Goal: Task Accomplishment & Management: Manage account settings

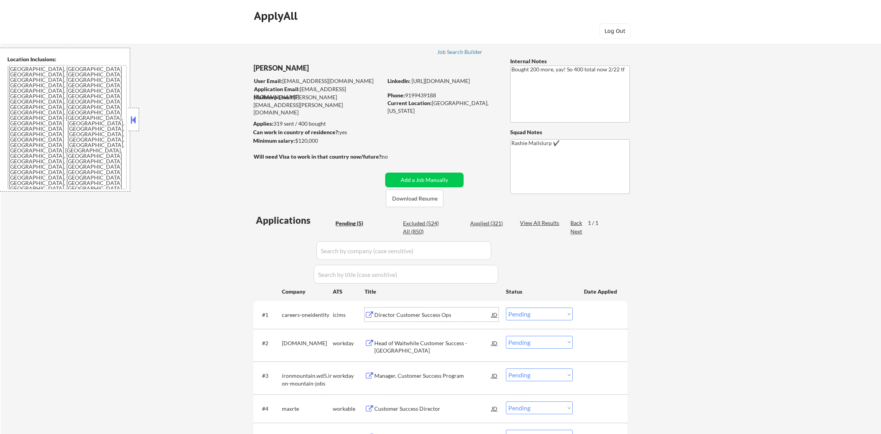
select select ""pending""
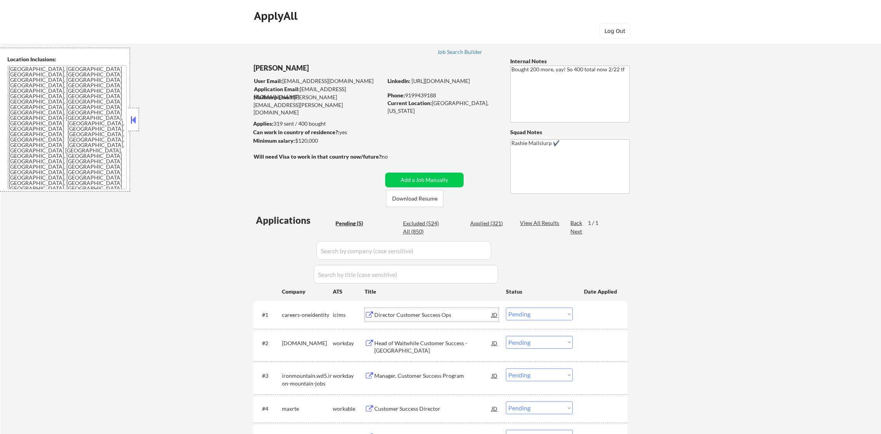
scroll to position [134, 0]
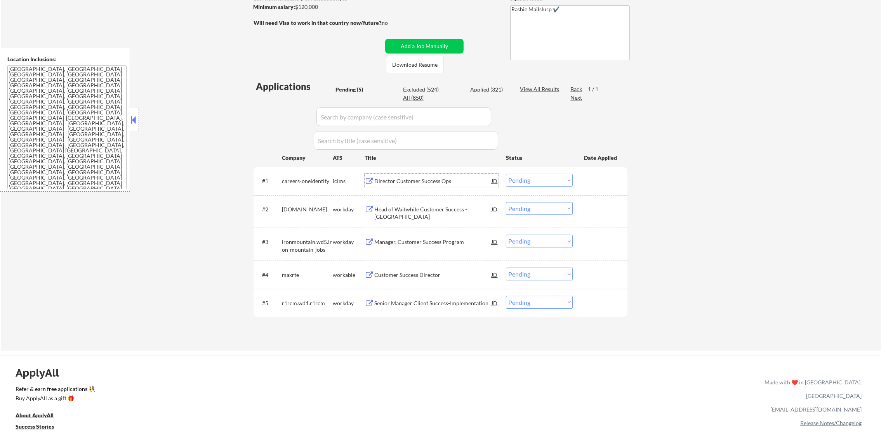
click at [418, 175] on div "Director Customer Success Ops" at bounding box center [432, 181] width 117 height 14
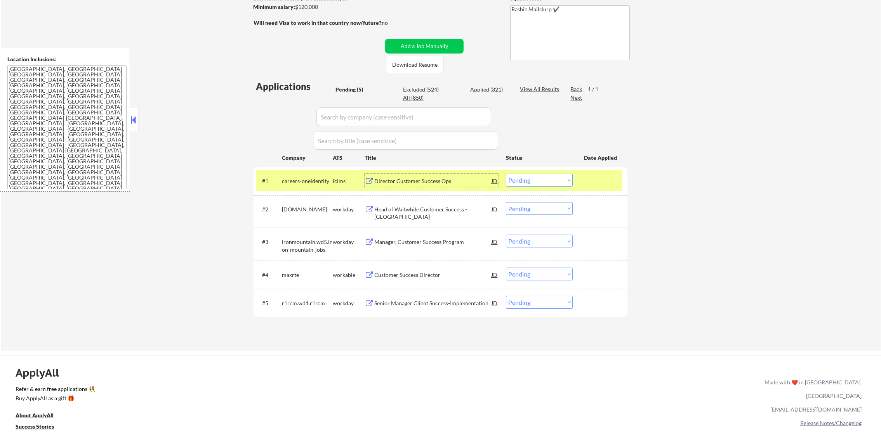
click at [515, 181] on select "Choose an option... Pending Applied Excluded (Questions) Excluded (Expired) Exc…" at bounding box center [539, 180] width 67 height 13
click at [506, 174] on select "Choose an option... Pending Applied Excluded (Questions) Excluded (Expired) Exc…" at bounding box center [539, 180] width 67 height 13
click at [319, 177] on div "careers-oneidentity" at bounding box center [307, 181] width 51 height 8
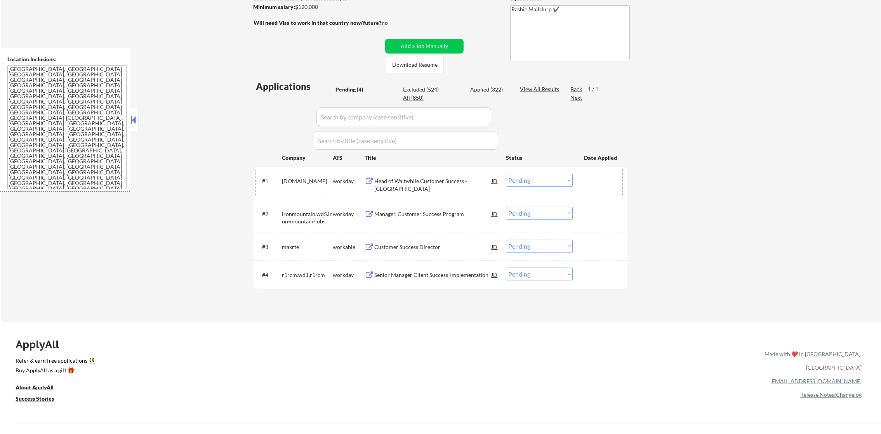
click at [425, 177] on div "Head of Waitwhile Customer Success - [GEOGRAPHIC_DATA]" at bounding box center [432, 184] width 117 height 15
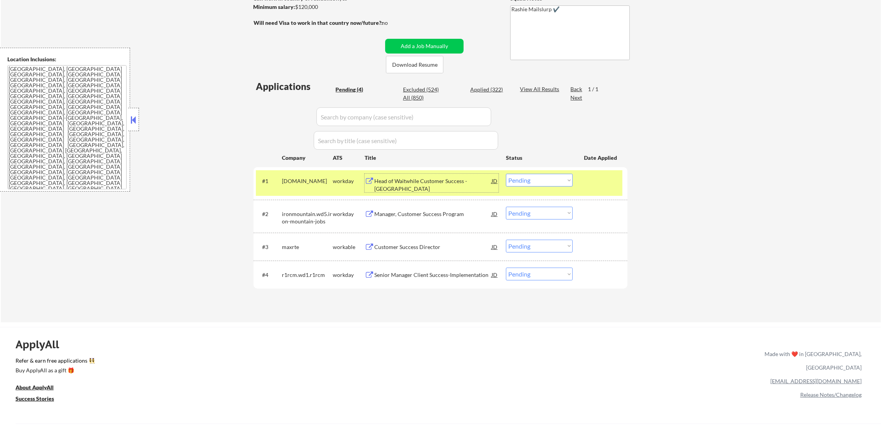
click at [428, 182] on div "Head of Waitwhile Customer Success - [GEOGRAPHIC_DATA]" at bounding box center [432, 184] width 117 height 15
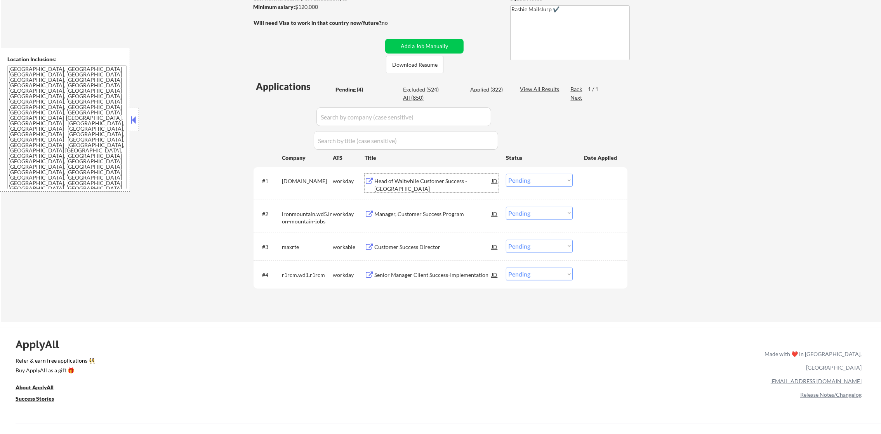
click at [515, 187] on div "#1 [DOMAIN_NAME] workday Head of Waitwhile Customer Success - [GEOGRAPHIC_DATA]…" at bounding box center [439, 183] width 366 height 26
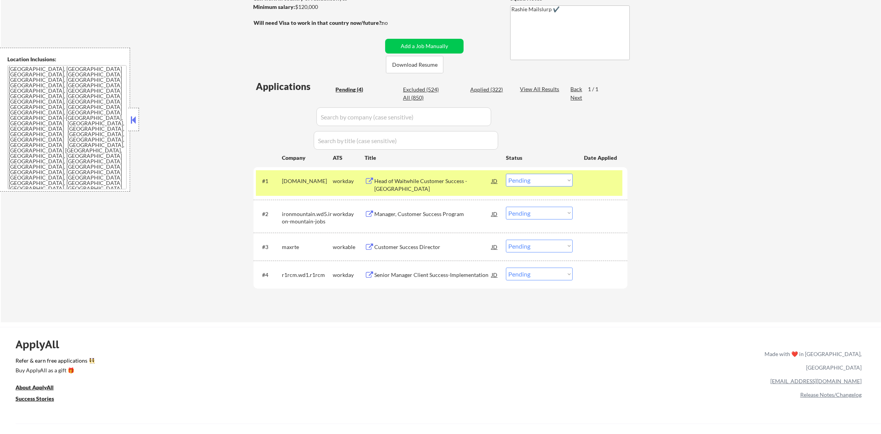
click at [520, 180] on select "Choose an option... Pending Applied Excluded (Questions) Excluded (Expired) Exc…" at bounding box center [539, 180] width 67 height 13
click at [506, 174] on select "Choose an option... Pending Applied Excluded (Questions) Excluded (Expired) Exc…" at bounding box center [539, 180] width 67 height 13
click at [298, 172] on div "#1 allegion.wd5.careers workday Head of Waitwhile Customer Success - North Amer…" at bounding box center [439, 183] width 366 height 26
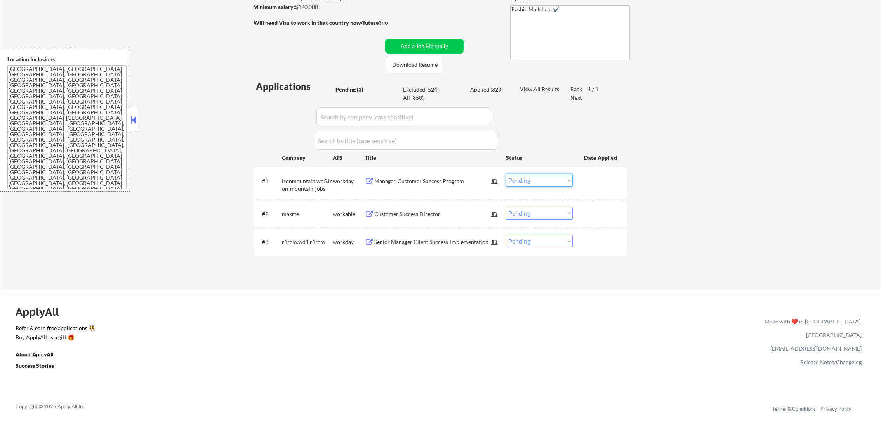
click at [518, 179] on select "Choose an option... Pending Applied Excluded (Questions) Excluded (Expired) Exc…" at bounding box center [539, 180] width 67 height 13
click at [506, 174] on select "Choose an option... Pending Applied Excluded (Questions) Excluded (Expired) Exc…" at bounding box center [539, 180] width 67 height 13
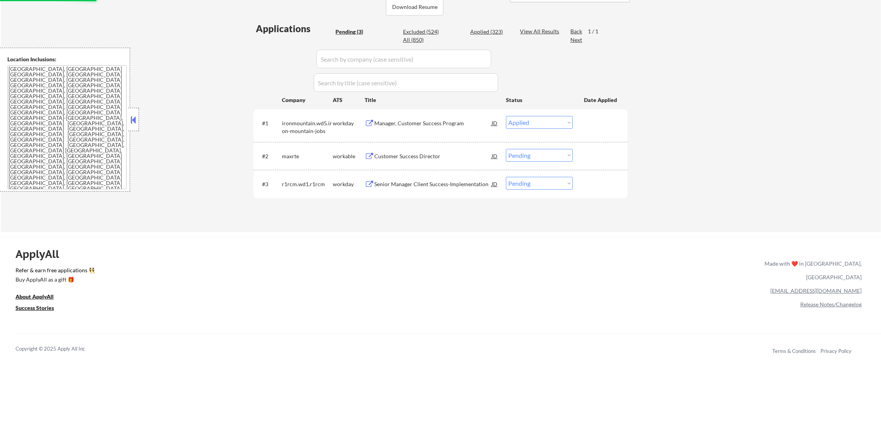
scroll to position [192, 0]
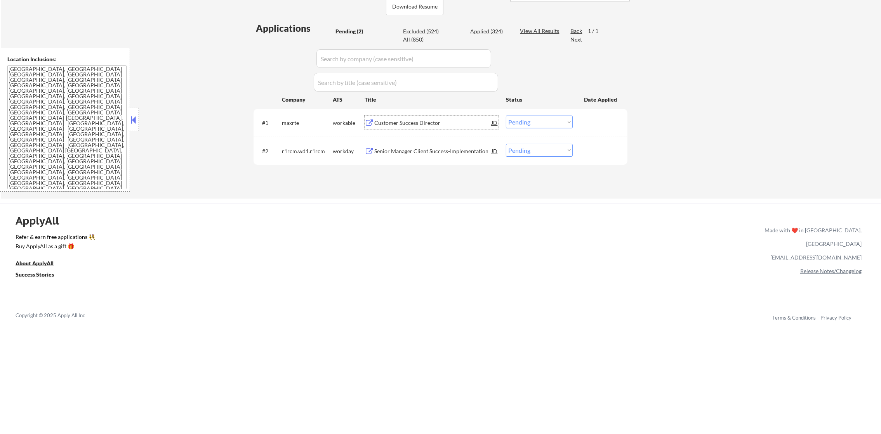
click at [447, 123] on div "Customer Success Director" at bounding box center [432, 123] width 117 height 8
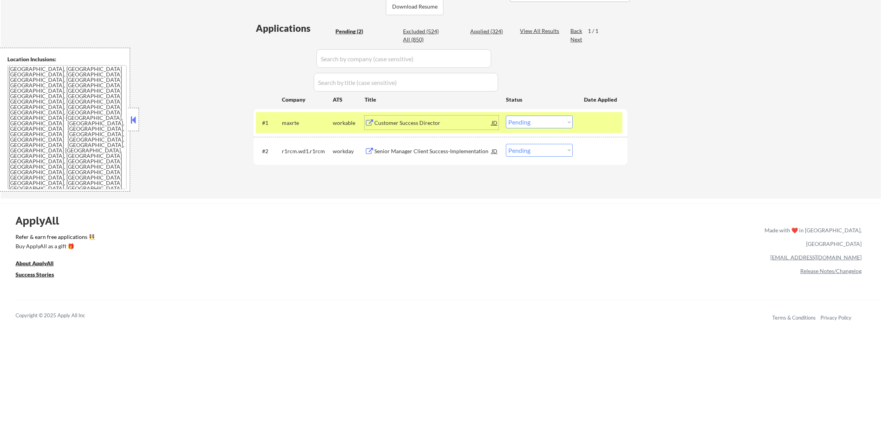
click at [507, 120] on select "Choose an option... Pending Applied Excluded (Questions) Excluded (Expired) Exc…" at bounding box center [539, 122] width 67 height 13
click at [506, 116] on select "Choose an option... Pending Applied Excluded (Questions) Excluded (Expired) Exc…" at bounding box center [539, 122] width 67 height 13
click at [258, 121] on div "#1 maxrte workable Customer Success Director JD Choose an option... Pending App…" at bounding box center [439, 122] width 366 height 21
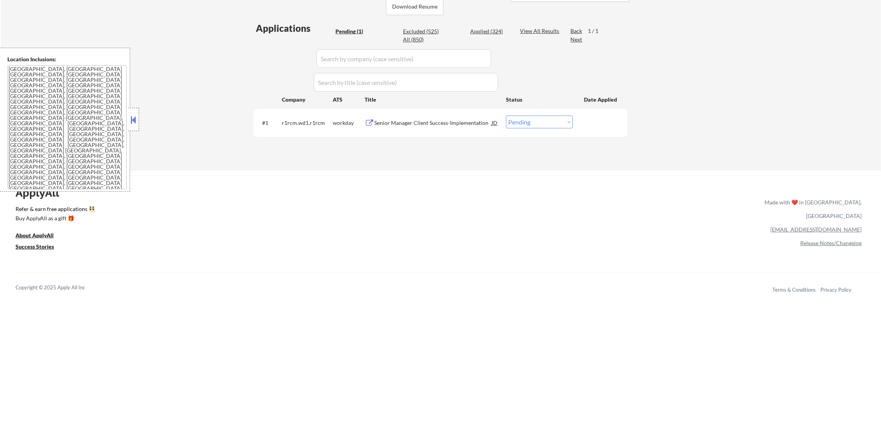
click at [439, 134] on div "#1 r1rcm.wd1.r1rcm workday Senior Manager Client Success-Implementation JD Choo…" at bounding box center [440, 123] width 374 height 28
click at [442, 128] on div "Senior Manager Client Success-Implementation" at bounding box center [432, 123] width 117 height 14
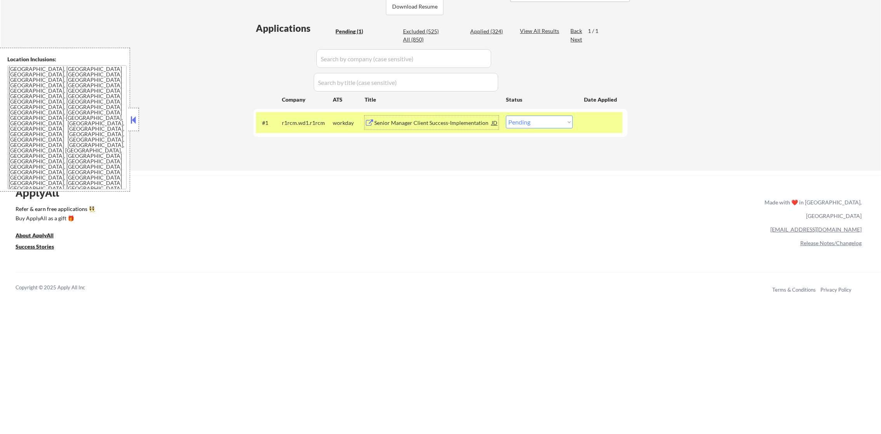
click at [491, 31] on div "Applied (324)" at bounding box center [489, 32] width 39 height 8
select select ""applied""
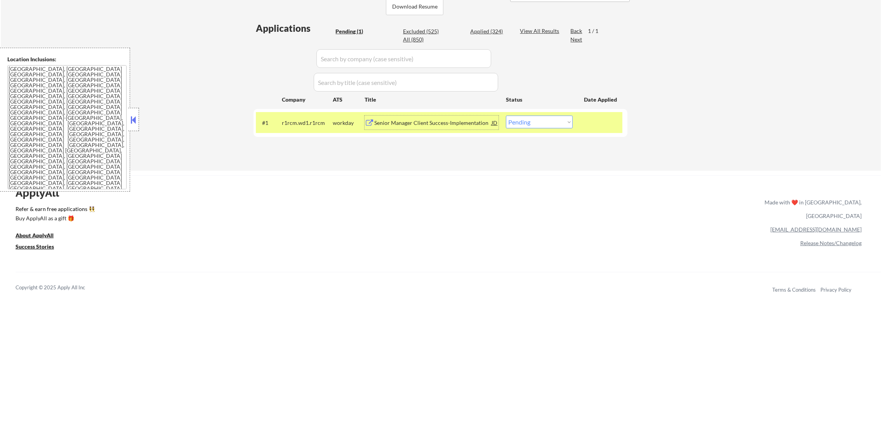
select select ""applied""
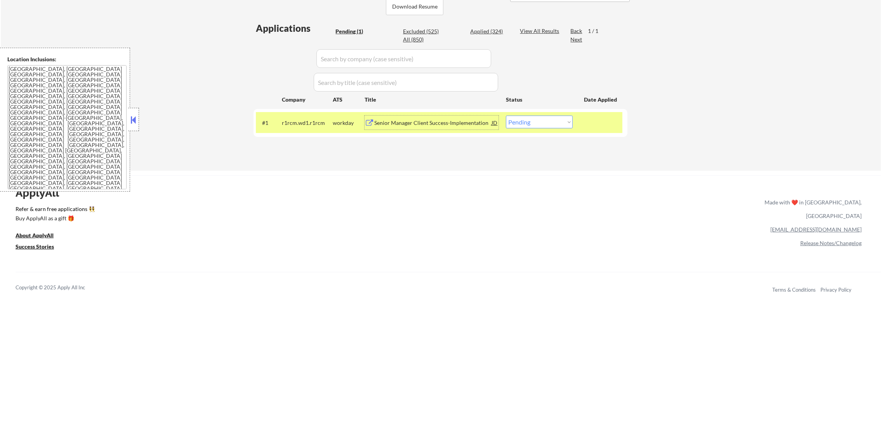
select select ""applied""
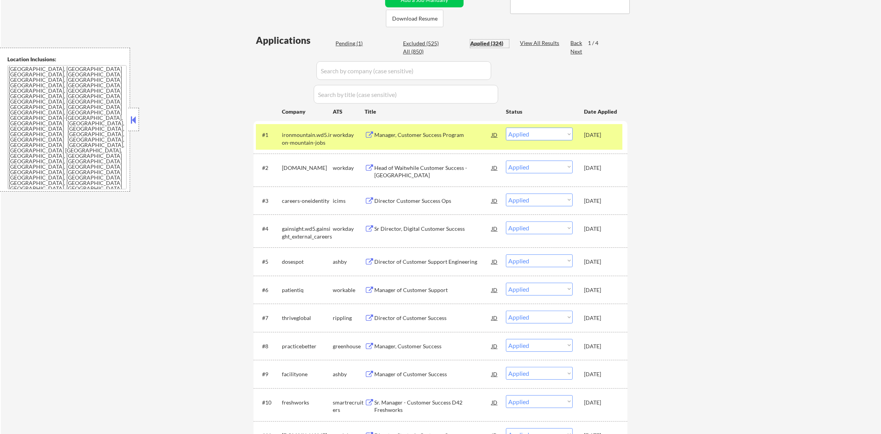
scroll to position [173, 0]
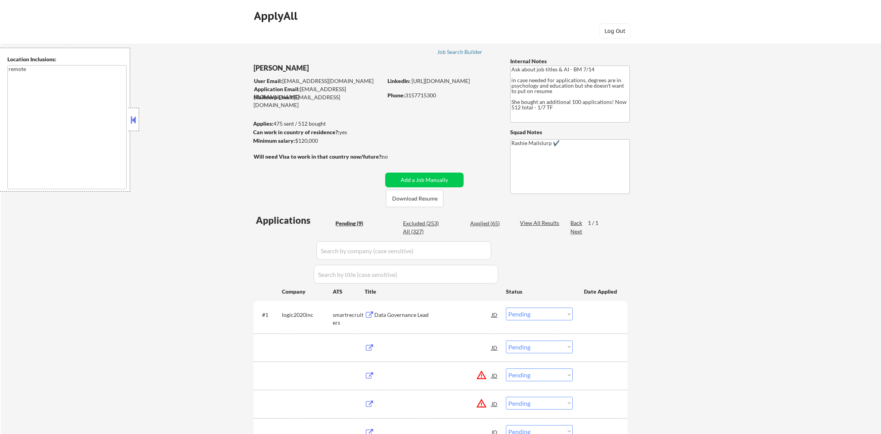
select select ""pending""
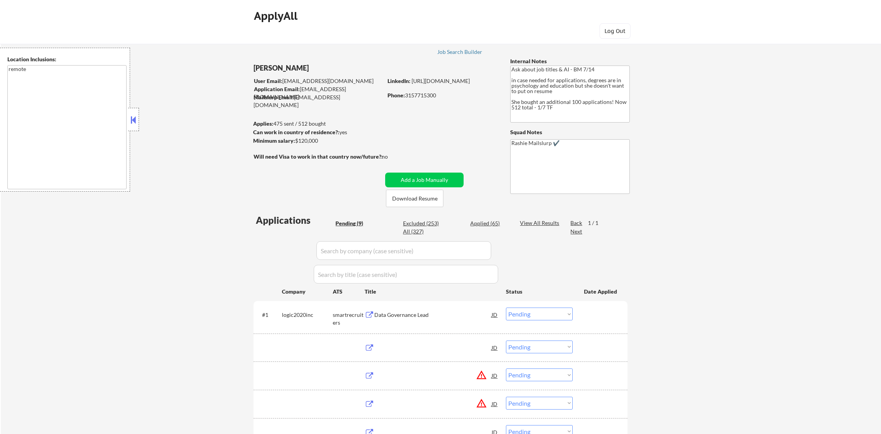
select select ""pending""
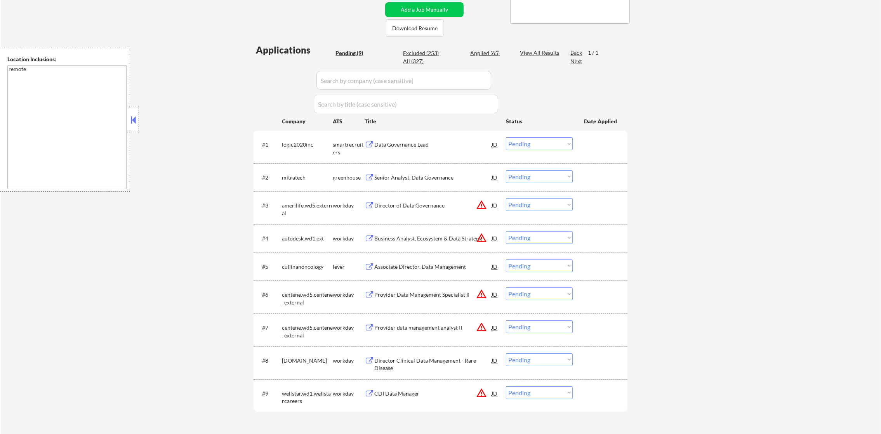
scroll to position [174, 0]
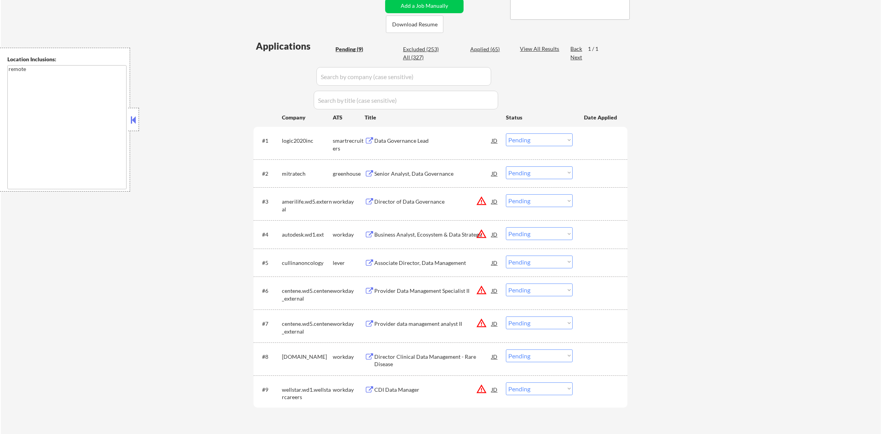
click at [431, 144] on div "Data Governance Lead" at bounding box center [432, 141] width 117 height 8
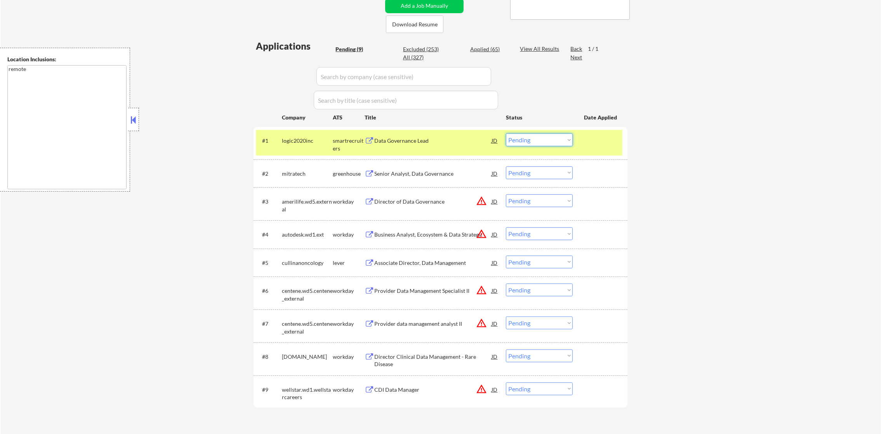
click at [514, 137] on select "Choose an option... Pending Applied Excluded (Questions) Excluded (Expired) Exc…" at bounding box center [539, 140] width 67 height 13
click at [506, 134] on select "Choose an option... Pending Applied Excluded (Questions) Excluded (Expired) Exc…" at bounding box center [539, 140] width 67 height 13
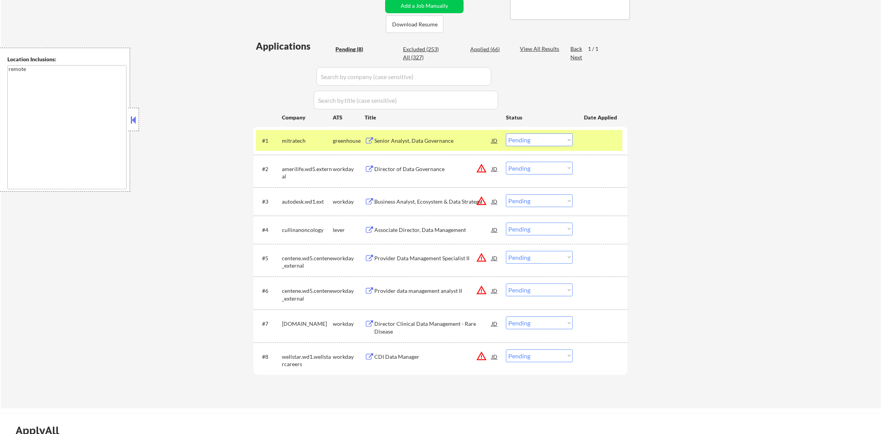
click at [288, 142] on div "mitratech" at bounding box center [307, 141] width 51 height 8
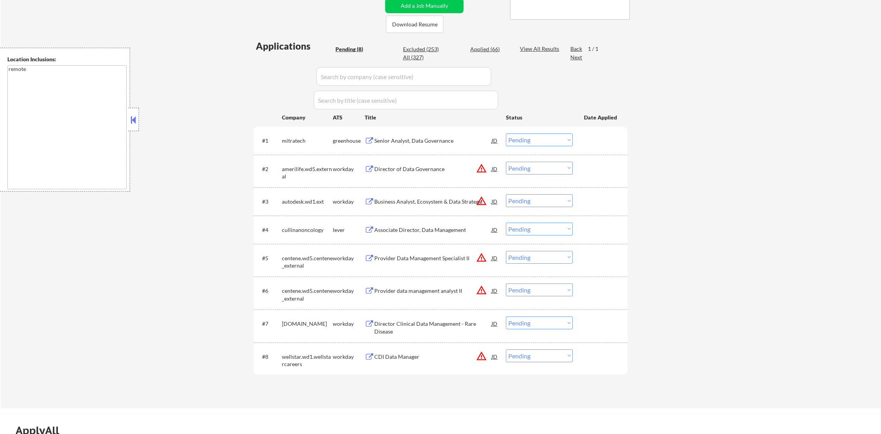
click at [418, 135] on div "Senior Analyst, Data Governance" at bounding box center [432, 141] width 117 height 14
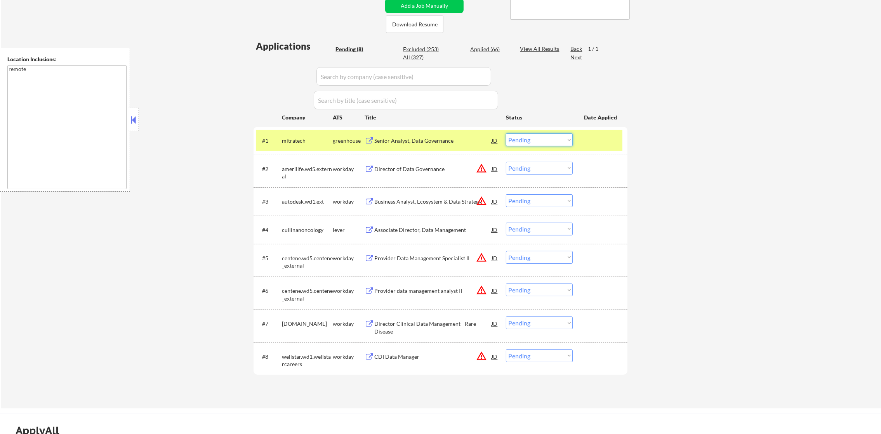
click at [529, 138] on select "Choose an option... Pending Applied Excluded (Questions) Excluded (Expired) Exc…" at bounding box center [539, 140] width 67 height 13
click at [506, 134] on select "Choose an option... Pending Applied Excluded (Questions) Excluded (Expired) Exc…" at bounding box center [539, 140] width 67 height 13
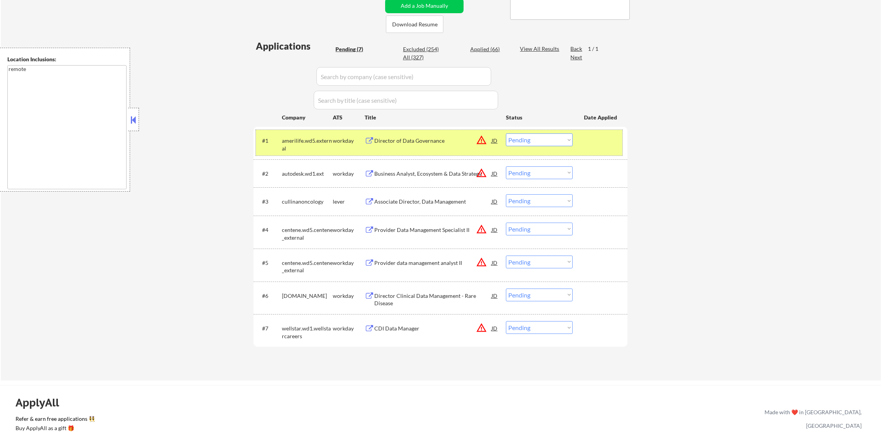
click at [302, 143] on div "amerilife.wd5.external" at bounding box center [307, 144] width 51 height 15
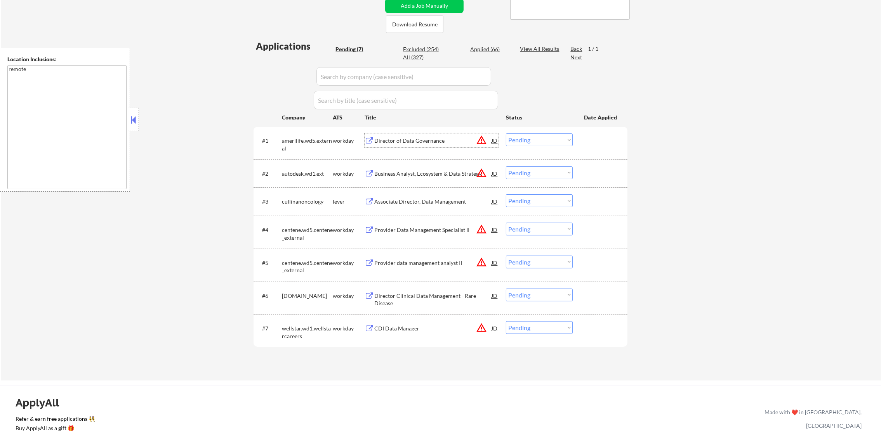
click at [400, 145] on div "Director of Data Governance" at bounding box center [432, 141] width 117 height 14
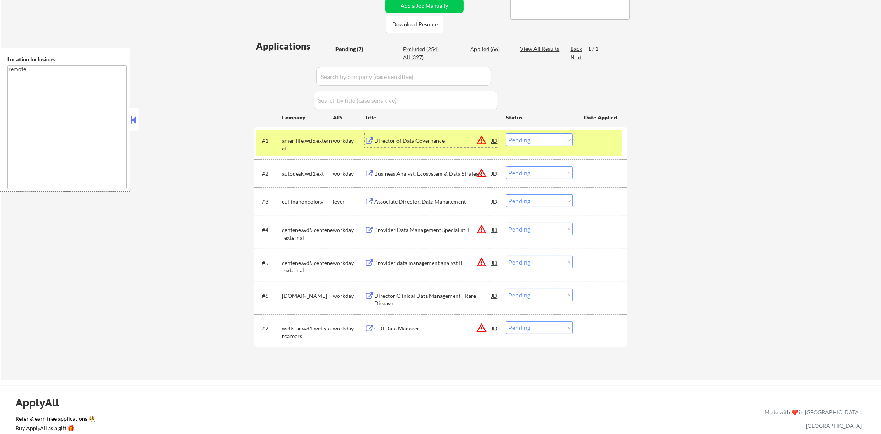
click at [513, 146] on div "#1 amerilife.wd5.external workday Director of Data Governance JD warning_amber …" at bounding box center [439, 143] width 366 height 26
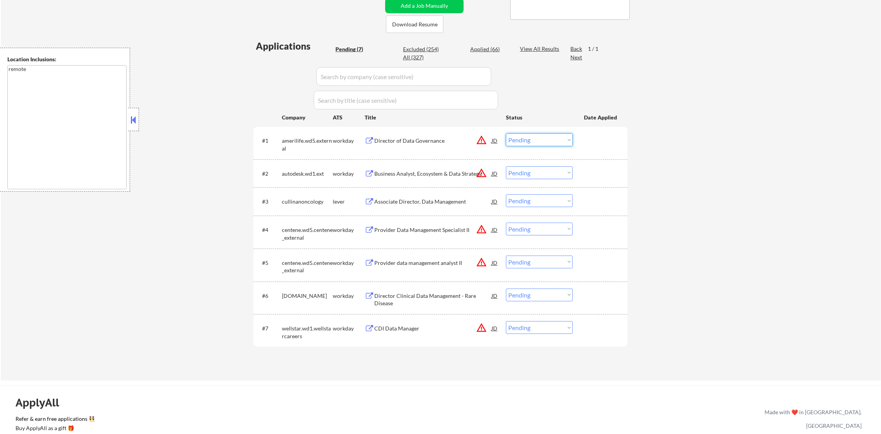
click at [521, 138] on select "Choose an option... Pending Applied Excluded (Questions) Excluded (Expired) Exc…" at bounding box center [539, 140] width 67 height 13
click at [506, 134] on select "Choose an option... Pending Applied Excluded (Questions) Excluded (Expired) Exc…" at bounding box center [539, 140] width 67 height 13
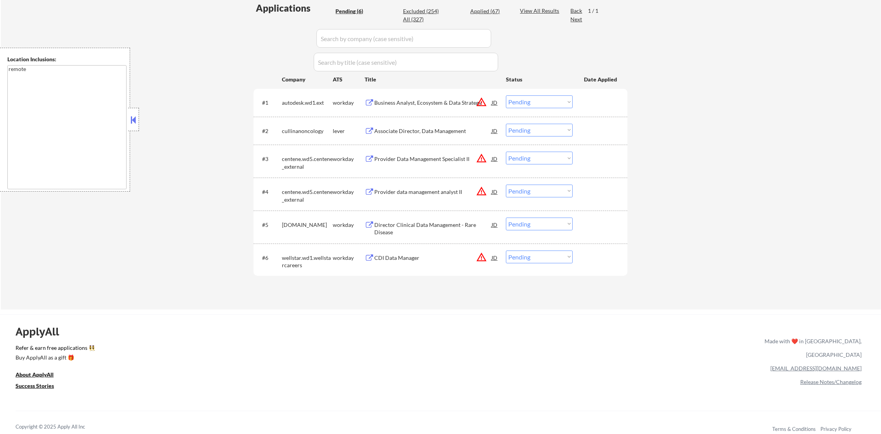
scroll to position [213, 0]
click at [415, 101] on div "Business Analyst, Ecosystem & Data Strategy" at bounding box center [432, 102] width 117 height 8
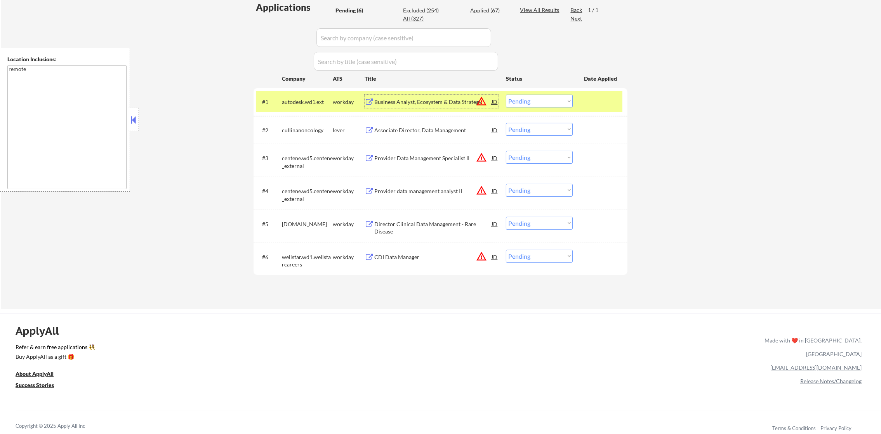
click at [480, 103] on button "warning_amber" at bounding box center [481, 101] width 11 height 11
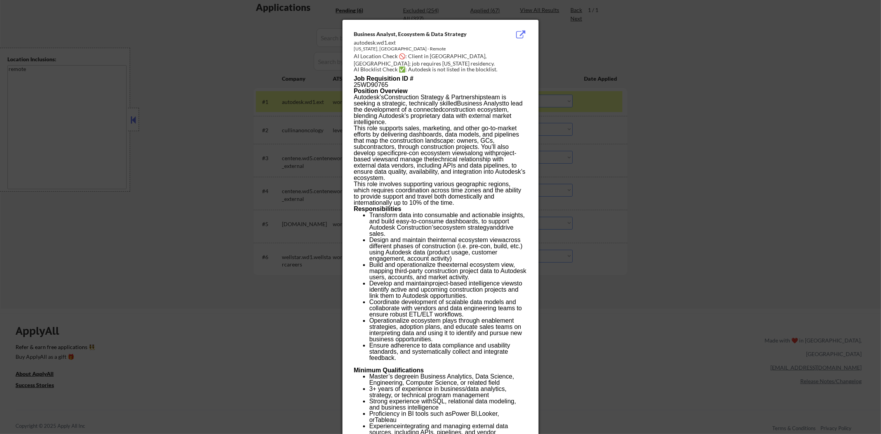
click at [569, 103] on div at bounding box center [440, 217] width 881 height 434
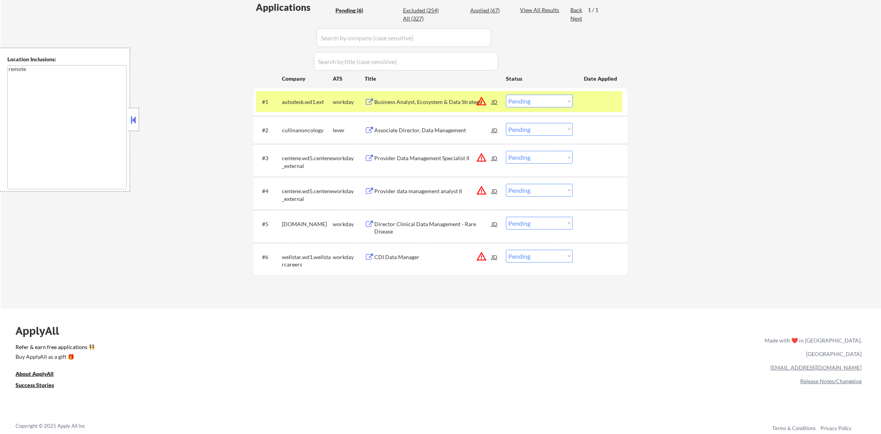
drag, startPoint x: 548, startPoint y: 96, endPoint x: 537, endPoint y: 107, distance: 15.1
click at [543, 97] on select "Choose an option... Pending Applied Excluded (Questions) Excluded (Expired) Exc…" at bounding box center [539, 101] width 67 height 13
click at [506, 95] on select "Choose an option... Pending Applied Excluded (Questions) Excluded (Expired) Exc…" at bounding box center [539, 101] width 67 height 13
click at [310, 104] on div "autodesk.wd1.ext" at bounding box center [307, 102] width 51 height 8
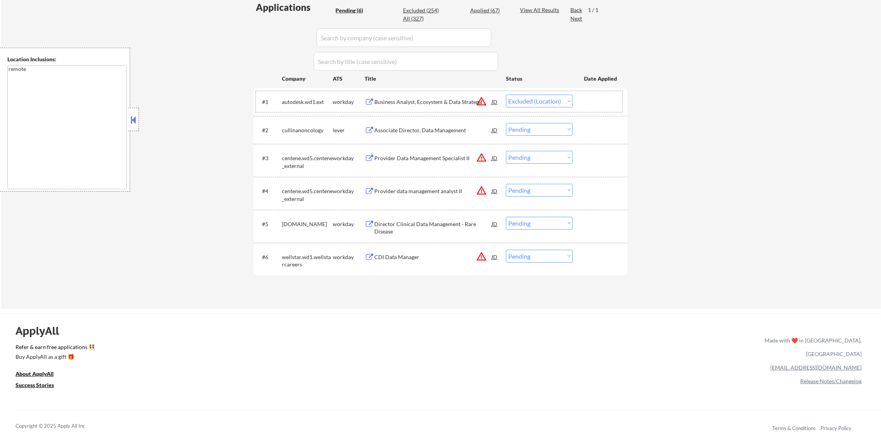
click at [483, 100] on button "warning_amber" at bounding box center [481, 101] width 11 height 11
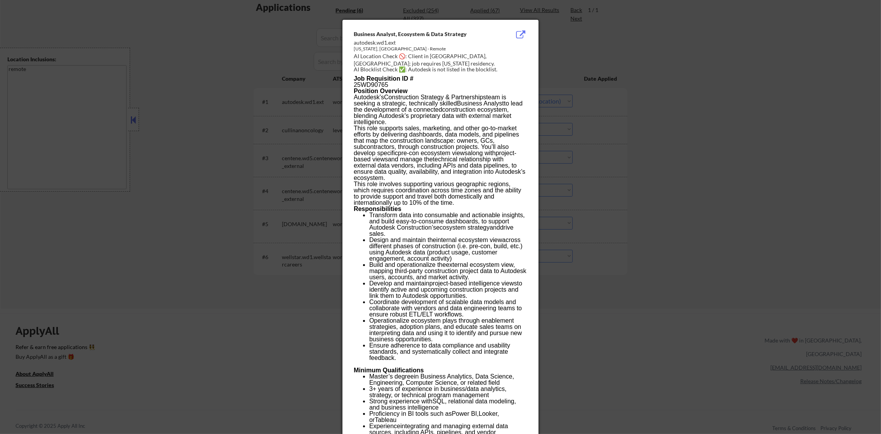
click at [569, 89] on div at bounding box center [440, 217] width 881 height 434
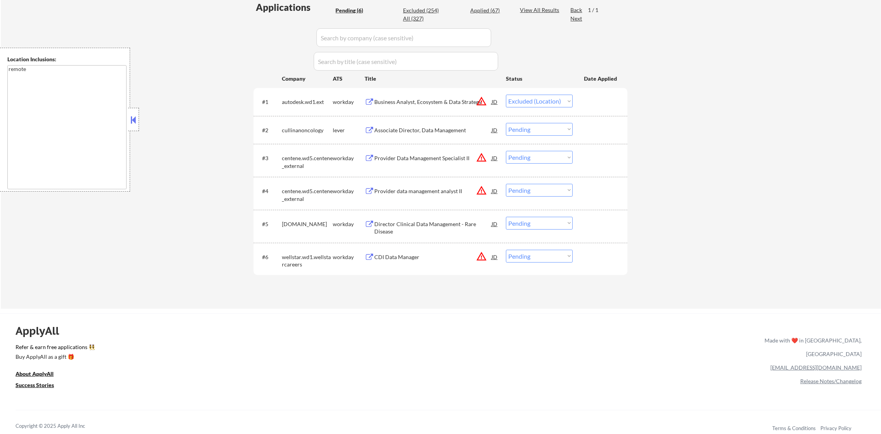
click at [535, 100] on select "Choose an option... Pending Applied Excluded (Questions) Excluded (Expired) Exc…" at bounding box center [539, 101] width 67 height 13
click at [652, 102] on div "← Return to /applysquad Mailslurp Inbox Job Search Builder Karoline Sears User …" at bounding box center [441, 63] width 880 height 491
click at [483, 161] on button "warning_amber" at bounding box center [481, 157] width 11 height 11
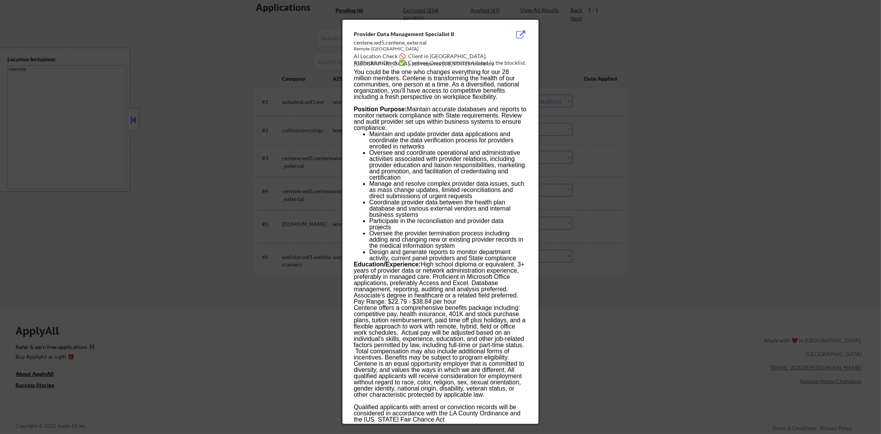
select select ""pending""
click at [567, 161] on div at bounding box center [440, 217] width 881 height 434
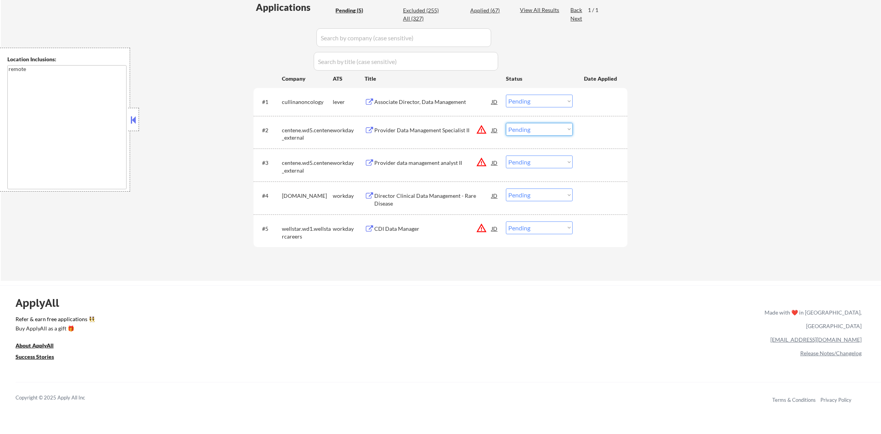
click at [539, 133] on select "Choose an option... Pending Applied Excluded (Questions) Excluded (Expired) Exc…" at bounding box center [539, 129] width 67 height 13
click at [506, 123] on select "Choose an option... Pending Applied Excluded (Questions) Excluded (Expired) Exc…" at bounding box center [539, 129] width 67 height 13
click at [534, 189] on select "Choose an option... Pending Applied Excluded (Questions) Excluded (Expired) Exc…" at bounding box center [539, 195] width 67 height 13
click at [666, 161] on div "← Return to /applysquad Mailslurp Inbox Job Search Builder Karoline Sears User …" at bounding box center [441, 49] width 880 height 463
click at [482, 165] on button "warning_amber" at bounding box center [481, 162] width 11 height 11
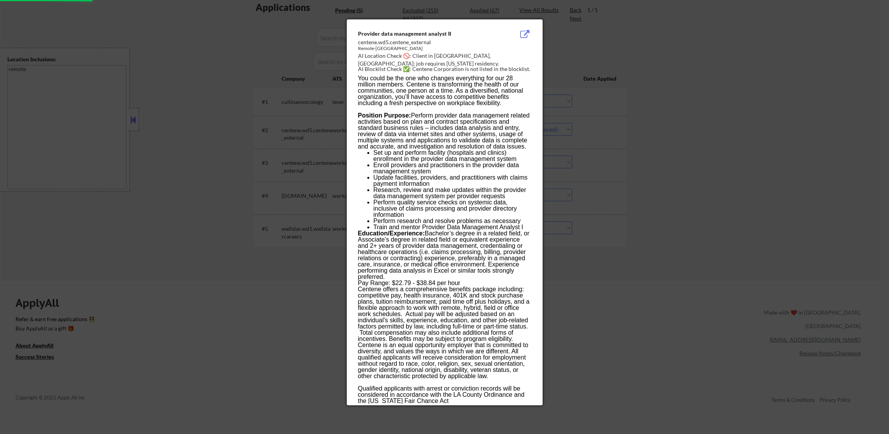
click at [604, 164] on div at bounding box center [444, 217] width 889 height 434
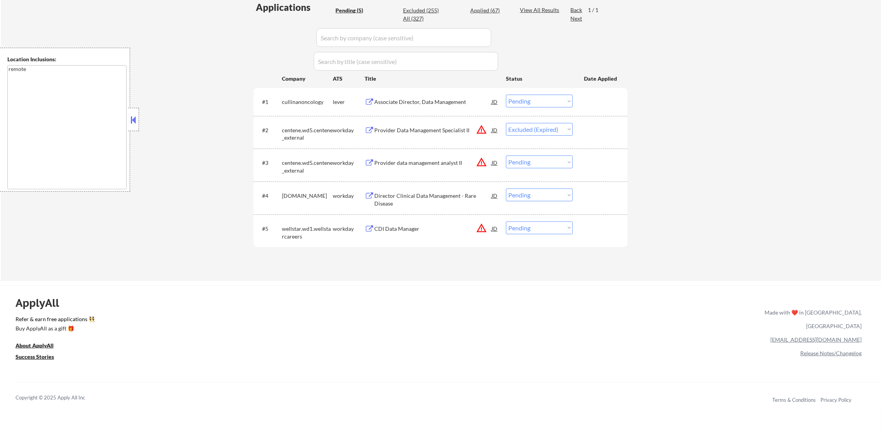
select select ""pending""
click at [485, 231] on div "Applications Pending (5) Excluded (255) Applied (67) All (327) View All Results…" at bounding box center [440, 133] width 374 height 265
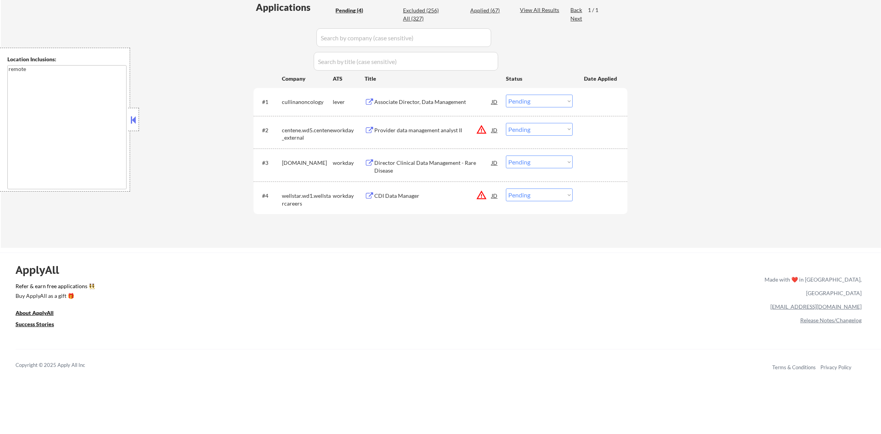
click at [480, 198] on button "warning_amber" at bounding box center [481, 195] width 11 height 11
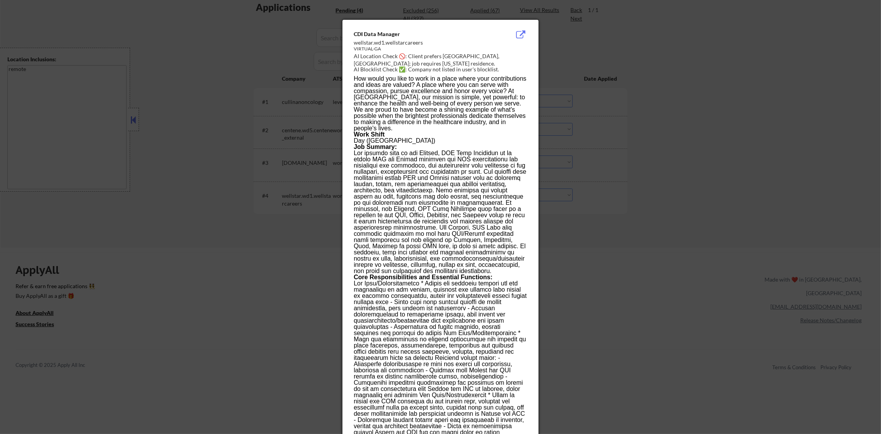
click at [628, 197] on div at bounding box center [440, 217] width 881 height 434
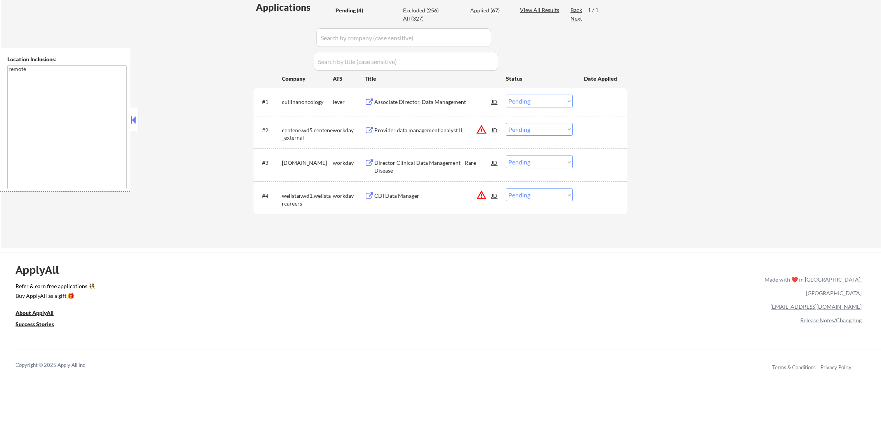
drag, startPoint x: 566, startPoint y: 198, endPoint x: 562, endPoint y: 199, distance: 4.2
click at [565, 198] on select "Choose an option... Pending Applied Excluded (Questions) Excluded (Expired) Exc…" at bounding box center [539, 195] width 67 height 13
select select ""excluded__location_""
click at [506, 189] on select "Choose an option... Pending Applied Excluded (Questions) Excluded (Expired) Exc…" at bounding box center [539, 195] width 67 height 13
click at [483, 130] on button "warning_amber" at bounding box center [481, 129] width 11 height 11
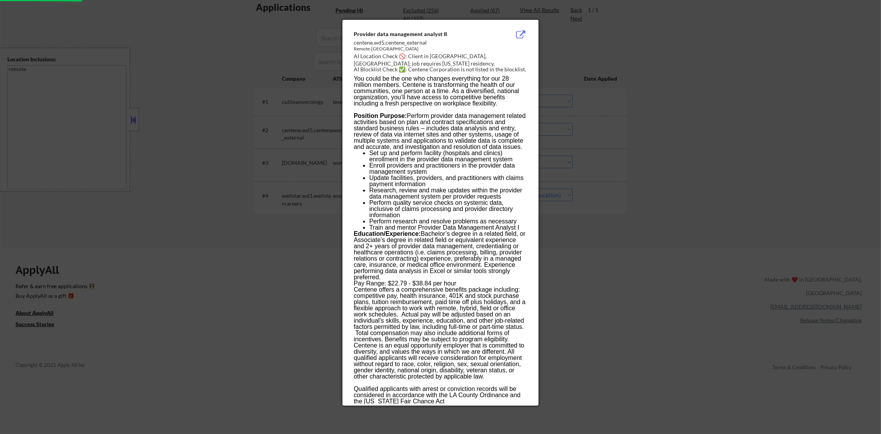
click at [592, 130] on div at bounding box center [440, 217] width 881 height 434
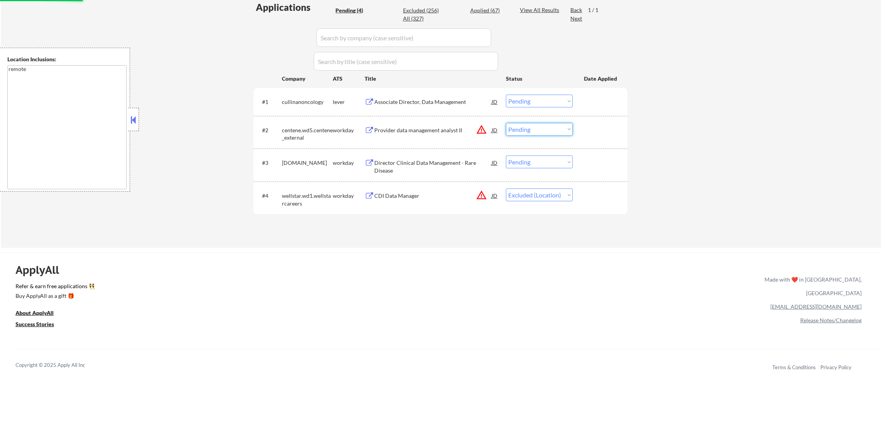
click at [549, 127] on select "Choose an option... Pending Applied Excluded (Questions) Excluded (Expired) Exc…" at bounding box center [539, 129] width 67 height 13
click at [506, 123] on select "Choose an option... Pending Applied Excluded (Questions) Excluded (Expired) Exc…" at bounding box center [539, 129] width 67 height 13
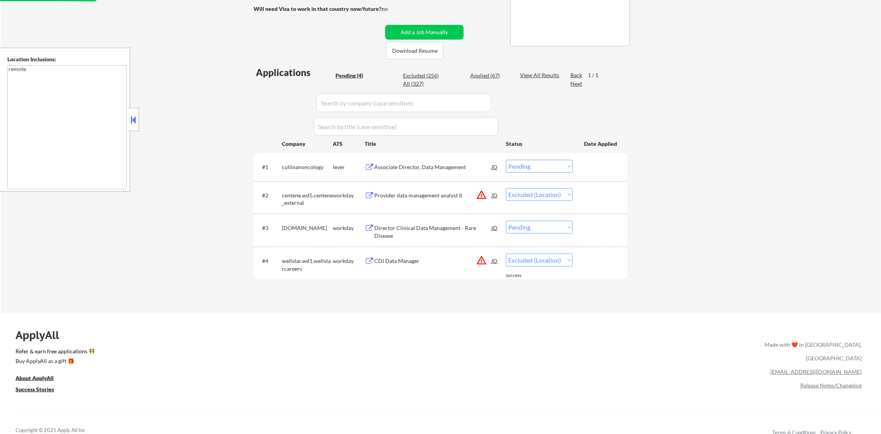
scroll to position [136, 0]
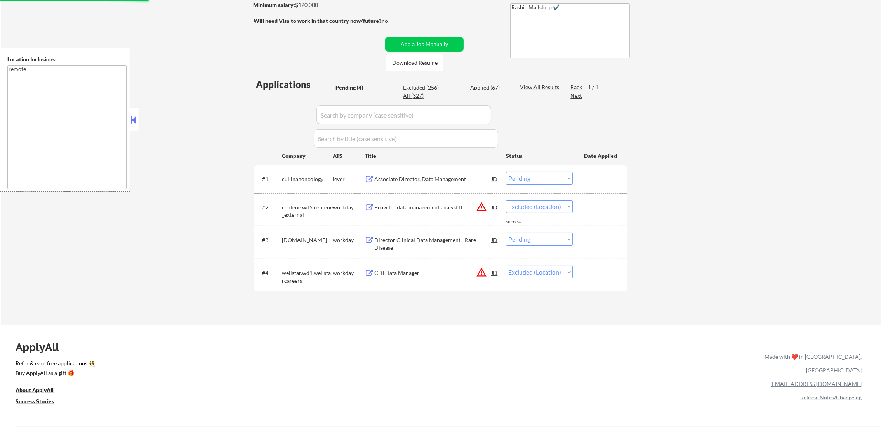
select select ""pending""
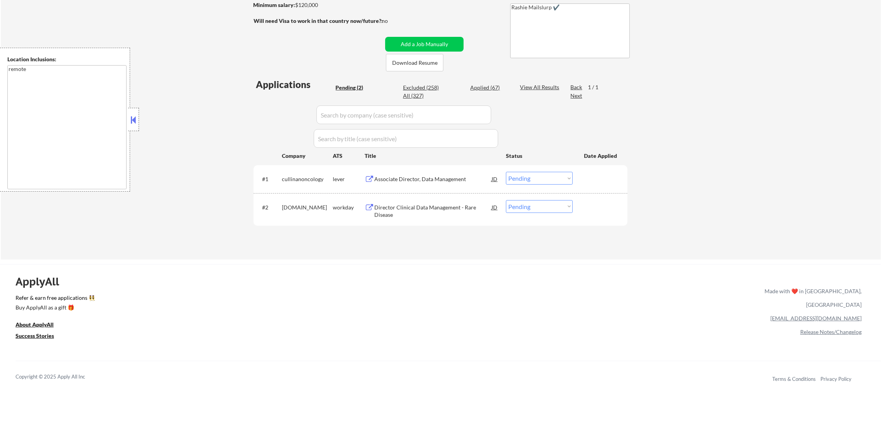
click at [419, 178] on div "Associate Director, Data Management" at bounding box center [432, 179] width 117 height 8
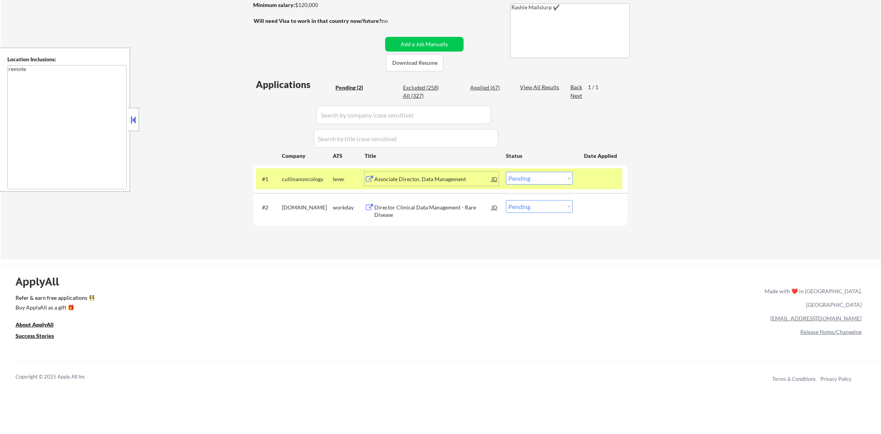
click at [536, 184] on select "Choose an option... Pending Applied Excluded (Questions) Excluded (Expired) Exc…" at bounding box center [539, 178] width 67 height 13
click at [506, 172] on select "Choose an option... Pending Applied Excluded (Questions) Excluded (Expired) Exc…" at bounding box center [539, 178] width 67 height 13
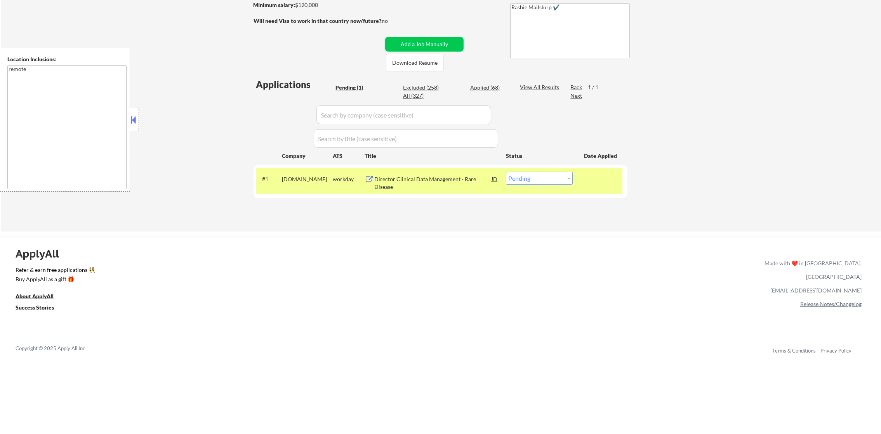
click at [311, 185] on div "amgen.wd1.careers" at bounding box center [307, 179] width 51 height 14
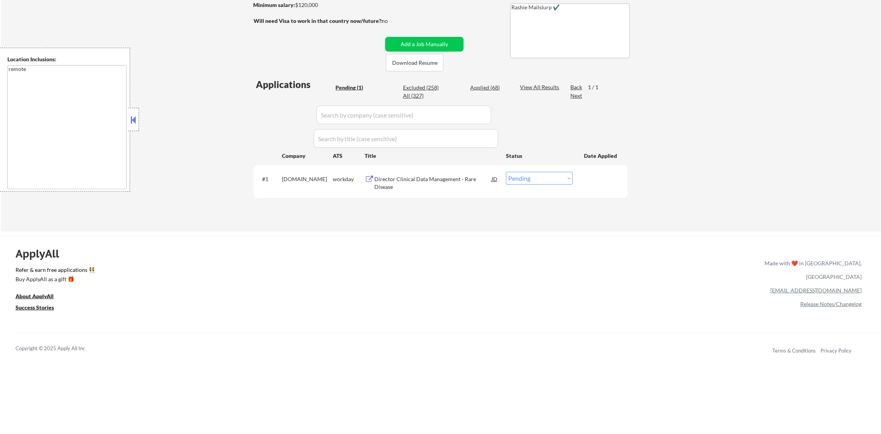
click at [406, 185] on div "Director Clinical Data Management - Rare Disease" at bounding box center [432, 182] width 117 height 15
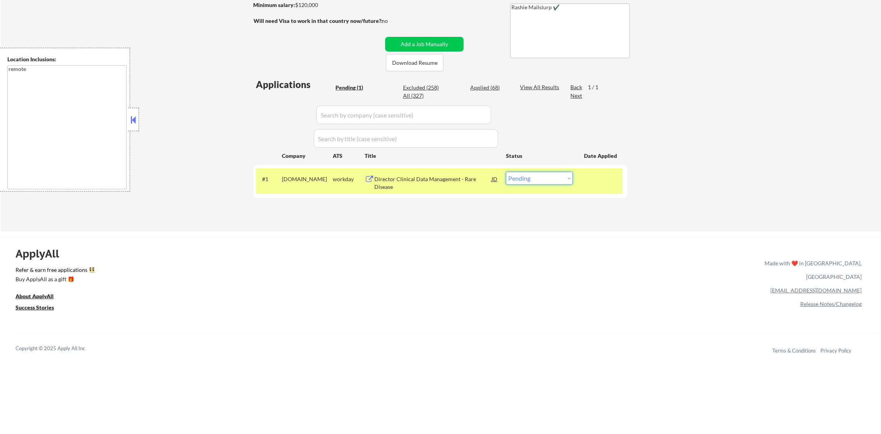
click at [537, 172] on select "Choose an option... Pending Applied Excluded (Questions) Excluded (Expired) Exc…" at bounding box center [539, 178] width 67 height 13
select select ""excluded__bad_match_""
click at [506, 172] on select "Choose an option... Pending Applied Excluded (Questions) Excluded (Expired) Exc…" at bounding box center [539, 178] width 67 height 13
drag, startPoint x: 291, startPoint y: 166, endPoint x: 284, endPoint y: 173, distance: 9.1
click at [290, 166] on div "#1 amgen.wd1.careers workday Director Clinical Data Management - Rare Disease J…" at bounding box center [440, 181] width 374 height 33
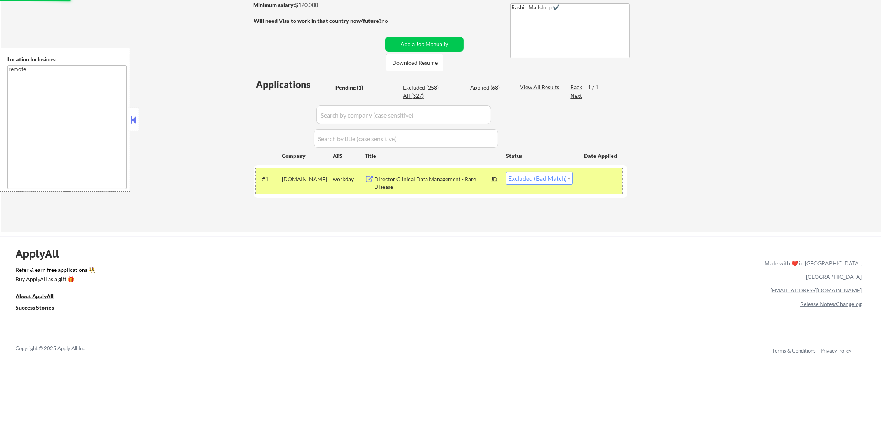
drag, startPoint x: 283, startPoint y: 177, endPoint x: 174, endPoint y: 64, distance: 157.5
click at [283, 177] on div "amgen.wd1.careers" at bounding box center [307, 179] width 51 height 8
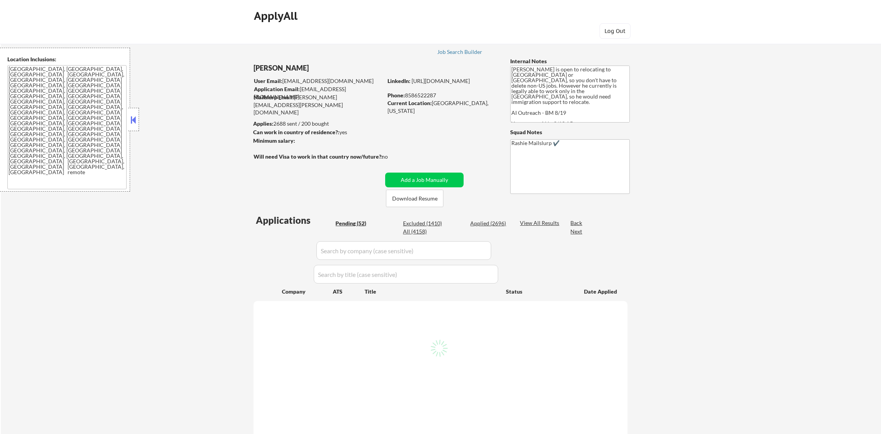
select select ""pending""
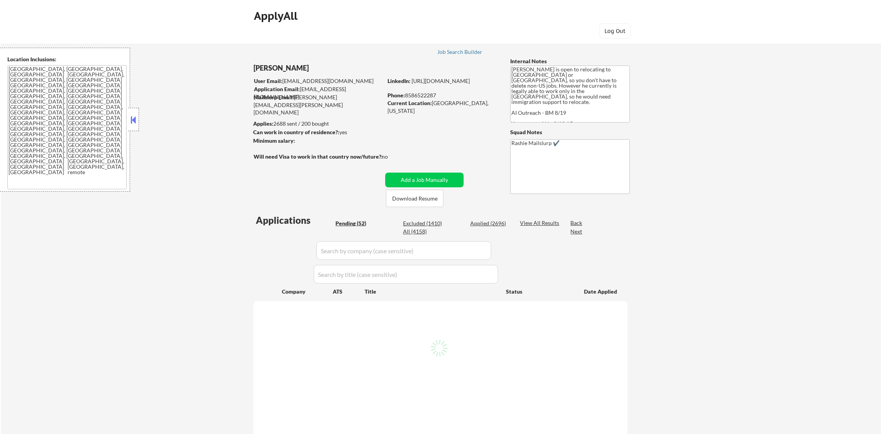
select select ""pending""
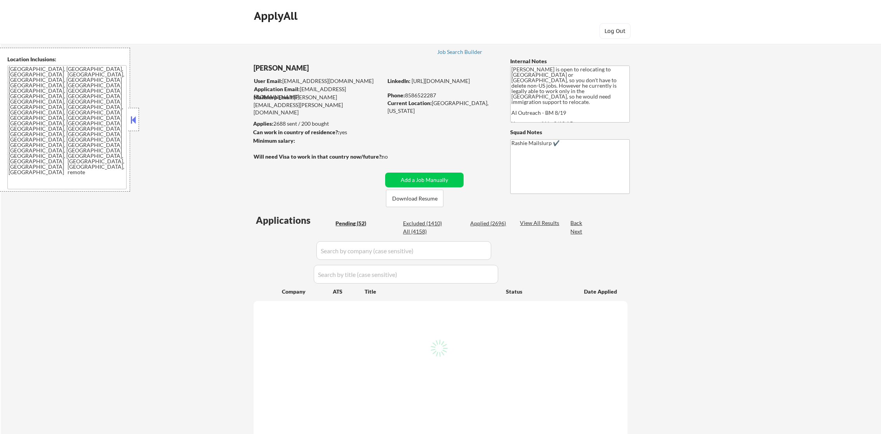
select select ""pending""
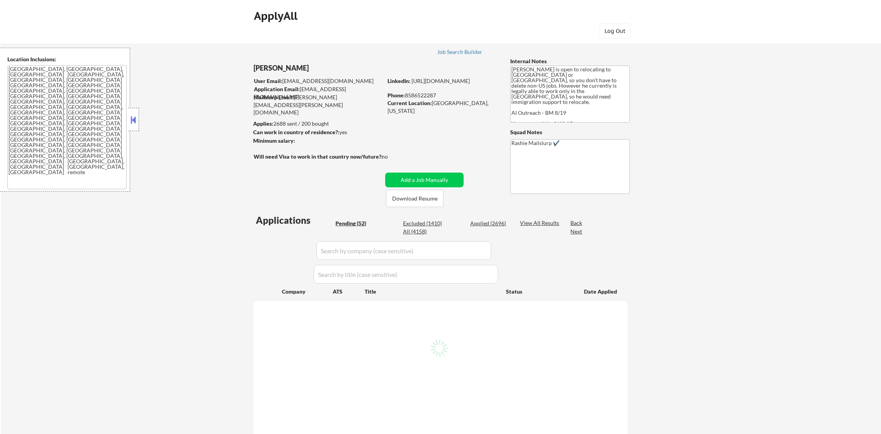
select select ""pending""
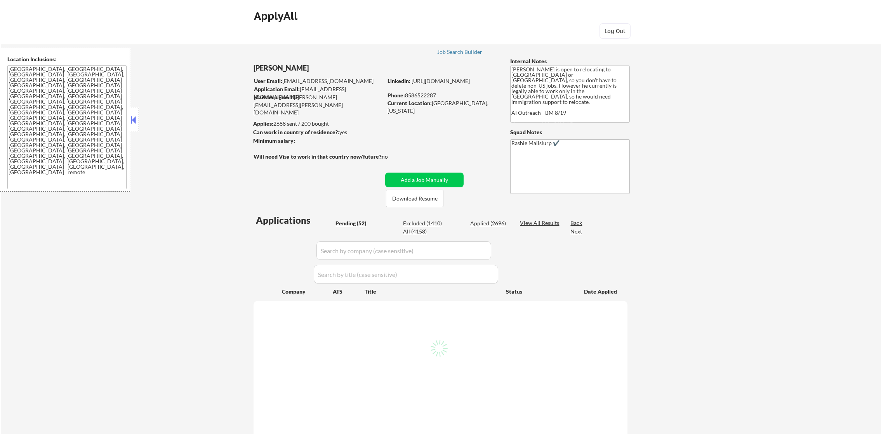
select select ""pending""
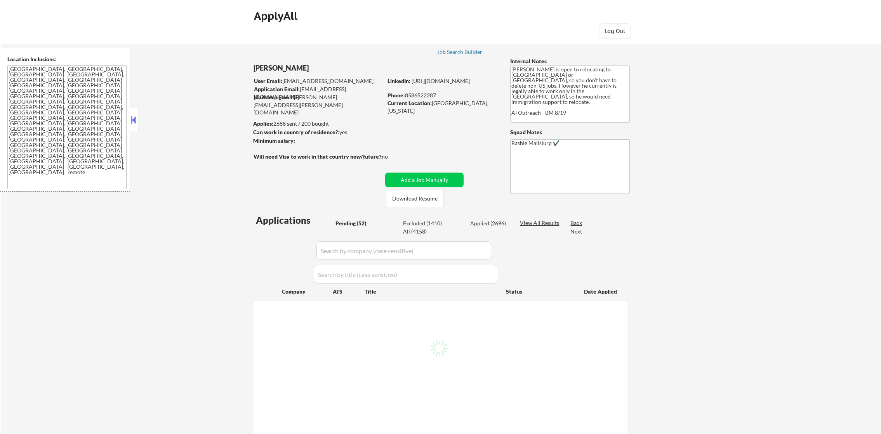
select select ""pending""
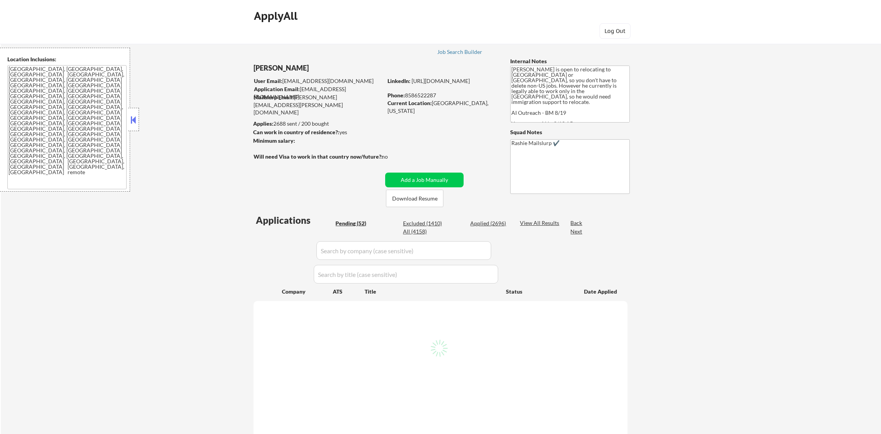
select select ""pending""
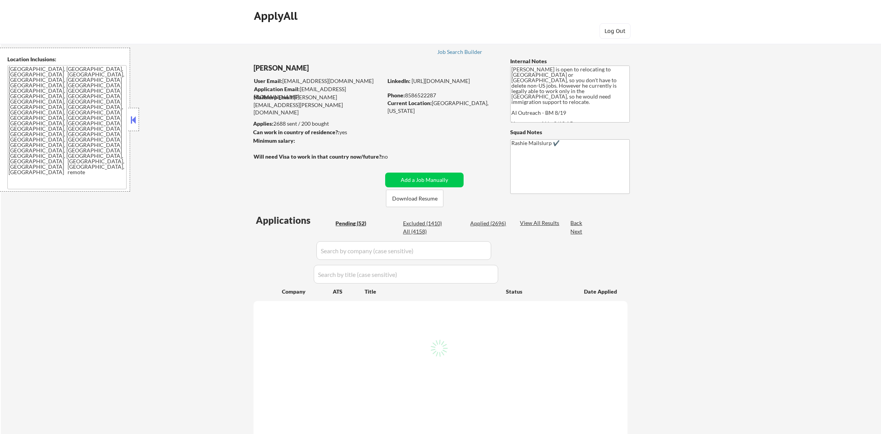
select select ""pending""
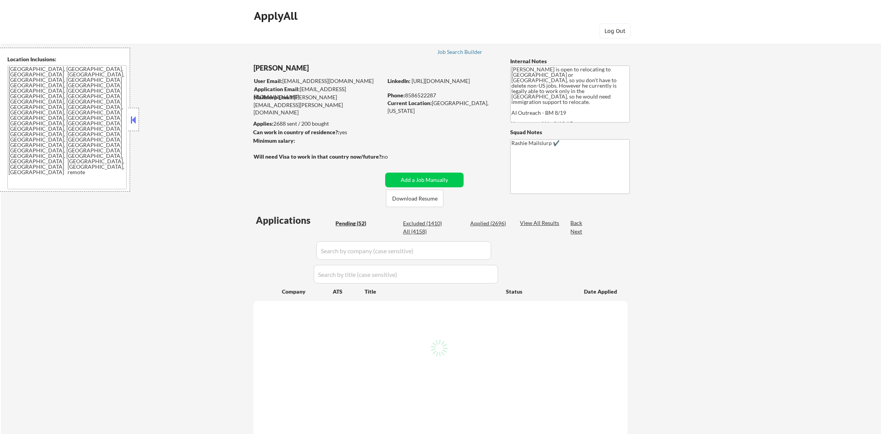
select select ""pending""
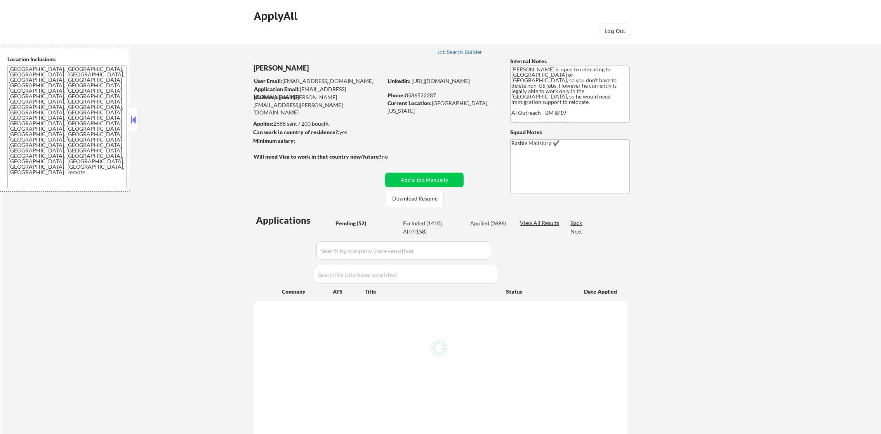
select select ""pending""
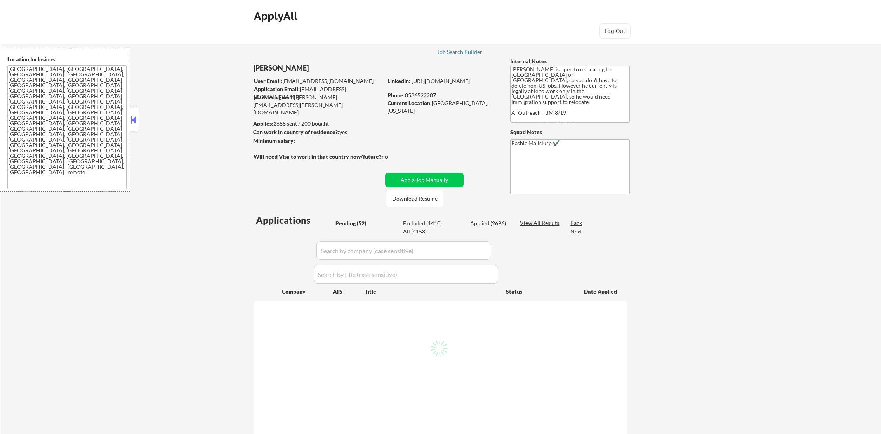
select select ""pending""
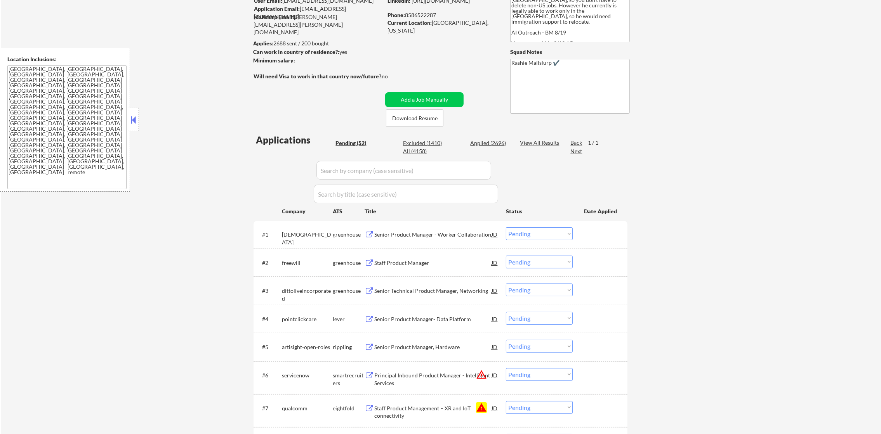
scroll to position [116, 0]
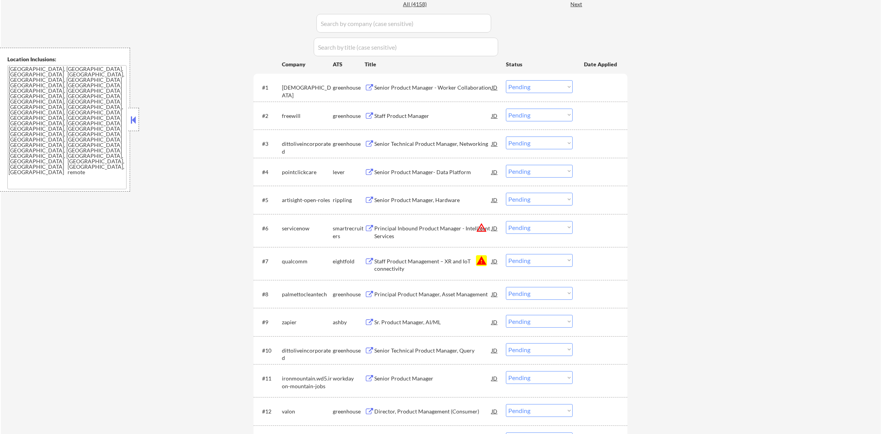
scroll to position [252, 0]
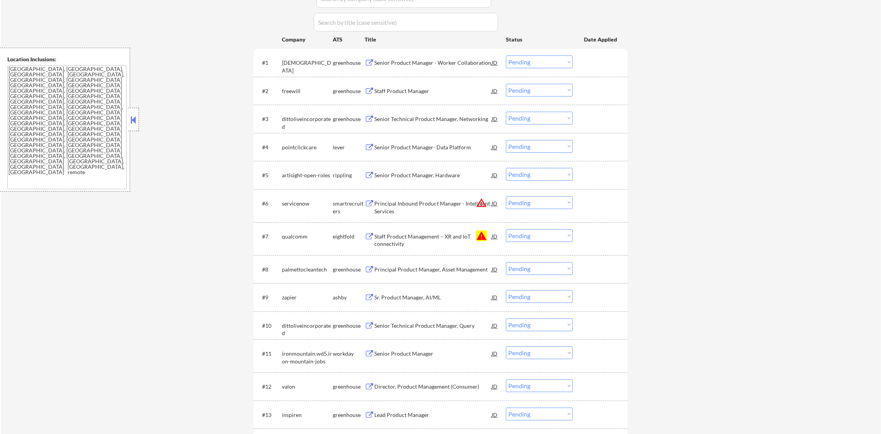
click at [283, 65] on div "[DEMOGRAPHIC_DATA]" at bounding box center [307, 66] width 51 height 15
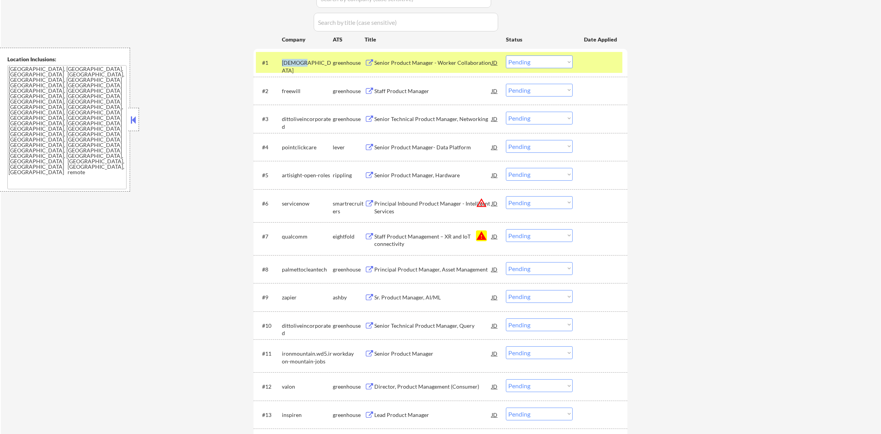
click at [283, 65] on div "[DEMOGRAPHIC_DATA]" at bounding box center [307, 66] width 51 height 15
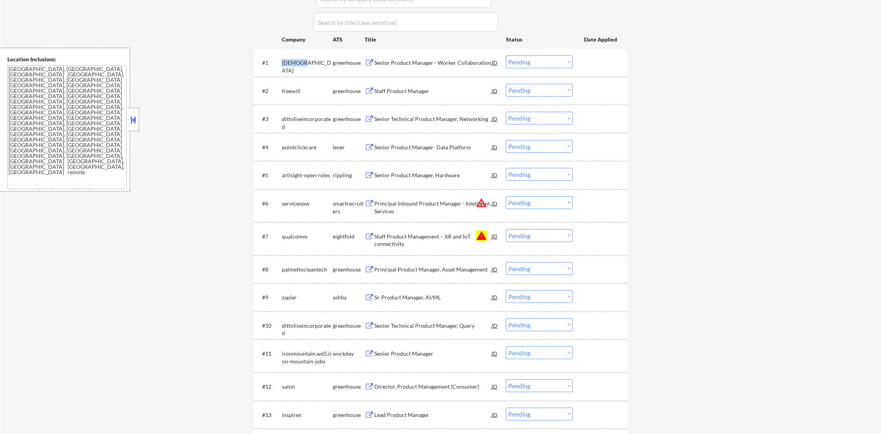
copy div "[DEMOGRAPHIC_DATA]"
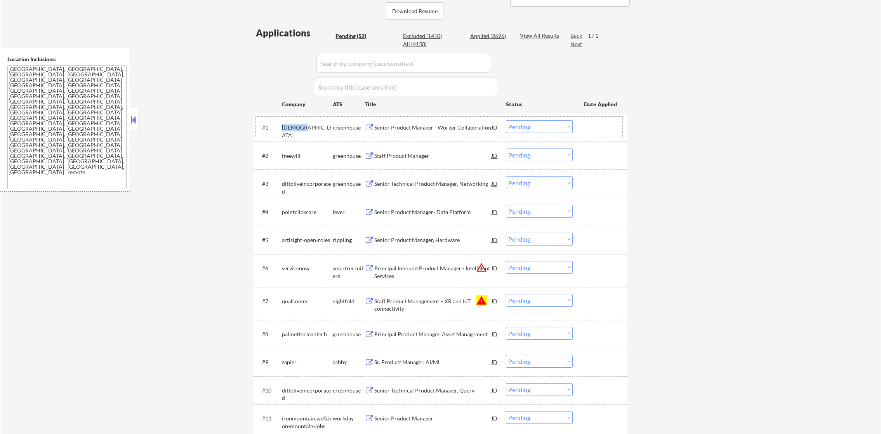
scroll to position [174, 0]
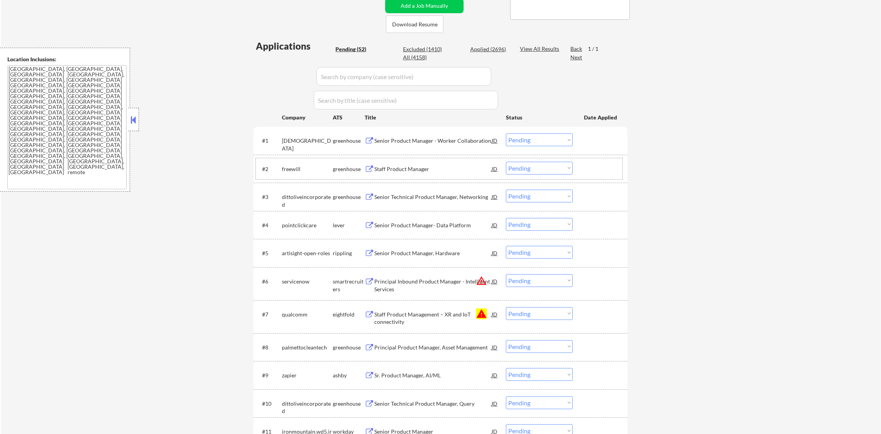
click at [288, 167] on div "freewill" at bounding box center [307, 169] width 51 height 8
copy div "freewill"
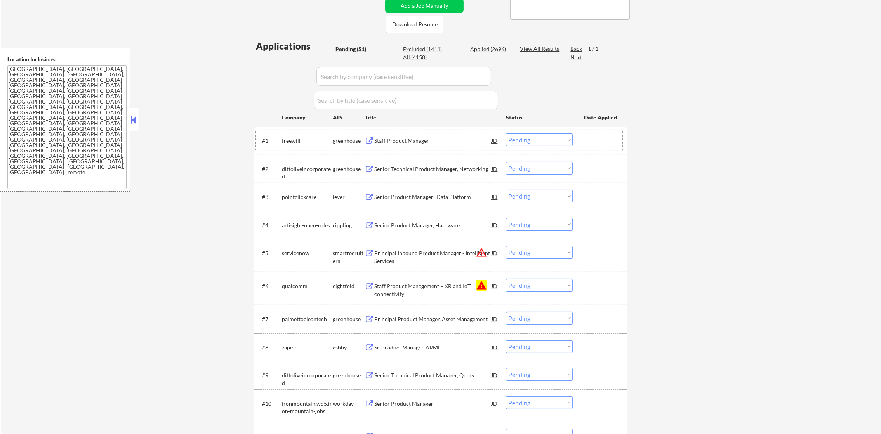
click at [290, 141] on div "freewill" at bounding box center [307, 141] width 51 height 8
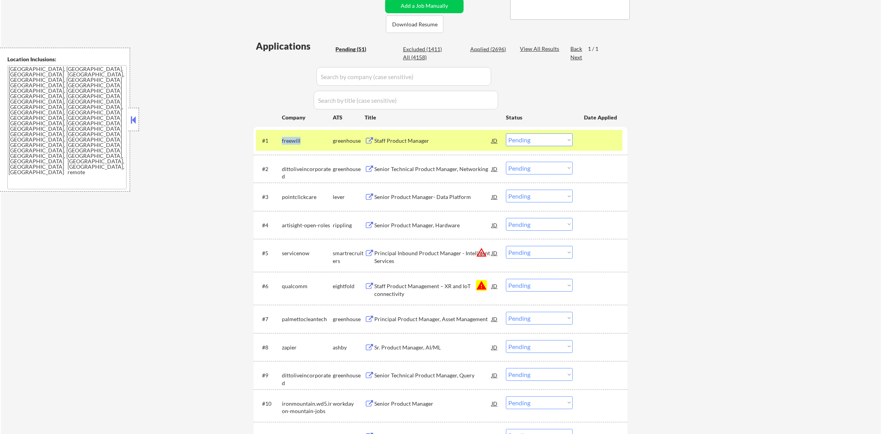
click at [290, 141] on div "freewill" at bounding box center [307, 141] width 51 height 8
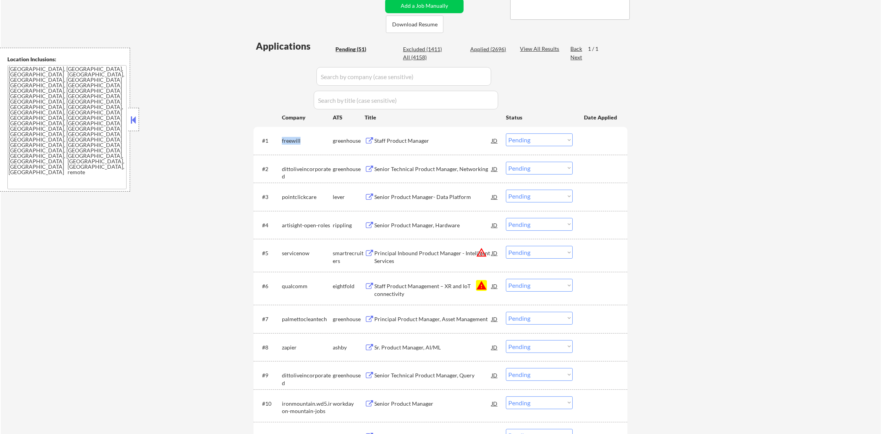
copy div "freewill"
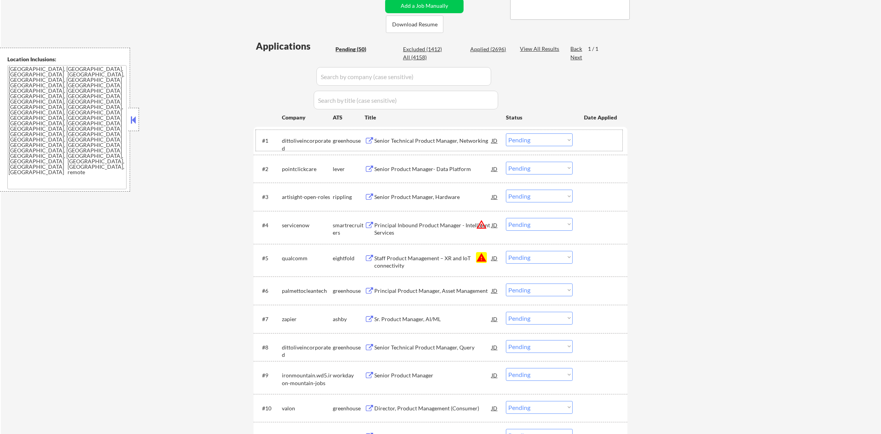
click at [302, 142] on div "dittoliveincorporated" at bounding box center [307, 144] width 51 height 15
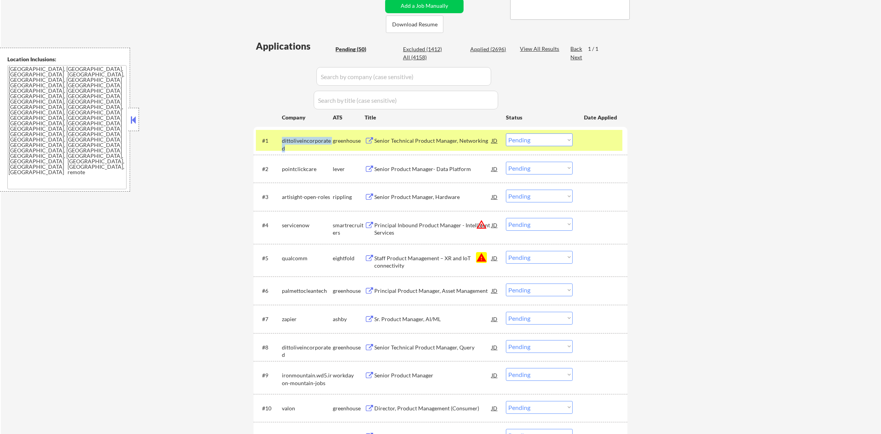
click at [302, 142] on div "dittoliveincorporated" at bounding box center [307, 144] width 51 height 15
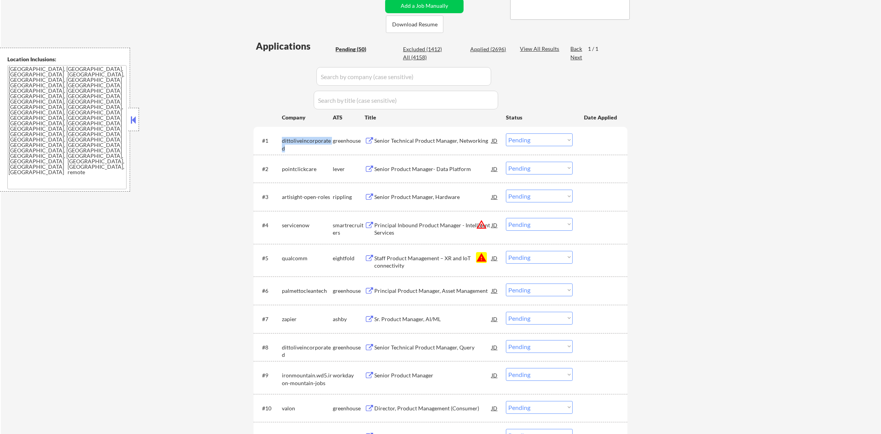
copy div "dittoliveincorporated"
click at [306, 168] on div "pointclickcare" at bounding box center [307, 169] width 51 height 8
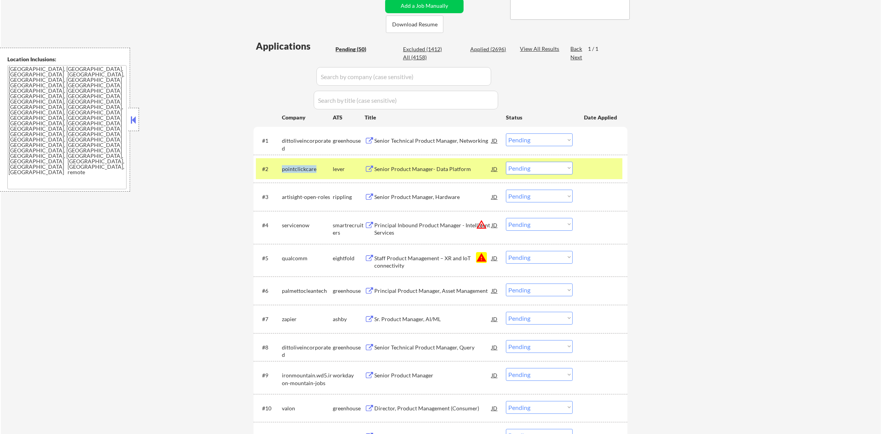
click at [306, 168] on div "pointclickcare" at bounding box center [307, 169] width 51 height 8
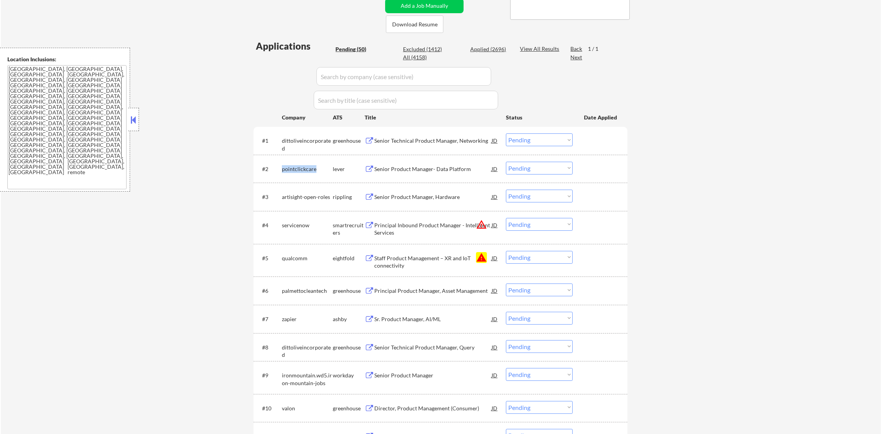
copy div "pointclickcare"
select select ""pending""
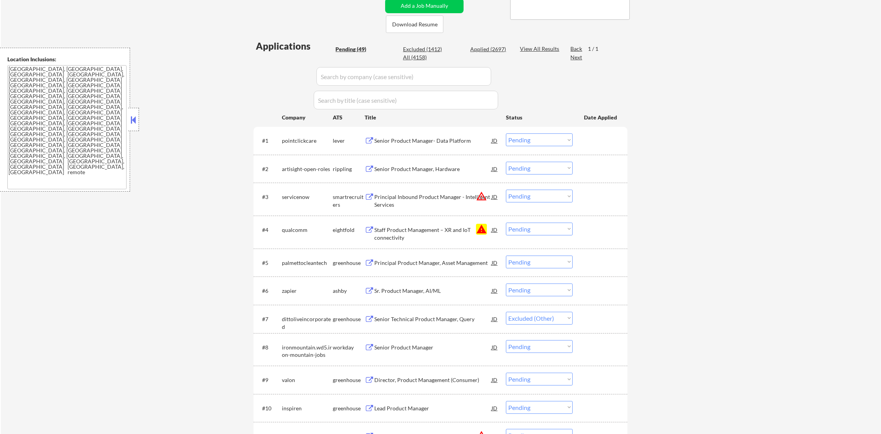
select select ""pending""
click at [301, 144] on div "pointclickcare" at bounding box center [307, 141] width 51 height 8
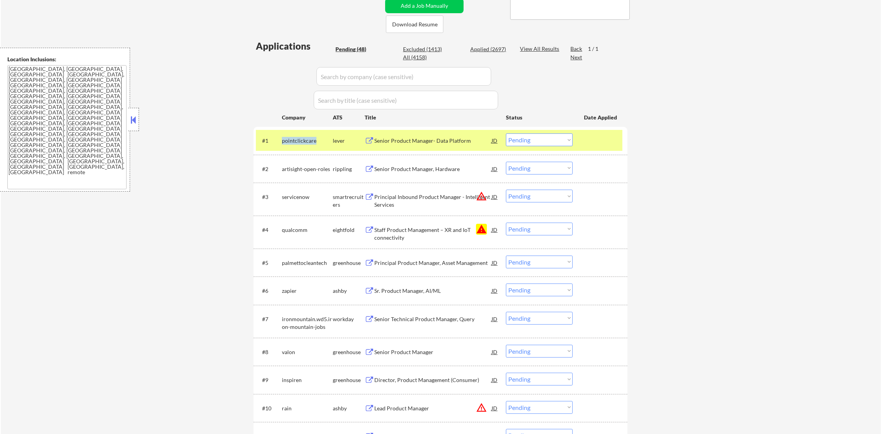
click at [301, 144] on div "pointclickcare" at bounding box center [307, 141] width 51 height 8
copy div "pointclickcare"
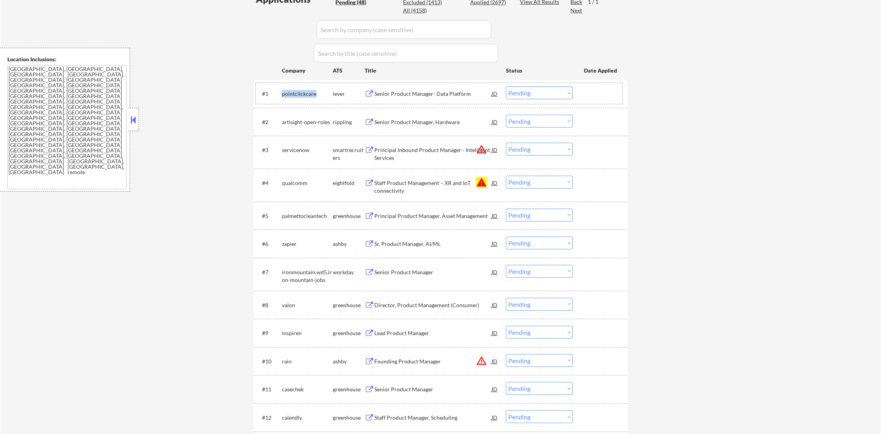
scroll to position [233, 0]
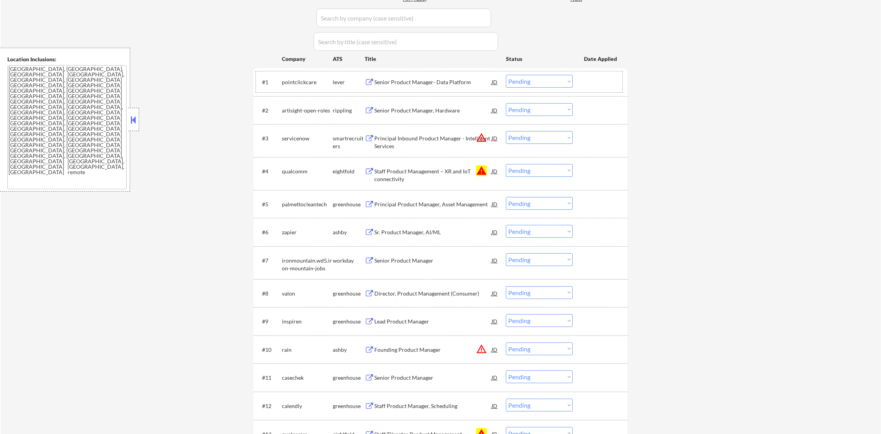
click at [314, 109] on div "artisight-open-roles" at bounding box center [307, 111] width 51 height 8
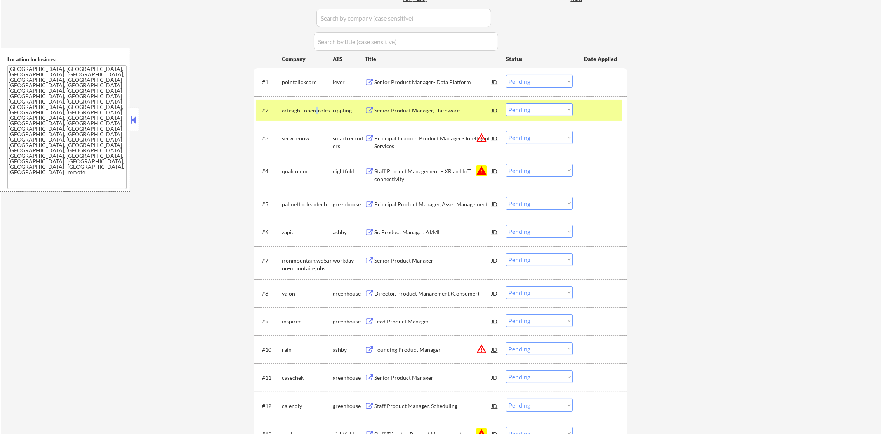
click at [314, 109] on div "artisight-open-roles" at bounding box center [307, 111] width 51 height 8
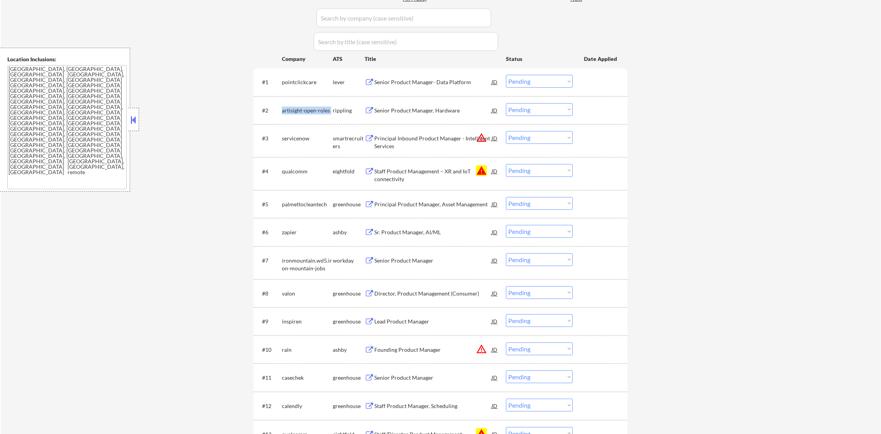
click at [314, 109] on div "artisight-open-roles" at bounding box center [307, 111] width 51 height 8
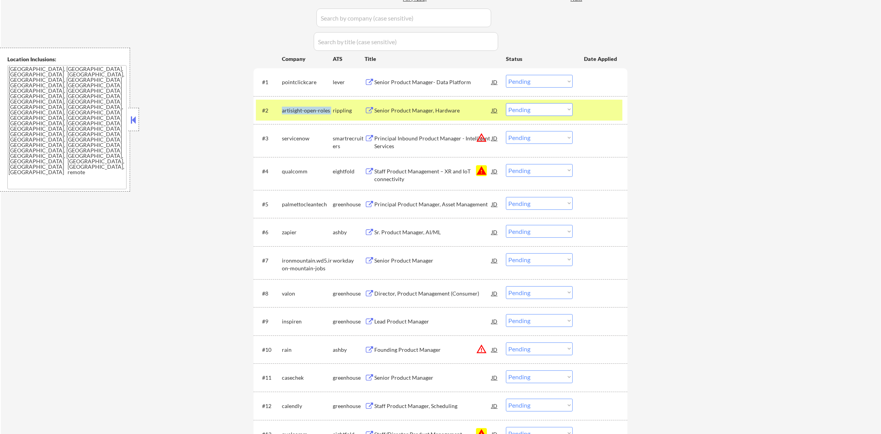
copy div "artisight-open-roles"
select select ""pending""
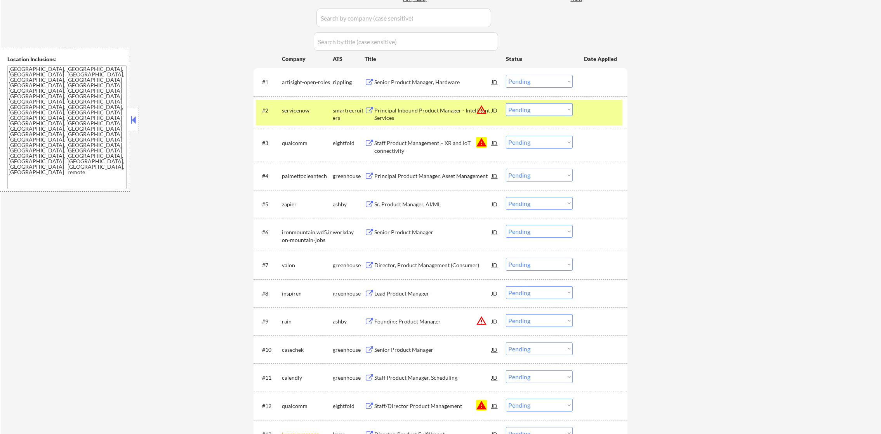
click at [291, 114] on div "servicenow" at bounding box center [307, 111] width 51 height 8
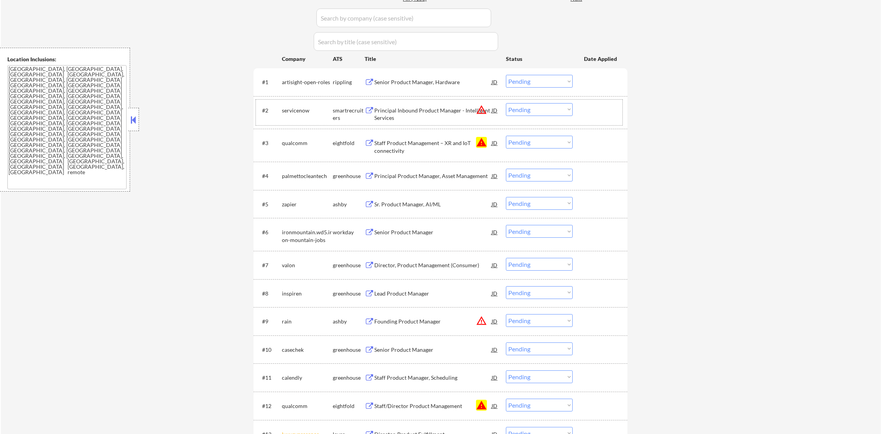
drag, startPoint x: 532, startPoint y: 143, endPoint x: 531, endPoint y: 151, distance: 7.8
click at [532, 144] on select "Choose an option... Pending Applied Excluded (Questions) Excluded (Expired) Exc…" at bounding box center [539, 142] width 67 height 13
click at [506, 136] on select "Choose an option... Pending Applied Excluded (Questions) Excluded (Expired) Exc…" at bounding box center [539, 142] width 67 height 13
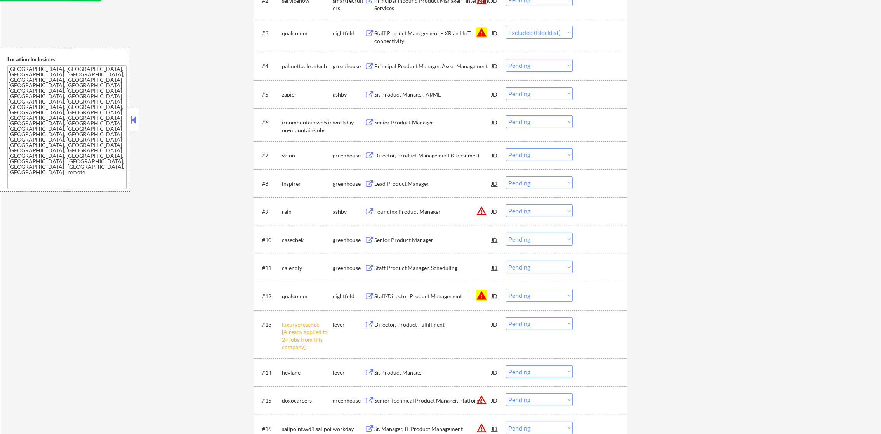
scroll to position [349, 0]
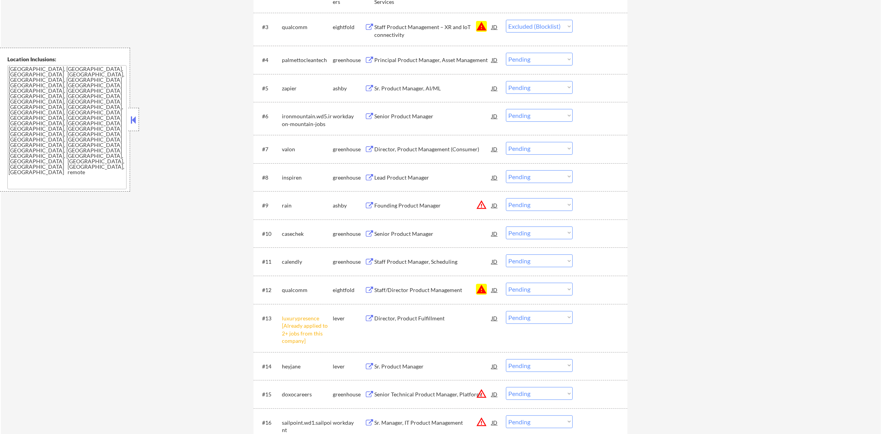
select select ""pending""
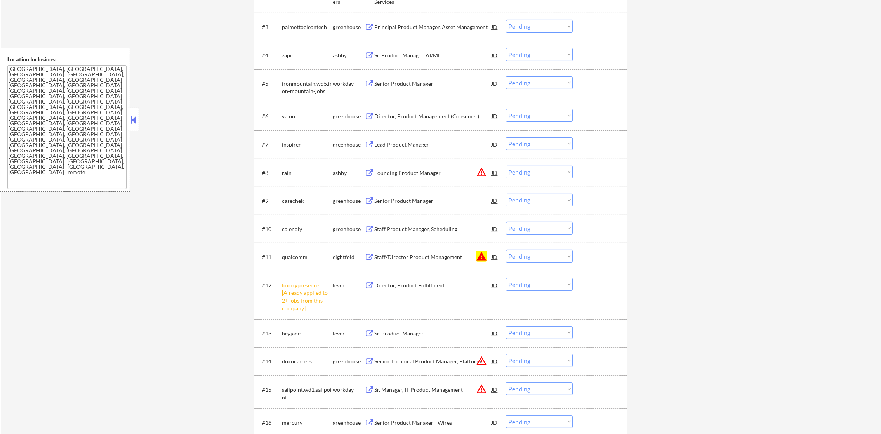
click at [524, 258] on select "Choose an option... Pending Applied Excluded (Questions) Excluded (Expired) Exc…" at bounding box center [539, 256] width 67 height 13
click at [506, 250] on select "Choose an option... Pending Applied Excluded (Questions) Excluded (Expired) Exc…" at bounding box center [539, 256] width 67 height 13
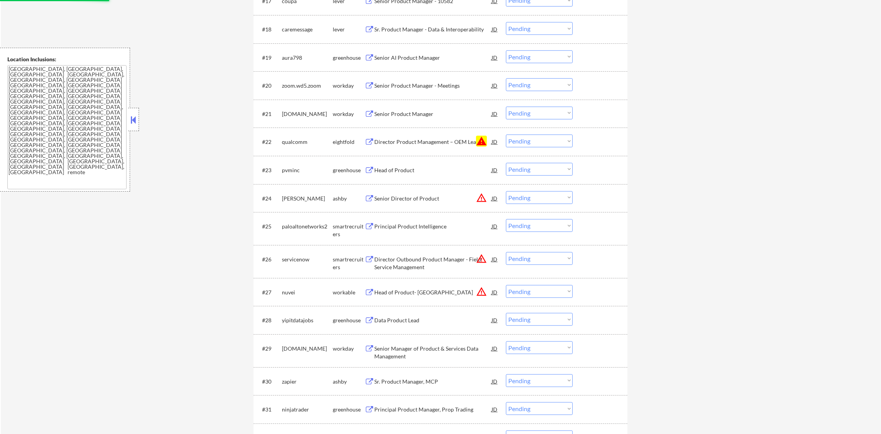
scroll to position [765, 0]
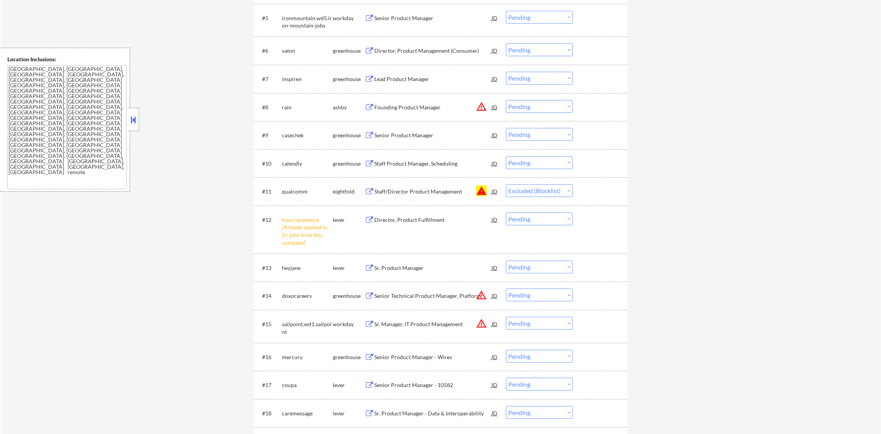
select select ""pending""
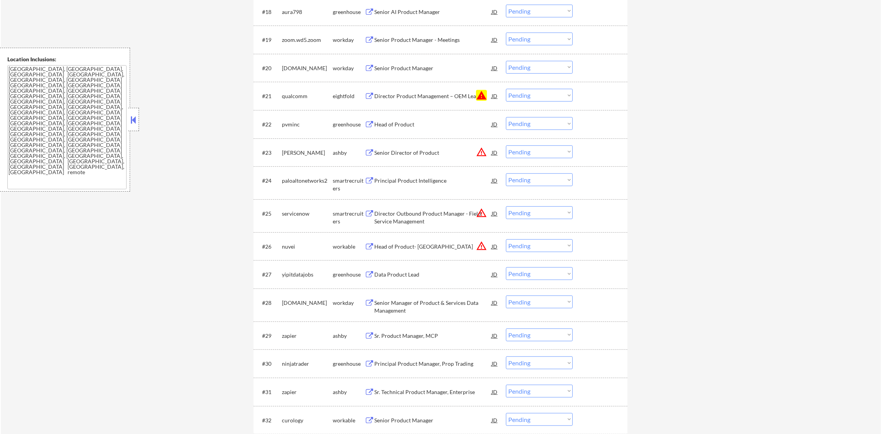
scroll to position [785, 0]
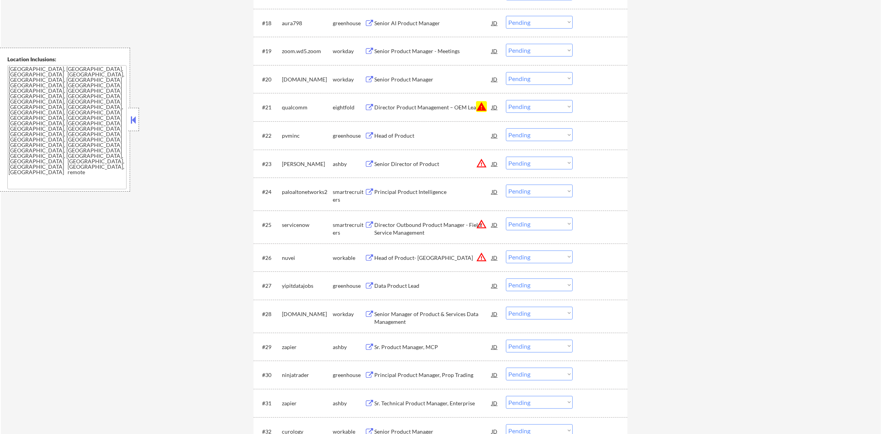
click at [541, 110] on select "Choose an option... Pending Applied Excluded (Questions) Excluded (Expired) Exc…" at bounding box center [539, 106] width 67 height 13
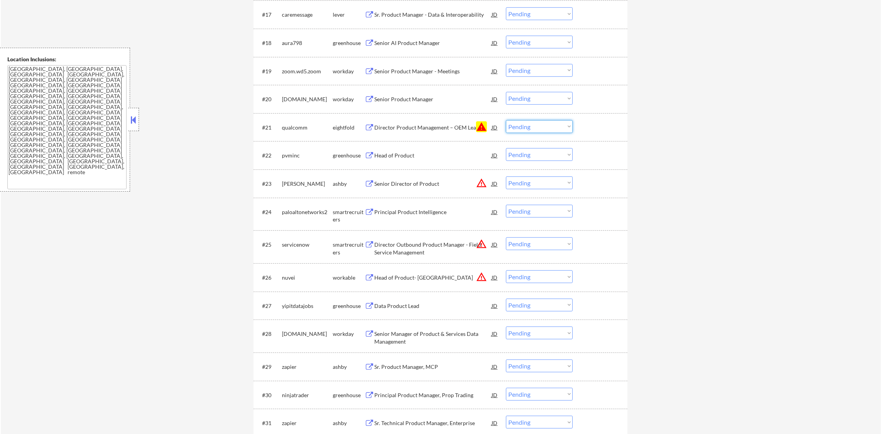
select select ""excluded__blocklist_""
click at [506, 120] on select "Choose an option... Pending Applied Excluded (Questions) Excluded (Expired) Exc…" at bounding box center [539, 126] width 67 height 13
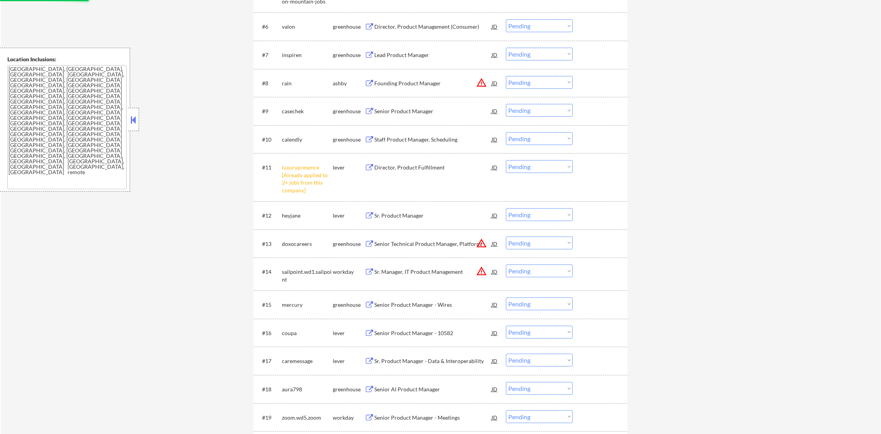
scroll to position [425, 0]
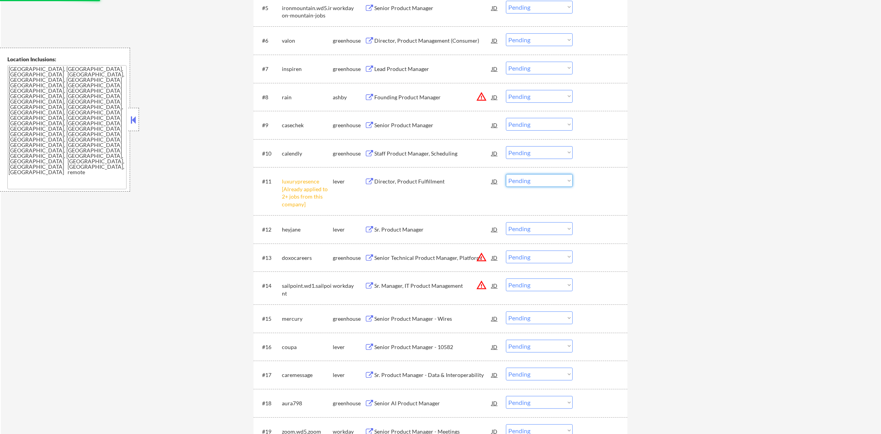
click at [515, 182] on select "Choose an option... Pending Applied Excluded (Questions) Excluded (Expired) Exc…" at bounding box center [539, 180] width 67 height 13
click at [506, 174] on select "Choose an option... Pending Applied Excluded (Questions) Excluded (Expired) Exc…" at bounding box center [539, 180] width 67 height 13
select select ""pending""
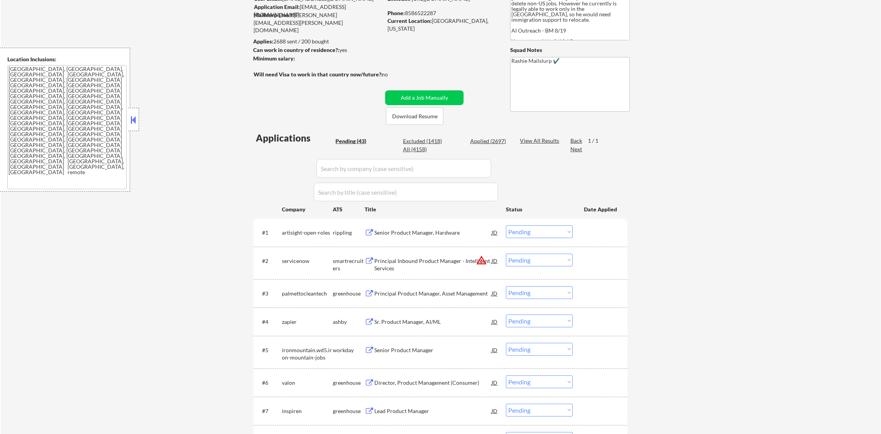
scroll to position [116, 0]
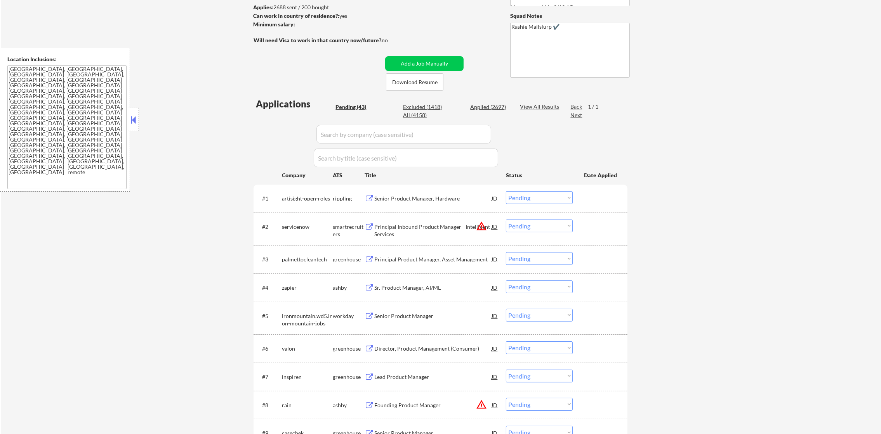
click at [530, 227] on select "Choose an option... Pending Applied Excluded (Questions) Excluded (Expired) Exc…" at bounding box center [539, 226] width 67 height 13
click at [506, 220] on select "Choose an option... Pending Applied Excluded (Questions) Excluded (Expired) Exc…" at bounding box center [539, 226] width 67 height 13
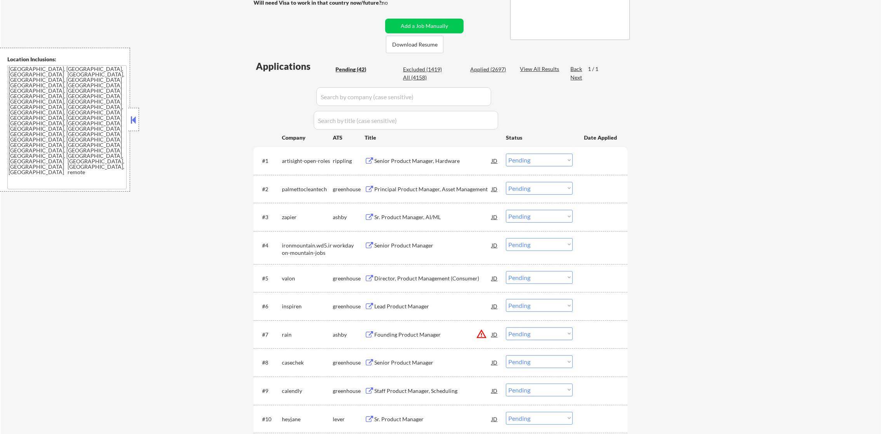
scroll to position [155, 0]
click at [298, 185] on div "palmettocleantech" at bounding box center [307, 189] width 51 height 8
copy div "palmettocleantech"
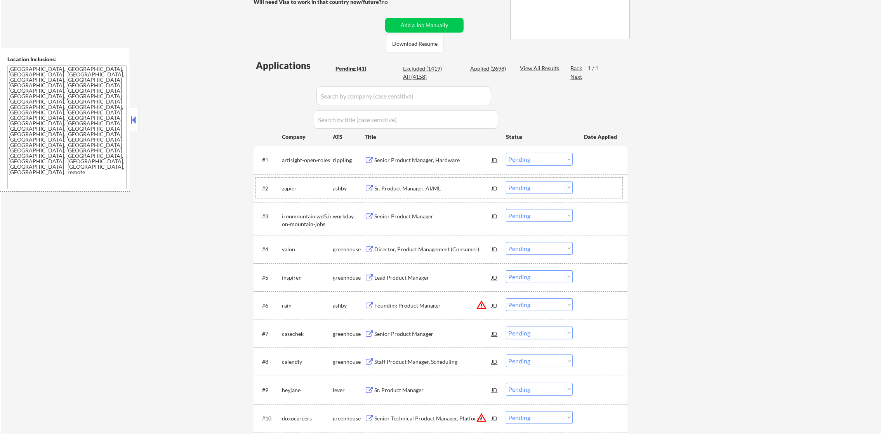
click at [287, 186] on div "zapier" at bounding box center [307, 189] width 51 height 8
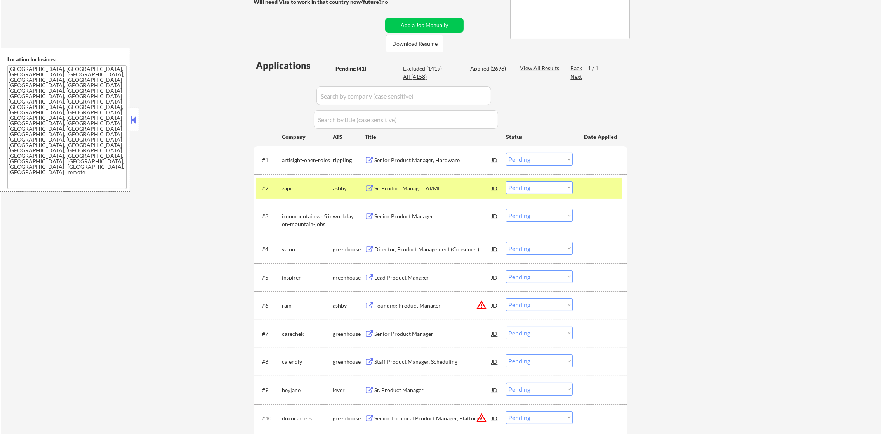
drag, startPoint x: 287, startPoint y: 186, endPoint x: 217, endPoint y: 193, distance: 69.9
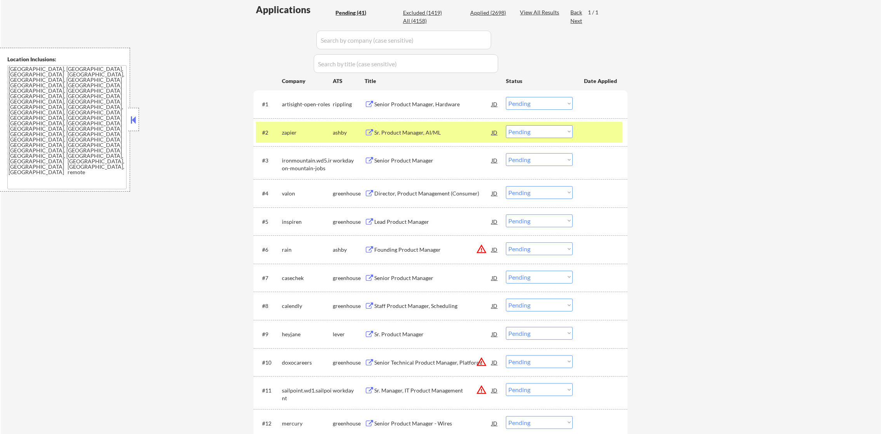
scroll to position [213, 0]
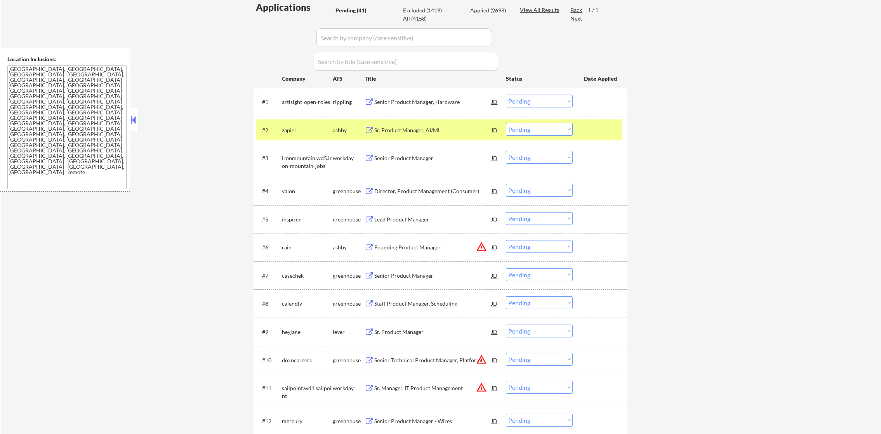
click at [295, 132] on div "zapier" at bounding box center [307, 131] width 51 height 8
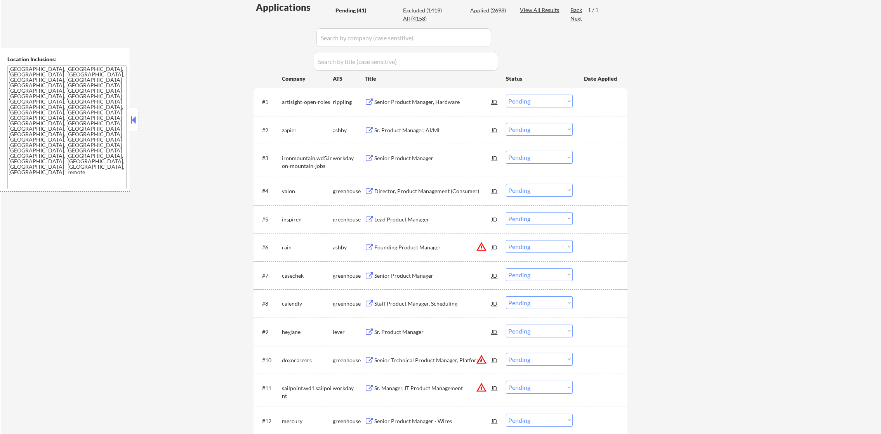
click at [295, 132] on div "zapier" at bounding box center [307, 131] width 51 height 8
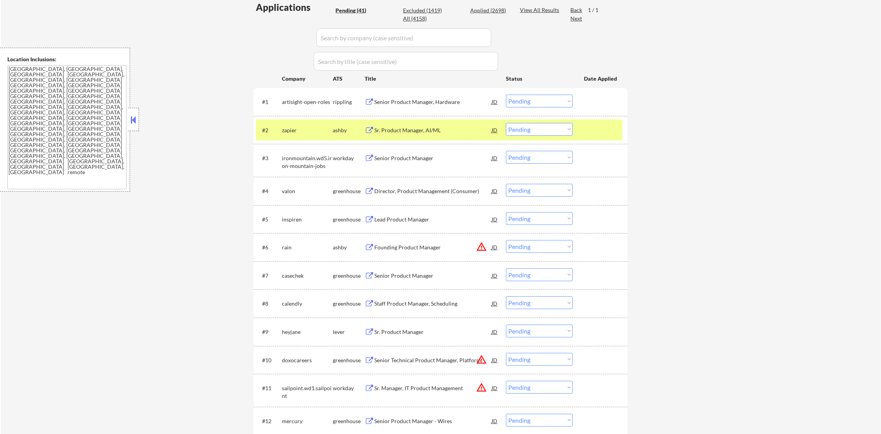
click at [293, 131] on div "zapier" at bounding box center [307, 131] width 51 height 8
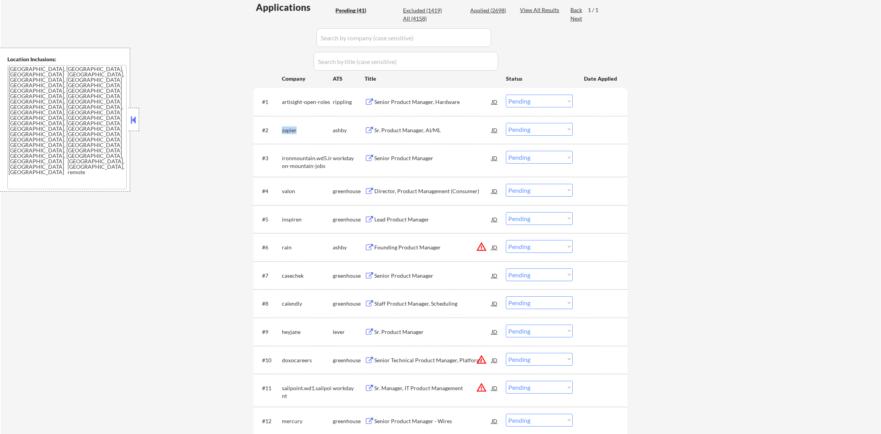
click at [293, 131] on div "zapier" at bounding box center [307, 131] width 51 height 8
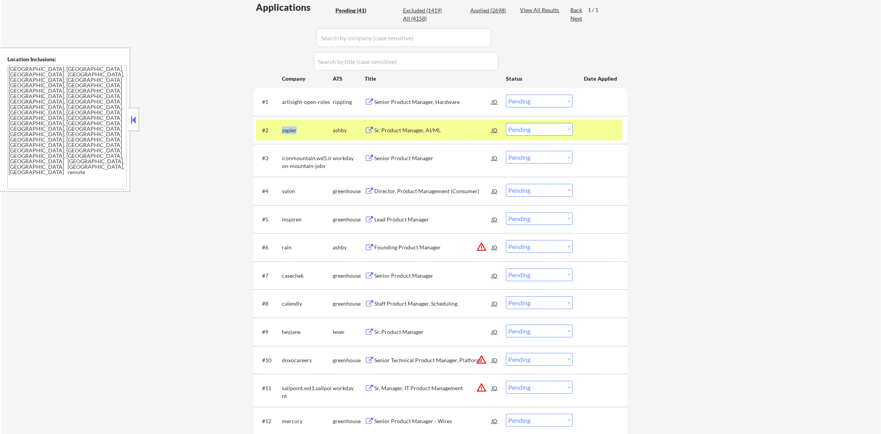
copy div "zapier"
select select ""pending""
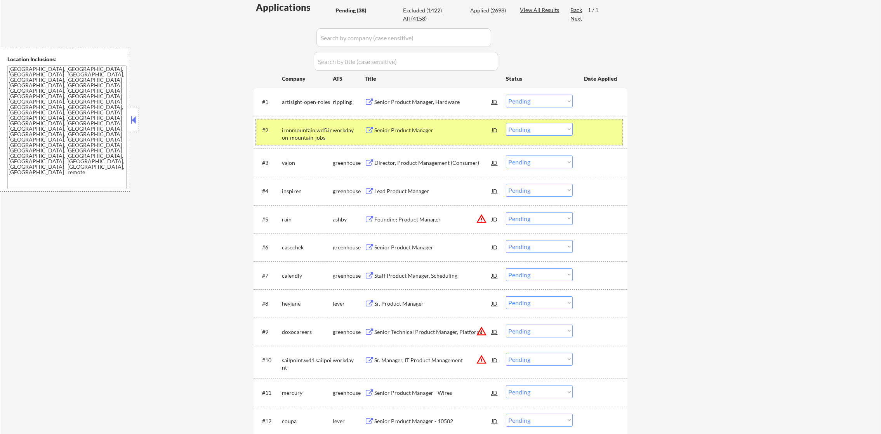
click at [291, 125] on div "ironmountain.wd5.iron-mountain-jobs" at bounding box center [307, 132] width 51 height 19
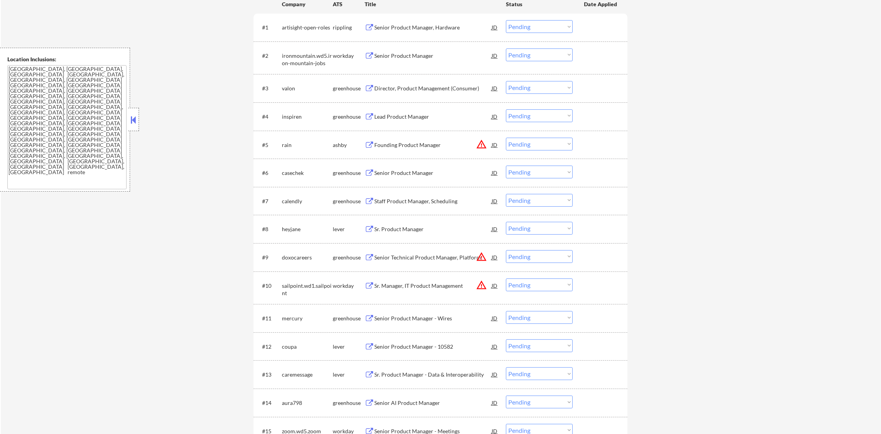
scroll to position [291, 0]
click at [287, 88] on div "valon" at bounding box center [307, 85] width 51 height 8
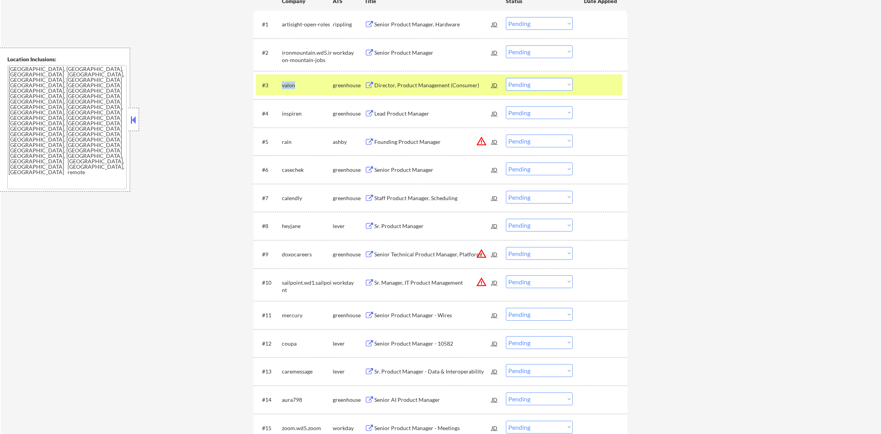
click at [287, 88] on div "valon" at bounding box center [307, 85] width 51 height 8
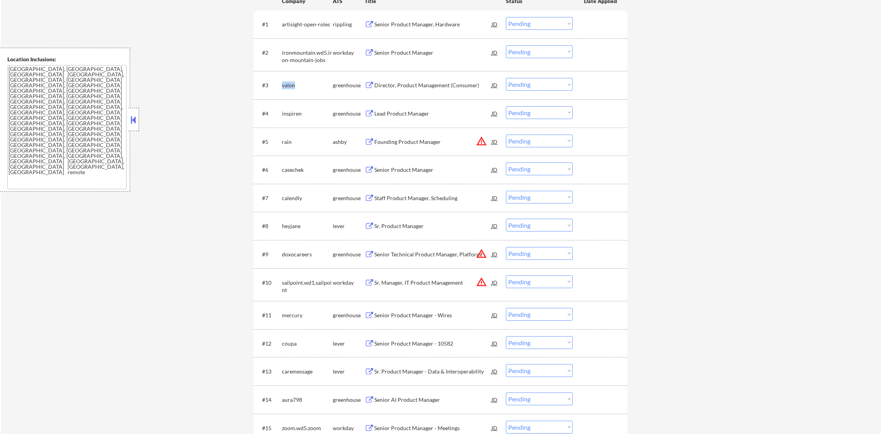
copy div "valon"
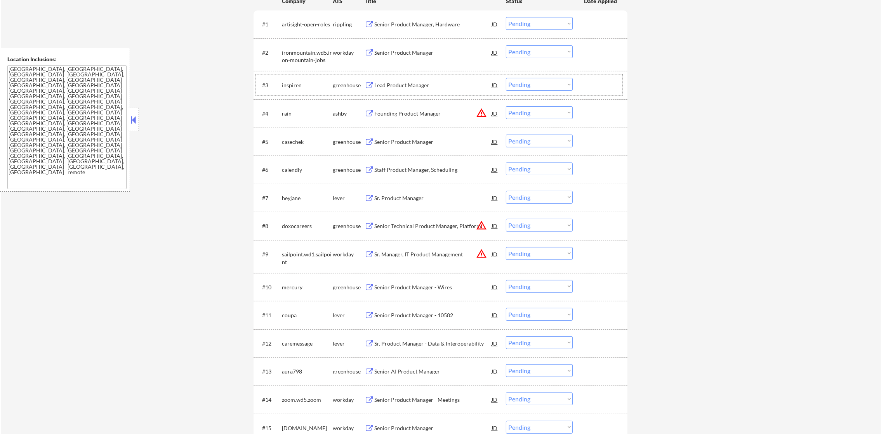
click at [298, 84] on div "inspiren" at bounding box center [307, 85] width 51 height 8
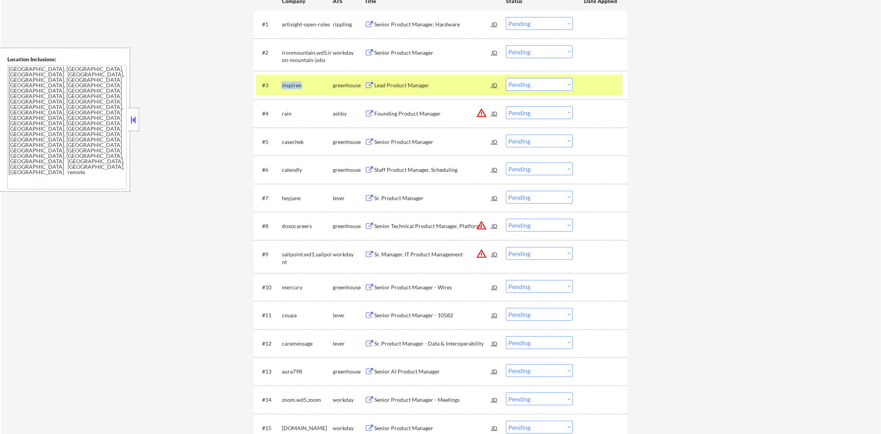
click at [298, 84] on div "inspiren" at bounding box center [307, 85] width 51 height 8
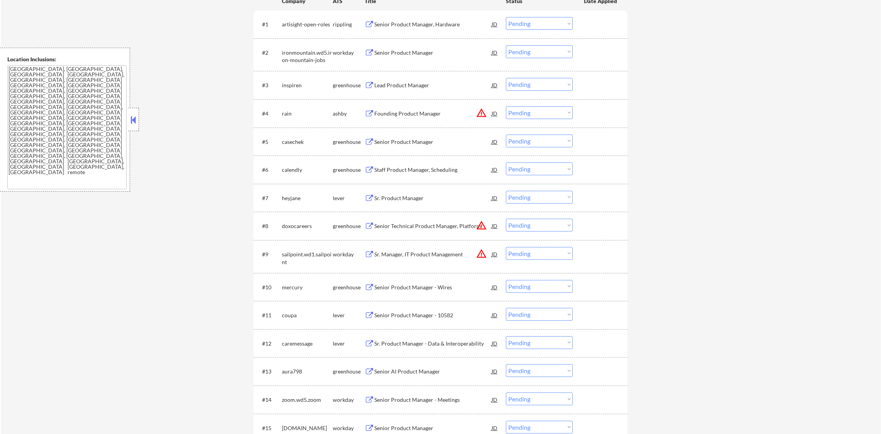
click at [688, 84] on div "← Return to /applysquad Mailslurp Inbox Job Search Builder Gabriel Wilensky Use…" at bounding box center [441, 437] width 880 height 1395
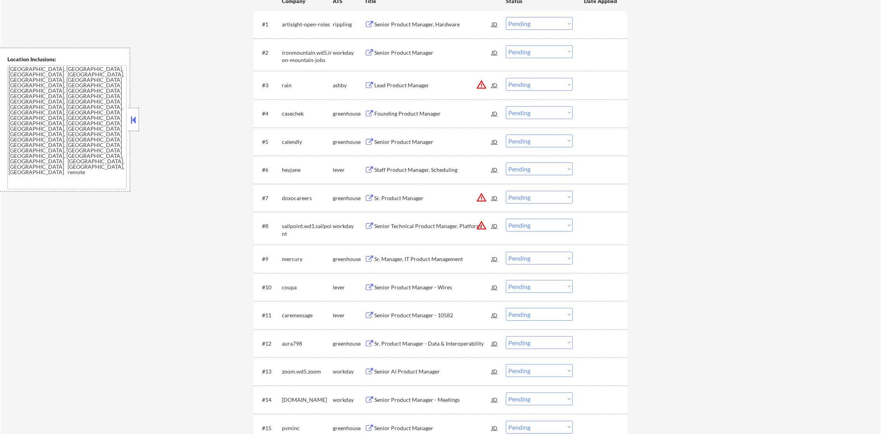
click at [297, 83] on div "rain" at bounding box center [307, 85] width 51 height 8
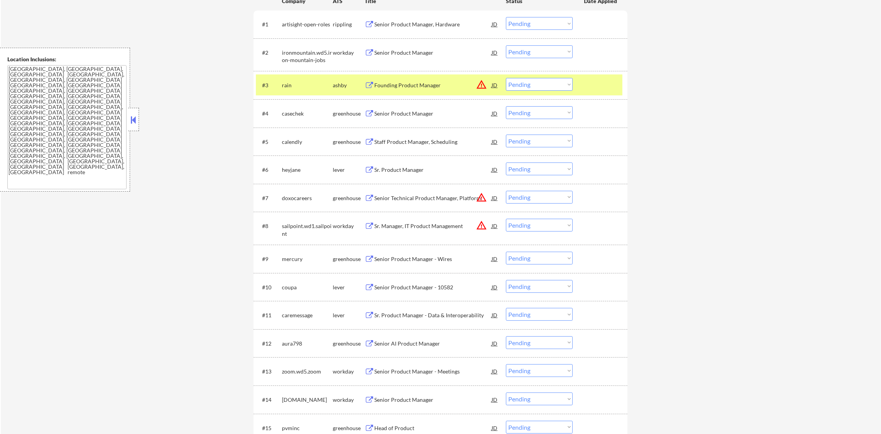
click at [285, 87] on div "rain" at bounding box center [307, 85] width 51 height 8
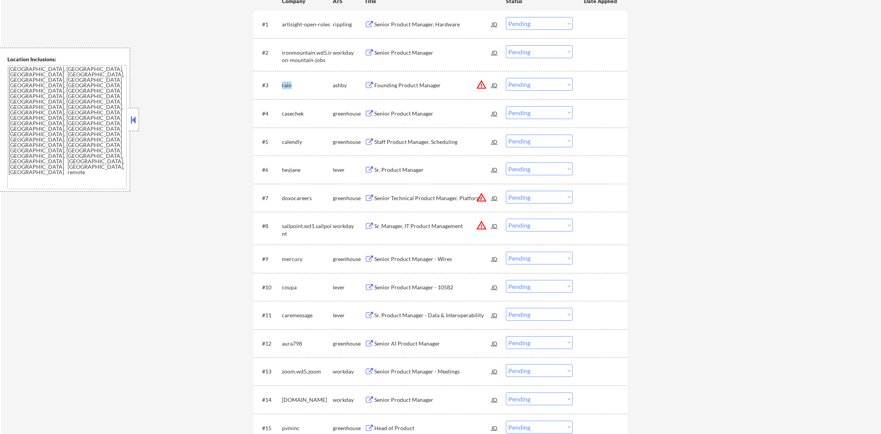
click at [285, 87] on div "rain" at bounding box center [307, 85] width 51 height 8
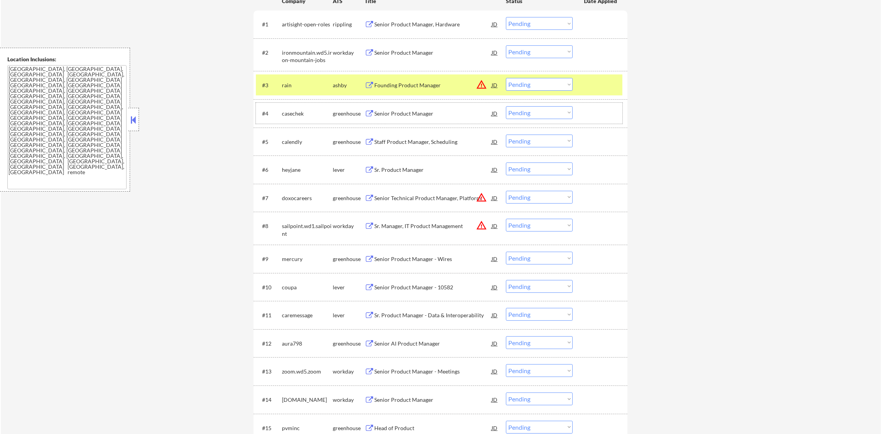
click at [295, 112] on div "casechek" at bounding box center [307, 114] width 51 height 8
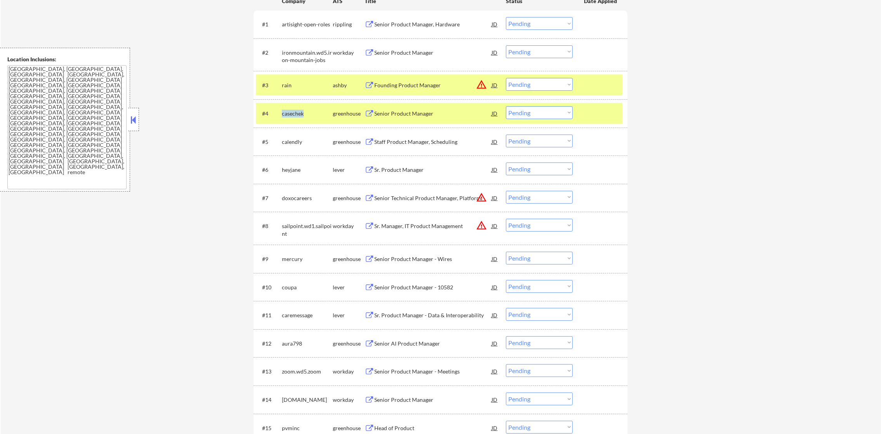
click at [295, 112] on div "casechek" at bounding box center [307, 114] width 51 height 8
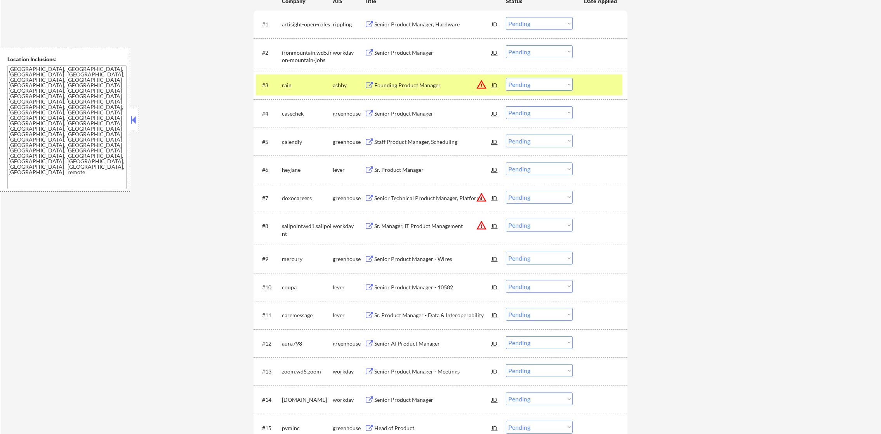
click at [193, 113] on div "← Return to /applysquad Mailslurp Inbox Job Search Builder Gabriel Wilensky Use…" at bounding box center [441, 431] width 880 height 1382
click at [294, 87] on div "rain" at bounding box center [307, 85] width 51 height 8
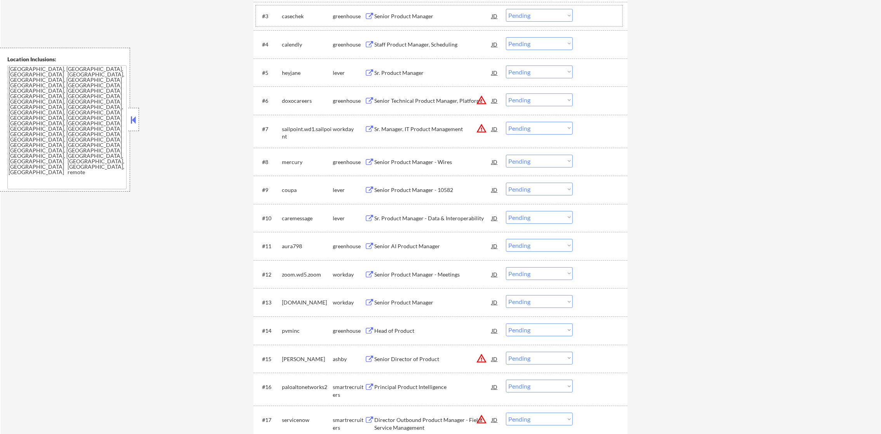
scroll to position [369, 0]
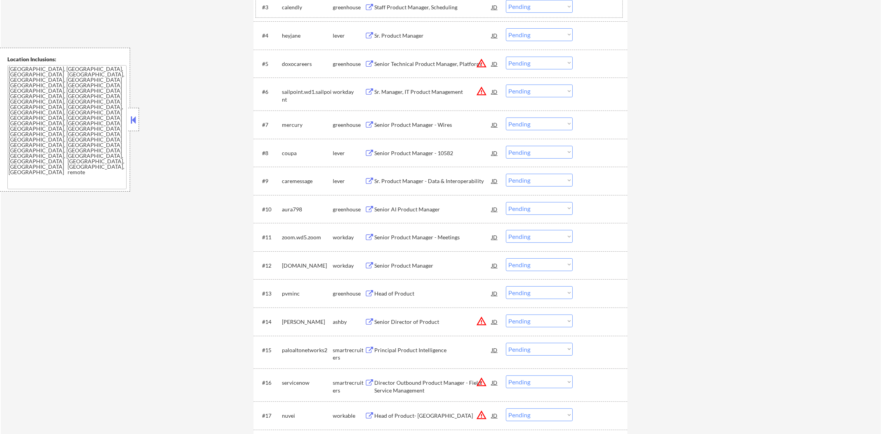
click at [296, 6] on div "calendly" at bounding box center [307, 7] width 51 height 8
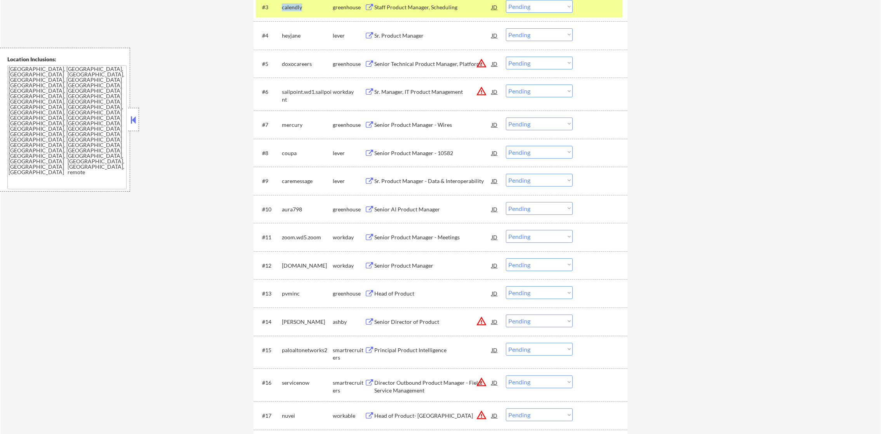
click at [296, 6] on div "calendly" at bounding box center [307, 7] width 51 height 8
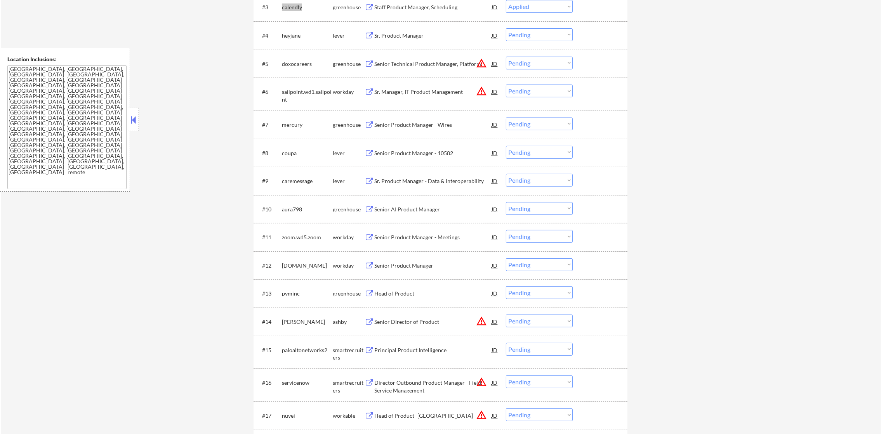
select select ""pending""
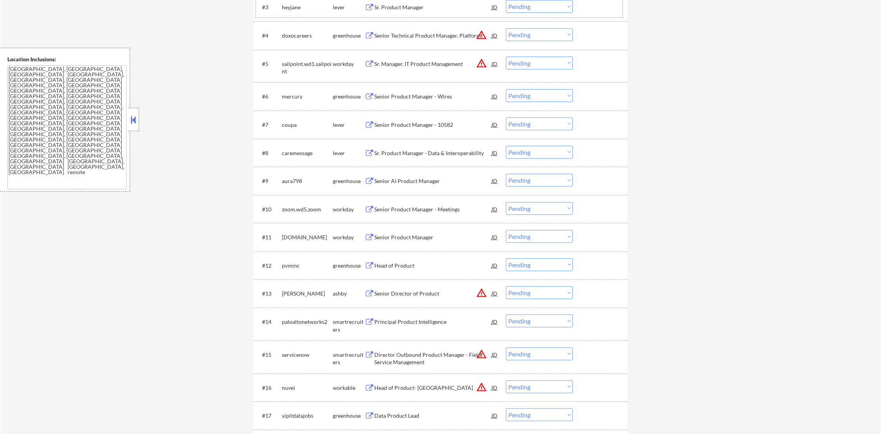
click at [292, 98] on div "mercury" at bounding box center [307, 97] width 51 height 8
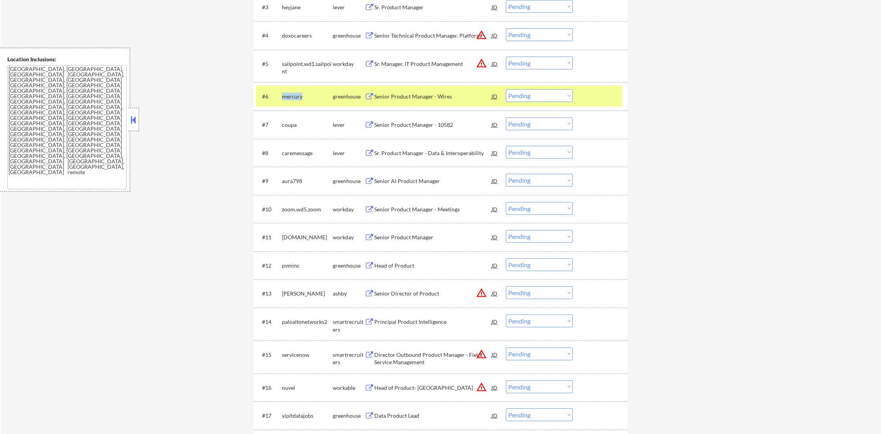
click at [292, 98] on div "mercury" at bounding box center [307, 97] width 51 height 8
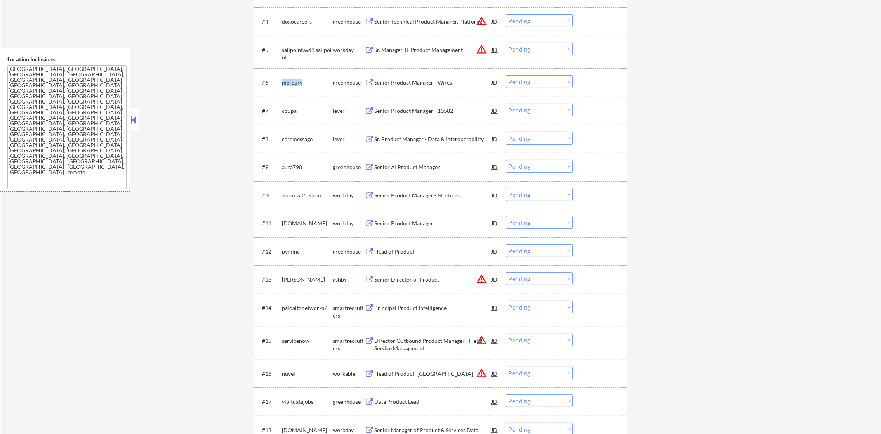
scroll to position [349, 0]
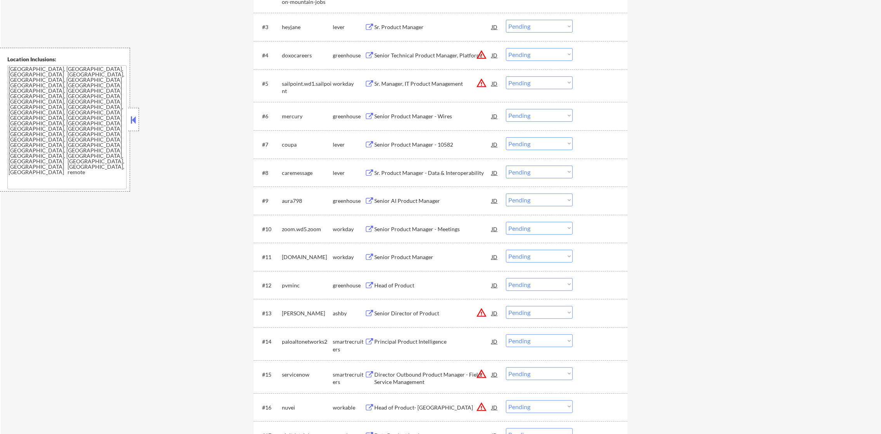
click at [297, 56] on div "doxocareers" at bounding box center [307, 56] width 51 height 8
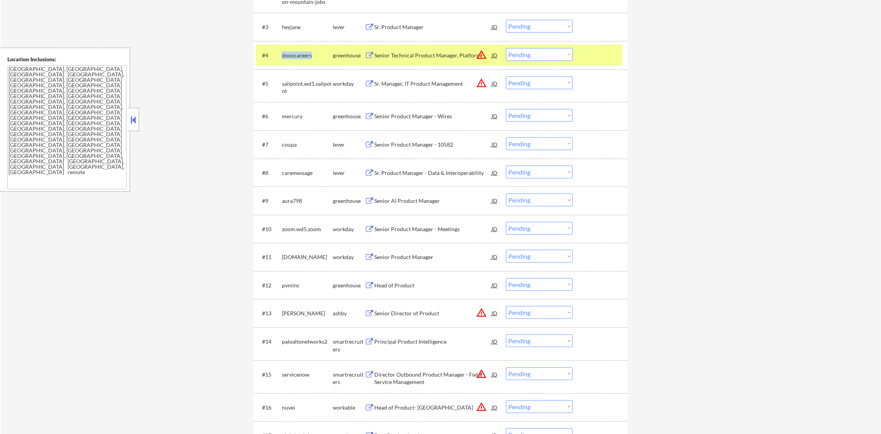
click at [297, 56] on div "doxocareers" at bounding box center [307, 56] width 51 height 8
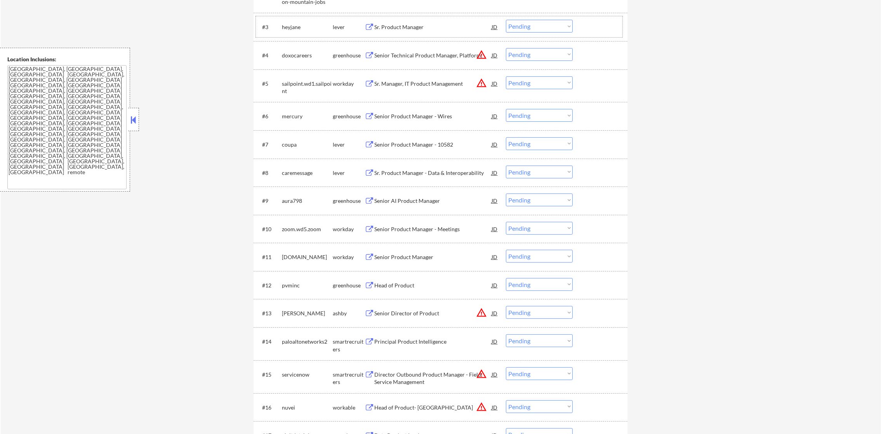
click at [292, 30] on div "heyjane" at bounding box center [307, 27] width 51 height 8
click at [220, 49] on div "← Return to /applysquad Mailslurp Inbox Job Search Builder Gabriel Wilensky Use…" at bounding box center [441, 331] width 880 height 1298
select select ""pending""
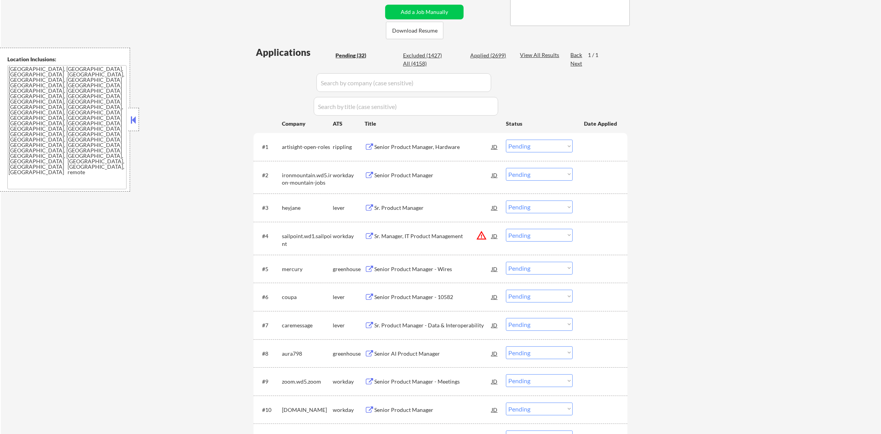
scroll to position [174, 0]
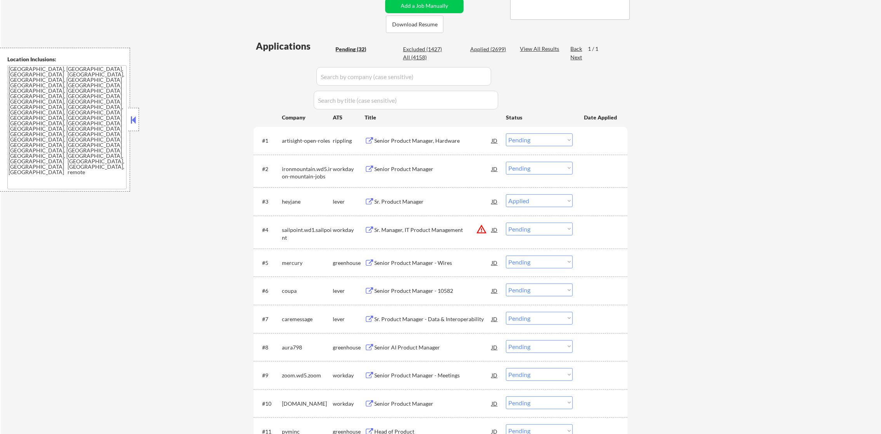
select select ""pending""
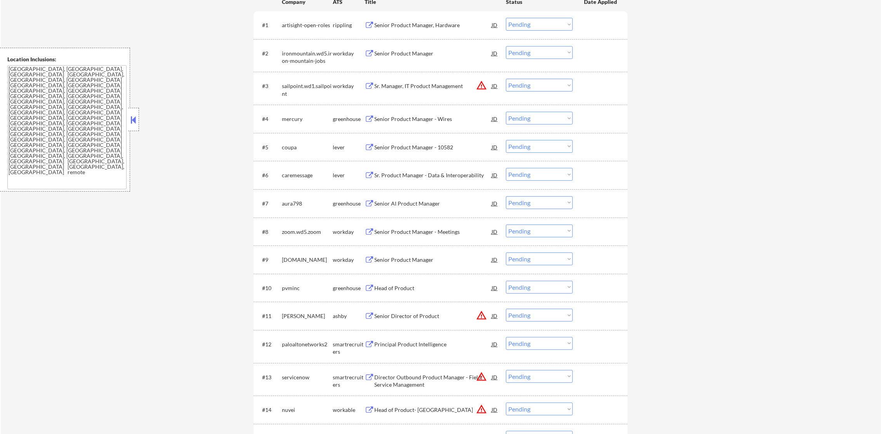
scroll to position [291, 0]
click at [287, 114] on div "mercury" at bounding box center [307, 118] width 51 height 8
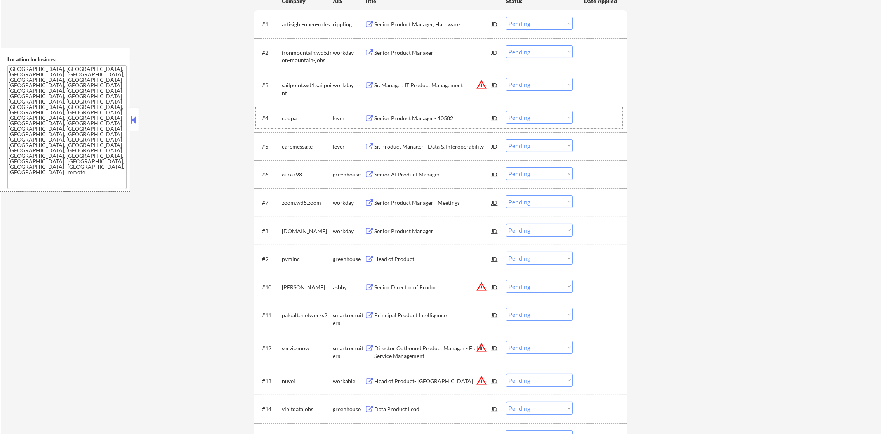
click at [288, 121] on div "coupa" at bounding box center [307, 118] width 51 height 14
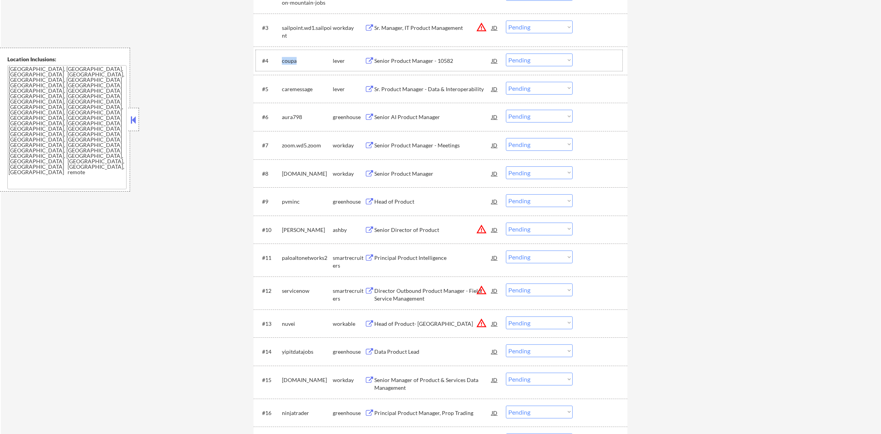
scroll to position [349, 0]
click at [297, 85] on div "caremessage" at bounding box center [307, 89] width 51 height 8
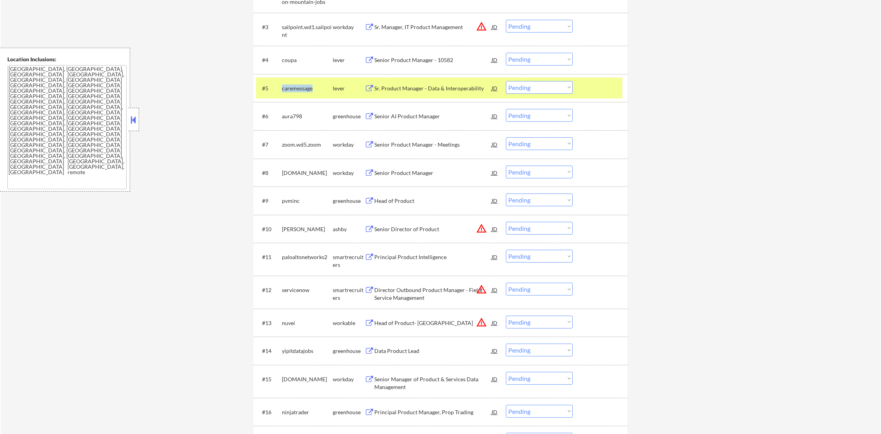
click at [297, 85] on div "caremessage" at bounding box center [307, 89] width 51 height 8
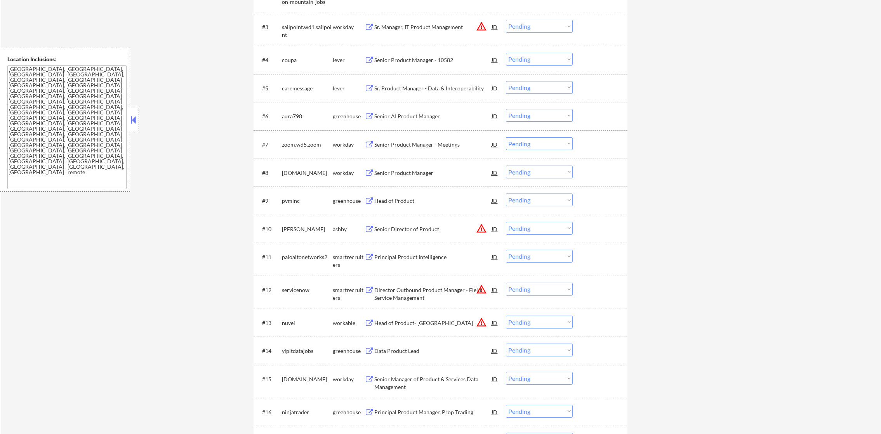
click at [212, 77] on div "← Return to /applysquad Mailslurp Inbox Job Search Builder Gabriel Wilensky Use…" at bounding box center [441, 289] width 880 height 1214
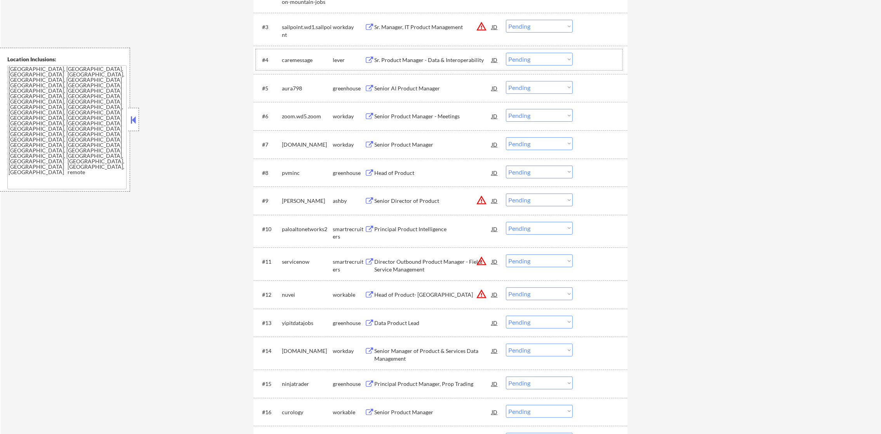
click at [284, 62] on div "caremessage" at bounding box center [307, 60] width 51 height 8
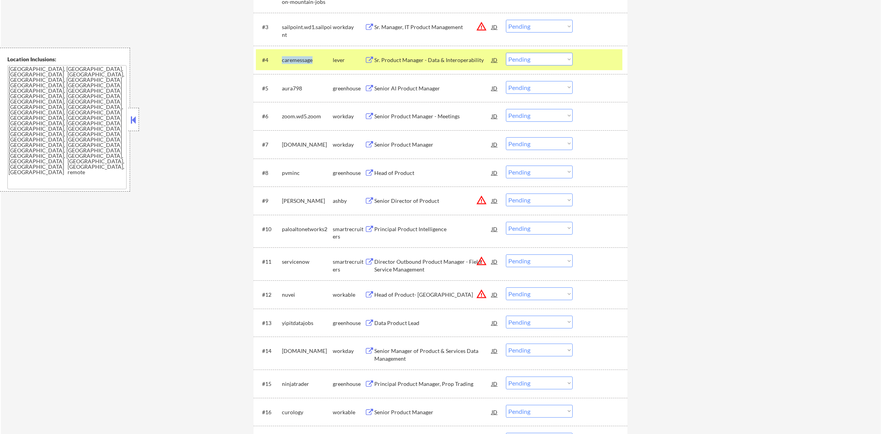
click at [284, 62] on div "caremessage" at bounding box center [307, 60] width 51 height 8
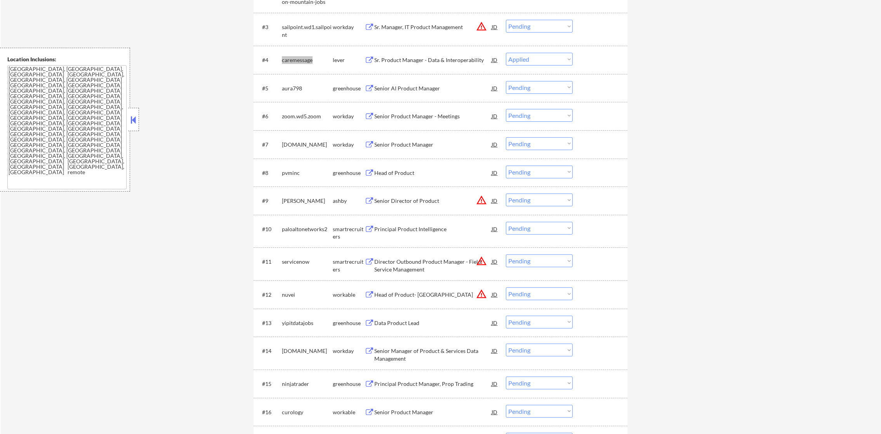
select select ""pending""
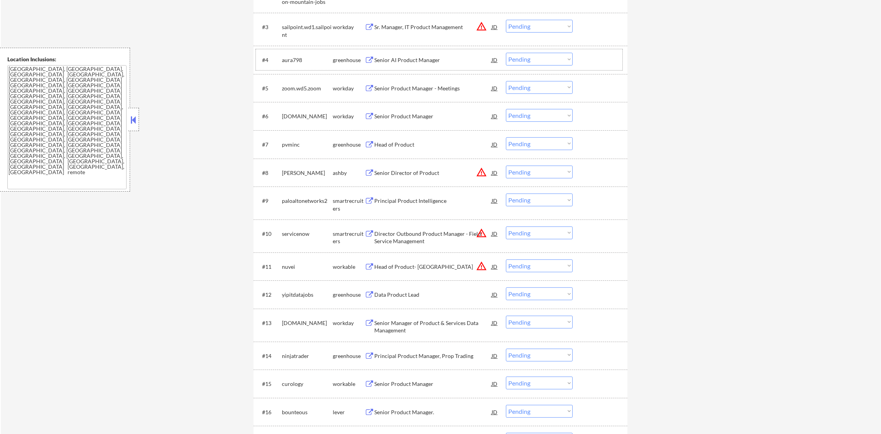
click at [296, 61] on div "aura798" at bounding box center [307, 60] width 51 height 8
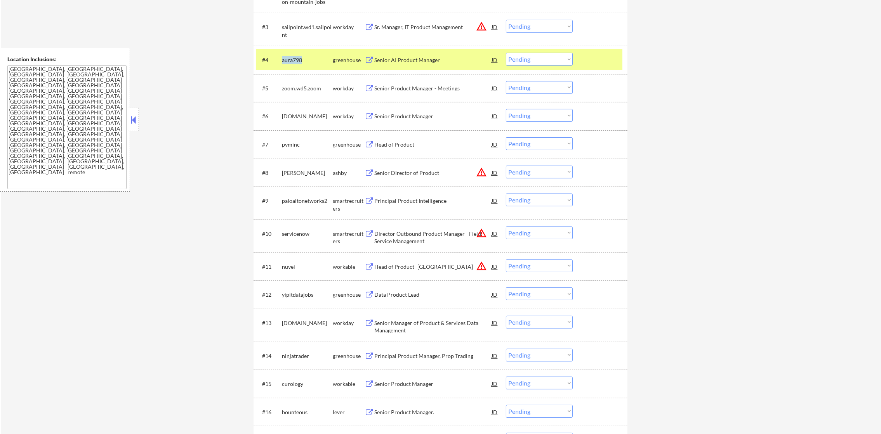
click at [296, 61] on div "aura798" at bounding box center [307, 60] width 51 height 8
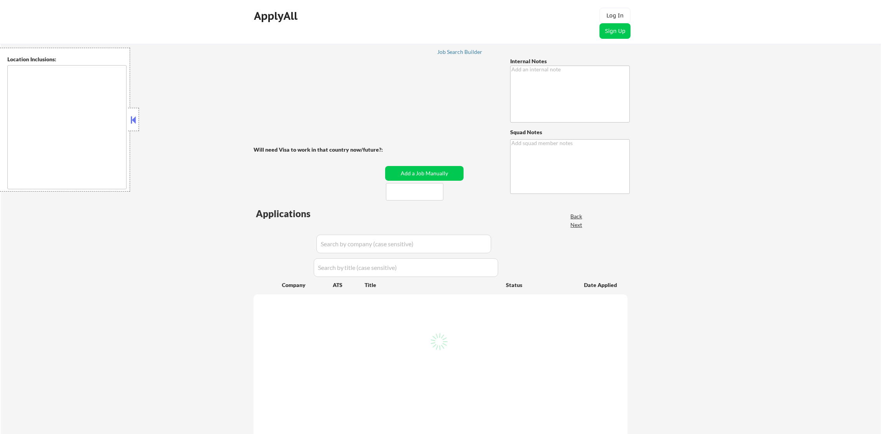
type textarea "[PERSON_NAME] is open to relocating to [GEOGRAPHIC_DATA] or [GEOGRAPHIC_DATA], …"
type textarea "Rashie Mailslurp ✔️"
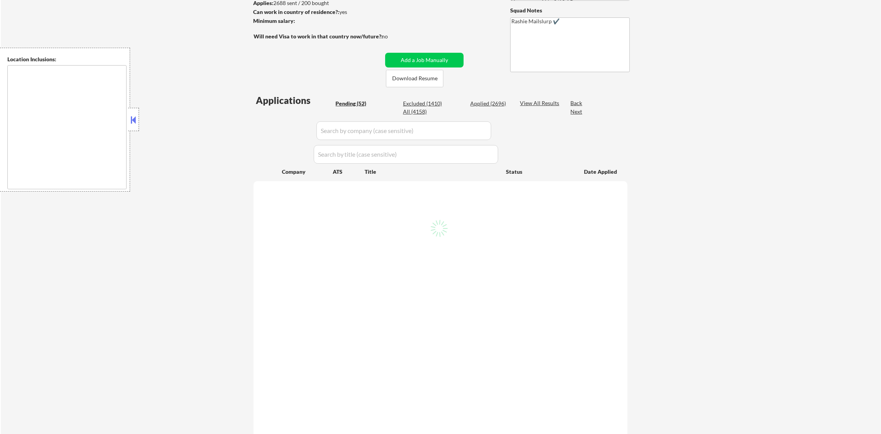
scroll to position [136, 0]
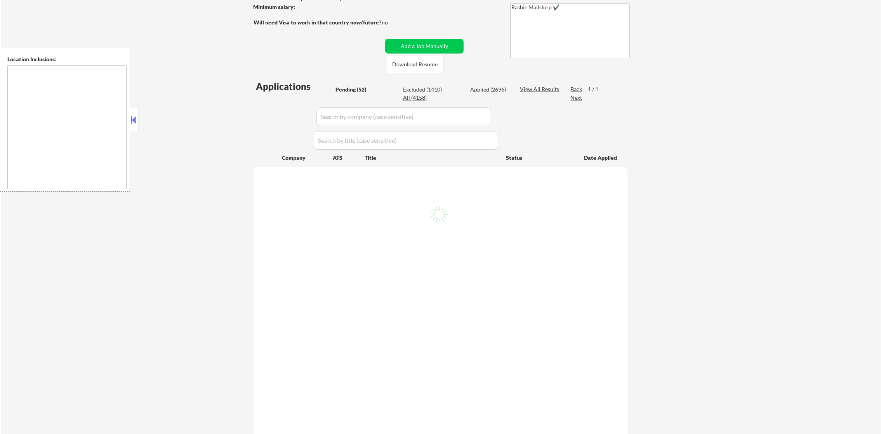
type textarea "[GEOGRAPHIC_DATA], [GEOGRAPHIC_DATA], [GEOGRAPHIC_DATA] [GEOGRAPHIC_DATA], [GEO…"
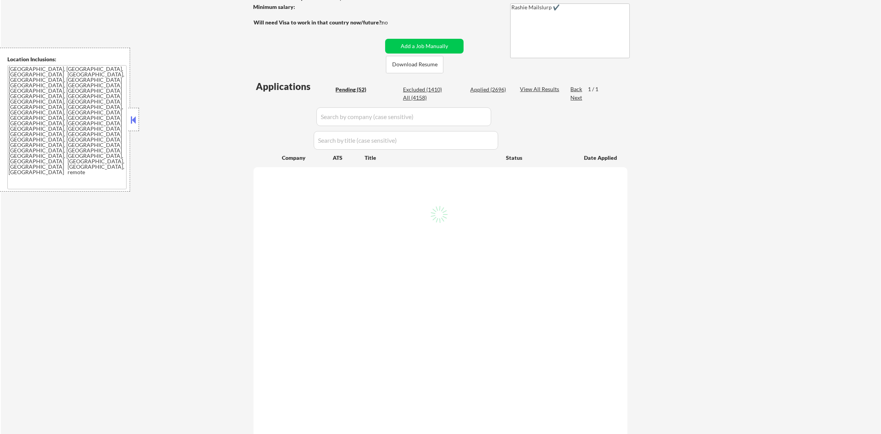
click at [410, 98] on div "All (4158)" at bounding box center [422, 98] width 39 height 8
select select ""pending""
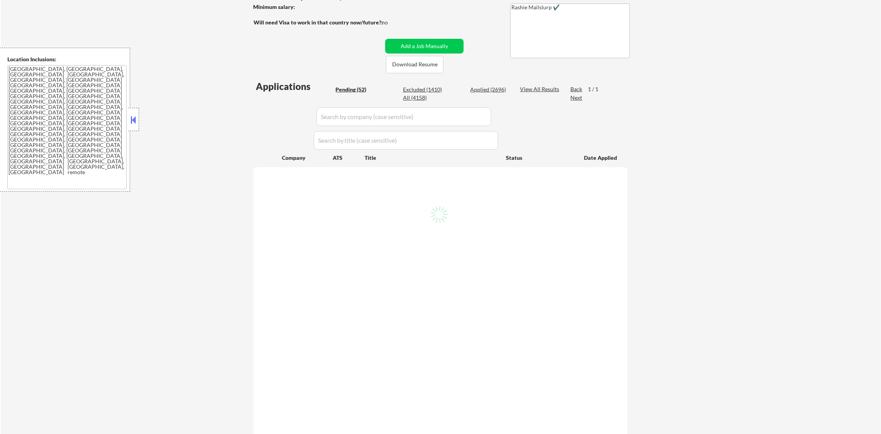
select select ""pending""
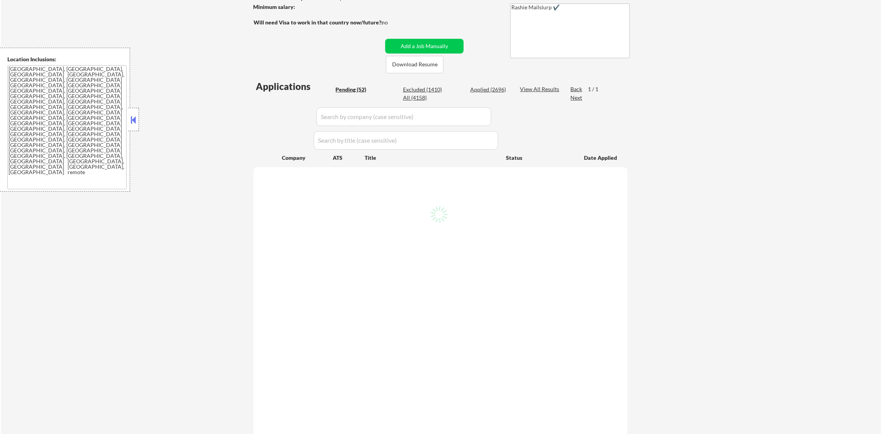
select select ""pending""
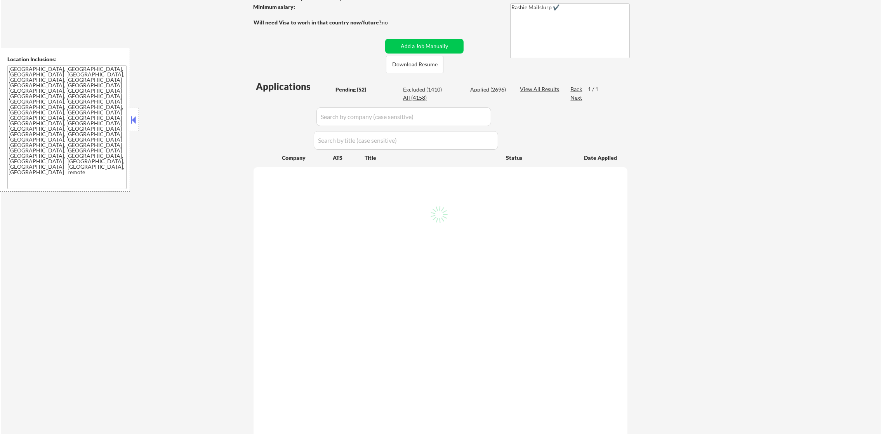
select select ""pending""
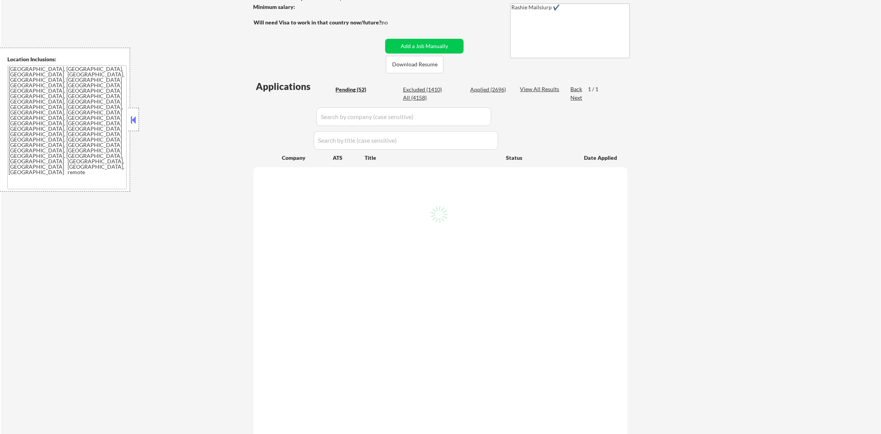
select select ""pending""
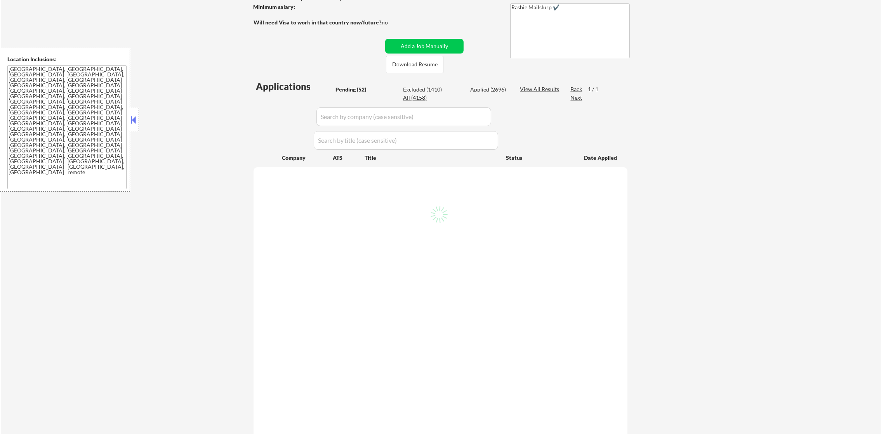
select select ""pending""
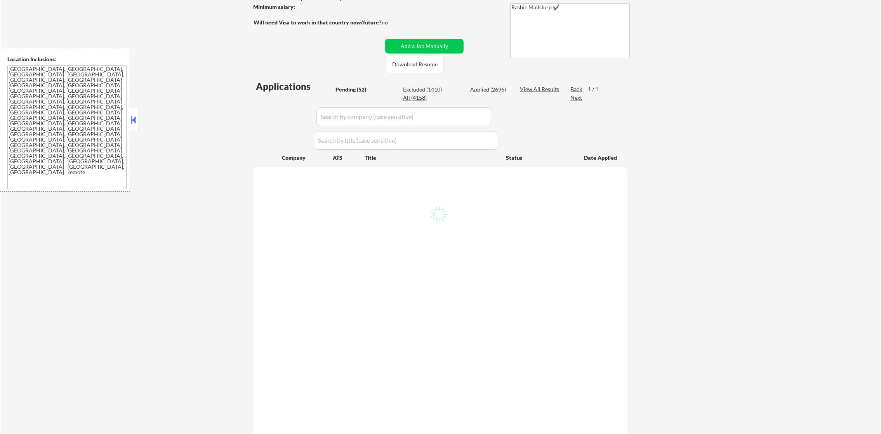
select select ""pending""
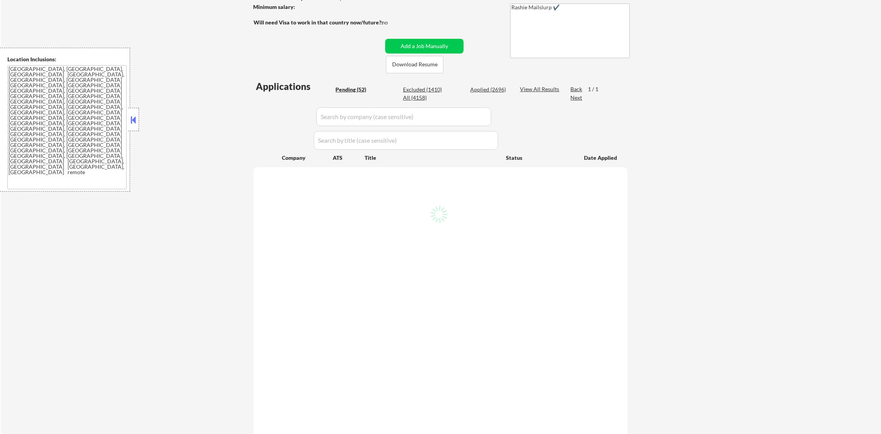
select select ""pending""
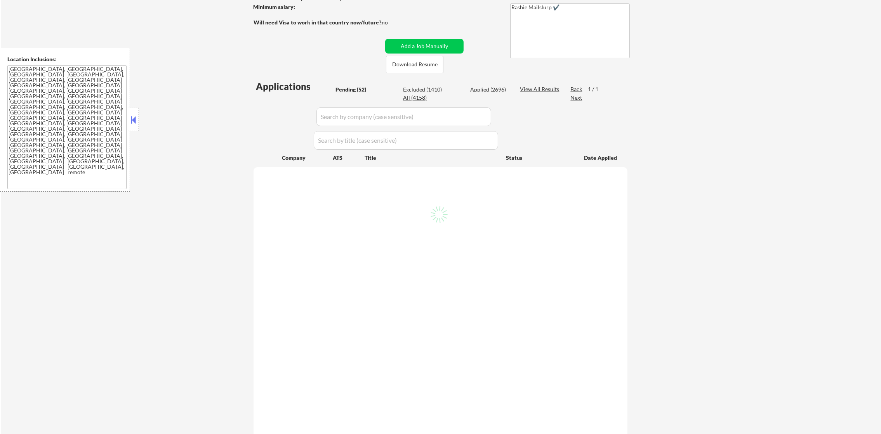
select select ""pending""
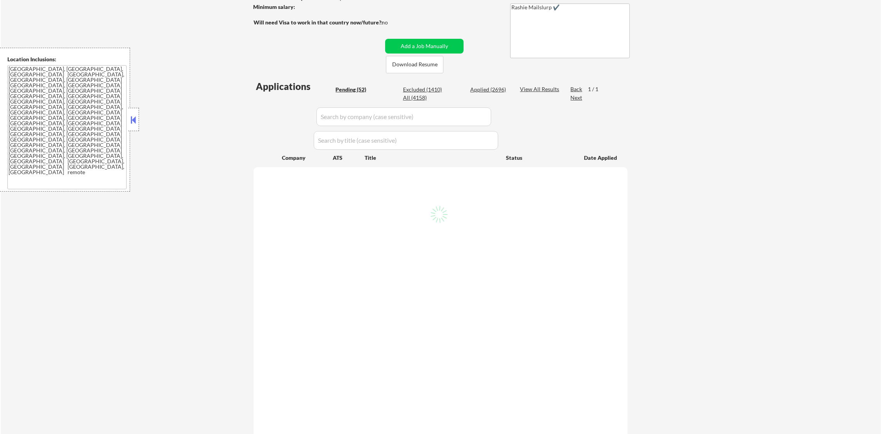
select select ""pending""
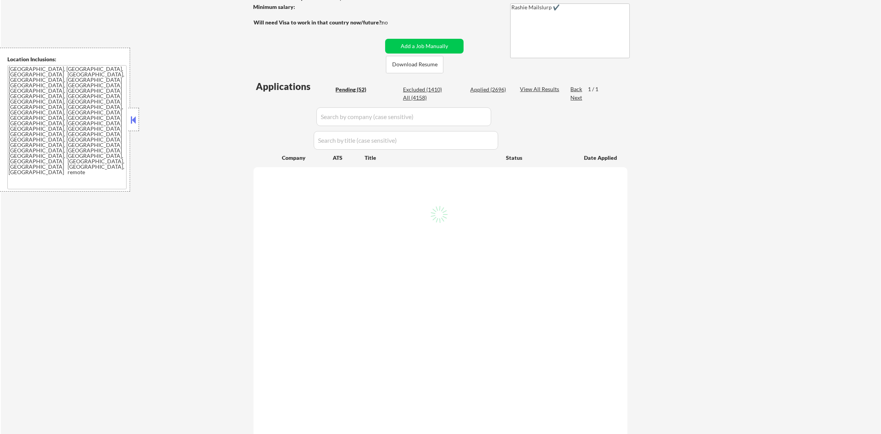
select select ""pending""
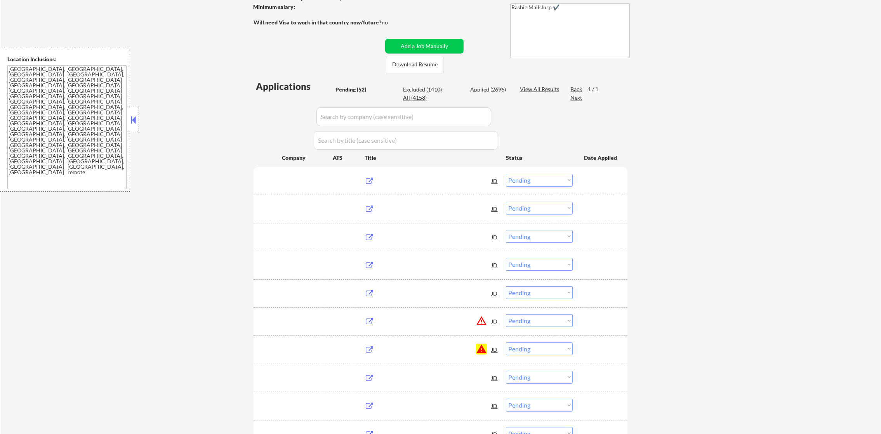
scroll to position [135, 0]
select select ""applied""
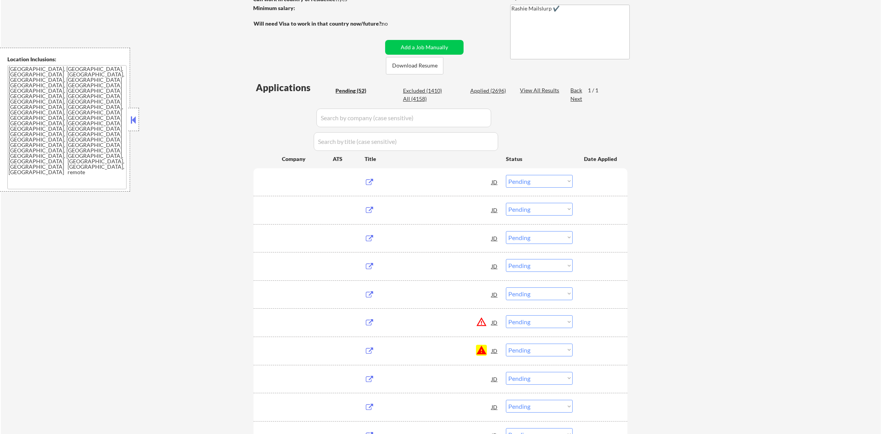
select select ""applied""
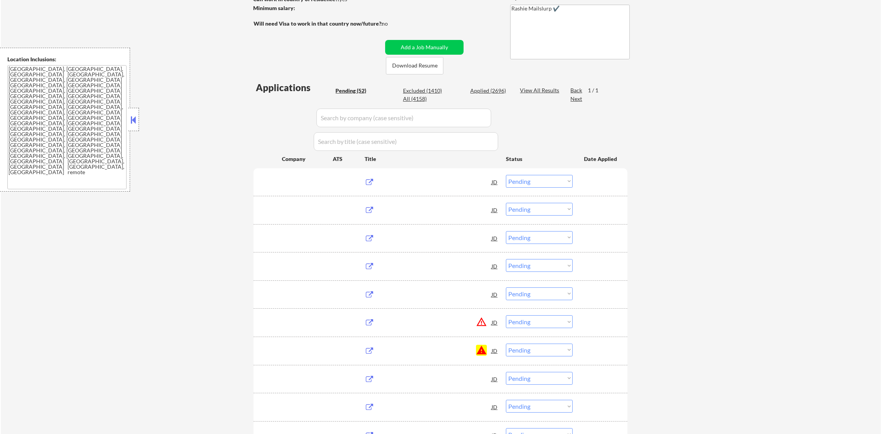
select select ""applied""
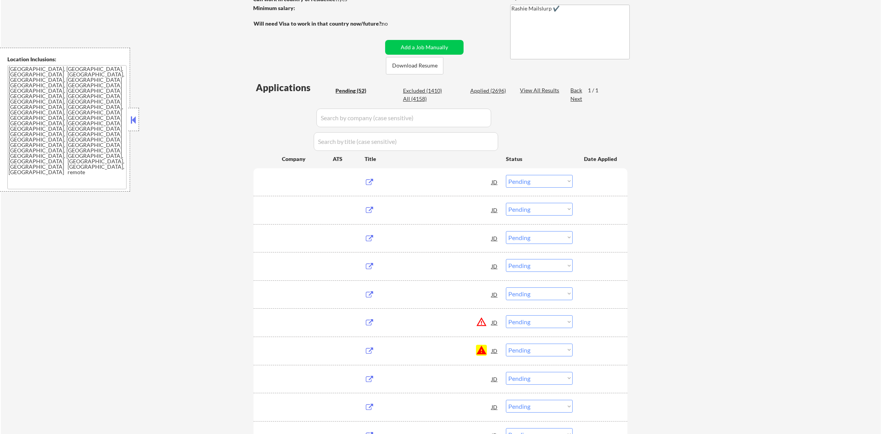
select select ""applied""
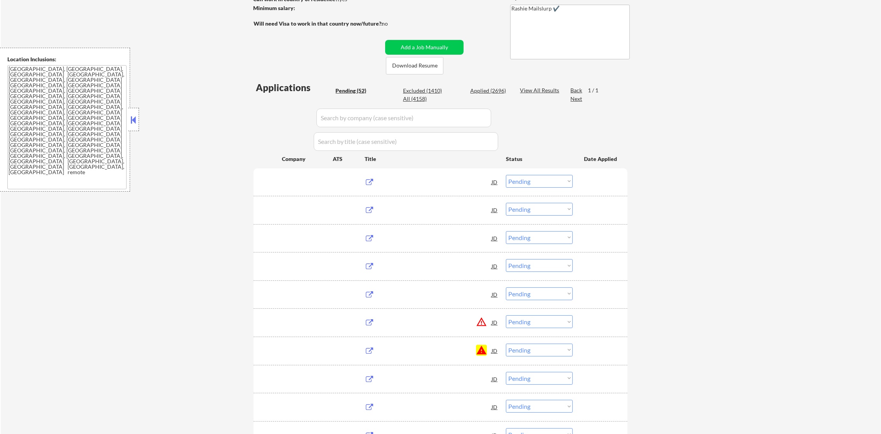
select select ""applied""
select select ""excluded__other_""
select select ""applied""
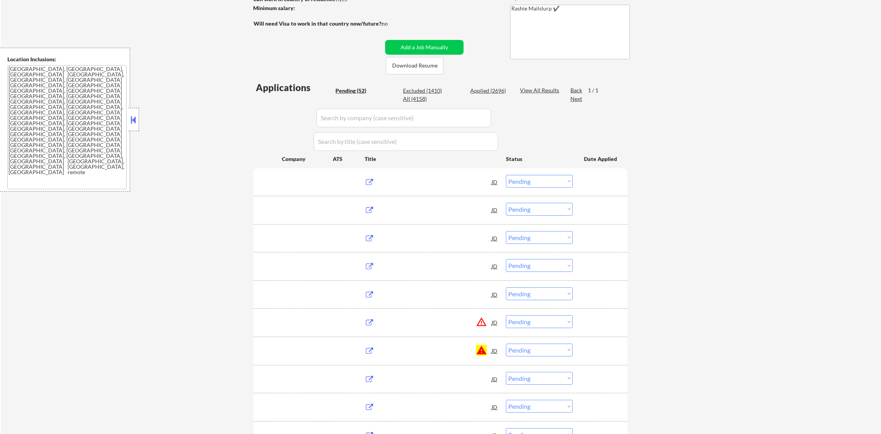
select select ""applied""
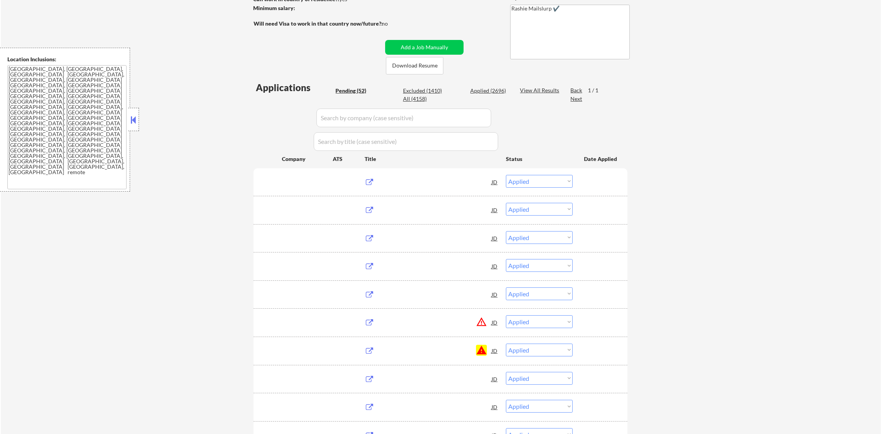
select select ""applied""
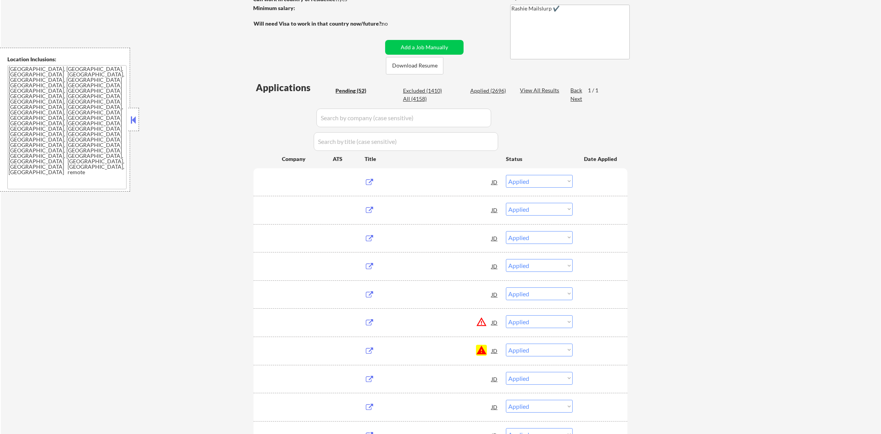
select select ""applied""
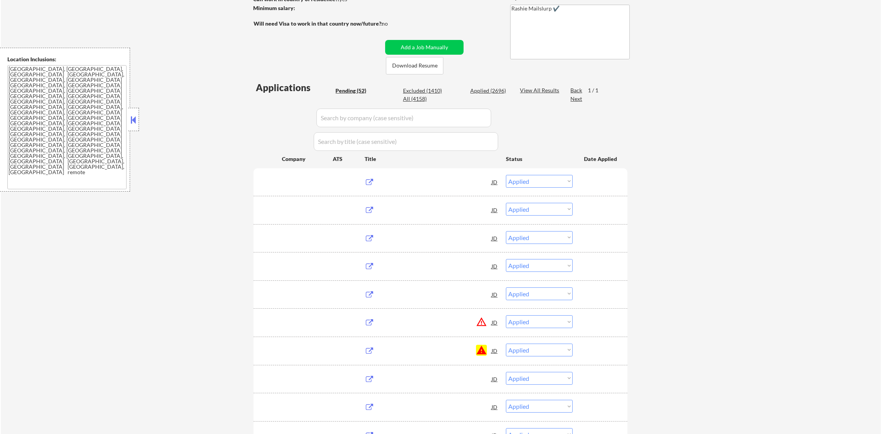
select select ""applied""
select select ""excluded""
select select ""applied""
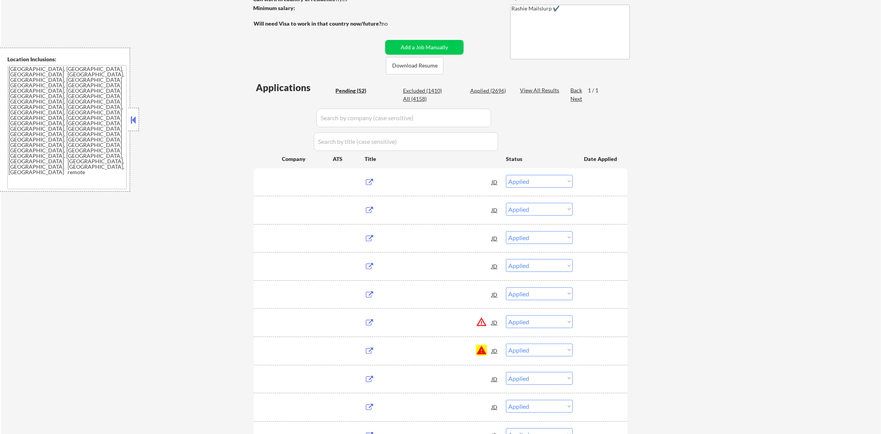
select select ""applied""
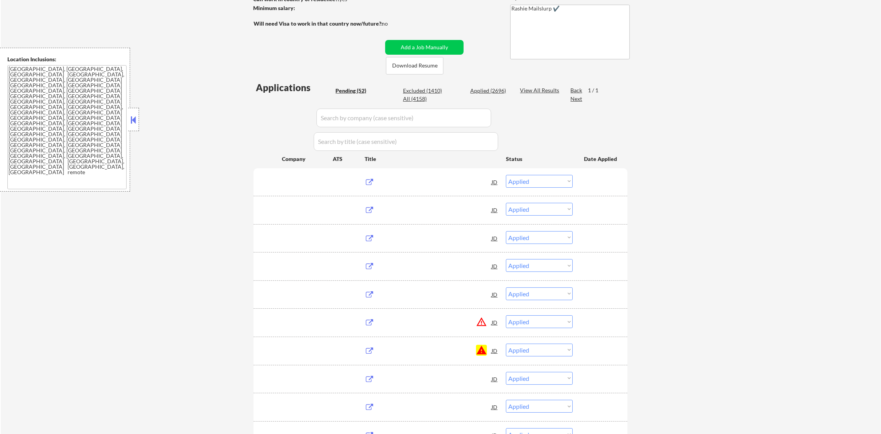
select select ""applied""
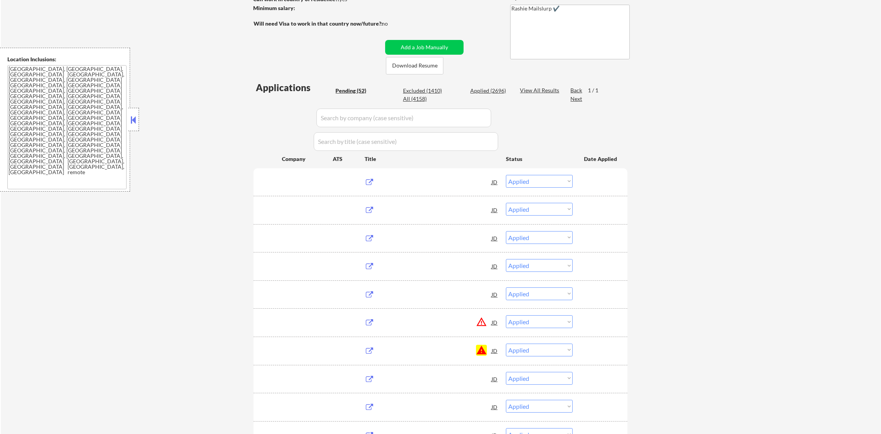
select select ""applied""
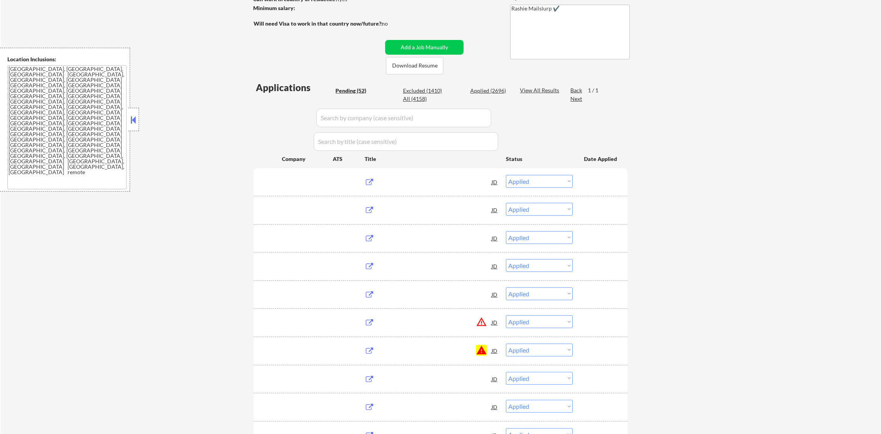
select select ""applied""
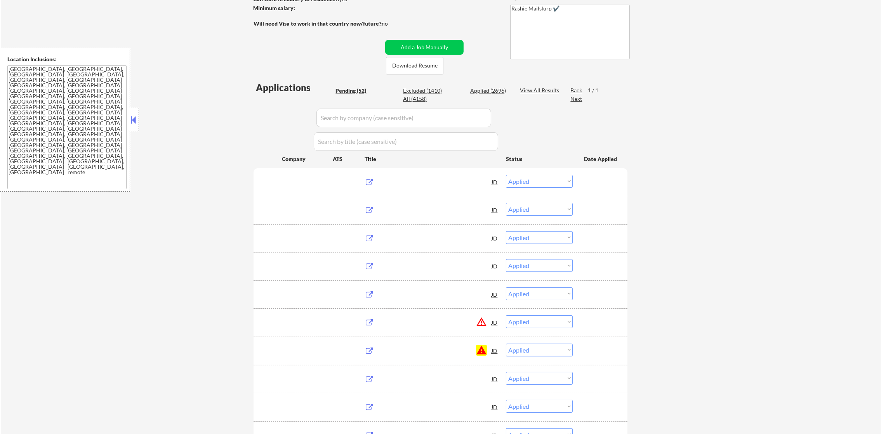
select select ""applied""
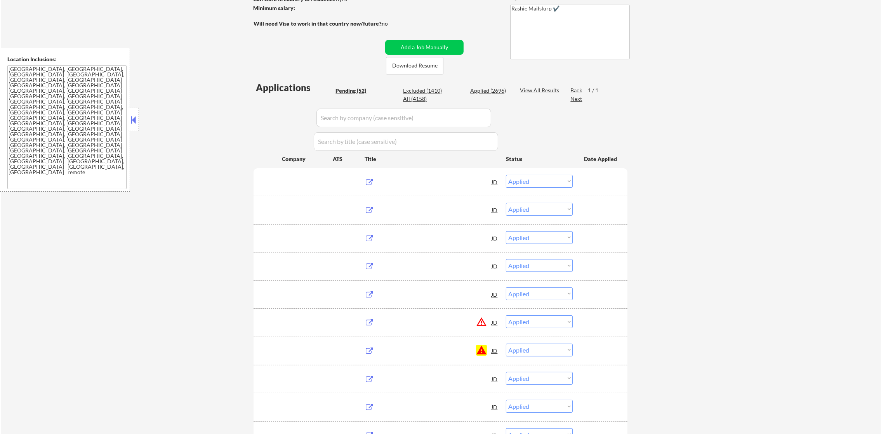
select select ""applied""
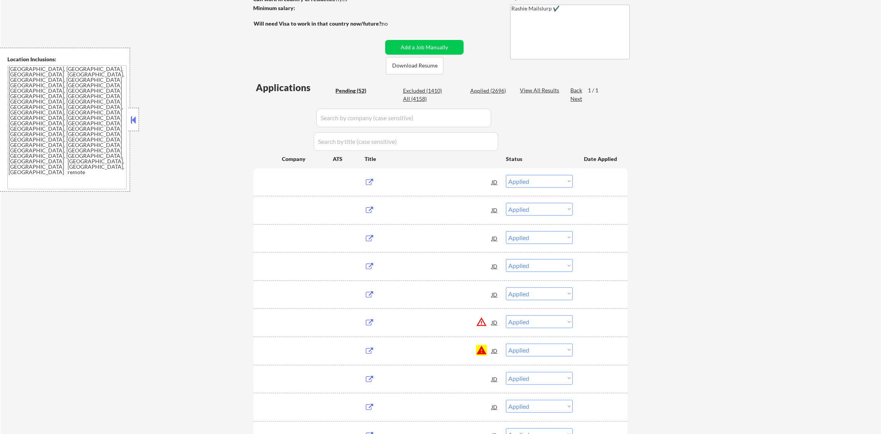
select select ""applied""
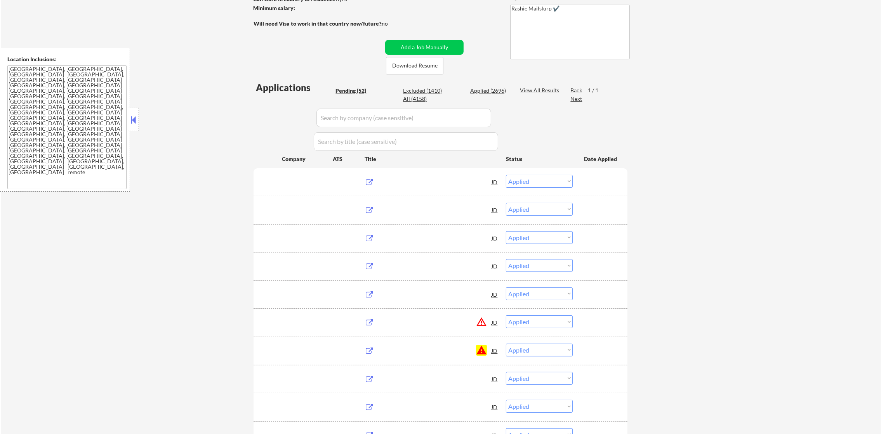
select select ""applied""
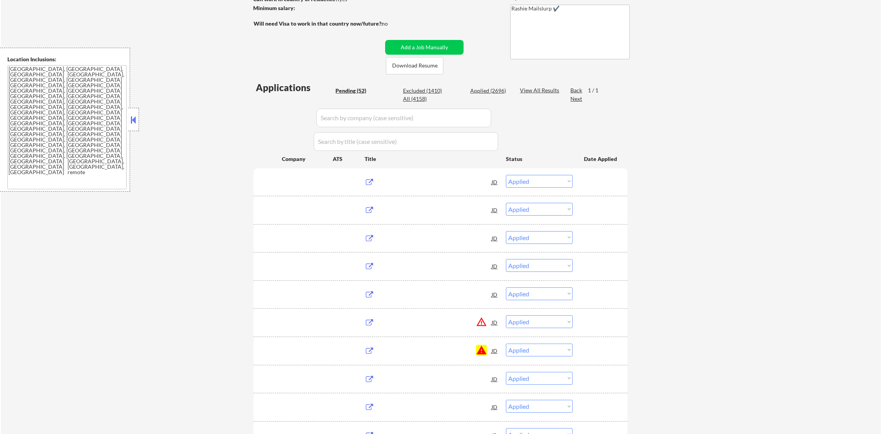
select select ""applied""
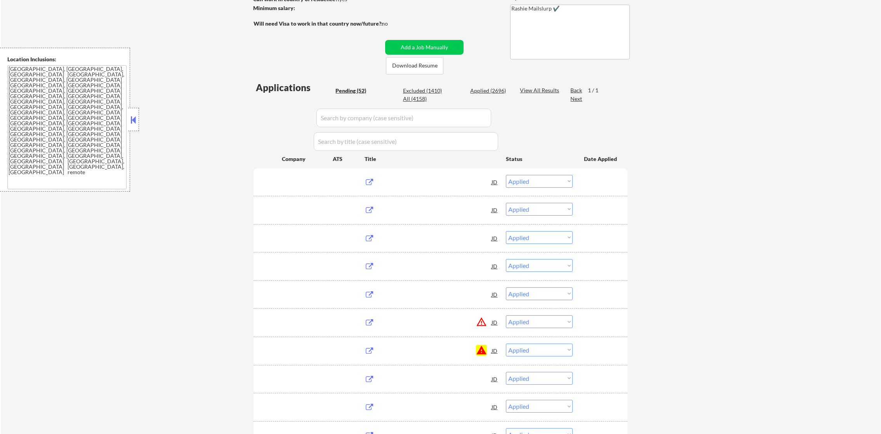
select select ""applied""
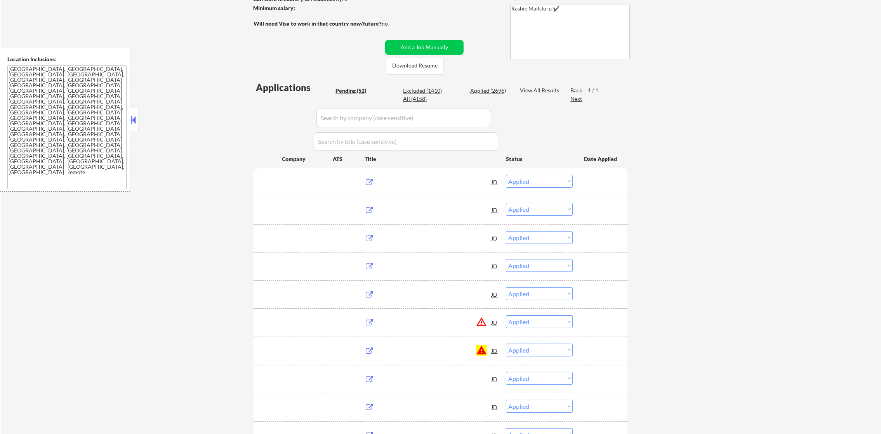
select select ""applied""
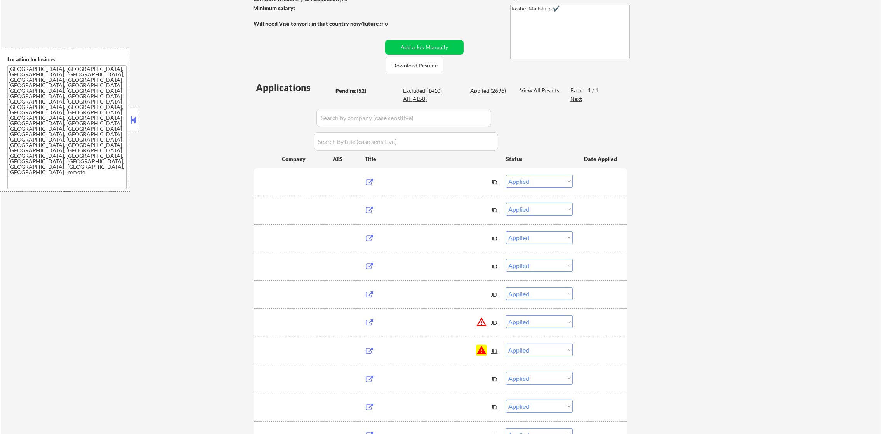
select select ""applied""
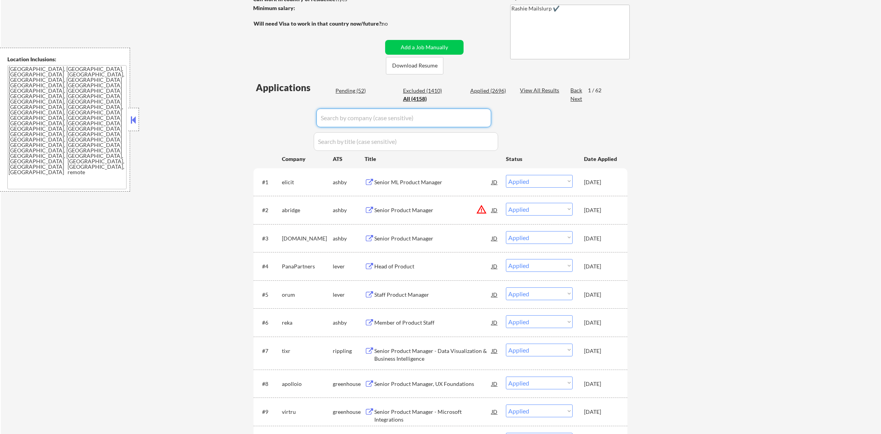
paste input "[DEMOGRAPHIC_DATA]"
drag, startPoint x: 365, startPoint y: 121, endPoint x: 248, endPoint y: 121, distance: 117.2
click at [359, 121] on input "input" at bounding box center [403, 118] width 175 height 19
type input "[DEMOGRAPHIC_DATA]"
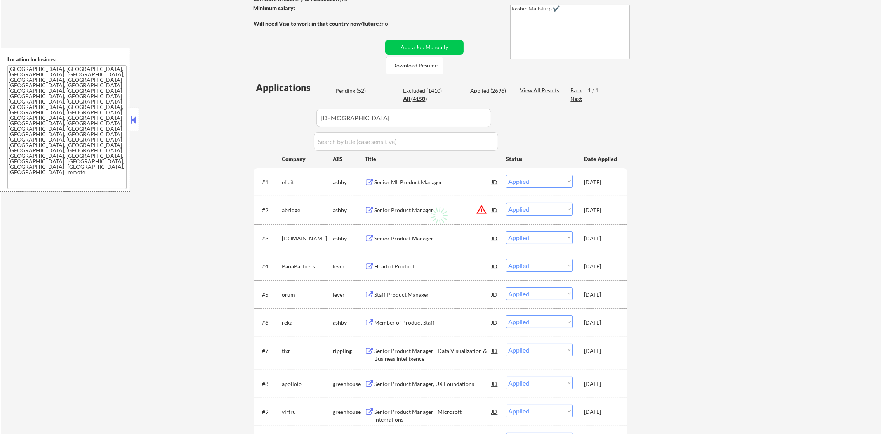
select select ""excluded__other_""
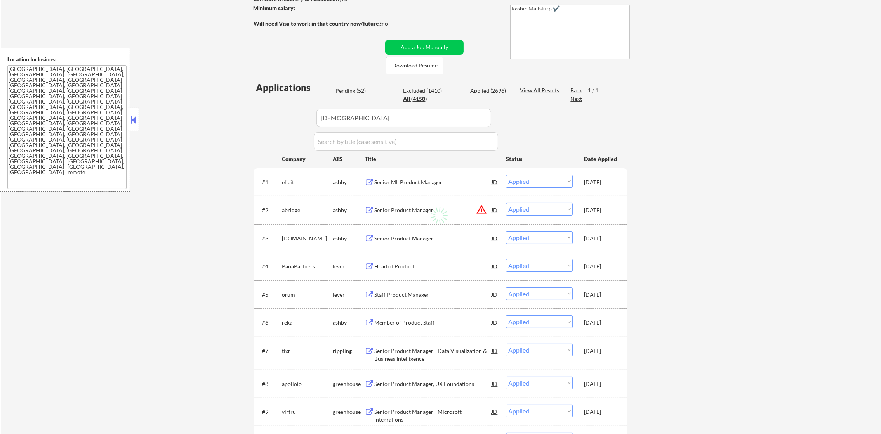
select select ""excluded__other_""
select select ""pending""
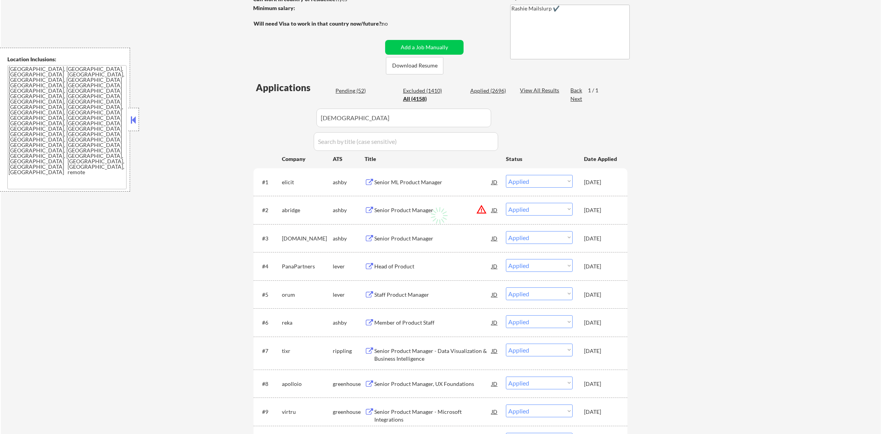
select select ""excluded__other_""
select select ""excluded""
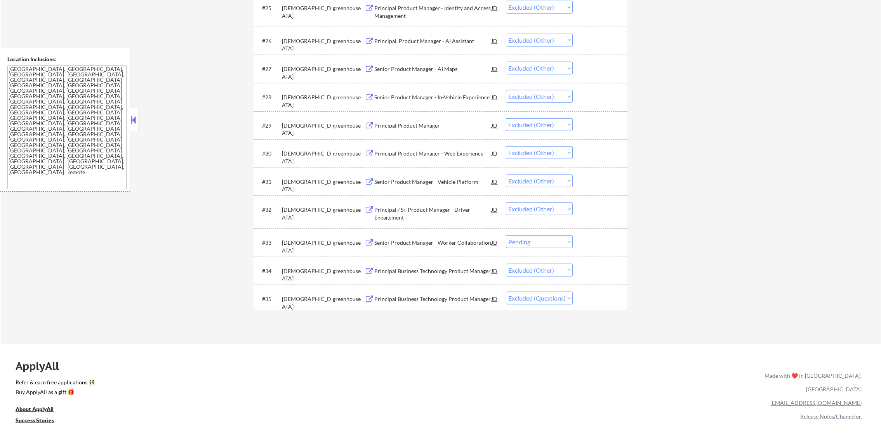
scroll to position [1047, 0]
click at [538, 243] on select "Choose an option... Pending Applied Excluded (Questions) Excluded (Expired) Exc…" at bounding box center [539, 241] width 67 height 13
select select ""excluded__other_""
click at [506, 235] on select "Choose an option... Pending Applied Excluded (Questions) Excluded (Expired) Exc…" at bounding box center [539, 241] width 67 height 13
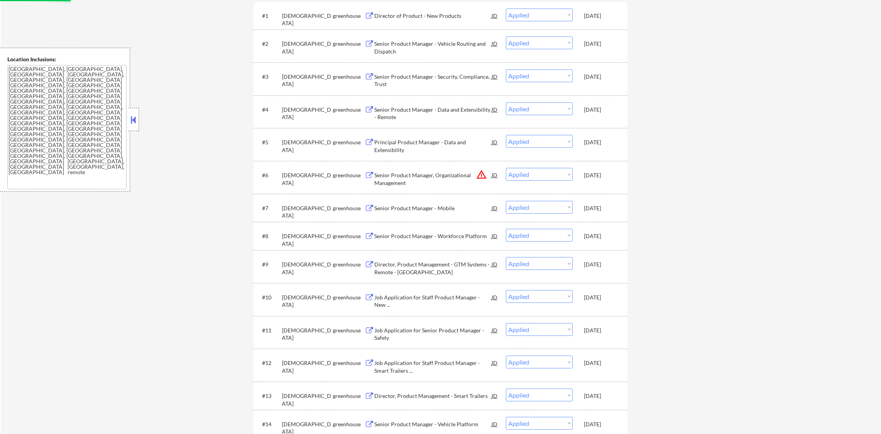
scroll to position [0, 0]
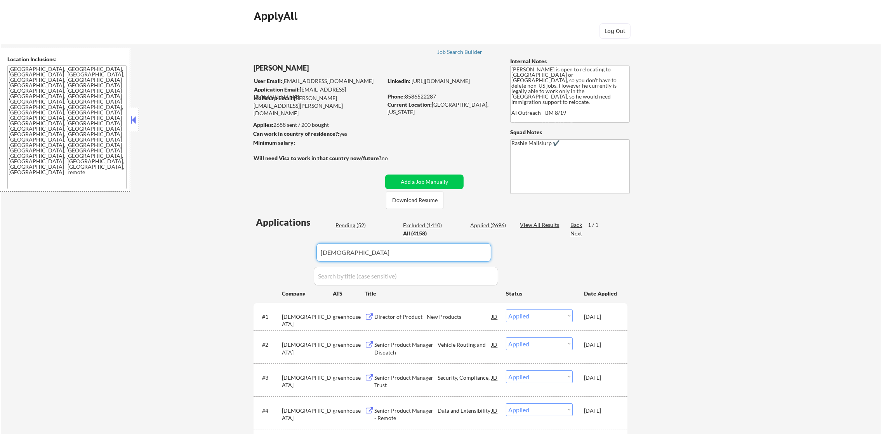
drag, startPoint x: 355, startPoint y: 251, endPoint x: 252, endPoint y: 242, distance: 103.6
paste input "freewill"
type input "freewill"
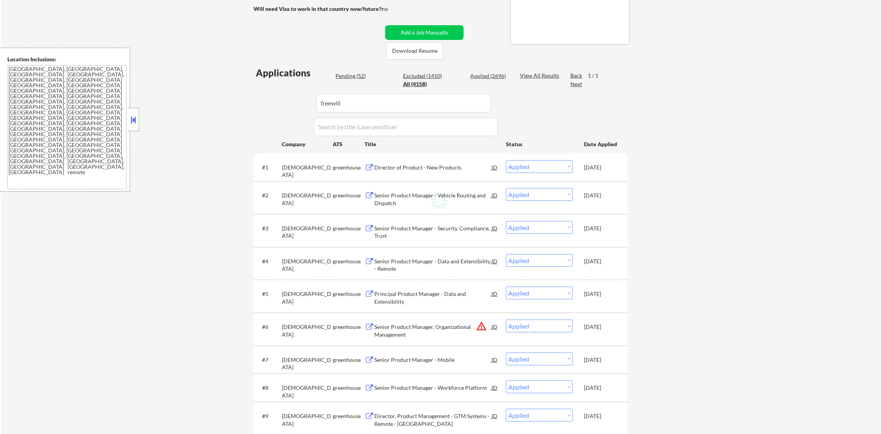
scroll to position [136, 0]
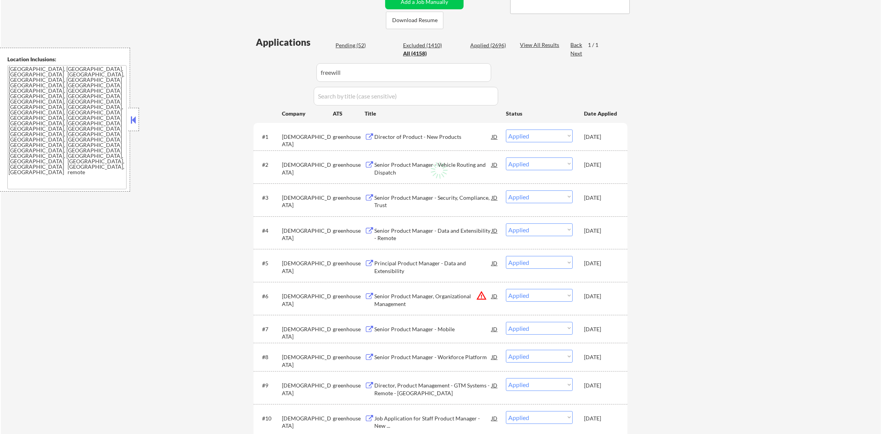
scroll to position [194, 0]
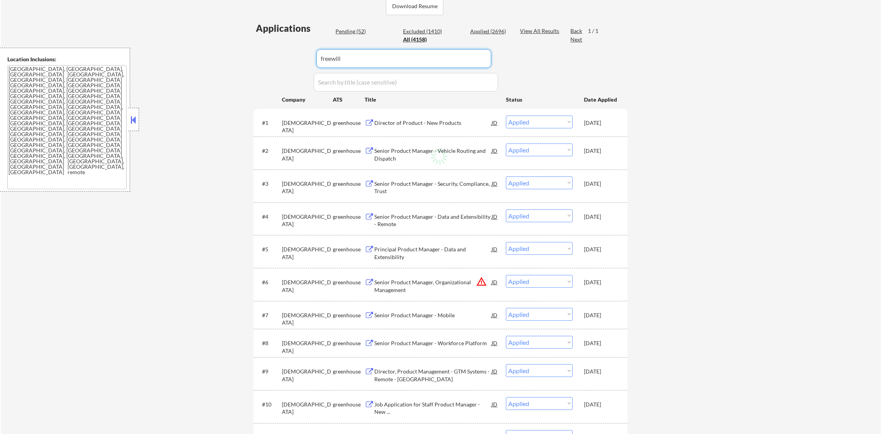
drag, startPoint x: 347, startPoint y: 60, endPoint x: 234, endPoint y: 60, distance: 112.5
select select ""pending""
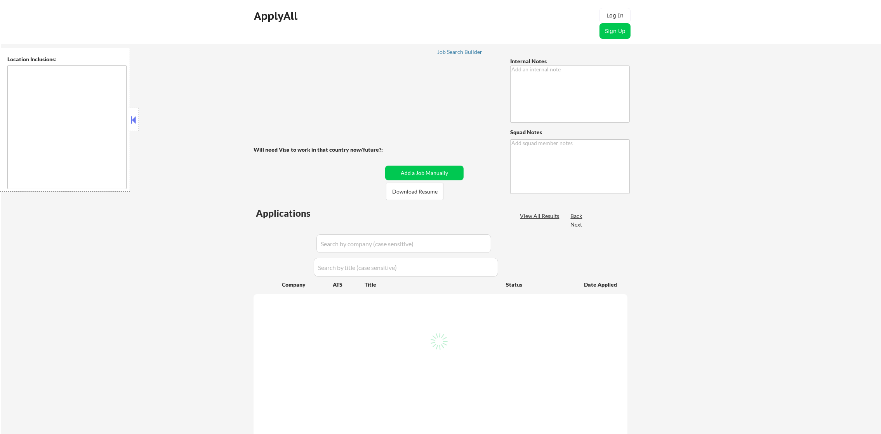
type textarea "[PERSON_NAME] is open to relocating to [GEOGRAPHIC_DATA] or [GEOGRAPHIC_DATA], …"
type textarea "Rashie Mailslurp ✔️"
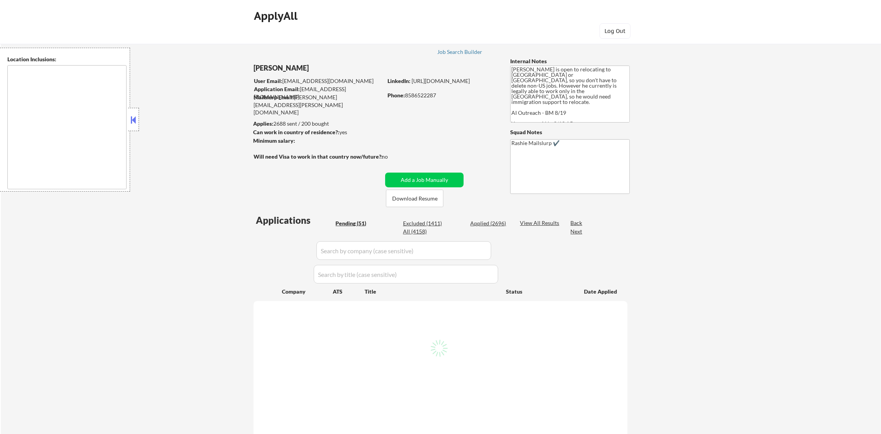
type textarea "[GEOGRAPHIC_DATA], [GEOGRAPHIC_DATA], [GEOGRAPHIC_DATA] [GEOGRAPHIC_DATA], [GEO…"
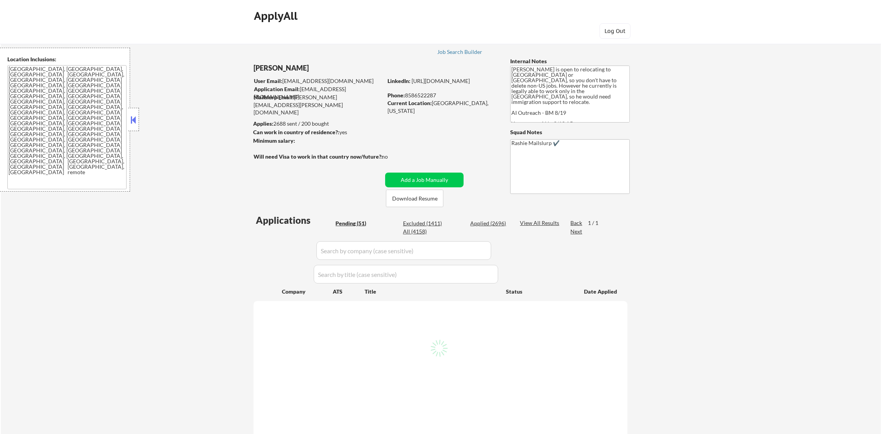
select select ""pending""
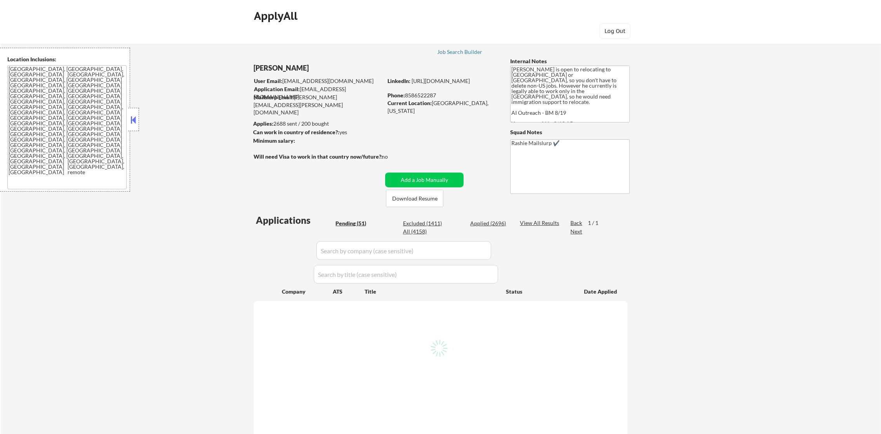
select select ""pending""
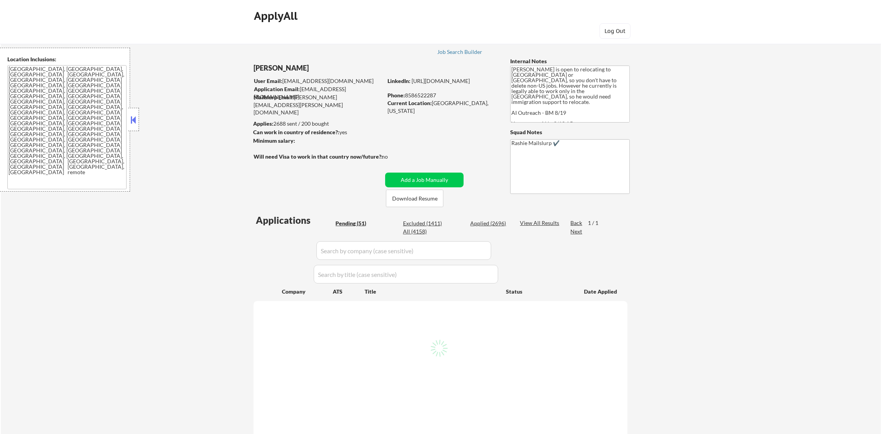
select select ""pending""
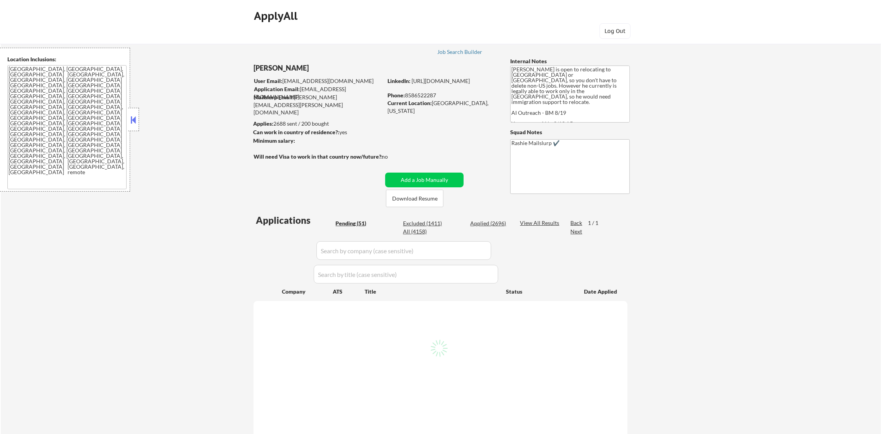
select select ""pending""
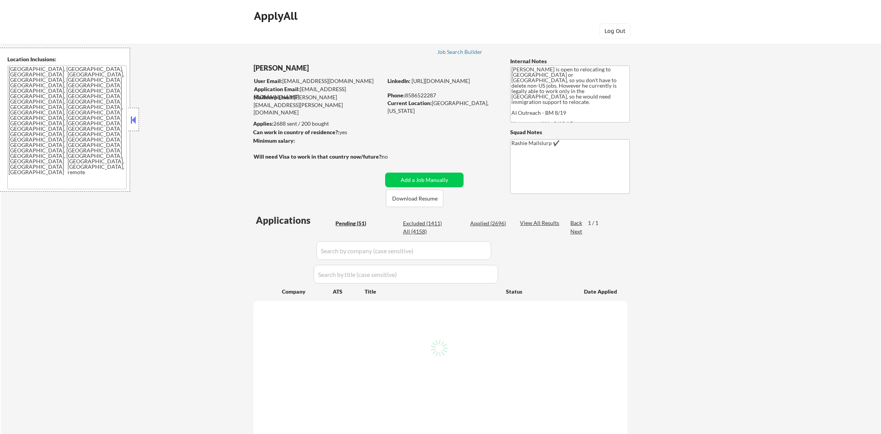
select select ""pending""
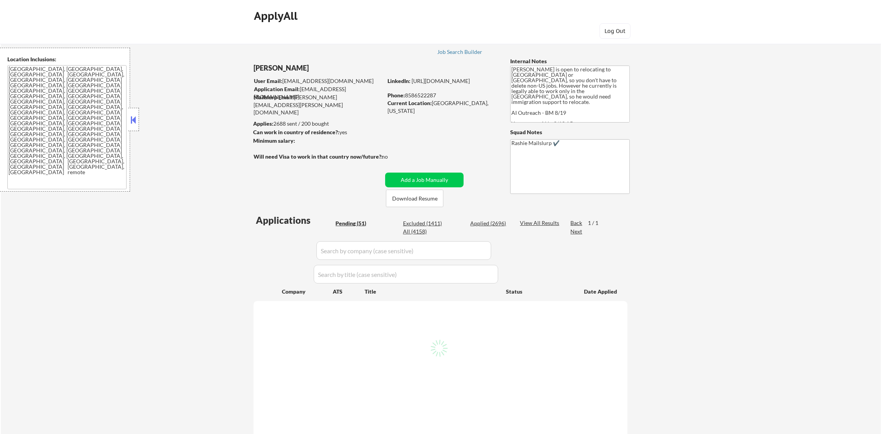
select select ""pending""
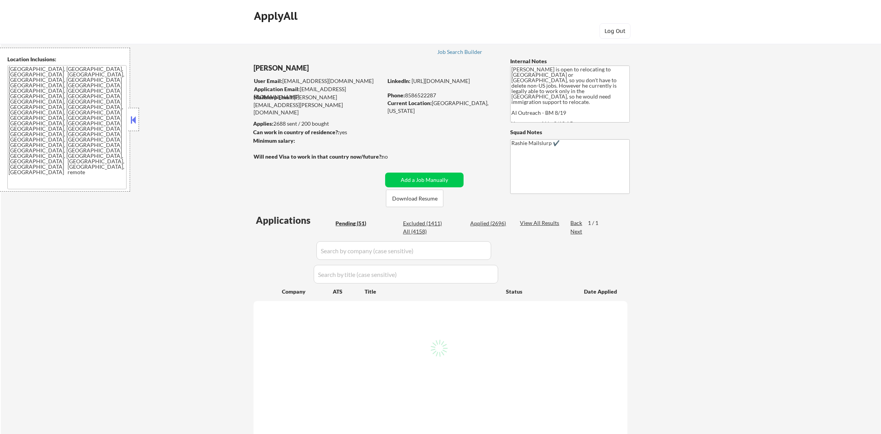
select select ""pending""
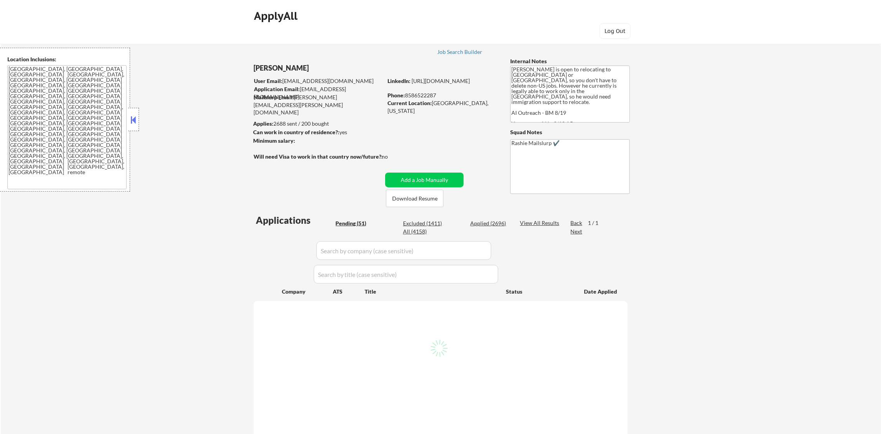
select select ""pending""
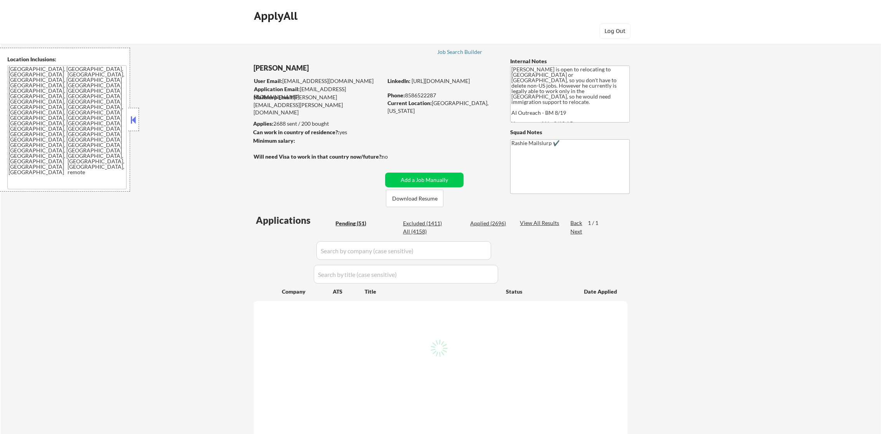
select select ""pending""
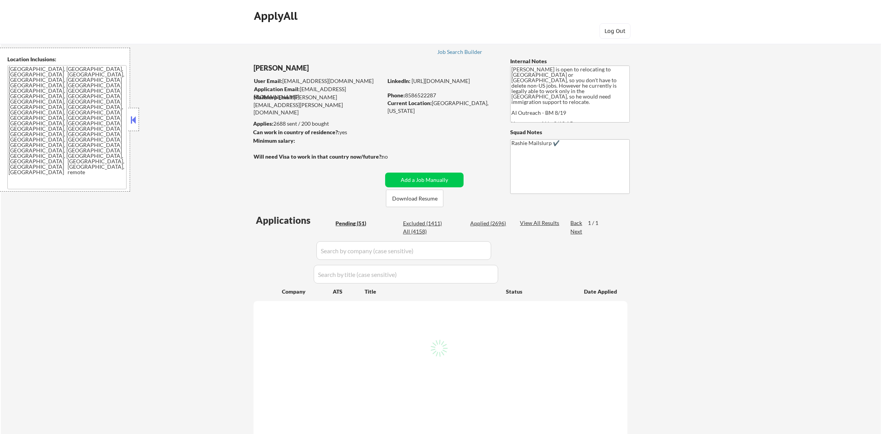
select select ""pending""
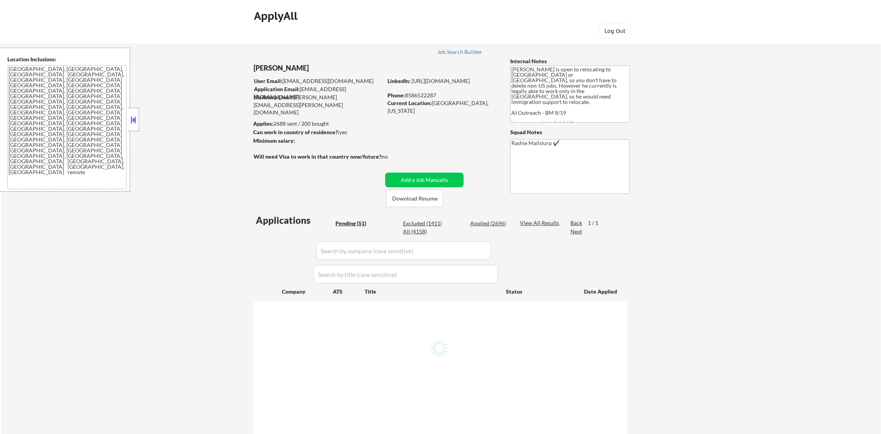
select select ""pending""
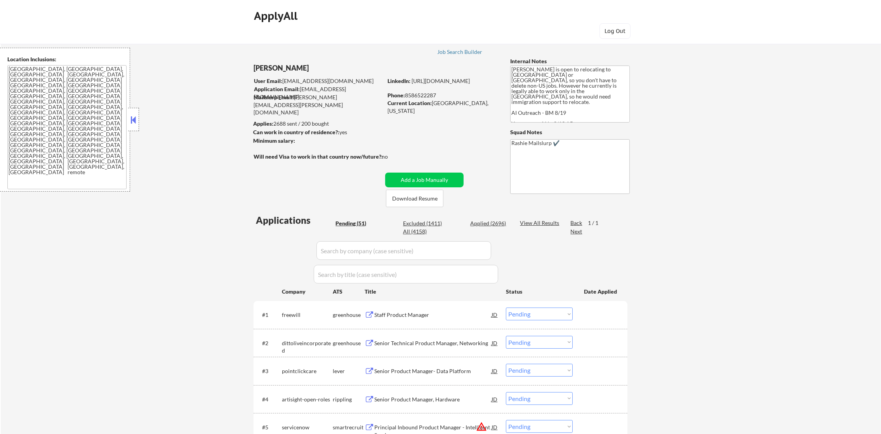
drag, startPoint x: 427, startPoint y: 23, endPoint x: 438, endPoint y: 11, distance: 16.8
drag, startPoint x: 438, startPoint y: 11, endPoint x: 187, endPoint y: 214, distance: 323.2
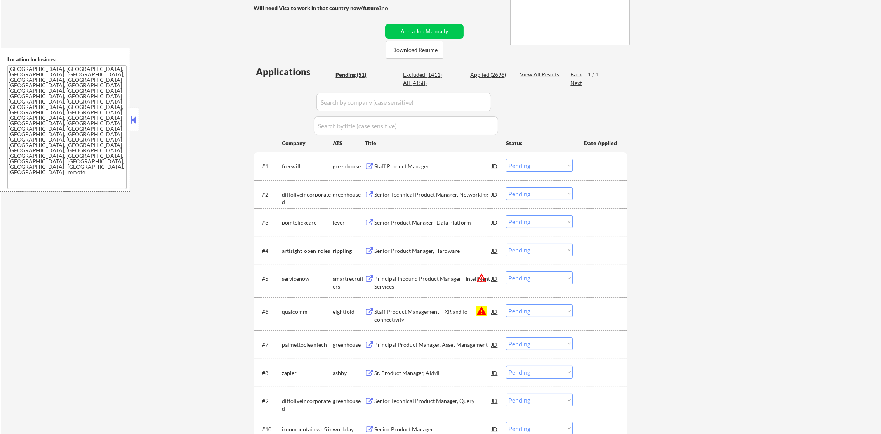
scroll to position [155, 0]
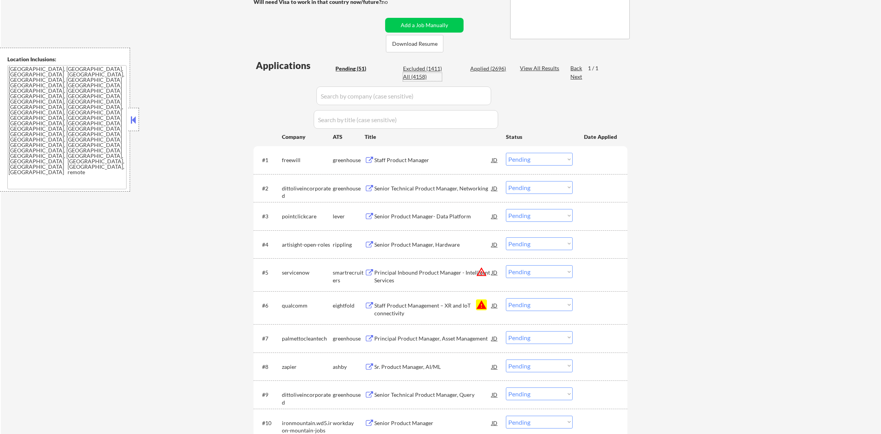
click at [418, 75] on div "All (4158)" at bounding box center [422, 77] width 39 height 8
select select ""applied""
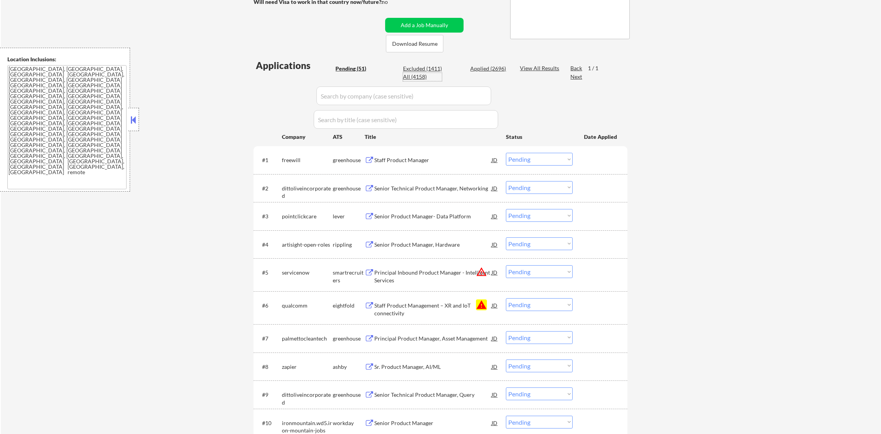
select select ""applied""
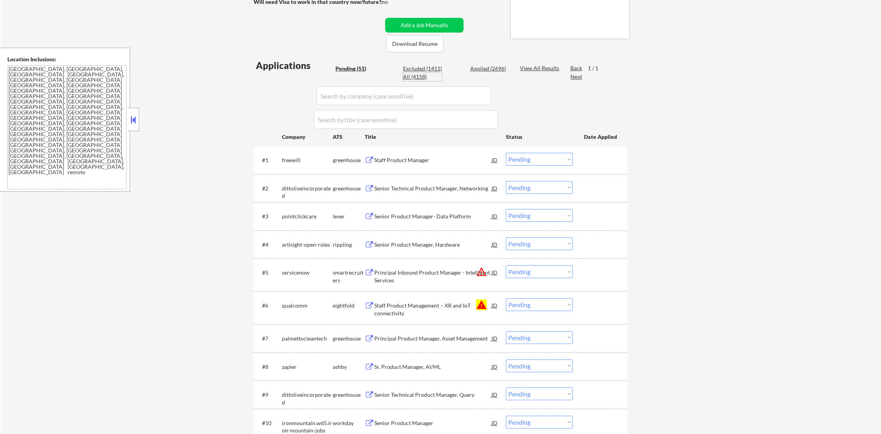
select select ""applied""
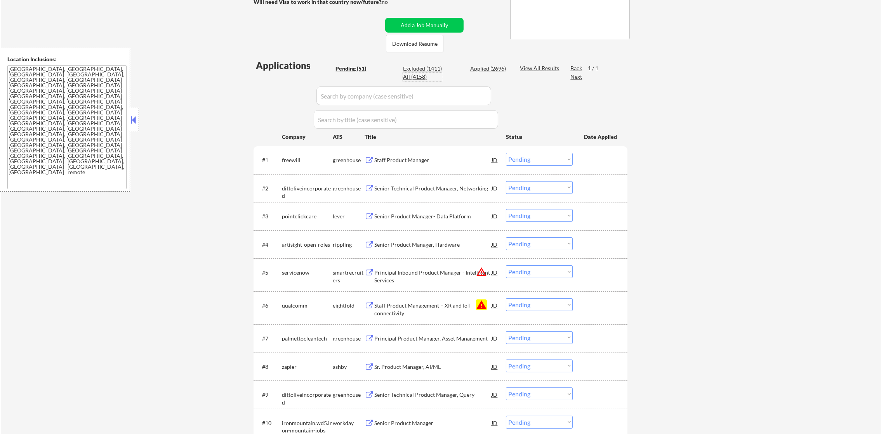
select select ""applied""
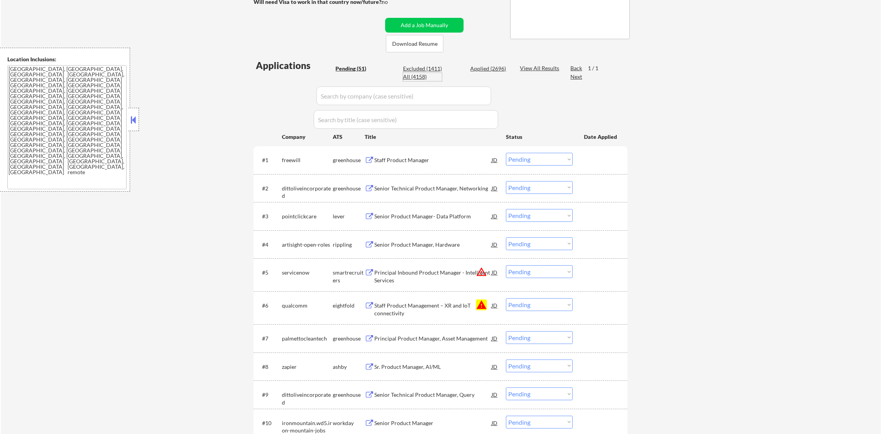
select select ""applied""
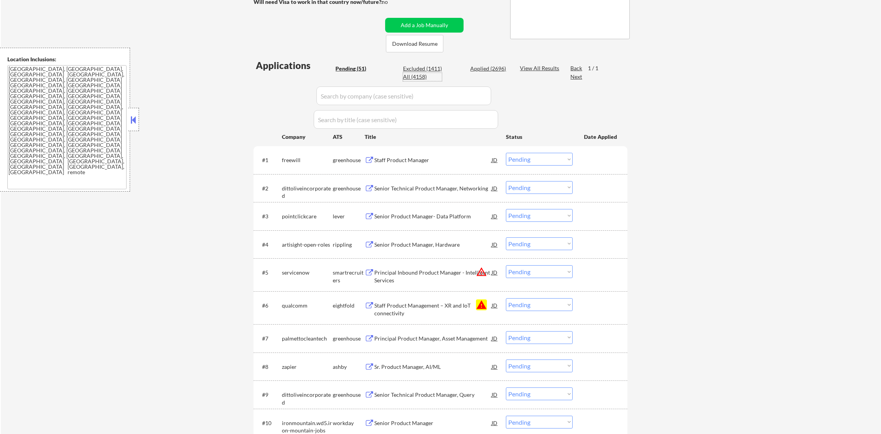
select select ""applied""
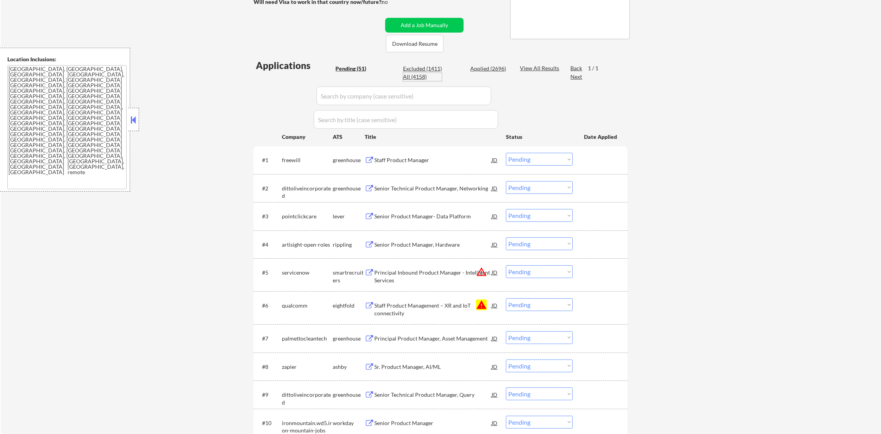
select select ""applied""
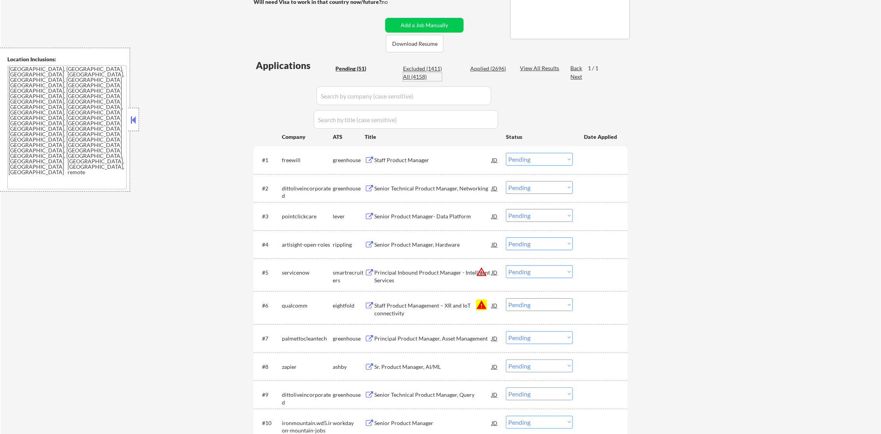
select select ""applied""
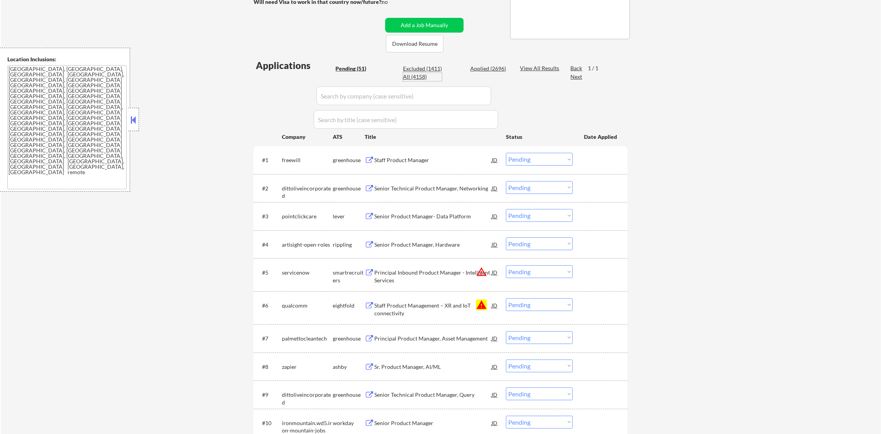
select select ""applied""
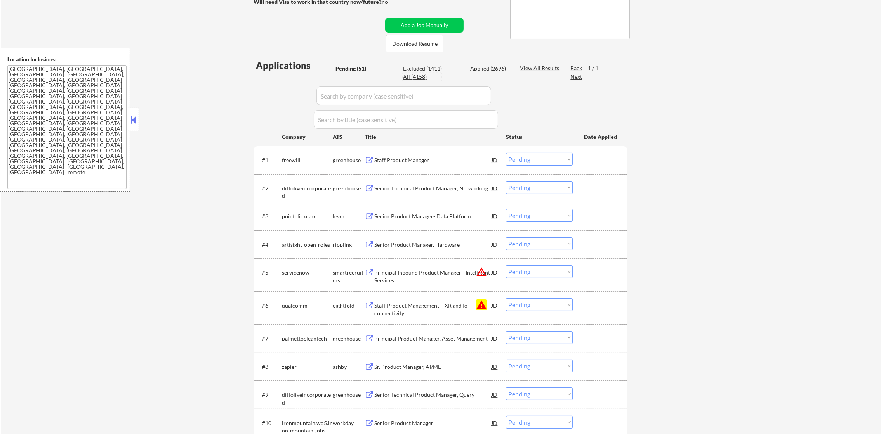
select select ""applied""
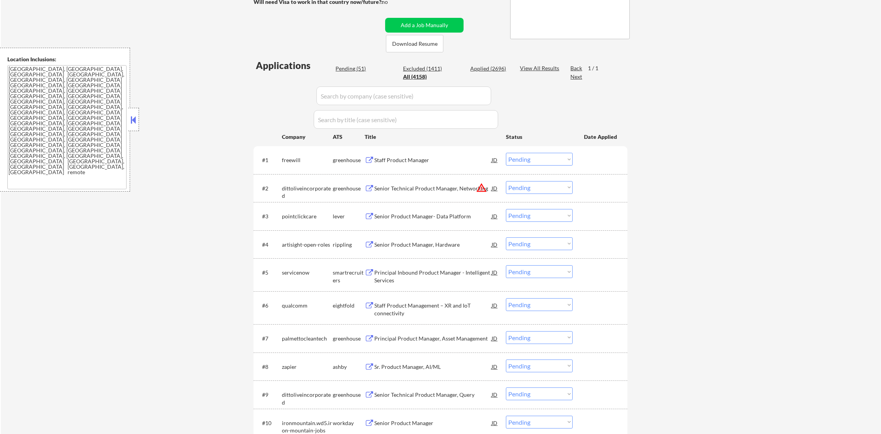
select select ""applied""
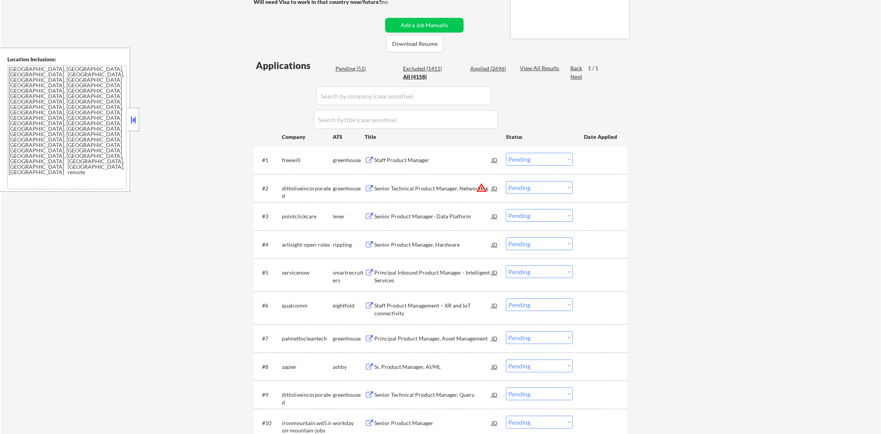
select select ""applied""
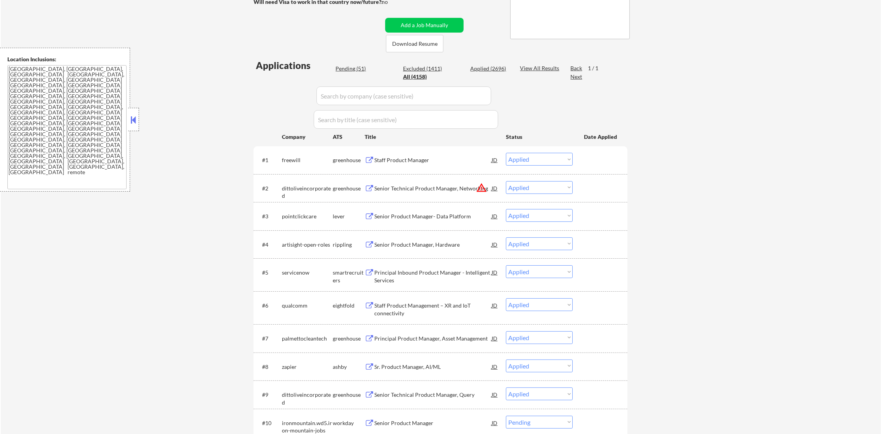
select select ""applied""
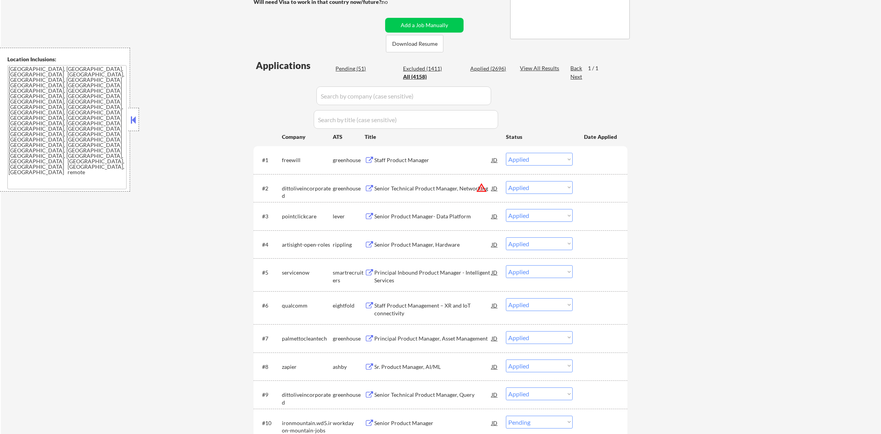
select select ""applied""
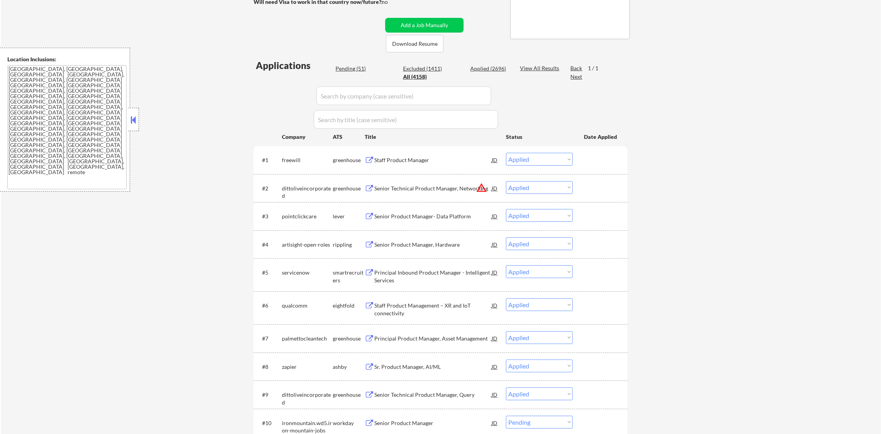
select select ""applied""
select select ""excluded__other_""
select select ""applied""
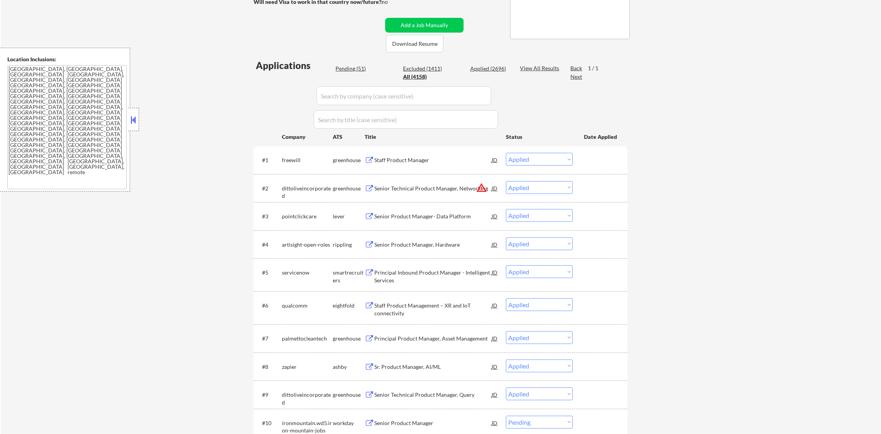
select select ""applied""
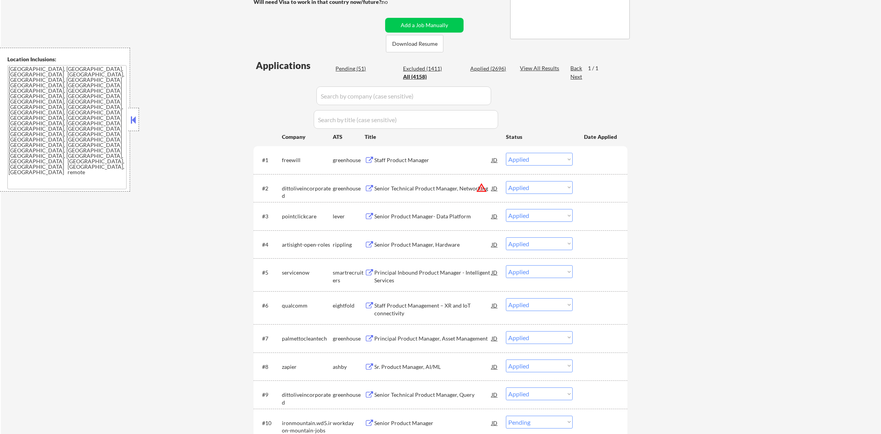
select select ""applied""
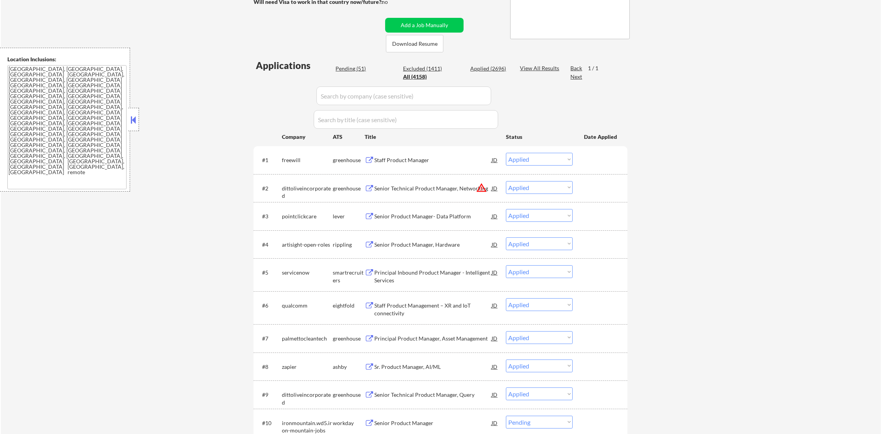
select select ""applied""
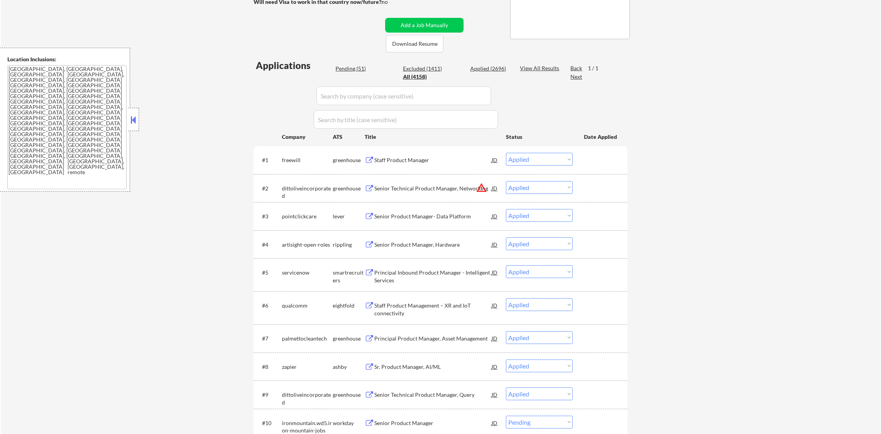
select select ""applied""
select select ""excluded""
select select ""applied""
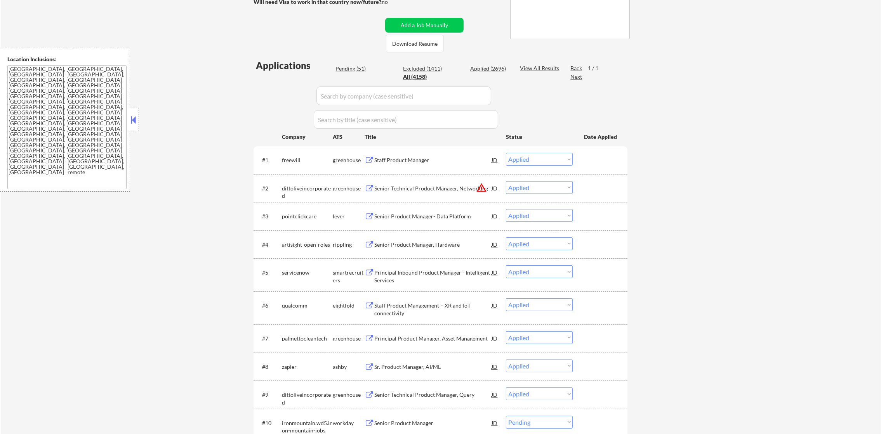
select select ""applied""
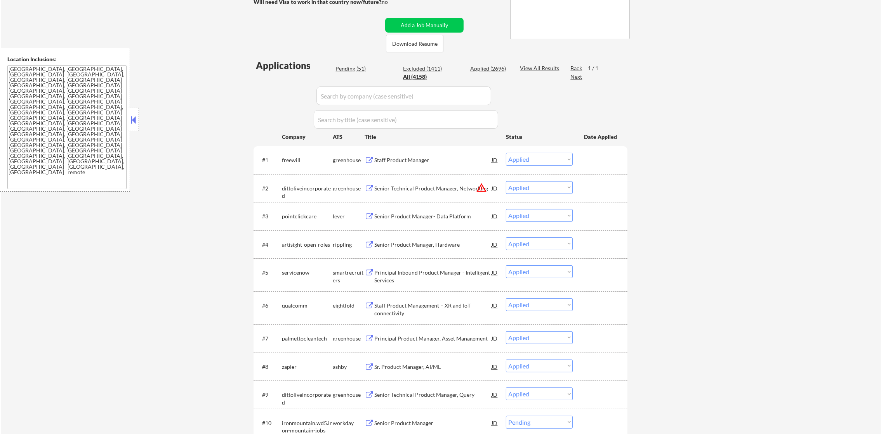
select select ""applied""
click at [369, 102] on input "input" at bounding box center [403, 96] width 175 height 19
paste input "freewill"
type input "freewill"
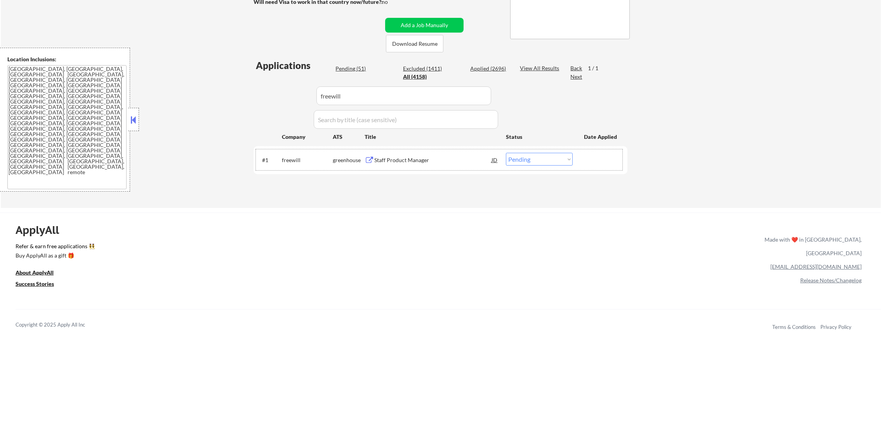
click at [411, 151] on div "#1 freewill greenhouse Staff Product Manager JD Choose an option... Pending App…" at bounding box center [439, 159] width 366 height 21
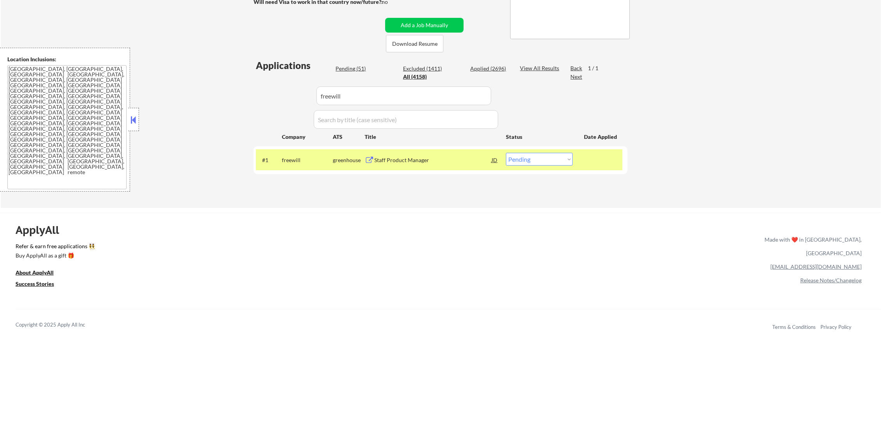
click at [411, 163] on div "Staff Product Manager" at bounding box center [432, 160] width 117 height 8
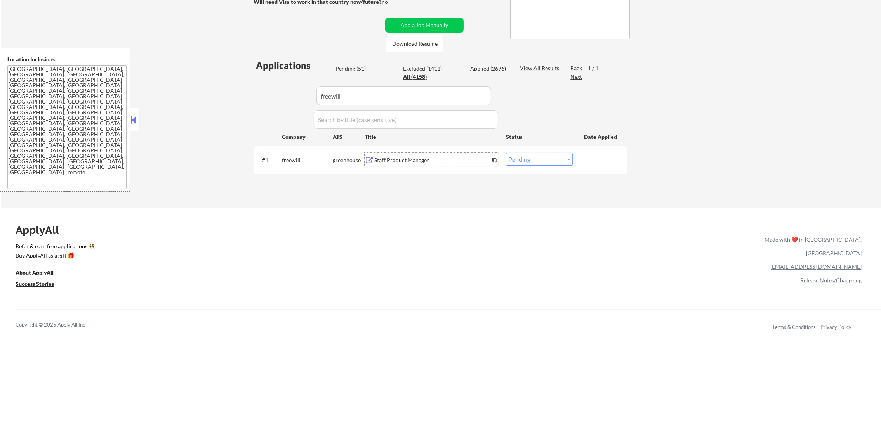
click at [542, 161] on select "Choose an option... Pending Applied Excluded (Questions) Excluded (Expired) Exc…" at bounding box center [539, 159] width 67 height 13
select select ""excluded__other_""
click at [506, 153] on select "Choose an option... Pending Applied Excluded (Questions) Excluded (Expired) Exc…" at bounding box center [539, 159] width 67 height 13
click at [356, 101] on input "input" at bounding box center [403, 96] width 175 height 19
paste input "freewilldittoliveincorporated"
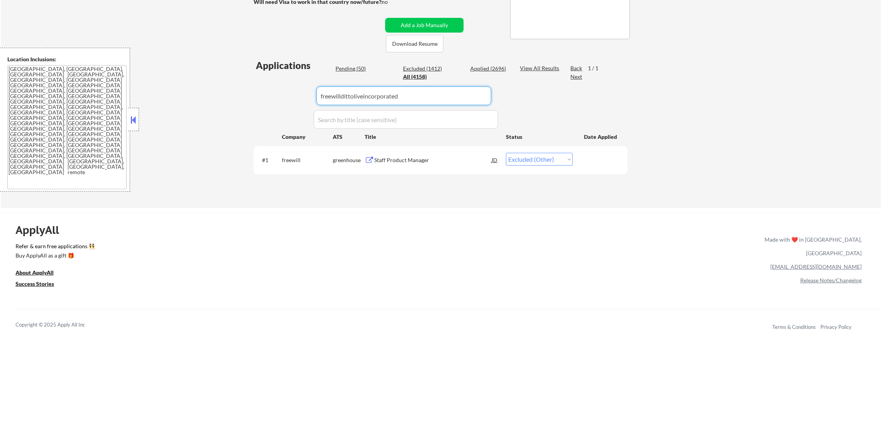
click at [170, 101] on div "← Return to /applysquad Mailslurp Inbox Job Search Builder Gabriel Wilensky Use…" at bounding box center [441, 42] width 880 height 332
drag, startPoint x: 436, startPoint y: 99, endPoint x: 222, endPoint y: 101, distance: 214.2
click at [227, 101] on div "← Return to /applysquad Mailslurp Inbox Job Search Builder Gabriel Wilensky Use…" at bounding box center [441, 42] width 880 height 332
paste input "dittoliveincorporated"
type input "dittoliveincorporated"
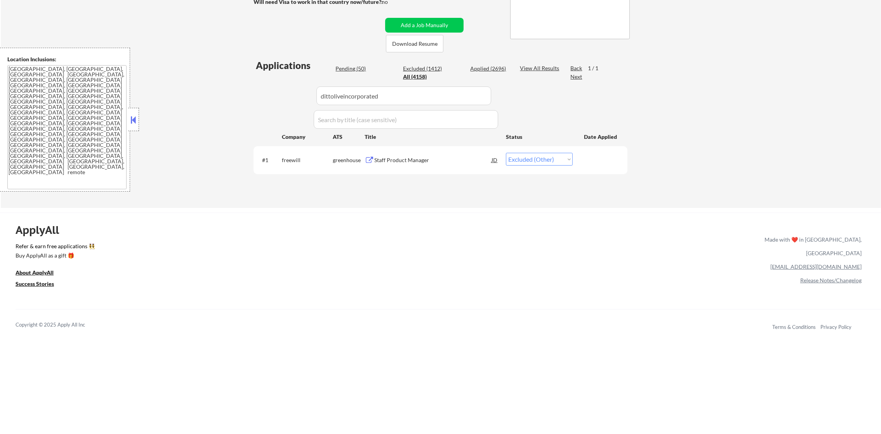
click at [222, 101] on div "← Return to /applysquad Mailslurp Inbox Job Search Builder Gabriel Wilensky Use…" at bounding box center [441, 42] width 880 height 332
select select ""applied""
select select ""pending""
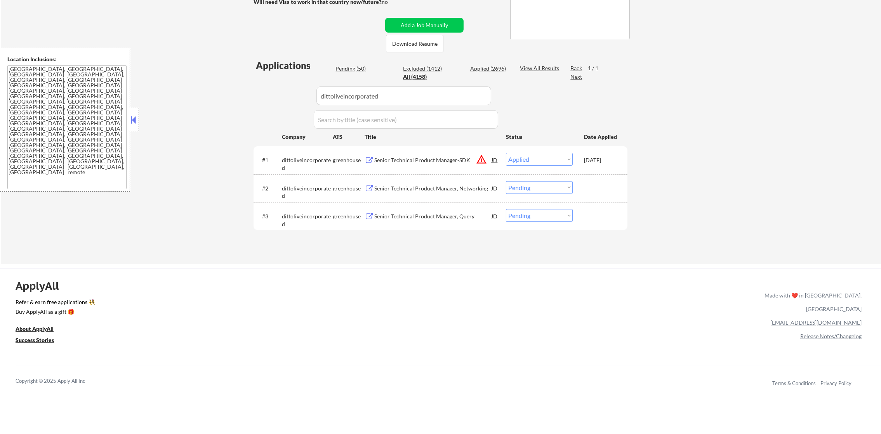
click at [437, 188] on div "Senior Technical Product Manager, Networking" at bounding box center [432, 189] width 117 height 8
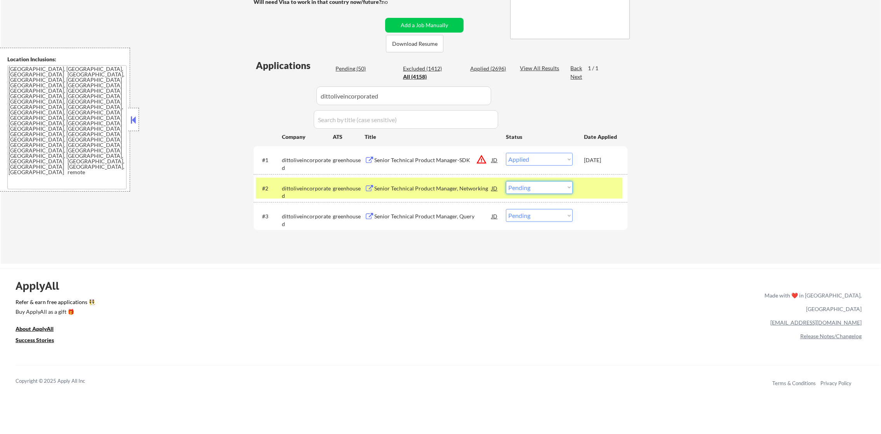
click at [532, 184] on select "Choose an option... Pending Applied Excluded (Questions) Excluded (Expired) Exc…" at bounding box center [539, 187] width 67 height 13
select select ""applied""
click at [506, 181] on select "Choose an option... Pending Applied Excluded (Questions) Excluded (Expired) Exc…" at bounding box center [539, 187] width 67 height 13
click at [327, 189] on div "dittoliveincorporated" at bounding box center [307, 192] width 51 height 15
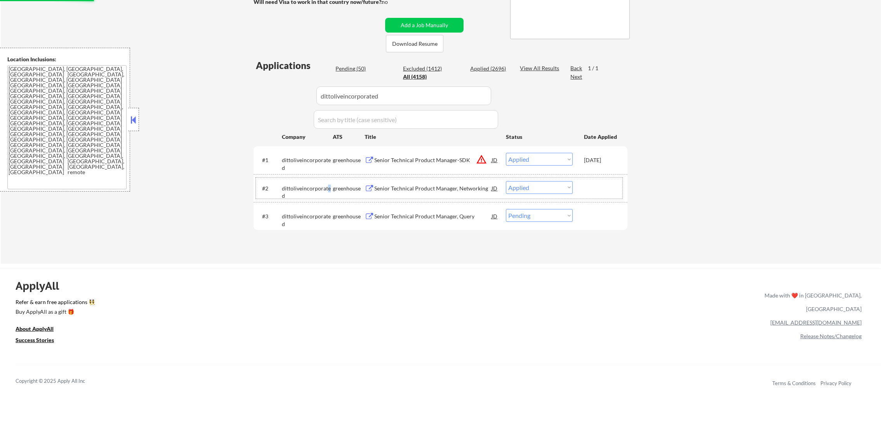
drag, startPoint x: 527, startPoint y: 218, endPoint x: 527, endPoint y: 223, distance: 4.3
click at [527, 218] on select "Choose an option... Pending Applied Excluded (Questions) Excluded (Expired) Exc…" at bounding box center [539, 215] width 67 height 13
select select ""excluded__other_""
click at [506, 209] on select "Choose an option... Pending Applied Excluded (Questions) Excluded (Expired) Exc…" at bounding box center [539, 215] width 67 height 13
paste input "pointclickcare"
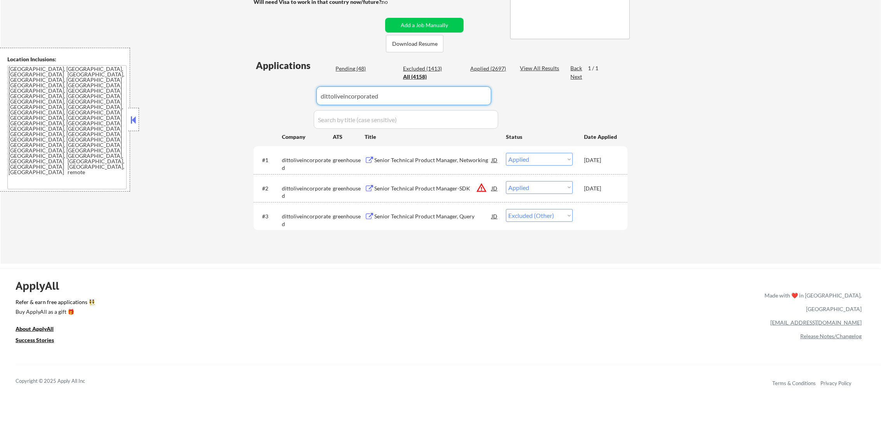
drag, startPoint x: 393, startPoint y: 88, endPoint x: 243, endPoint y: 89, distance: 150.6
click at [252, 89] on div "← Return to /applysquad Mailslurp Inbox Job Search Builder Gabriel Wilensky Use…" at bounding box center [440, 66] width 387 height 381
type input "pointclickcare"
click at [242, 89] on div "← Return to /applysquad Mailslurp Inbox Job Search Builder Gabriel Wilensky Use…" at bounding box center [441, 70] width 880 height 388
select select ""applied""
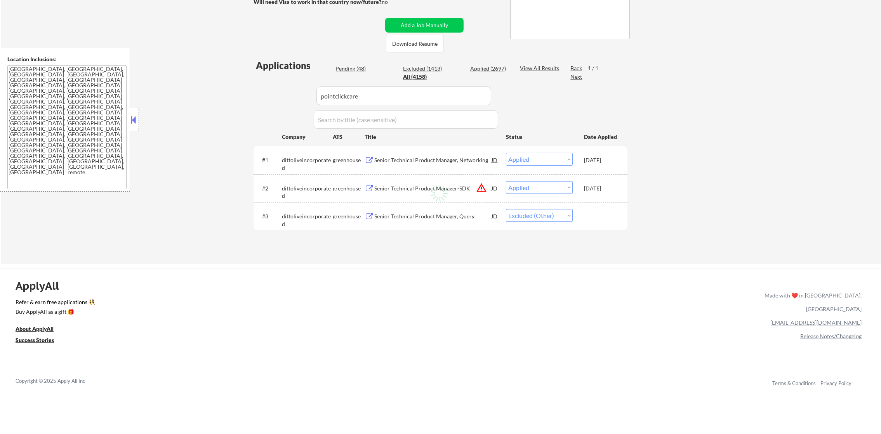
select select ""excluded__other_""
select select ""pending""
select select ""excluded__other_""
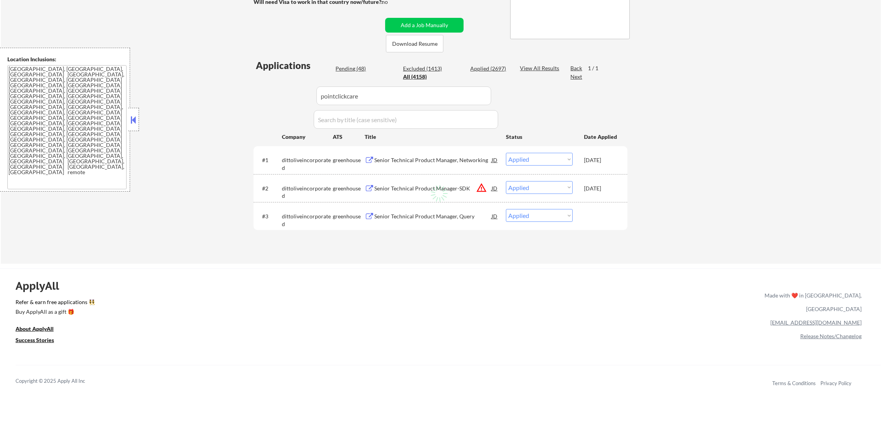
select select ""excluded__other_""
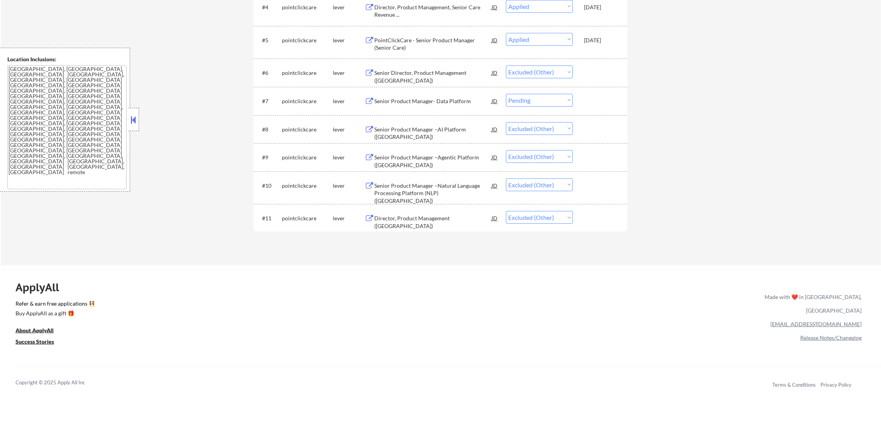
scroll to position [407, 0]
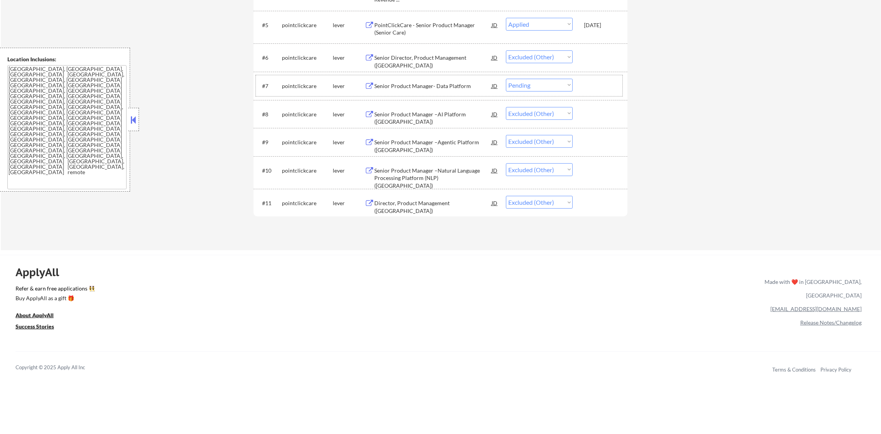
click at [557, 94] on div "#7 pointclickcare lever Senior Product Manager- Data Platform JD Choose an opti…" at bounding box center [439, 85] width 366 height 21
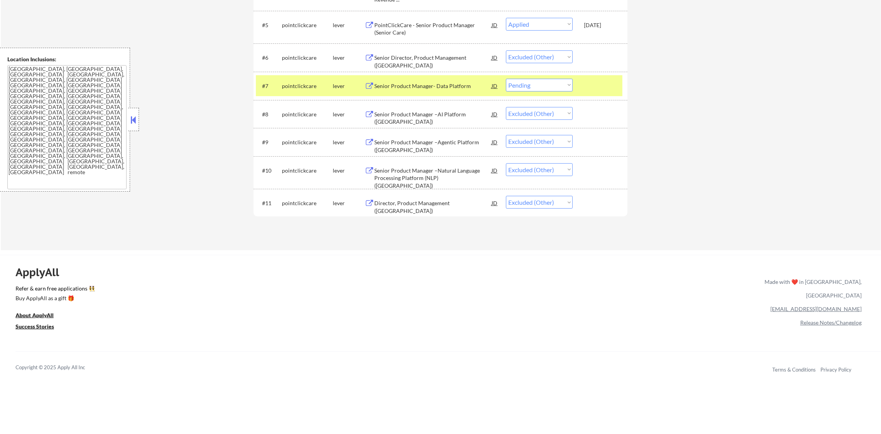
click at [559, 85] on select "Choose an option... Pending Applied Excluded (Questions) Excluded (Expired) Exc…" at bounding box center [539, 85] width 67 height 13
select select ""excluded__other_""
click at [506, 79] on select "Choose an option... Pending Applied Excluded (Questions) Excluded (Expired) Exc…" at bounding box center [539, 85] width 67 height 13
click at [295, 88] on div "pointclickcare" at bounding box center [307, 86] width 51 height 8
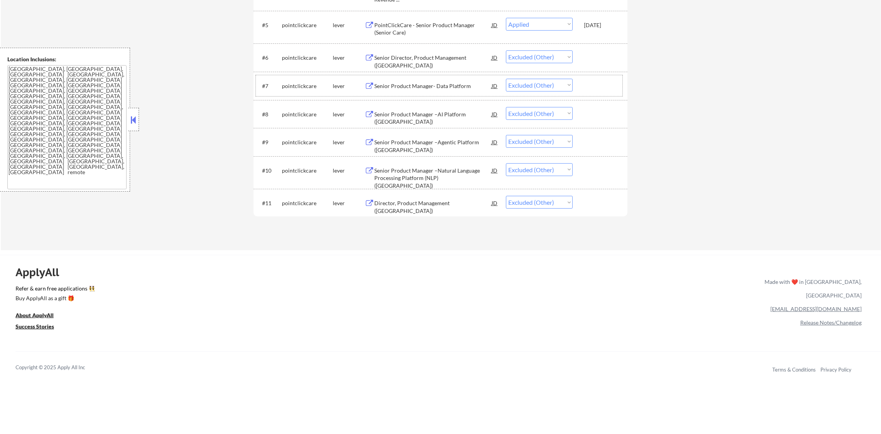
scroll to position [21, 0]
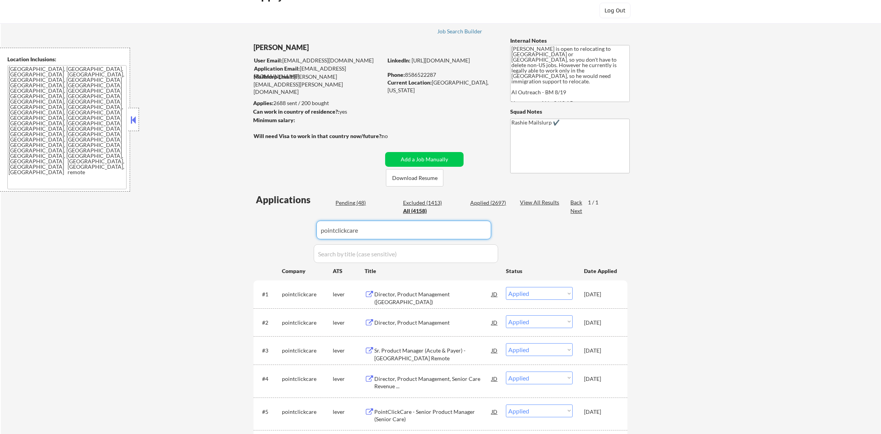
drag, startPoint x: 409, startPoint y: 234, endPoint x: 168, endPoint y: 225, distance: 240.4
click at [177, 227] on div "← Return to /applysquad Mailslurp Inbox Job Search Builder Gabriel Wilensky Use…" at bounding box center [441, 323] width 880 height 627
paste input "artisight-open-roles"
type input "artisight-open-roles"
click at [166, 225] on div "← Return to /applysquad Mailslurp Inbox Job Search Builder Gabriel Wilensky Use…" at bounding box center [441, 323] width 880 height 627
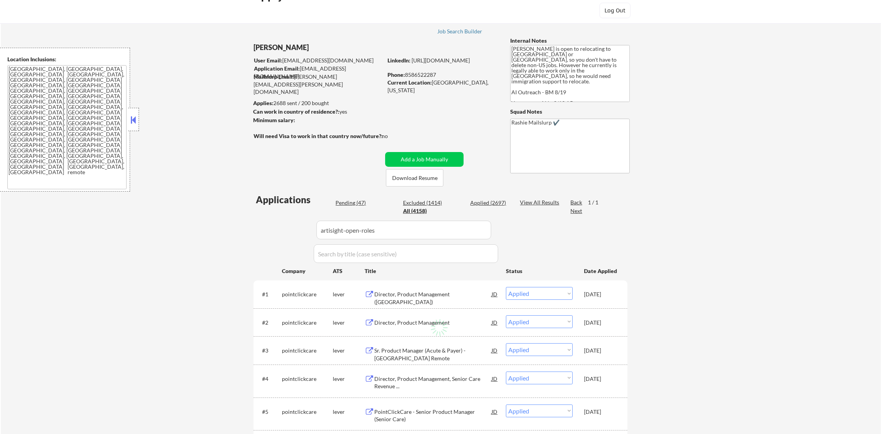
select select ""pending""
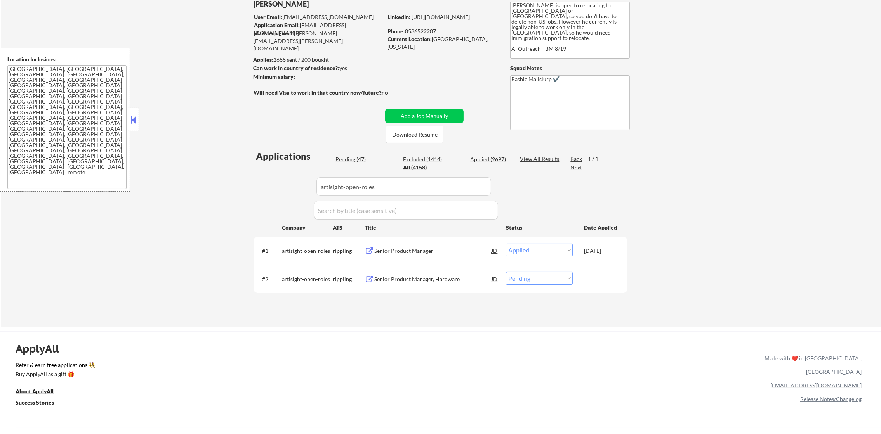
scroll to position [118, 0]
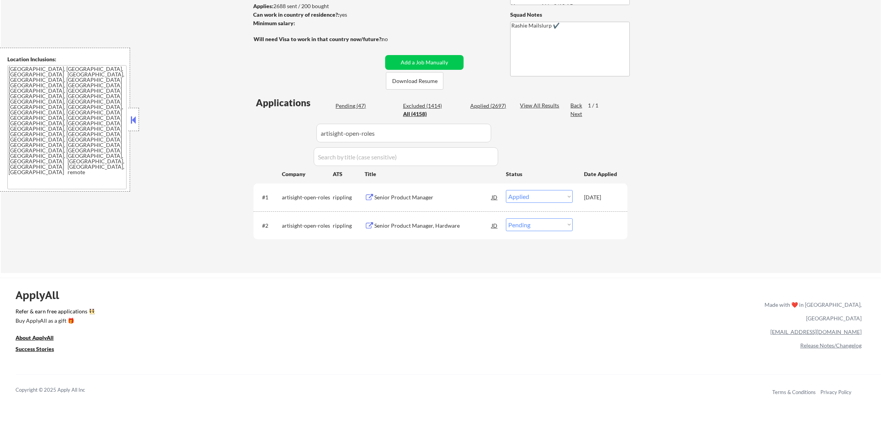
click at [421, 226] on div "Senior Product Manager, Hardware" at bounding box center [432, 226] width 117 height 8
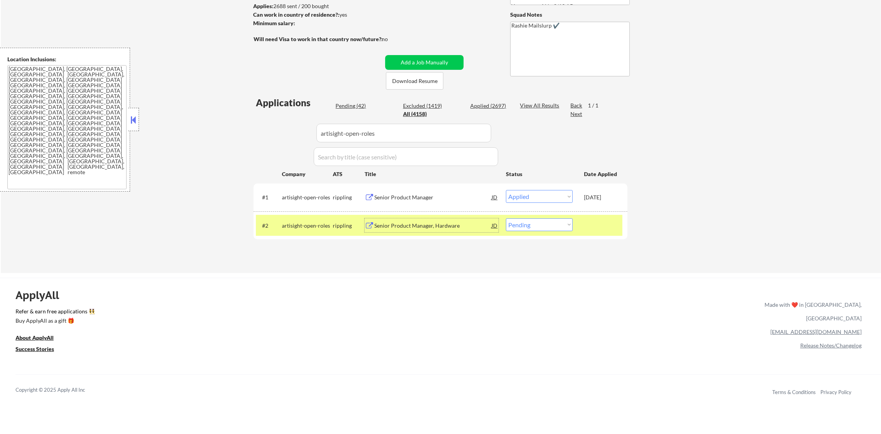
drag, startPoint x: 314, startPoint y: 137, endPoint x: 299, endPoint y: 137, distance: 14.7
click at [299, 137] on div "Applications Pending (42) Excluded (1419) Applied (2697) All (4158) View All Re…" at bounding box center [440, 177] width 374 height 162
paste input "palmettocleantech"
type input "palmettocleantech"
click at [238, 161] on div "← Return to /applysquad Mailslurp Inbox Job Search Builder Gabriel Wilensky Use…" at bounding box center [441, 93] width 880 height 360
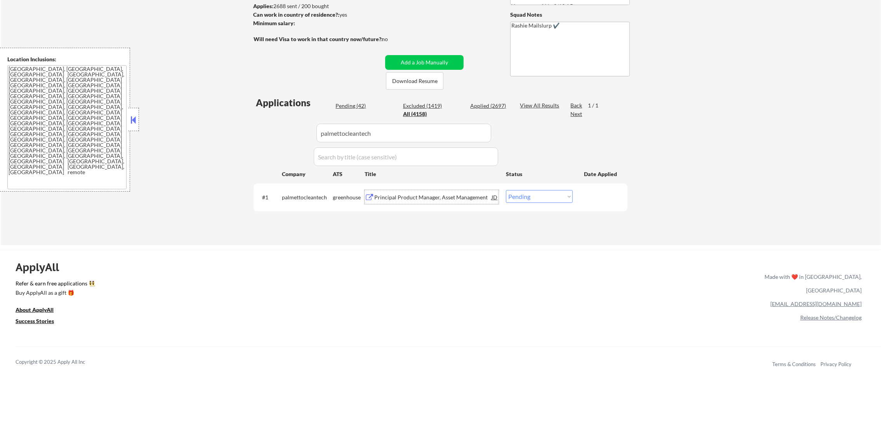
click at [432, 203] on div "Principal Product Manager, Asset Management" at bounding box center [432, 197] width 117 height 14
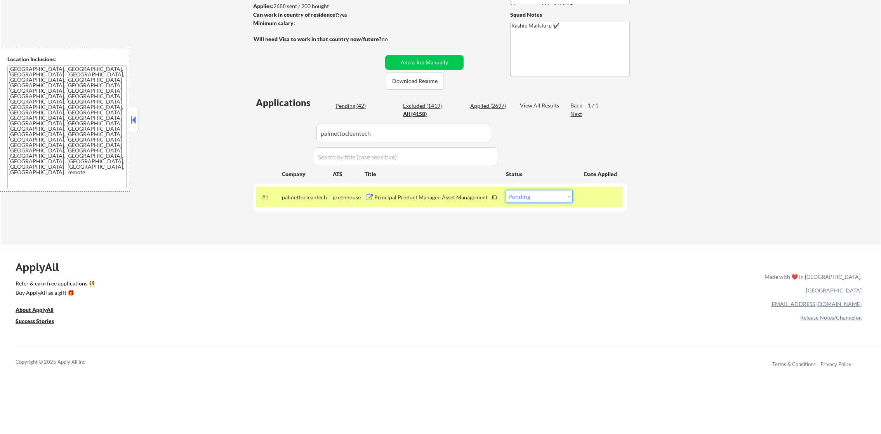
drag, startPoint x: 528, startPoint y: 191, endPoint x: 526, endPoint y: 201, distance: 10.7
click at [527, 191] on select "Choose an option... Pending Applied Excluded (Questions) Excluded (Expired) Exc…" at bounding box center [539, 196] width 67 height 13
select select ""applied""
click at [506, 190] on select "Choose an option... Pending Applied Excluded (Questions) Excluded (Expired) Exc…" at bounding box center [539, 196] width 67 height 13
click at [302, 194] on div "palmettocleantech" at bounding box center [307, 198] width 51 height 8
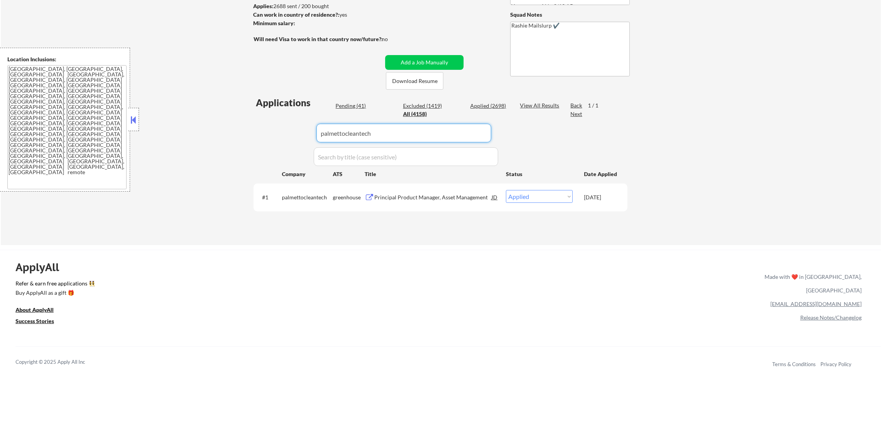
drag, startPoint x: 375, startPoint y: 131, endPoint x: 348, endPoint y: 128, distance: 27.3
click at [285, 132] on div "Applications Pending (41) Excluded (1419) Applied (2698) All (4158) View All Re…" at bounding box center [440, 163] width 374 height 134
paste input "zapier"
type input "zapier"
click at [250, 162] on div "← Return to /applysquad Mailslurp Inbox Job Search Builder Gabriel Wilensky Use…" at bounding box center [440, 76] width 387 height 326
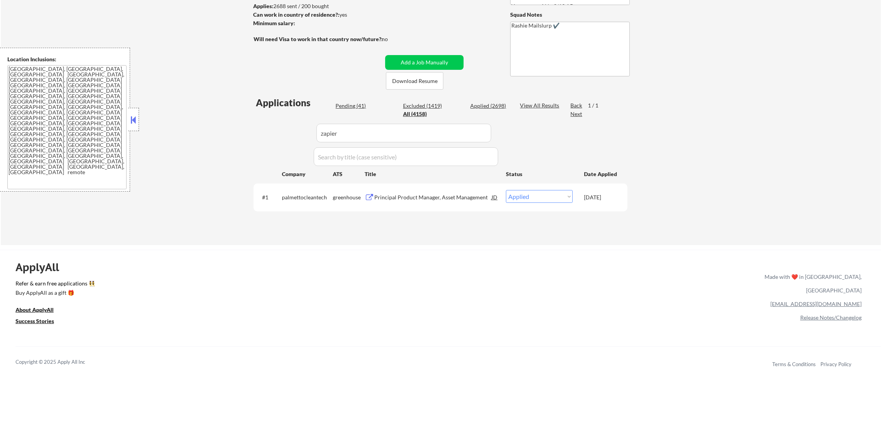
select select ""pending""
select select ""excluded""
select select ""pending""
select select ""excluded""
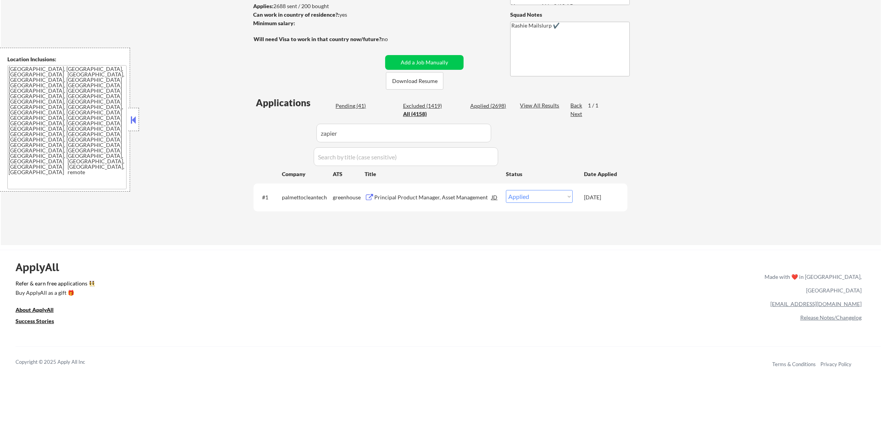
select select ""excluded""
select select ""pending""
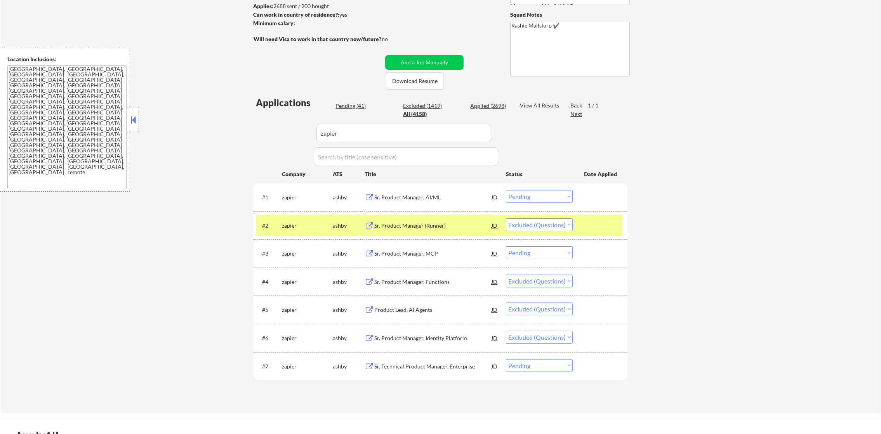
click at [269, 224] on div "#2" at bounding box center [269, 226] width 14 height 8
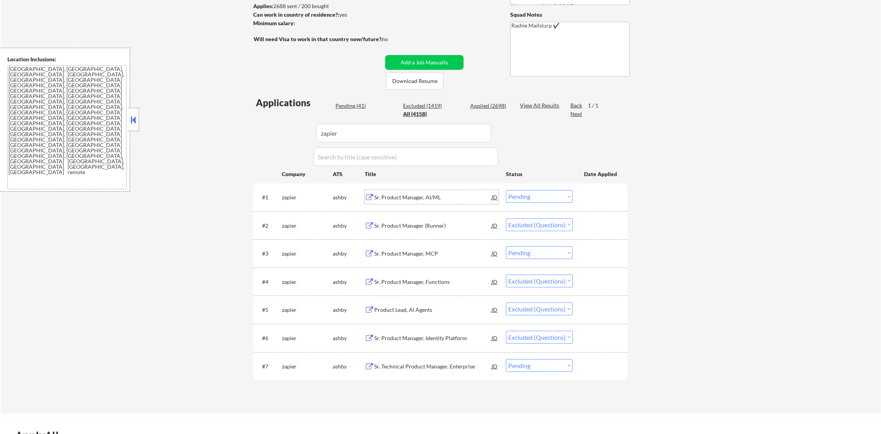
click at [462, 196] on div "Sr. Product Manager, AI/ML" at bounding box center [432, 198] width 117 height 8
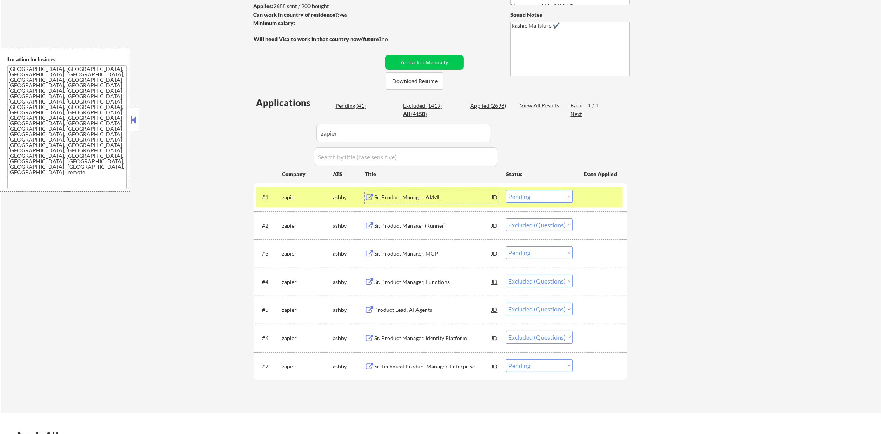
click at [561, 200] on select "Choose an option... Pending Applied Excluded (Questions) Excluded (Expired) Exc…" at bounding box center [539, 196] width 67 height 13
select select ""excluded__other_""
click at [506, 190] on select "Choose an option... Pending Applied Excluded (Questions) Excluded (Expired) Exc…" at bounding box center [539, 196] width 67 height 13
click at [557, 251] on select "Choose an option... Pending Applied Excluded (Questions) Excluded (Expired) Exc…" at bounding box center [539, 252] width 67 height 13
select select ""excluded__other_""
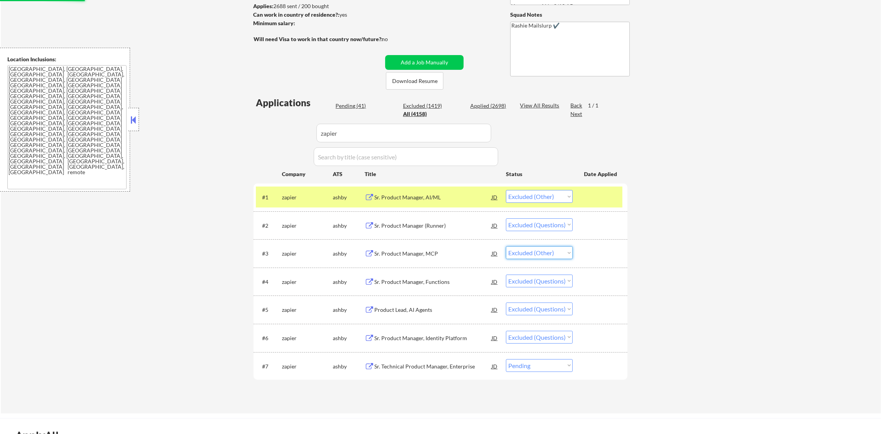
click at [506, 246] on select "Choose an option... Pending Applied Excluded (Questions) Excluded (Expired) Exc…" at bounding box center [539, 252] width 67 height 13
drag, startPoint x: 550, startPoint y: 365, endPoint x: 550, endPoint y: 395, distance: 30.3
click at [550, 365] on select "Choose an option... Pending Applied Excluded (Questions) Excluded (Expired) Exc…" at bounding box center [539, 365] width 67 height 13
select select ""excluded__other_""
click at [506, 359] on select "Choose an option... Pending Applied Excluded (Questions) Excluded (Expired) Exc…" at bounding box center [539, 365] width 67 height 13
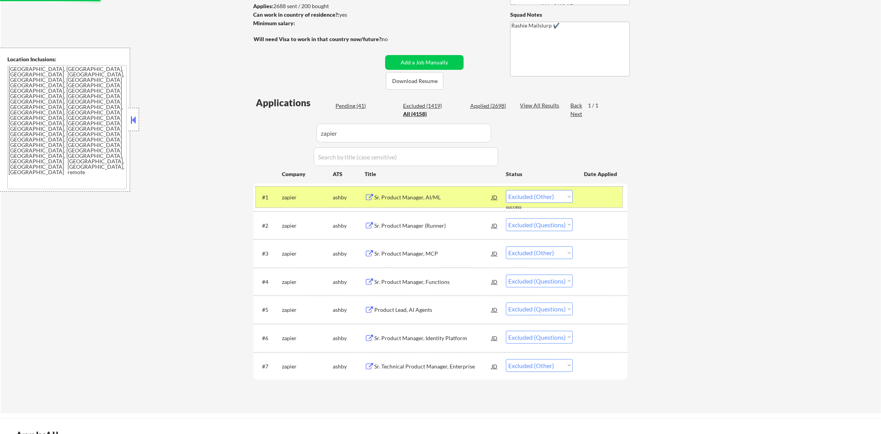
click at [302, 196] on div "zapier" at bounding box center [307, 198] width 51 height 8
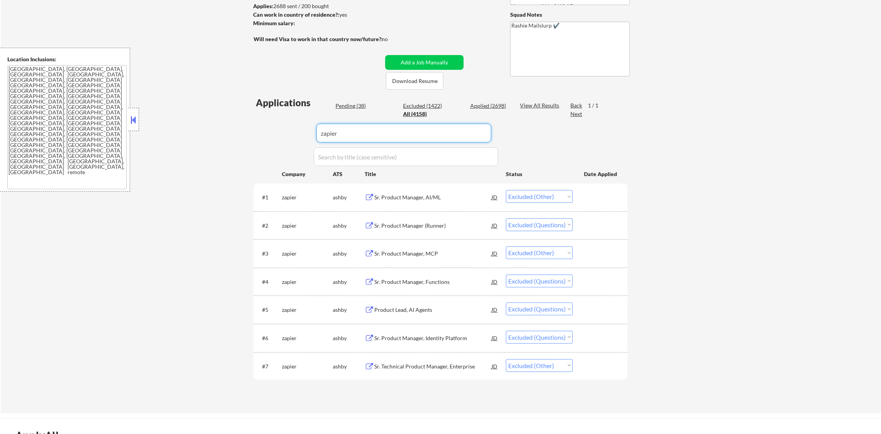
click at [309, 131] on div "Applications Pending (38) Excluded (1422) Applied (2698) All (4158) View All Re…" at bounding box center [440, 247] width 374 height 303
paste input "valon"
type input "valon"
click at [246, 164] on div "← Return to /applysquad Mailslurp Inbox Job Search Builder Gabriel Wilensky Use…" at bounding box center [441, 163] width 880 height 500
select select ""applied""
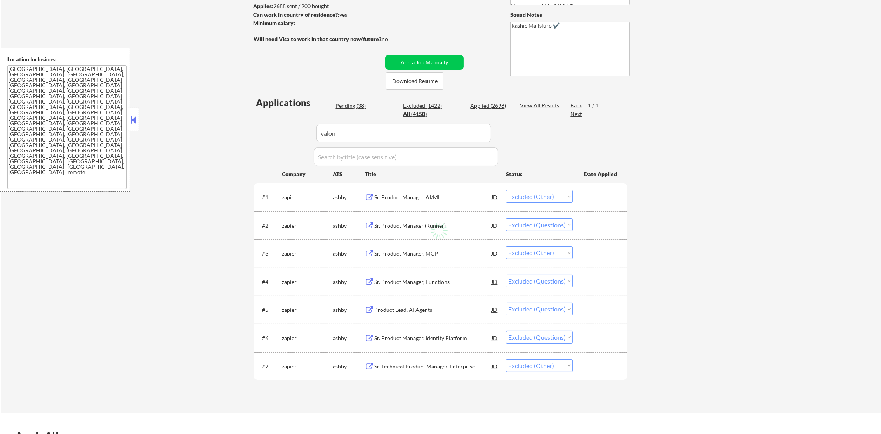
select select ""applied""
select select ""pending""
select select ""excluded__expired_""
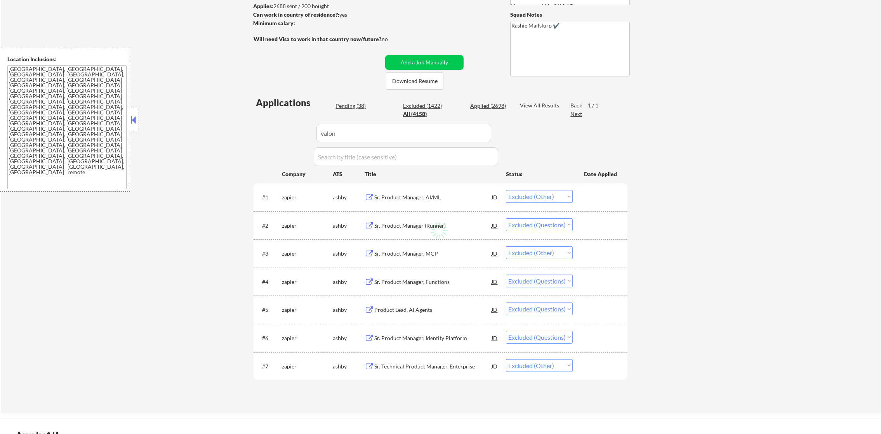
select select ""excluded__salary_""
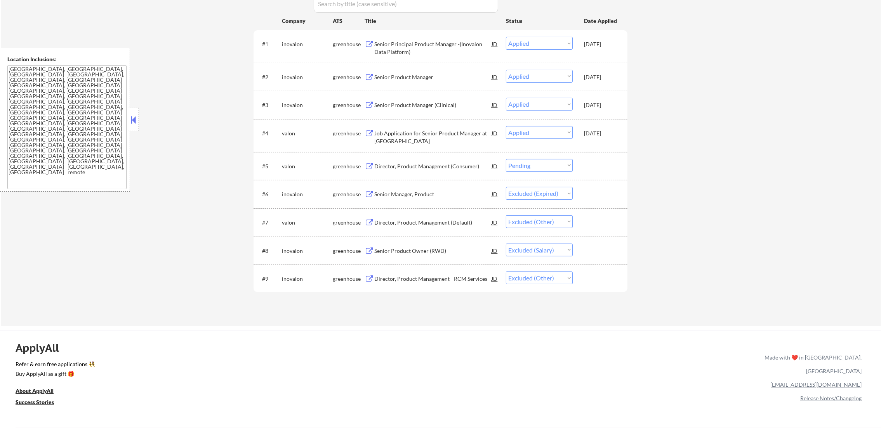
scroll to position [292, 0]
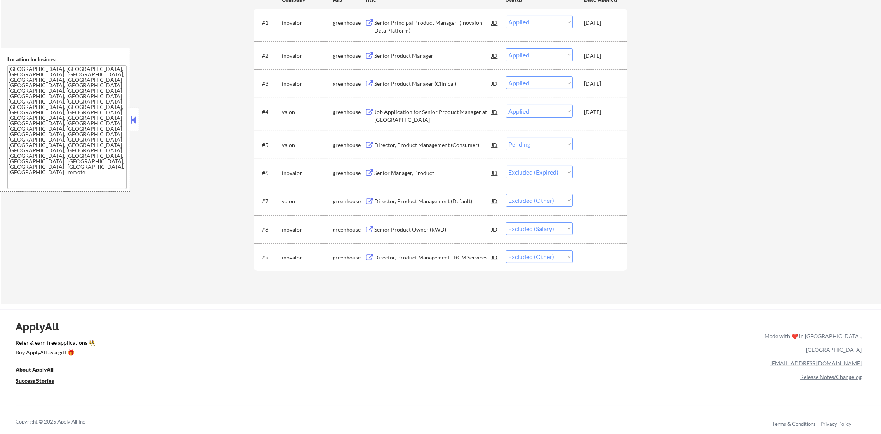
click at [527, 146] on select "Choose an option... Pending Applied Excluded (Questions) Excluded (Expired) Exc…" at bounding box center [539, 144] width 67 height 13
select select ""excluded__other_""
click at [506, 138] on select "Choose an option... Pending Applied Excluded (Questions) Excluded (Expired) Exc…" at bounding box center [539, 144] width 67 height 13
click at [554, 250] on select "Choose an option... Pending Applied Excluded (Questions) Excluded (Expired) Exc…" at bounding box center [539, 256] width 67 height 13
drag, startPoint x: 645, startPoint y: 264, endPoint x: 635, endPoint y: 284, distance: 22.4
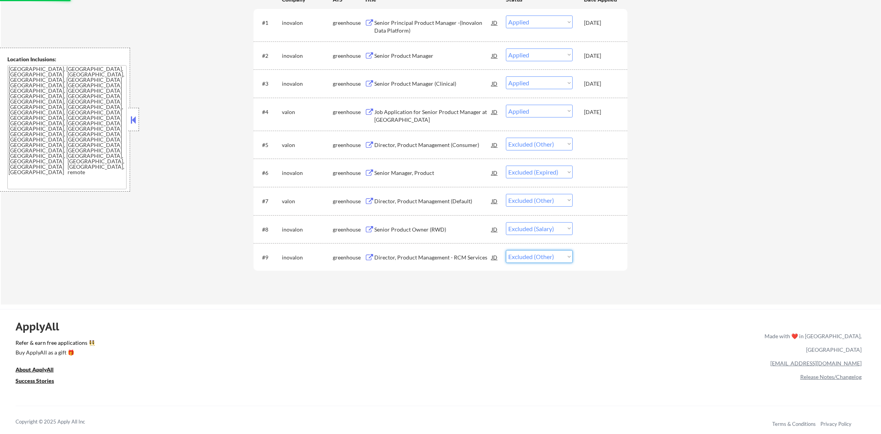
click at [645, 264] on div "← Return to /applysquad Mailslurp Inbox Job Search Builder Gabriel Wilensky Use…" at bounding box center [441, 22] width 880 height 566
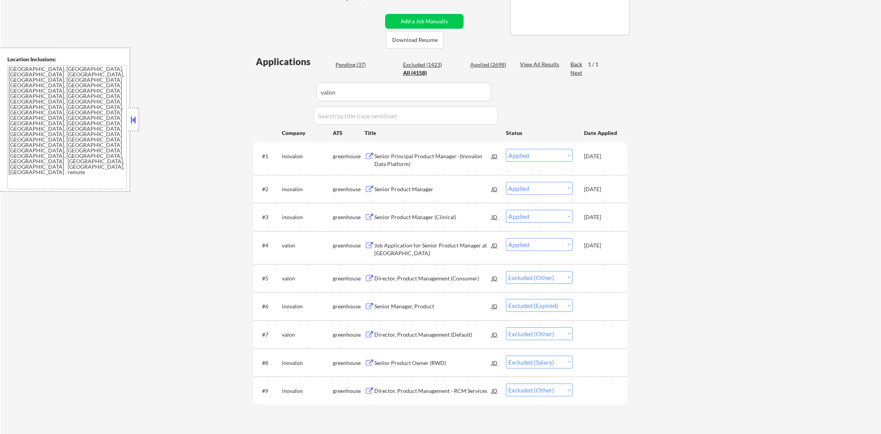
scroll to position [114, 0]
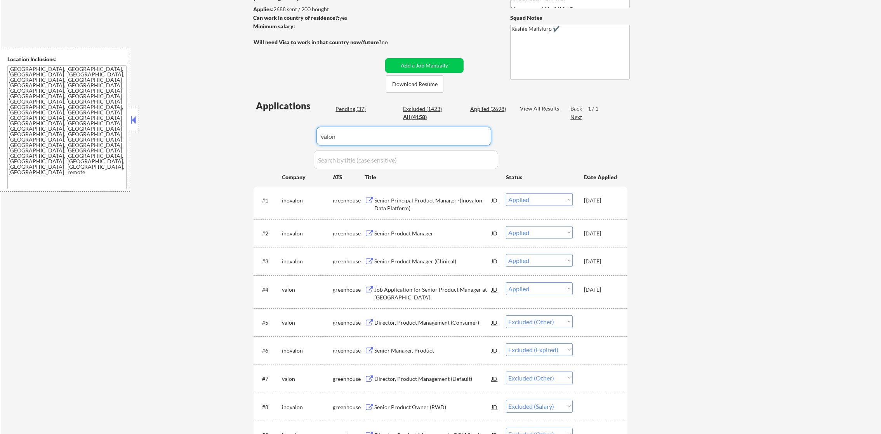
drag, startPoint x: 371, startPoint y: 133, endPoint x: 274, endPoint y: 123, distance: 97.9
click at [274, 123] on div "Applications Pending (37) Excluded (1423) Applied (2698) All (4158) View All Re…" at bounding box center [440, 283] width 374 height 368
paste input "inspiren"
type input "inspiren"
click at [264, 123] on div "Applications Pending (37) Excluded (1423) Applied (2698) All (4158) View All Re…" at bounding box center [440, 283] width 374 height 368
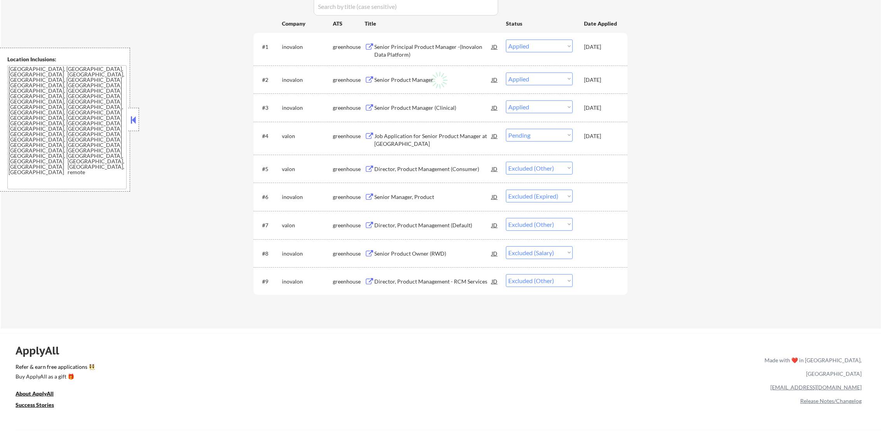
scroll to position [270, 0]
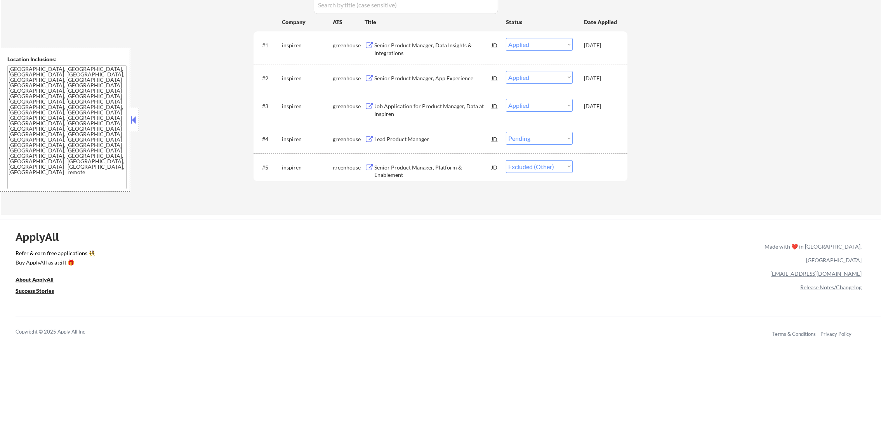
click at [520, 136] on select "Choose an option... Pending Applied Excluded (Questions) Excluded (Expired) Exc…" at bounding box center [539, 138] width 67 height 13
select select ""excluded__other_""
click at [506, 132] on select "Choose an option... Pending Applied Excluded (Questions) Excluded (Expired) Exc…" at bounding box center [539, 138] width 67 height 13
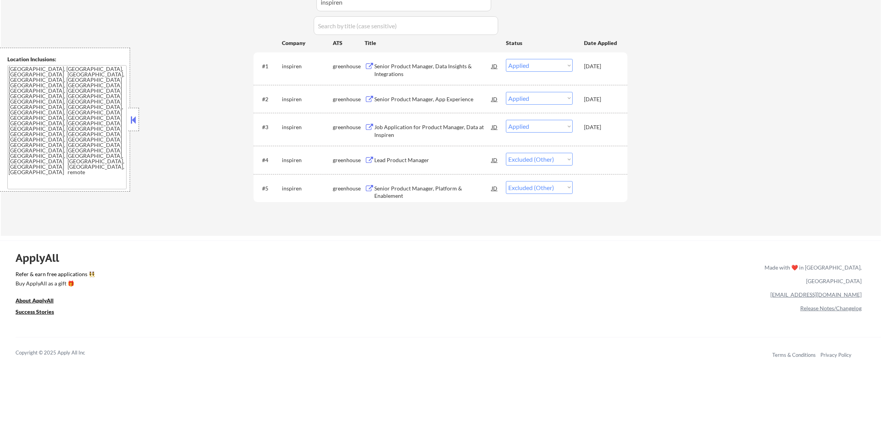
scroll to position [212, 0]
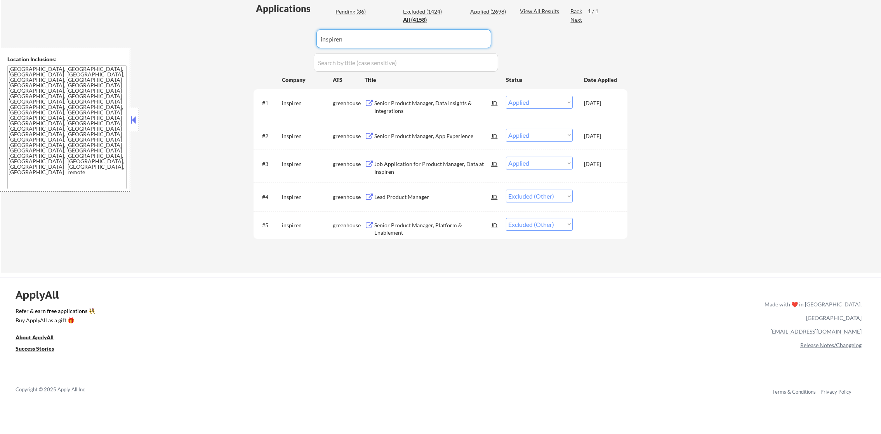
drag, startPoint x: 348, startPoint y: 37, endPoint x: 226, endPoint y: 42, distance: 121.6
click at [233, 44] on div "← Return to /applysquad Mailslurp Inbox Job Search Builder Gabriel Wilensky Use…" at bounding box center [441, 46] width 880 height 454
paste input "rain"
type input "rain"
click at [225, 42] on div "← Return to /applysquad Mailslurp Inbox Job Search Builder Gabriel Wilensky Use…" at bounding box center [441, 46] width 880 height 454
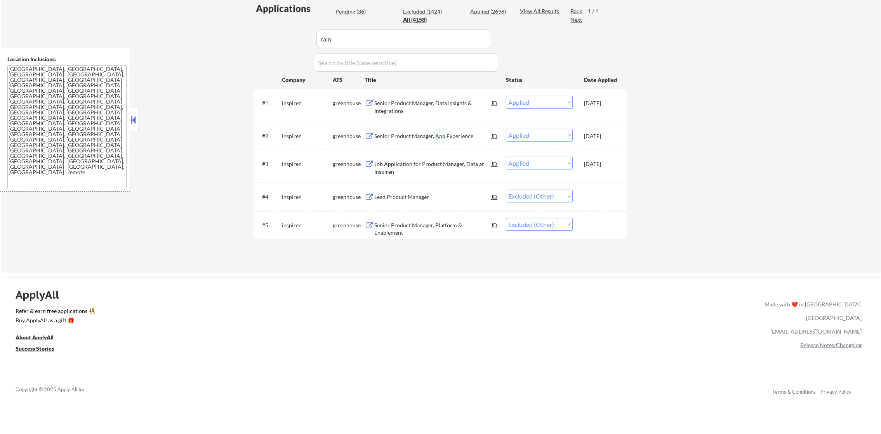
select select ""applied""
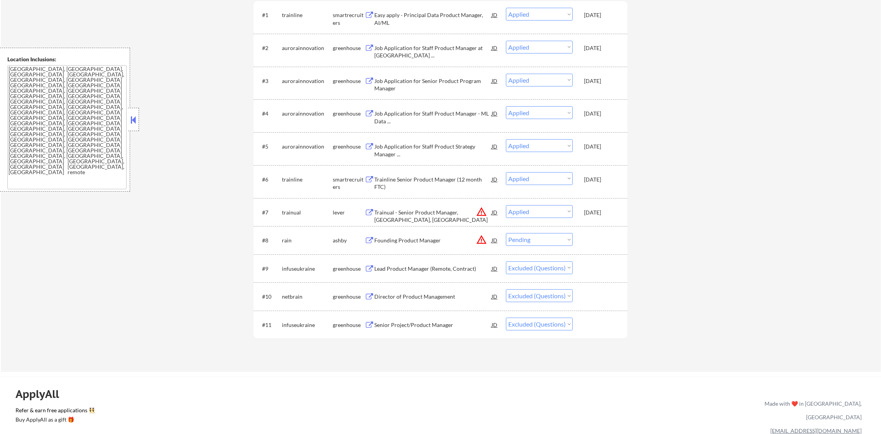
scroll to position [309, 0]
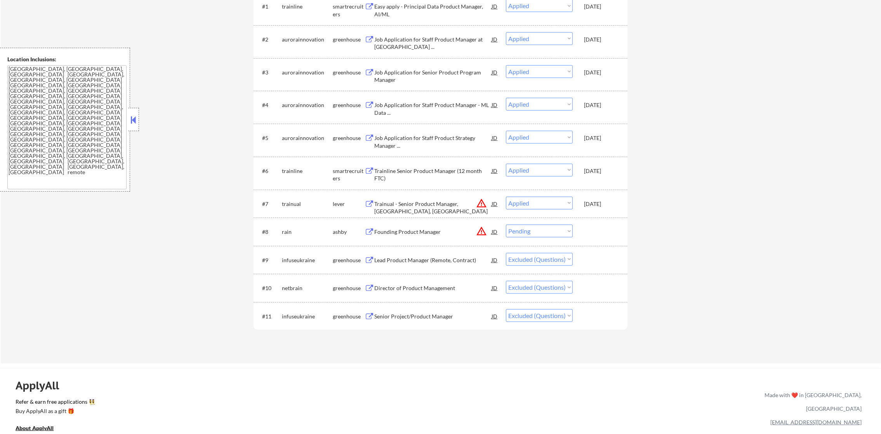
drag, startPoint x: 549, startPoint y: 230, endPoint x: 549, endPoint y: 234, distance: 4.3
click at [549, 230] on select "Choose an option... Pending Applied Excluded (Questions) Excluded (Expired) Exc…" at bounding box center [539, 231] width 67 height 13
click at [506, 225] on select "Choose an option... Pending Applied Excluded (Questions) Excluded (Expired) Exc…" at bounding box center [539, 231] width 67 height 13
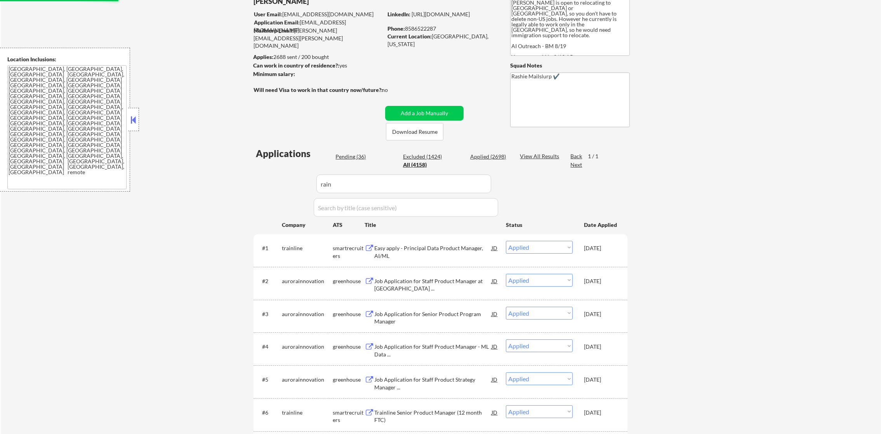
scroll to position [56, 0]
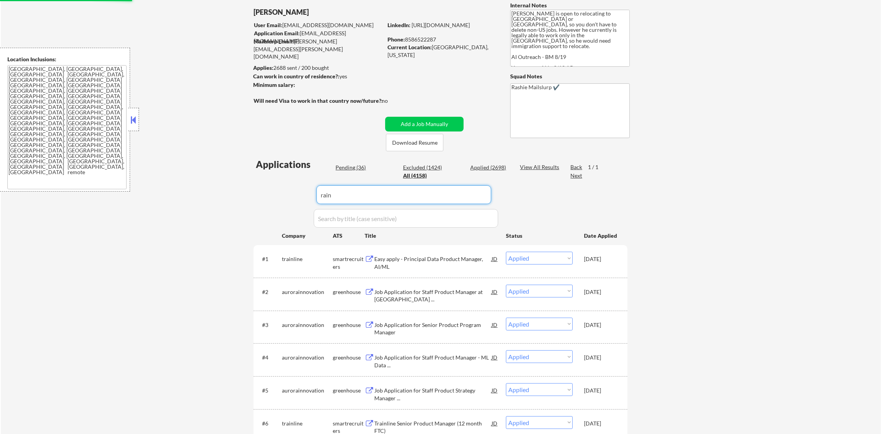
drag, startPoint x: 369, startPoint y: 187, endPoint x: 201, endPoint y: 182, distance: 168.9
click at [241, 185] on div "← Return to /applysquad Mailslurp Inbox Job Search Builder Gabriel Wilensky Use…" at bounding box center [441, 295] width 880 height 641
paste input "casechek"
click at [201, 182] on div "← Return to /applysquad Mailslurp Inbox Job Search Builder Gabriel Wilensky Use…" at bounding box center [441, 295] width 880 height 641
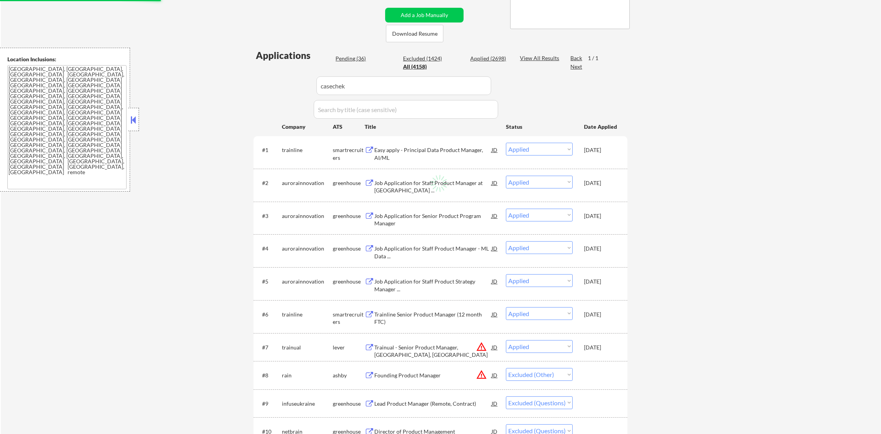
scroll to position [172, 0]
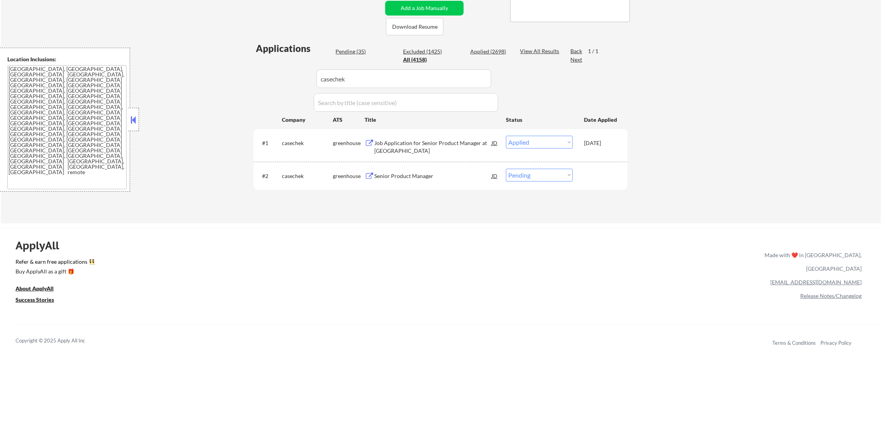
click at [408, 177] on div "Senior Product Manager" at bounding box center [432, 176] width 117 height 8
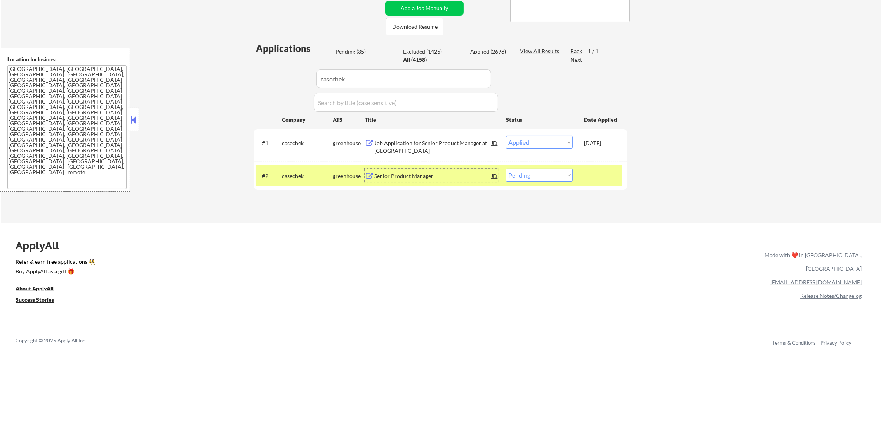
click at [553, 175] on select "Choose an option... Pending Applied Excluded (Questions) Excluded (Expired) Exc…" at bounding box center [539, 175] width 67 height 13
click at [506, 169] on select "Choose an option... Pending Applied Excluded (Questions) Excluded (Expired) Exc…" at bounding box center [539, 175] width 67 height 13
click at [299, 171] on div "casechek" at bounding box center [307, 176] width 51 height 14
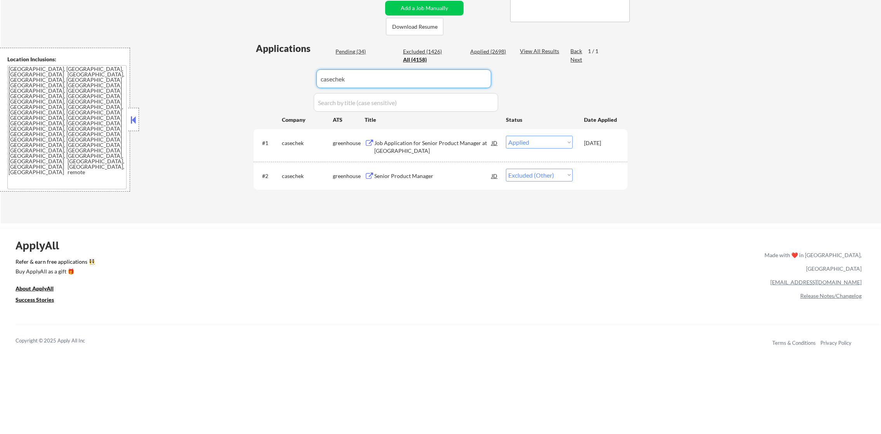
drag, startPoint x: 351, startPoint y: 75, endPoint x: 269, endPoint y: 73, distance: 82.3
click at [281, 73] on div "Applications Pending (34) Excluded (1426) Applied (2698) All (4158) View All Re…" at bounding box center [440, 125] width 374 height 167
paste input "calendly"
click at [269, 73] on div "Applications Pending (34) Excluded (1426) Applied (2698) All (4158) View All Re…" at bounding box center [440, 125] width 374 height 167
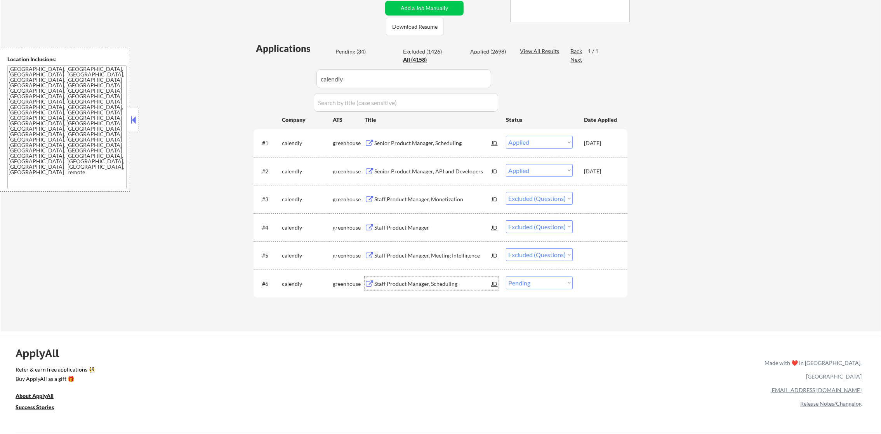
click at [425, 283] on div "Staff Product Manager, Scheduling" at bounding box center [432, 284] width 117 height 8
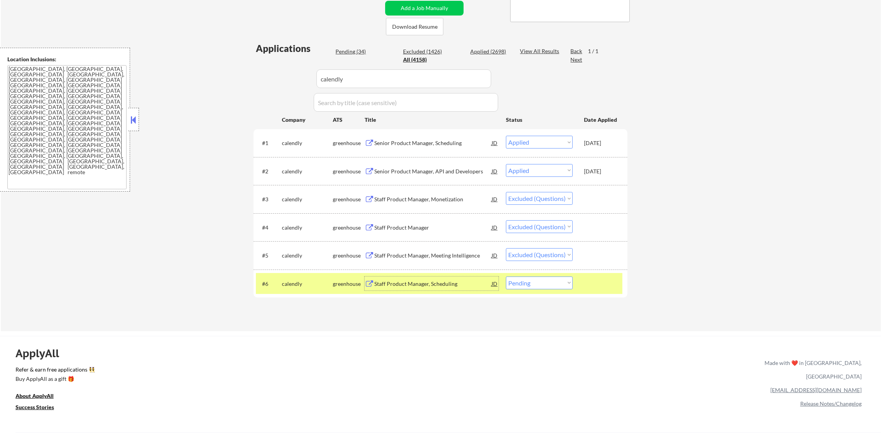
click at [555, 285] on select "Choose an option... Pending Applied Excluded (Questions) Excluded (Expired) Exc…" at bounding box center [539, 283] width 67 height 13
click at [506, 277] on select "Choose an option... Pending Applied Excluded (Questions) Excluded (Expired) Exc…" at bounding box center [539, 283] width 67 height 13
click at [291, 274] on div "#6 calendly greenhouse Staff Product Manager, Scheduling JD warning_amber Choos…" at bounding box center [439, 283] width 366 height 21
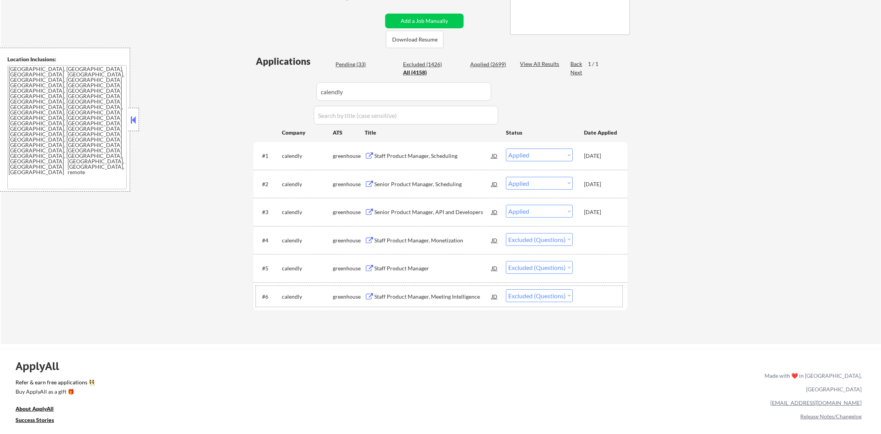
scroll to position [153, 0]
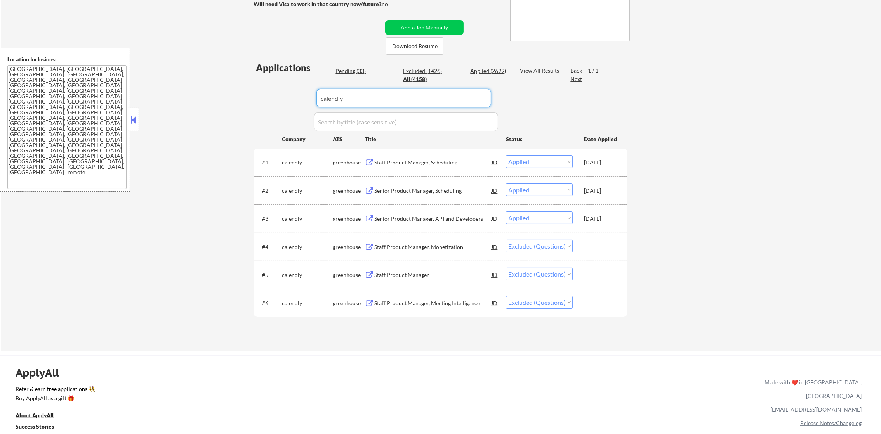
drag, startPoint x: 345, startPoint y: 90, endPoint x: 243, endPoint y: 86, distance: 102.9
click at [243, 86] on div "← Return to /applysquad Mailslurp Inbox Job Search Builder Gabriel Wilensky Use…" at bounding box center [441, 115] width 880 height 472
paste input "doxocareers"
click at [232, 86] on div "← Return to /applysquad Mailslurp Inbox Job Search Builder Gabriel Wilensky Use…" at bounding box center [441, 115] width 880 height 472
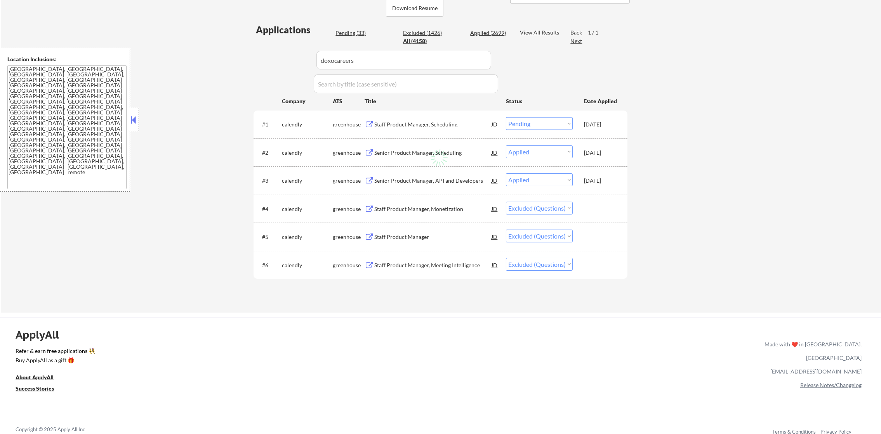
scroll to position [192, 0]
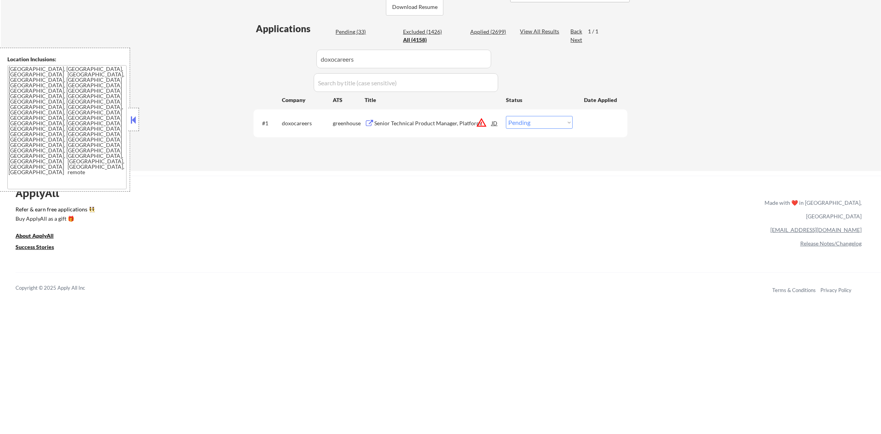
click at [409, 127] on div "Senior Technical Product Manager, Platform" at bounding box center [432, 124] width 117 height 8
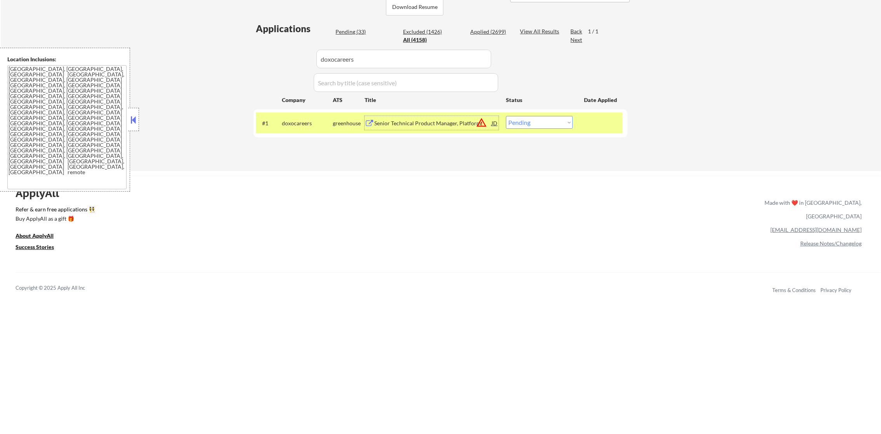
drag, startPoint x: 531, startPoint y: 123, endPoint x: 530, endPoint y: 128, distance: 5.4
click at [531, 123] on select "Choose an option... Pending Applied Excluded (Questions) Excluded (Expired) Exc…" at bounding box center [539, 122] width 67 height 13
click at [506, 116] on select "Choose an option... Pending Applied Excluded (Questions) Excluded (Expired) Exc…" at bounding box center [539, 122] width 67 height 13
drag, startPoint x: 371, startPoint y: 56, endPoint x: 210, endPoint y: 49, distance: 160.8
click at [213, 49] on div "← Return to /applysquad Mailslurp Inbox Job Search Builder Gabriel Wilensky Use…" at bounding box center [441, 5] width 880 height 332
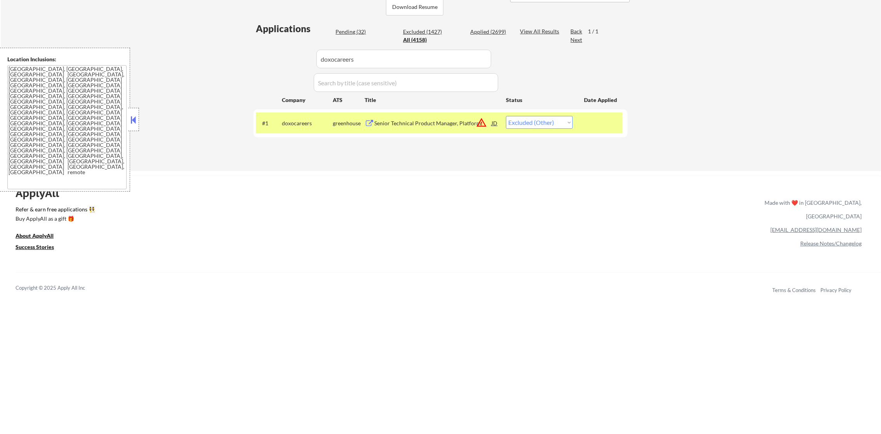
paste input "heyjane"
click at [209, 49] on div "← Return to /applysquad Mailslurp Inbox Job Search Builder Gabriel Wilensky Use…" at bounding box center [441, 5] width 880 height 332
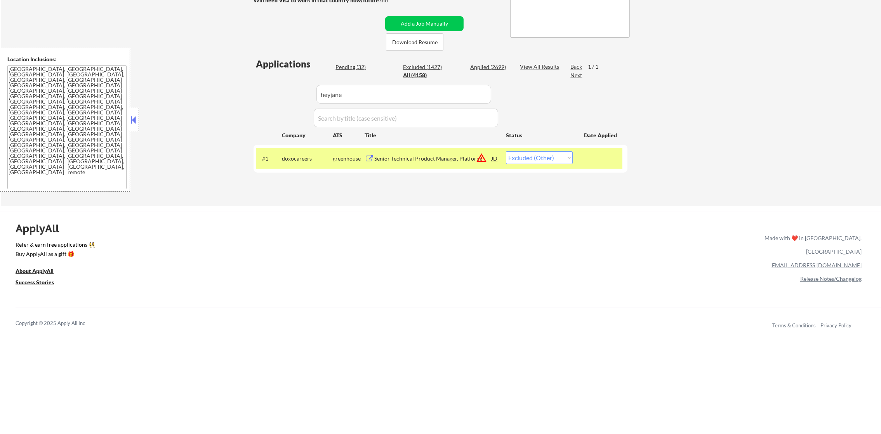
scroll to position [153, 0]
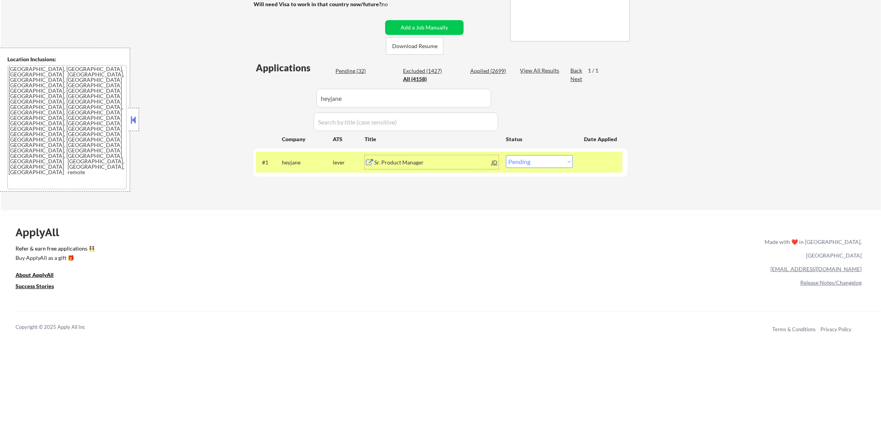
click at [412, 166] on div "Sr. Product Manager" at bounding box center [432, 163] width 117 height 8
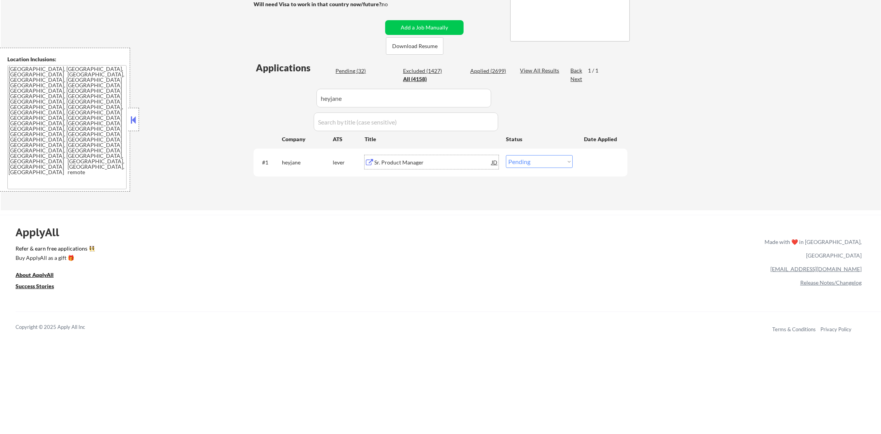
click at [410, 160] on div "Sr. Product Manager" at bounding box center [432, 163] width 117 height 8
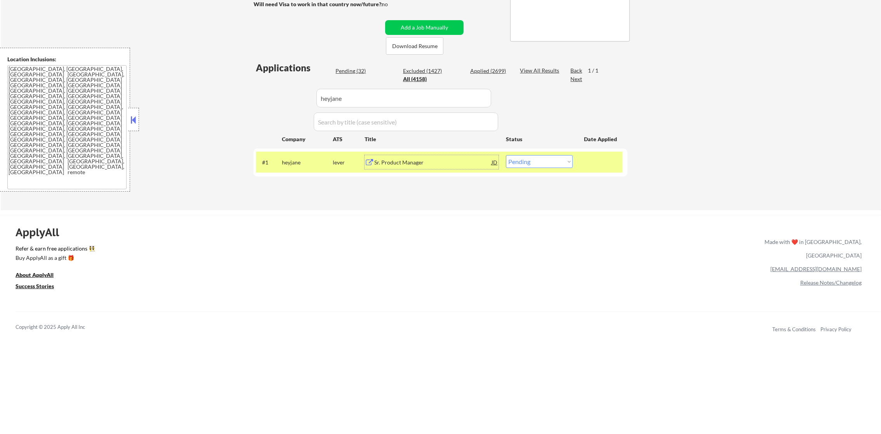
click at [411, 158] on div "Sr. Product Manager" at bounding box center [432, 162] width 117 height 14
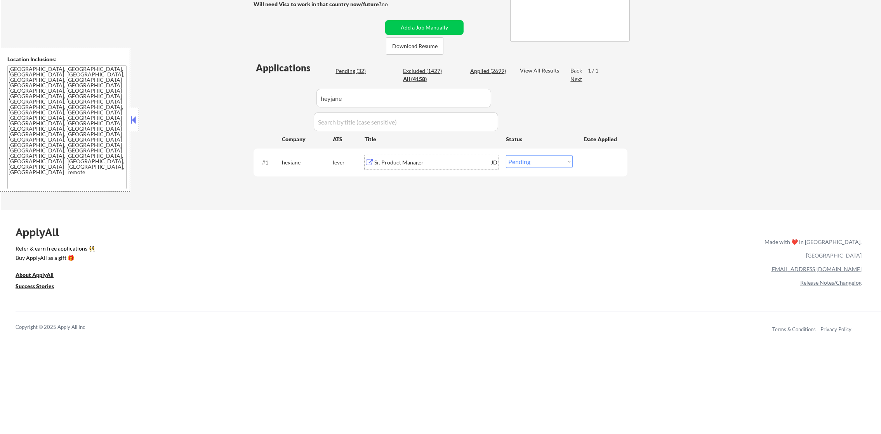
drag, startPoint x: 530, startPoint y: 159, endPoint x: 530, endPoint y: 166, distance: 7.0
click at [530, 161] on select "Choose an option... Pending Applied Excluded (Questions) Excluded (Expired) Exc…" at bounding box center [539, 161] width 67 height 13
click at [506, 155] on select "Choose an option... Pending Applied Excluded (Questions) Excluded (Expired) Exc…" at bounding box center [539, 161] width 67 height 13
drag, startPoint x: 335, startPoint y: 102, endPoint x: 266, endPoint y: 99, distance: 68.8
click at [266, 99] on div "Applications Pending (31) Excluded (1427) Applied (2700) All (4158) View All Re…" at bounding box center [440, 128] width 374 height 134
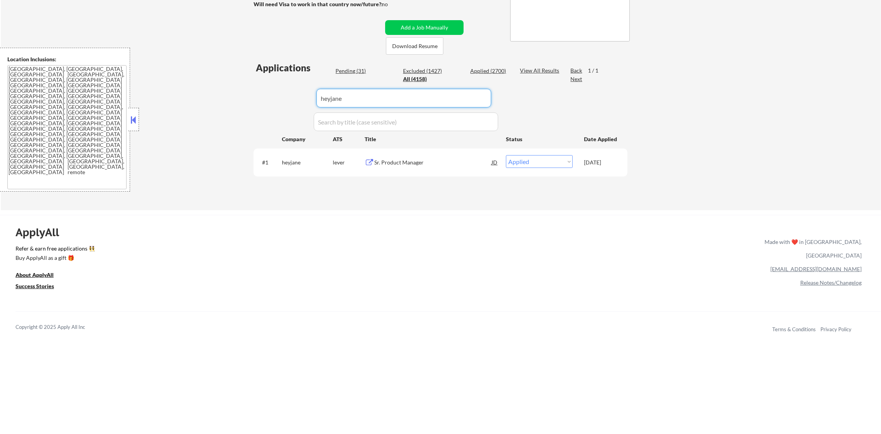
paste input "mercury"
click at [266, 99] on div "Applications Pending (31) Excluded (1427) Applied (2700) All (4158) View All Re…" at bounding box center [440, 128] width 374 height 134
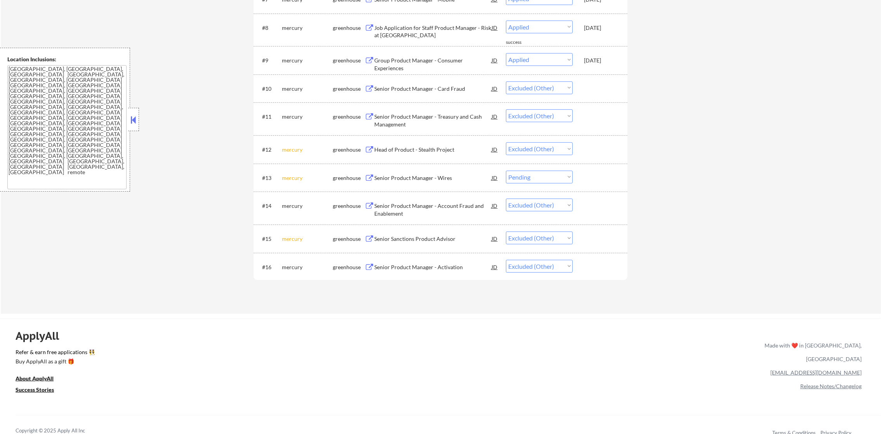
scroll to position [509, 0]
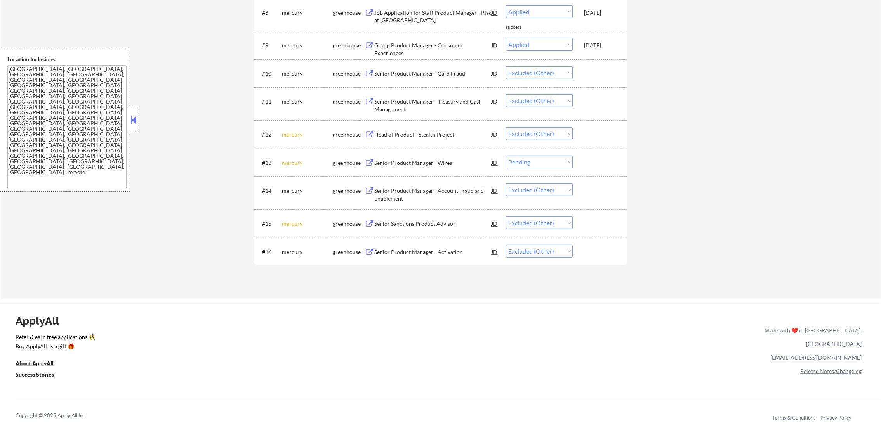
click at [534, 161] on select "Choose an option... Pending Applied Excluded (Questions) Excluded (Expired) Exc…" at bounding box center [539, 162] width 67 height 13
click at [506, 156] on select "Choose an option... Pending Applied Excluded (Questions) Excluded (Expired) Exc…" at bounding box center [539, 162] width 67 height 13
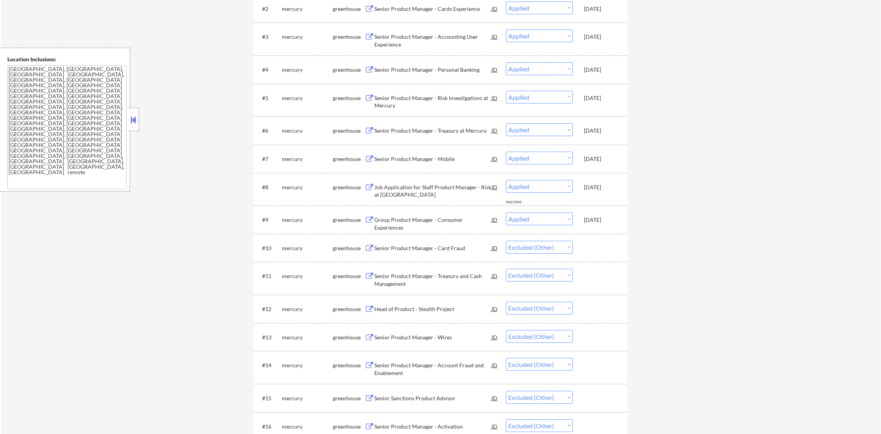
scroll to position [0, 0]
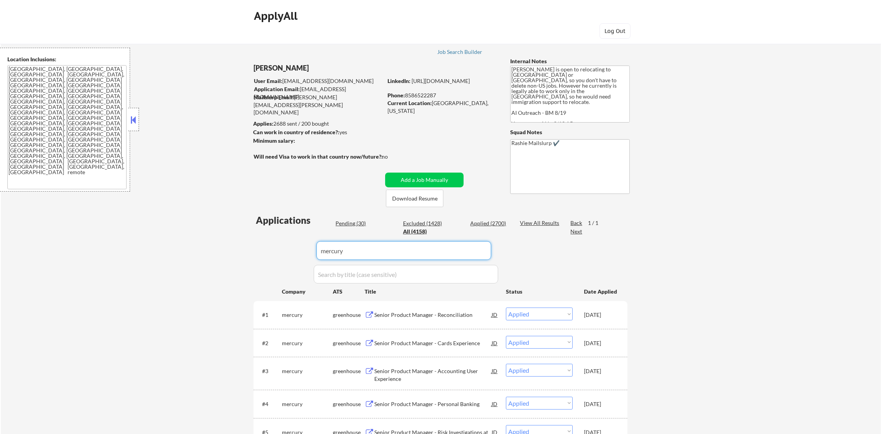
drag, startPoint x: 309, startPoint y: 252, endPoint x: 229, endPoint y: 252, distance: 79.9
click at [250, 252] on div "← Return to /applysquad Mailslurp Inbox Job Search Builder Gabriel Wilensky Use…" at bounding box center [440, 416] width 387 height 771
paste input "coupa"
click at [211, 252] on div "← Return to /applysquad Mailslurp Inbox Job Search Builder Gabriel Wilensky Use…" at bounding box center [441, 419] width 880 height 777
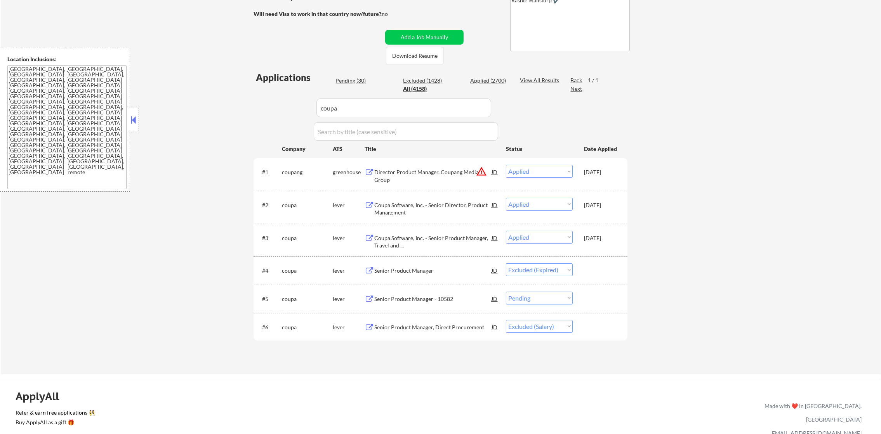
scroll to position [155, 0]
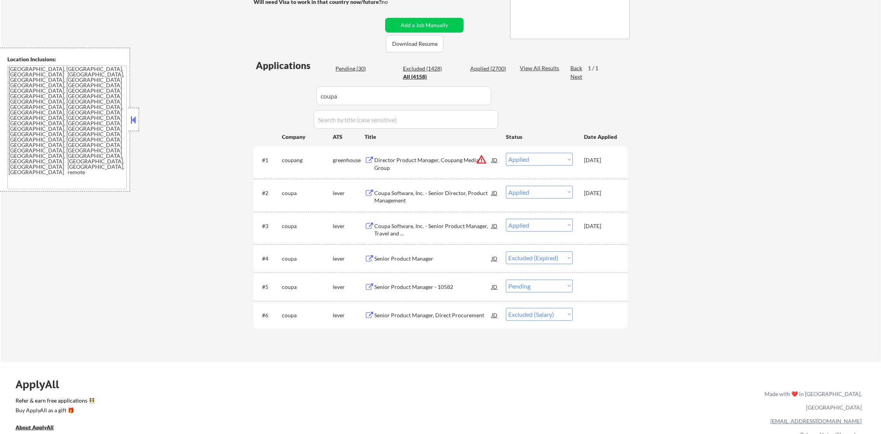
drag, startPoint x: 531, startPoint y: 288, endPoint x: 531, endPoint y: 293, distance: 4.3
click at [531, 288] on select "Choose an option... Pending Applied Excluded (Questions) Excluded (Expired) Exc…" at bounding box center [539, 286] width 67 height 13
click at [506, 280] on select "Choose an option... Pending Applied Excluded (Questions) Excluded (Expired) Exc…" at bounding box center [539, 286] width 67 height 13
drag, startPoint x: 333, startPoint y: 89, endPoint x: 309, endPoint y: 89, distance: 23.3
click at [309, 89] on div "Applications Pending (29) Excluded (1429) Applied (2700) All (4158) View All Re…" at bounding box center [440, 203] width 374 height 289
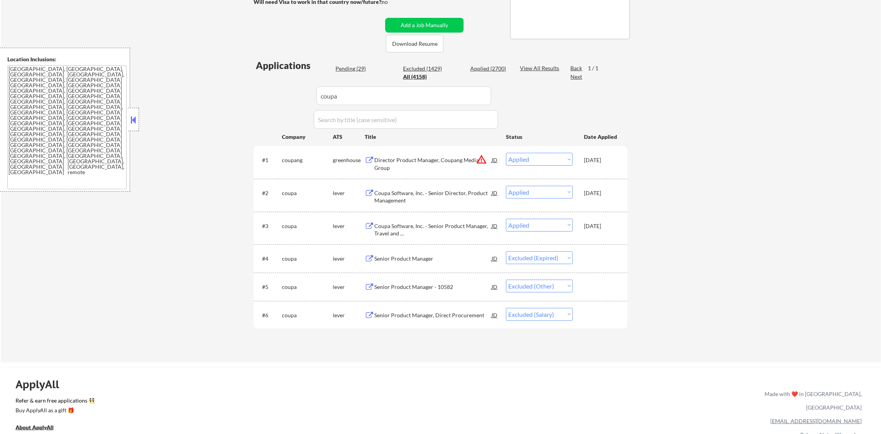
drag, startPoint x: 344, startPoint y: 94, endPoint x: 222, endPoint y: 95, distance: 122.3
click at [227, 95] on div "← Return to /applysquad Mailslurp Inbox Job Search Builder Gabriel Wilensky Use…" at bounding box center [441, 119] width 880 height 486
paste input "caremessage"
click at [192, 95] on div "← Return to /applysquad Mailslurp Inbox Job Search Builder Gabriel Wilensky Use…" at bounding box center [441, 119] width 880 height 486
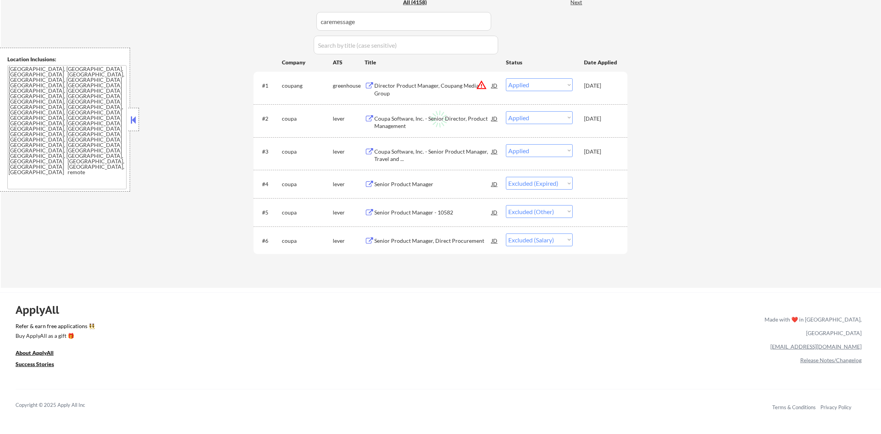
scroll to position [233, 0]
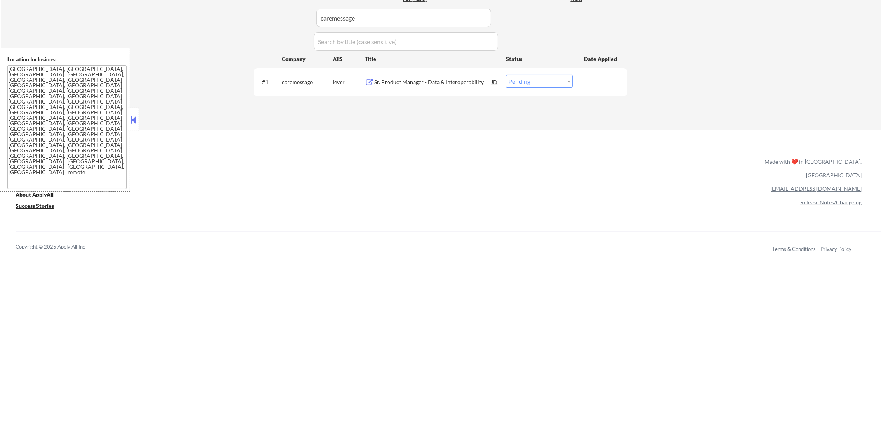
click at [462, 84] on div "Sr. Product Manager - Data & Interoperability" at bounding box center [432, 82] width 117 height 8
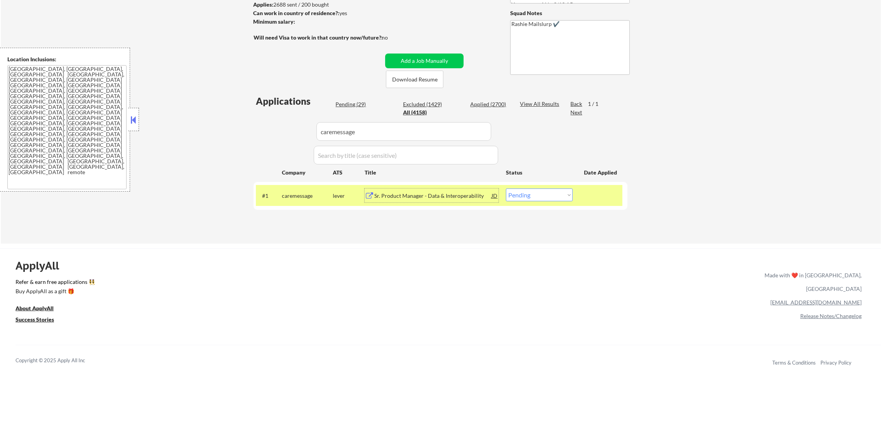
scroll to position [116, 0]
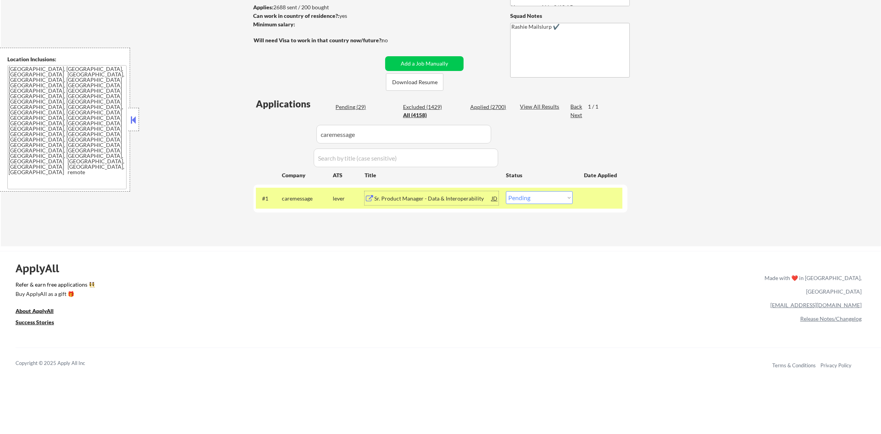
click at [519, 201] on select "Choose an option... Pending Applied Excluded (Questions) Excluded (Expired) Exc…" at bounding box center [539, 197] width 67 height 13
click at [506, 191] on select "Choose an option... Pending Applied Excluded (Questions) Excluded (Expired) Exc…" at bounding box center [539, 197] width 67 height 13
click at [294, 189] on div "#1 caremessage lever Sr. Product Manager - Data & Interoperability JD warning_a…" at bounding box center [439, 198] width 366 height 21
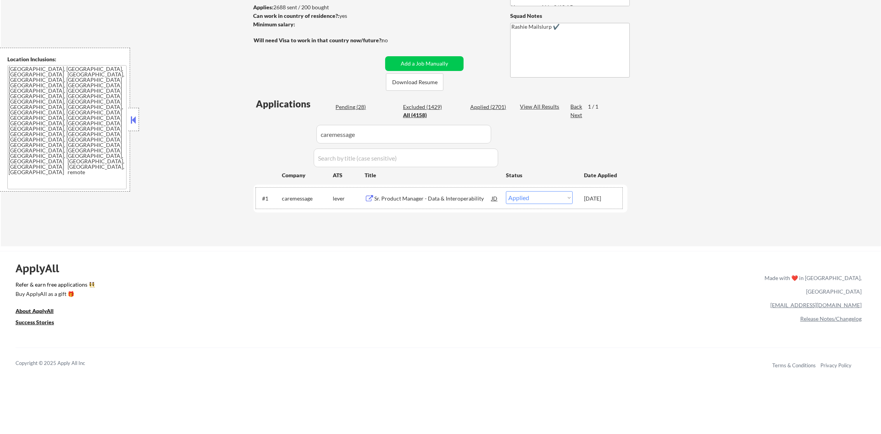
drag, startPoint x: 308, startPoint y: 135, endPoint x: 243, endPoint y: 135, distance: 65.6
click at [248, 135] on div "← Return to /applysquad Mailslurp Inbox Job Search Builder Gabriel Wilensky Use…" at bounding box center [440, 78] width 387 height 326
paste input "aura798"
click at [241, 135] on div "← Return to /applysquad Mailslurp Inbox Job Search Builder Gabriel Wilensky Use…" at bounding box center [441, 81] width 880 height 332
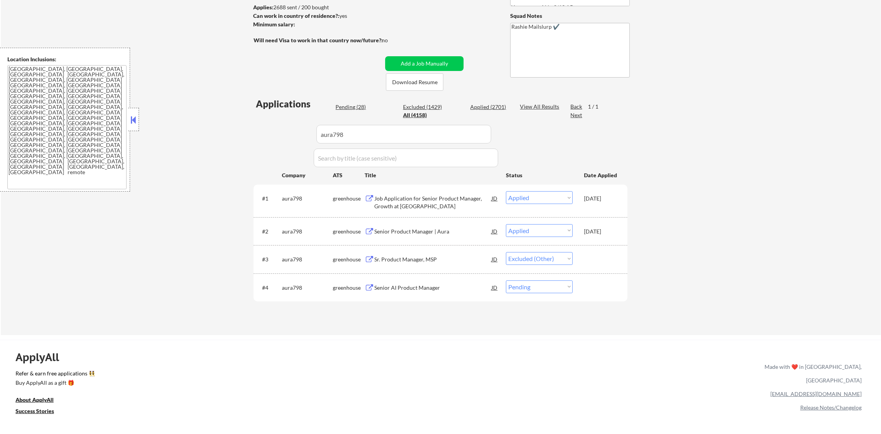
click at [454, 286] on div "Senior AI Product Manager" at bounding box center [432, 288] width 117 height 8
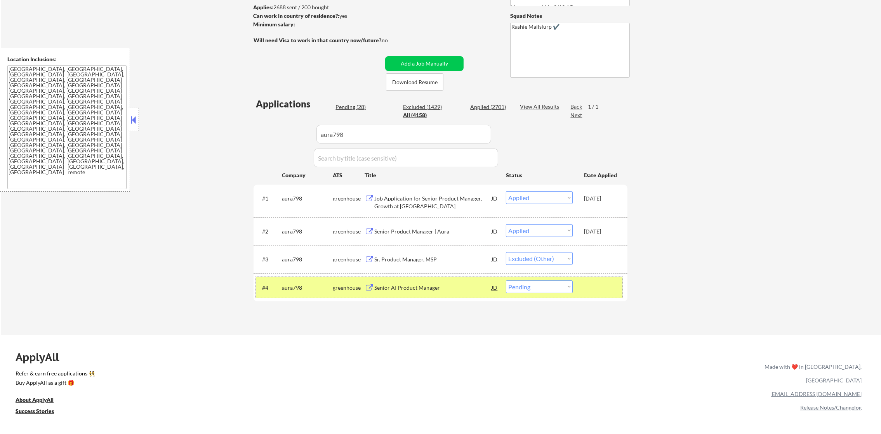
click at [311, 287] on div "aura798" at bounding box center [307, 288] width 51 height 8
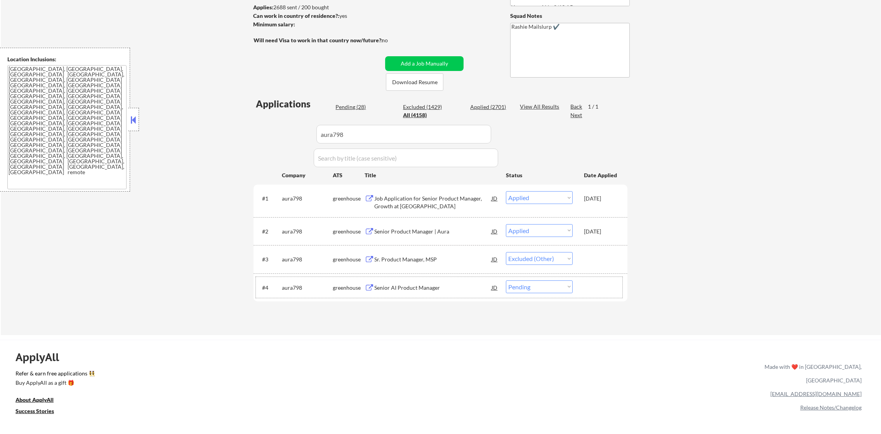
click at [435, 290] on div "Senior AI Product Manager" at bounding box center [432, 288] width 117 height 8
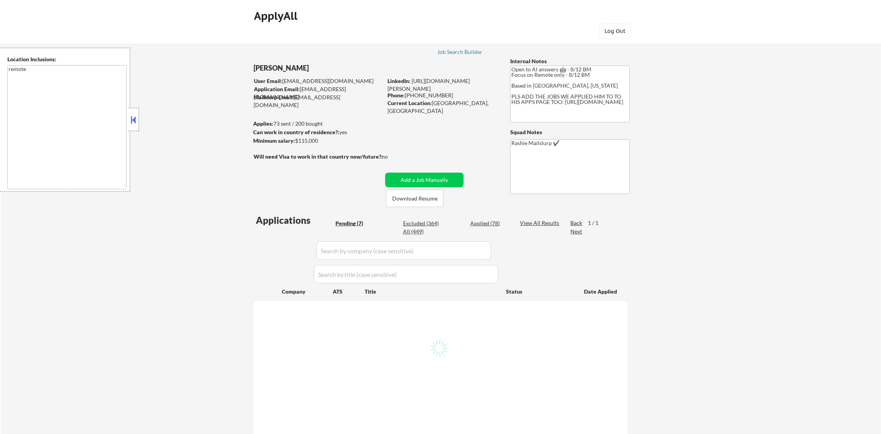
select select ""pending""
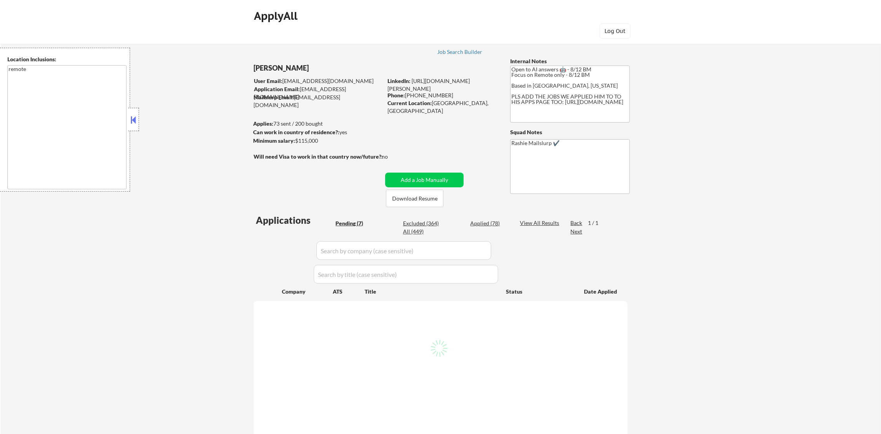
select select ""pending""
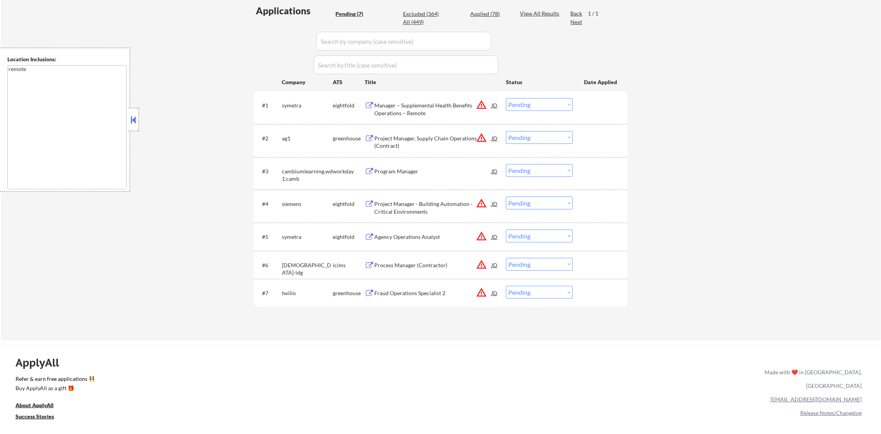
scroll to position [213, 0]
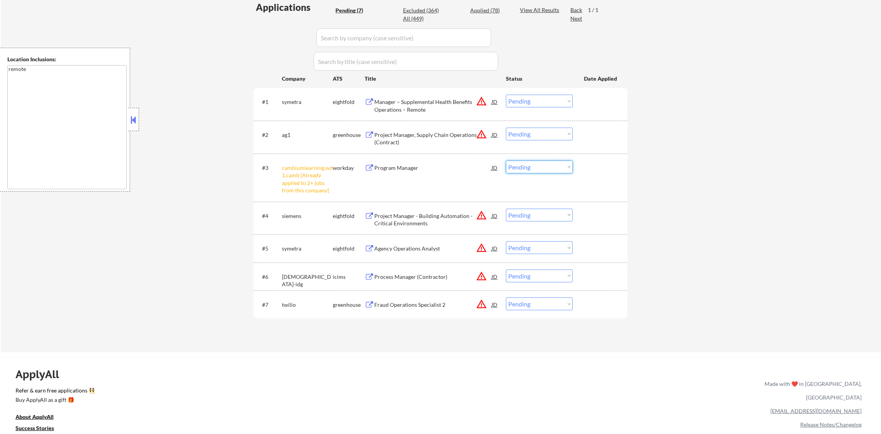
click at [534, 172] on select "Choose an option... Pending Applied Excluded (Questions) Excluded (Expired) Exc…" at bounding box center [539, 167] width 67 height 13
click at [506, 161] on select "Choose an option... Pending Applied Excluded (Questions) Excluded (Expired) Exc…" at bounding box center [539, 167] width 67 height 13
select select ""pending""
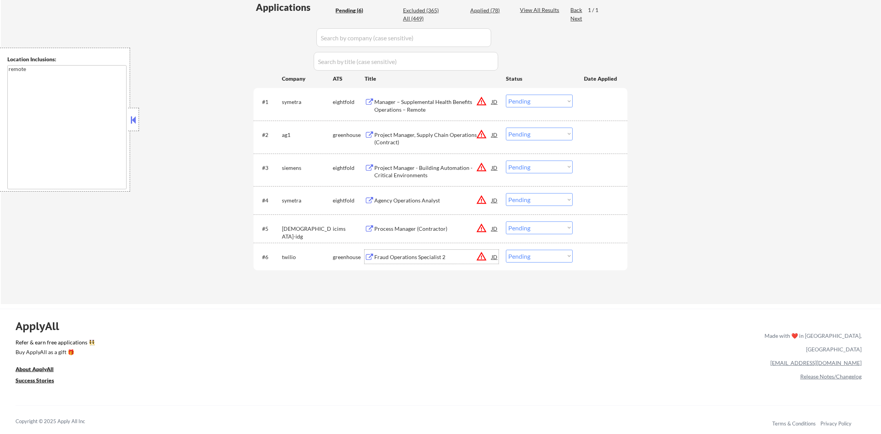
click at [411, 255] on div "Fraud Operations Specialist 2" at bounding box center [432, 257] width 117 height 8
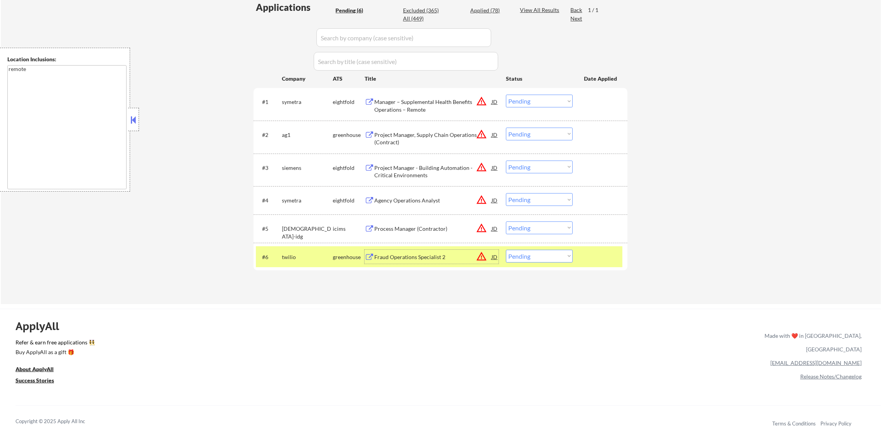
drag, startPoint x: 530, startPoint y: 257, endPoint x: 530, endPoint y: 261, distance: 3.9
click at [530, 258] on select "Choose an option... Pending Applied Excluded (Questions) Excluded (Expired) Exc…" at bounding box center [539, 256] width 67 height 13
select select ""excluded__bad_match_""
click at [506, 250] on select "Choose an option... Pending Applied Excluded (Questions) Excluded (Expired) Exc…" at bounding box center [539, 256] width 67 height 13
click at [283, 258] on div "twilio" at bounding box center [307, 257] width 51 height 8
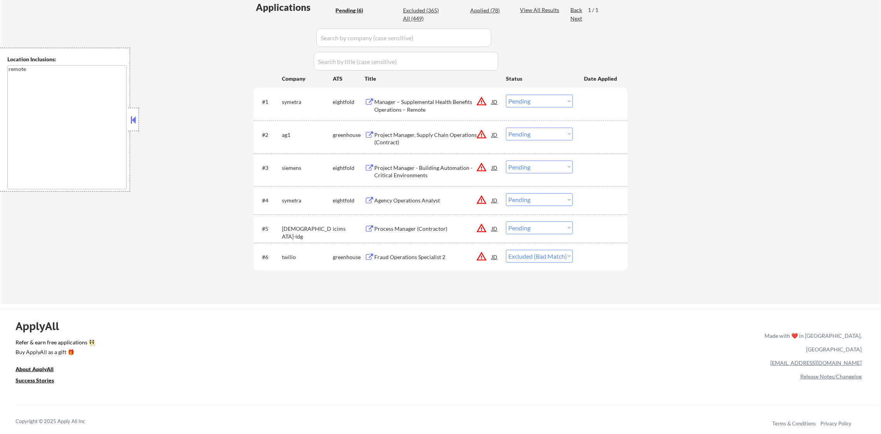
click at [438, 132] on div "Project Manager, Supply Chain Operations (Contract)" at bounding box center [432, 138] width 117 height 15
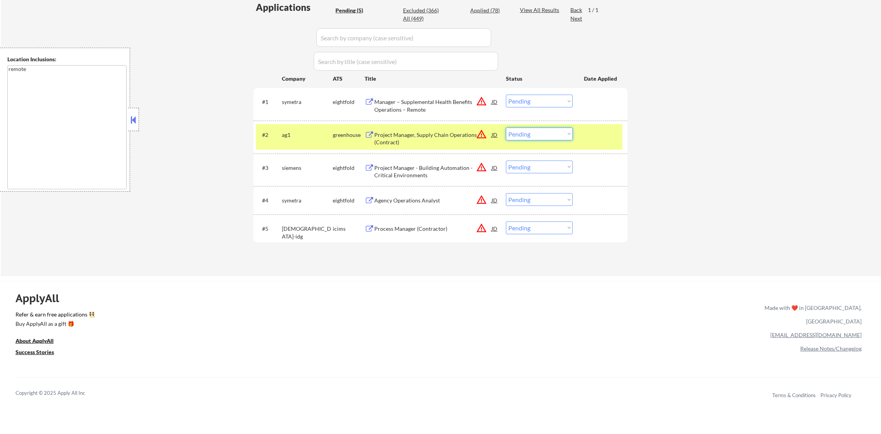
click at [520, 135] on select "Choose an option... Pending Applied Excluded (Questions) Excluded (Expired) Exc…" at bounding box center [539, 134] width 67 height 13
click at [506, 128] on select "Choose an option... Pending Applied Excluded (Questions) Excluded (Expired) Exc…" at bounding box center [539, 134] width 67 height 13
click at [280, 136] on div "#2 ag1 greenhouse Project Manager, Supply Chain Operations (Contract) JD warnin…" at bounding box center [439, 137] width 366 height 26
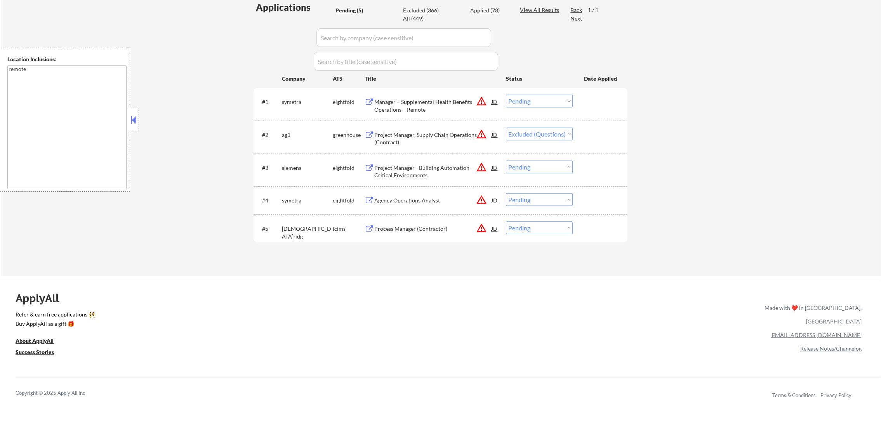
select select ""pending""
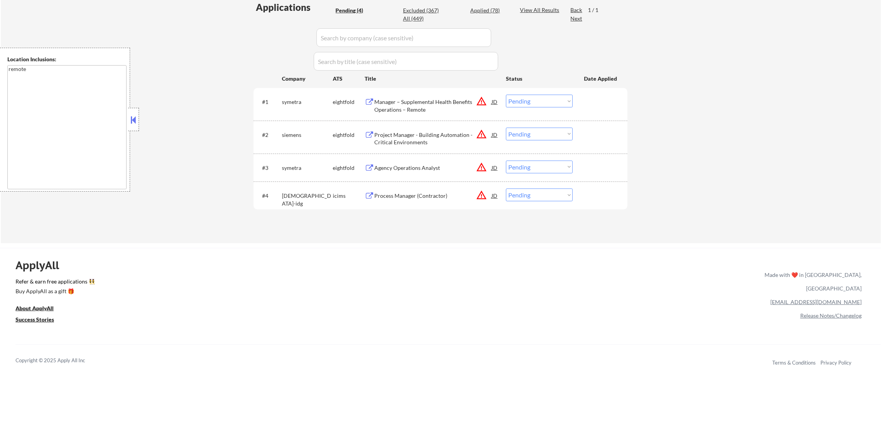
click at [423, 104] on div "Manager – Supplemental Health Benefits Operations – Remote" at bounding box center [432, 105] width 117 height 15
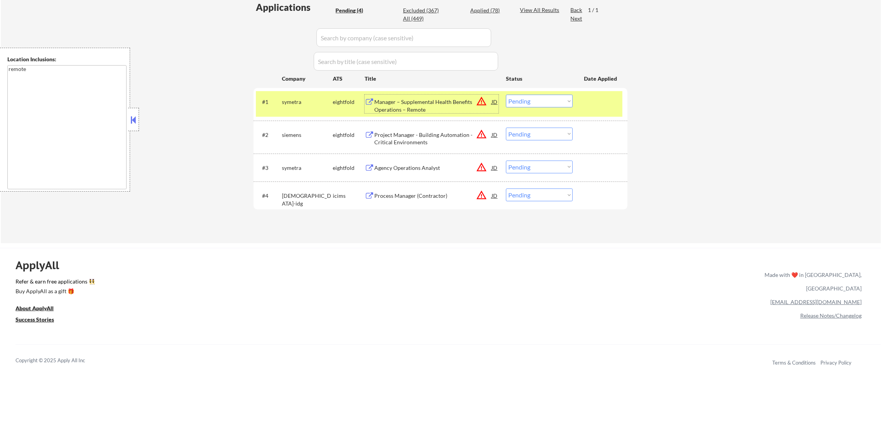
click at [484, 9] on div "Applied (78)" at bounding box center [489, 11] width 39 height 8
select select ""applied""
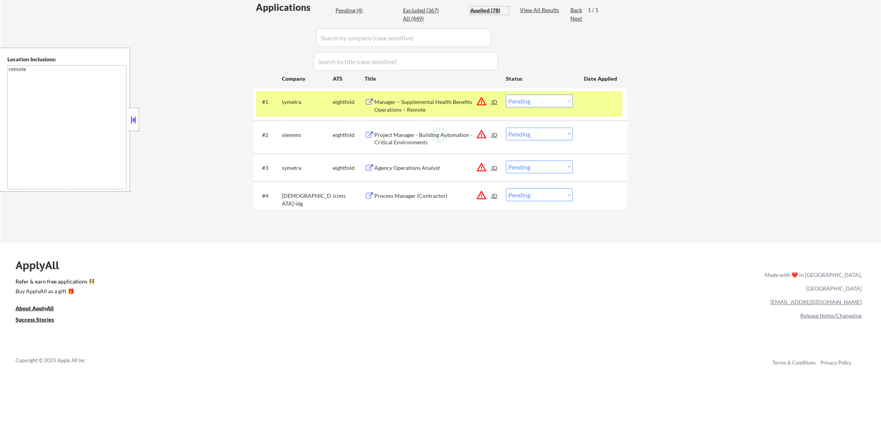
select select ""applied""
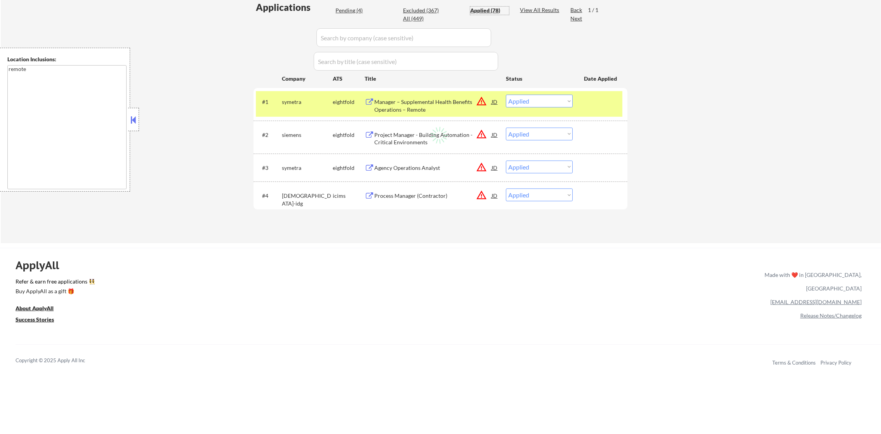
select select ""applied""
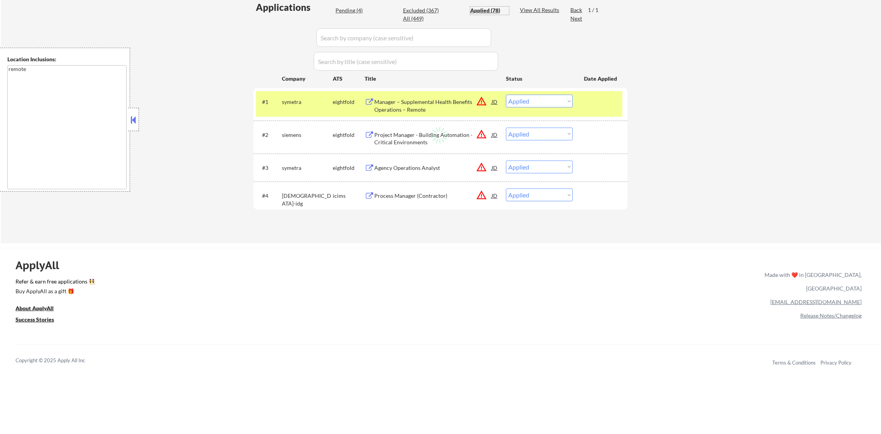
select select ""applied""
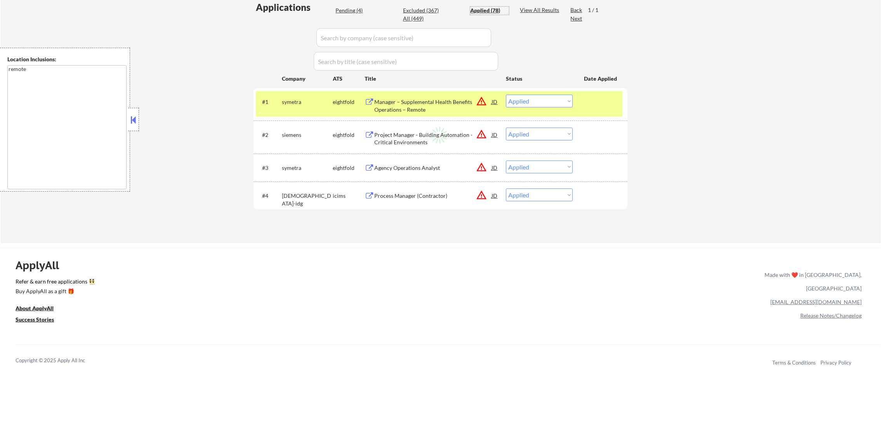
select select ""applied""
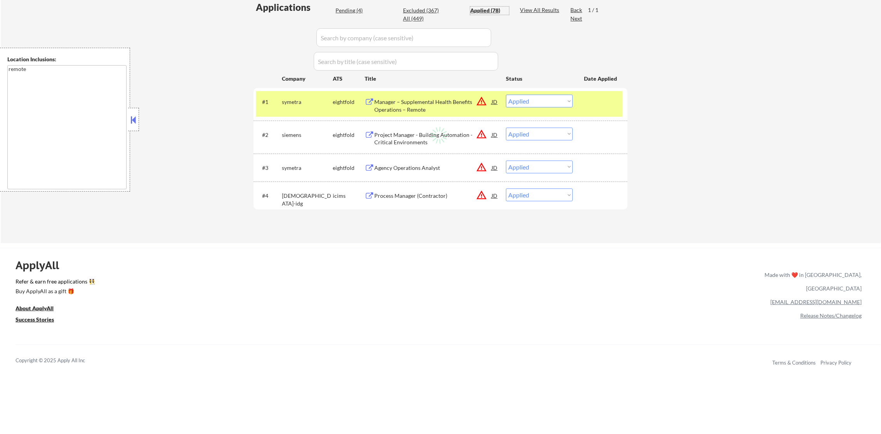
select select ""applied""
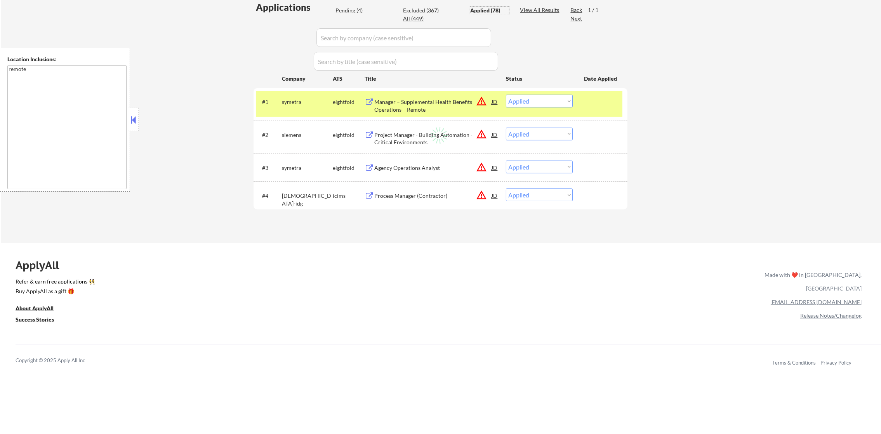
select select ""applied""
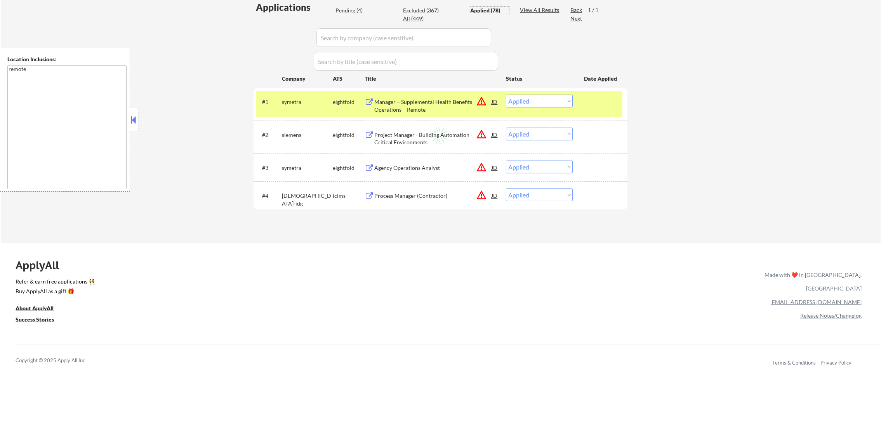
select select ""applied""
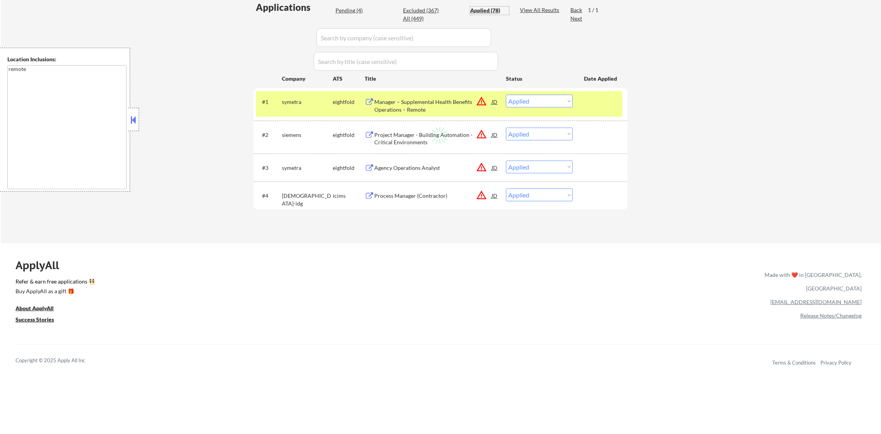
select select ""applied""
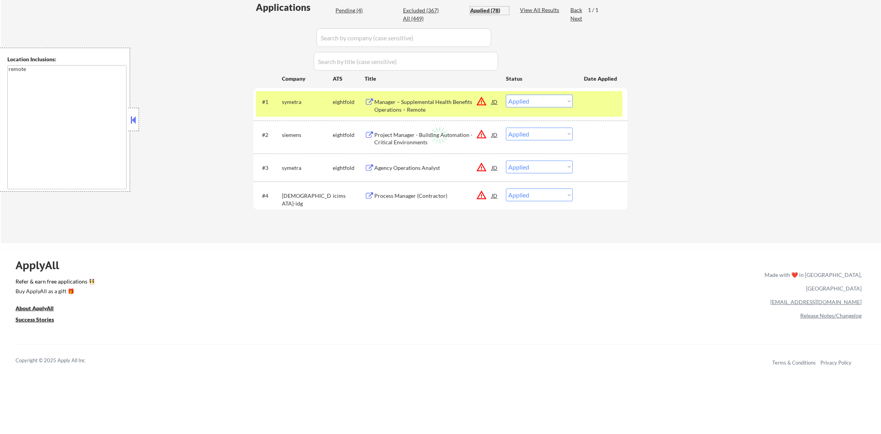
select select ""applied""
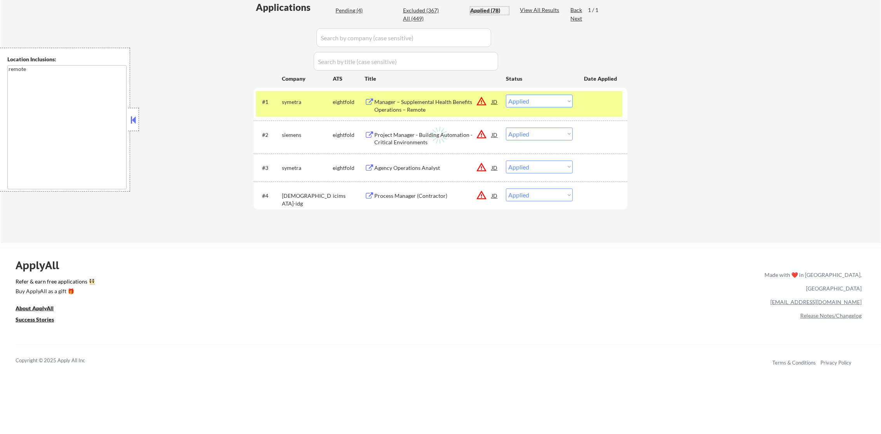
select select ""applied""
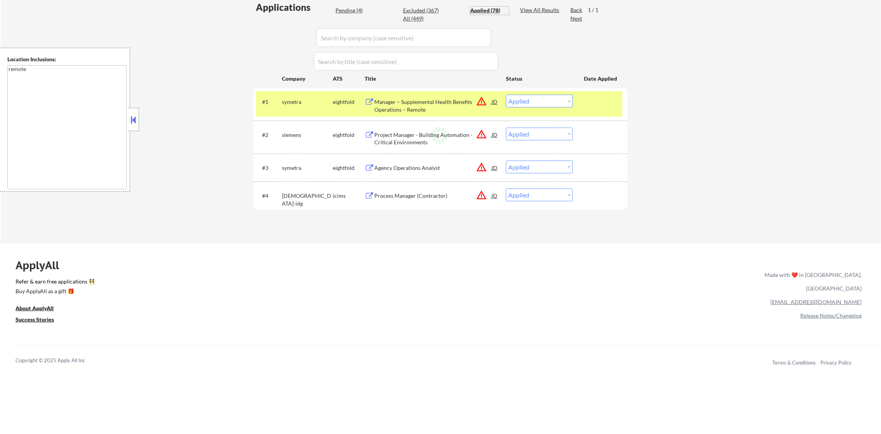
select select ""applied""
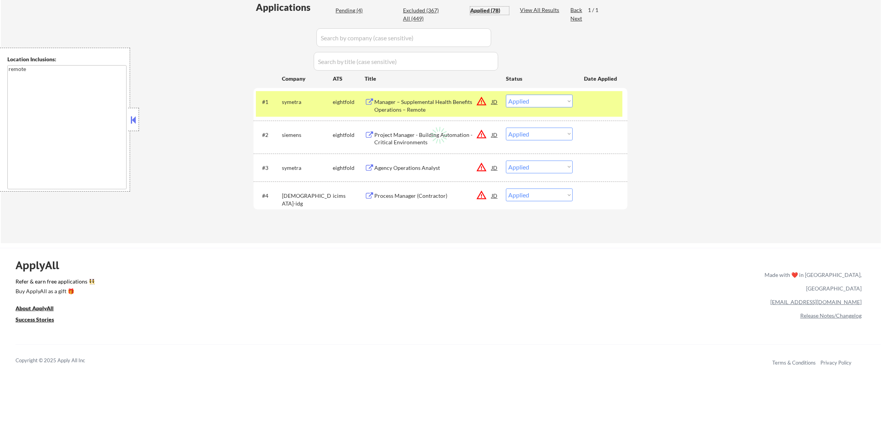
select select ""applied""
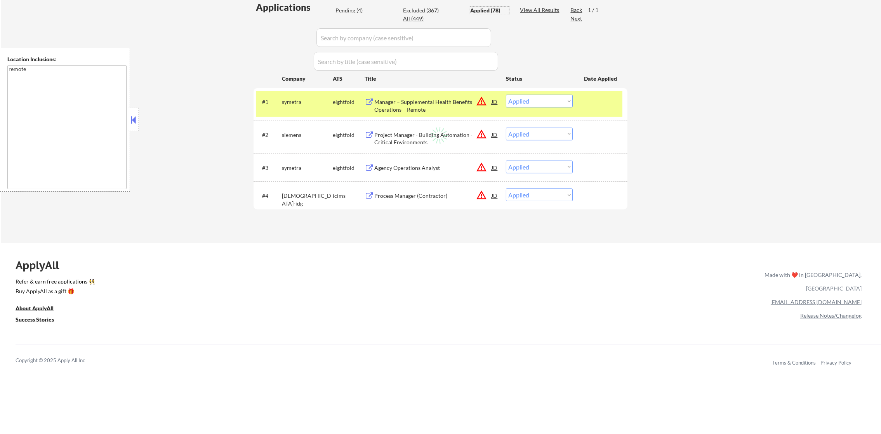
select select ""applied""
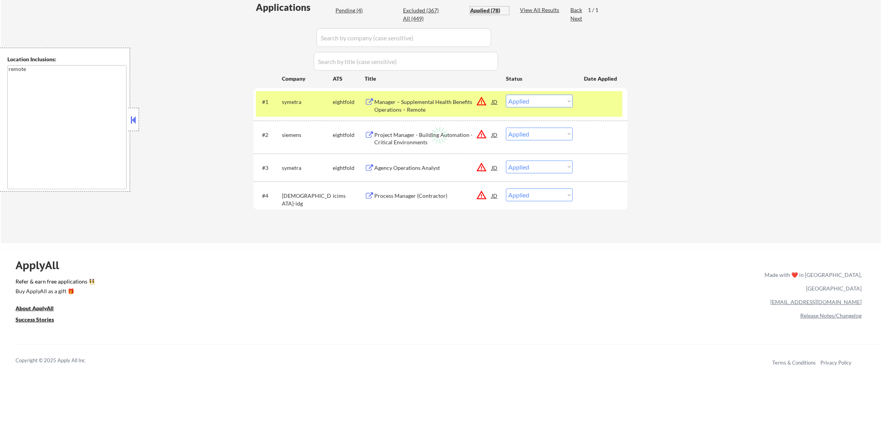
select select ""applied""
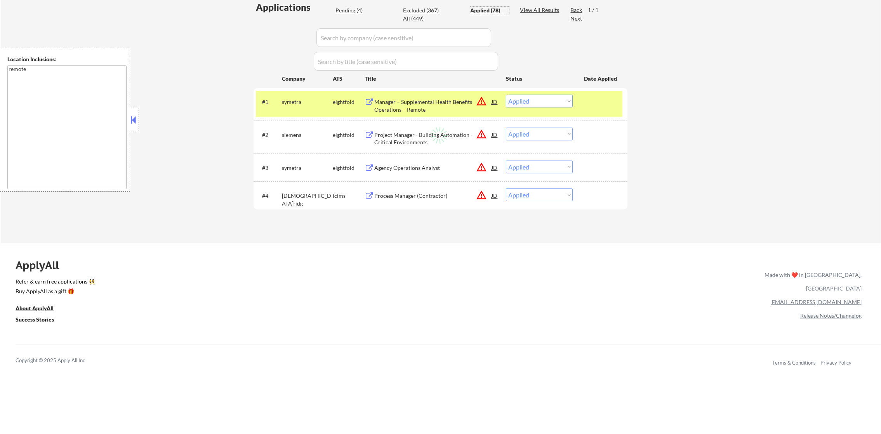
select select ""applied""
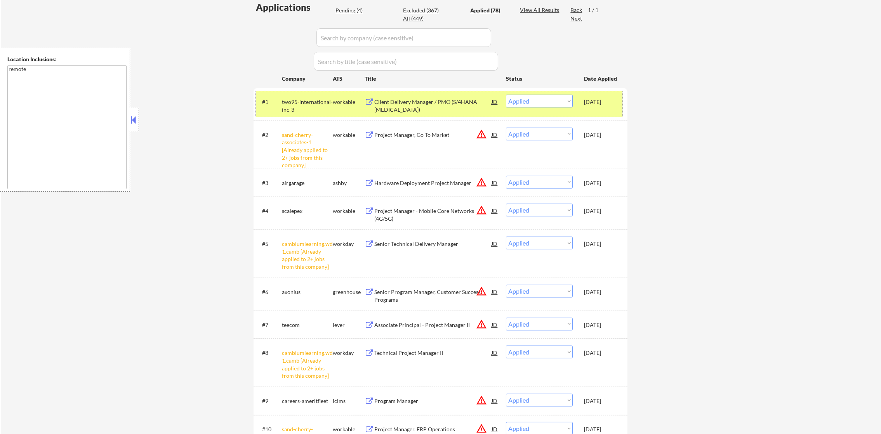
click at [298, 109] on div "two95-international-inc-3" at bounding box center [307, 105] width 51 height 15
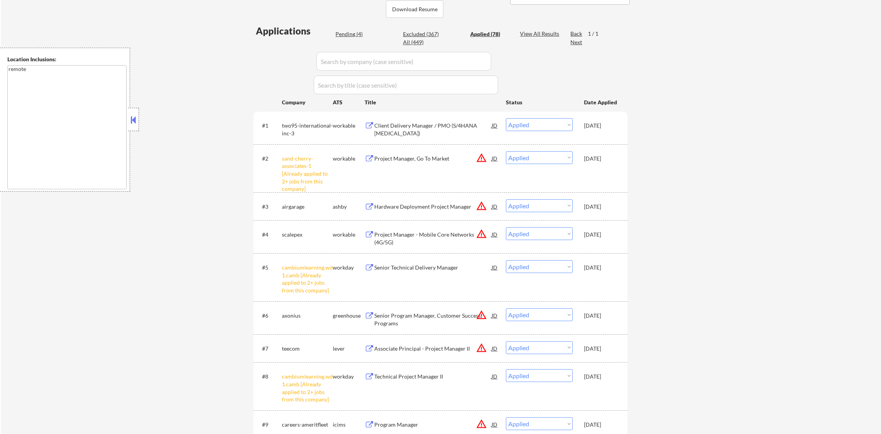
scroll to position [174, 0]
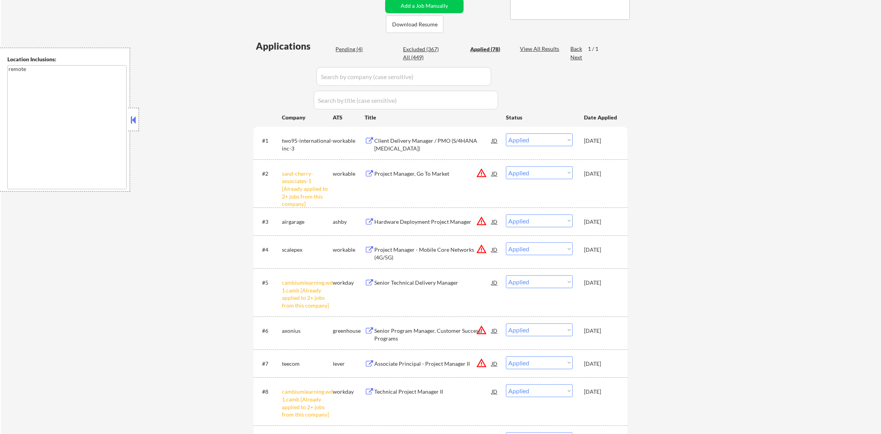
click at [344, 51] on div "Pending (4)" at bounding box center [354, 49] width 39 height 8
select select ""pending""
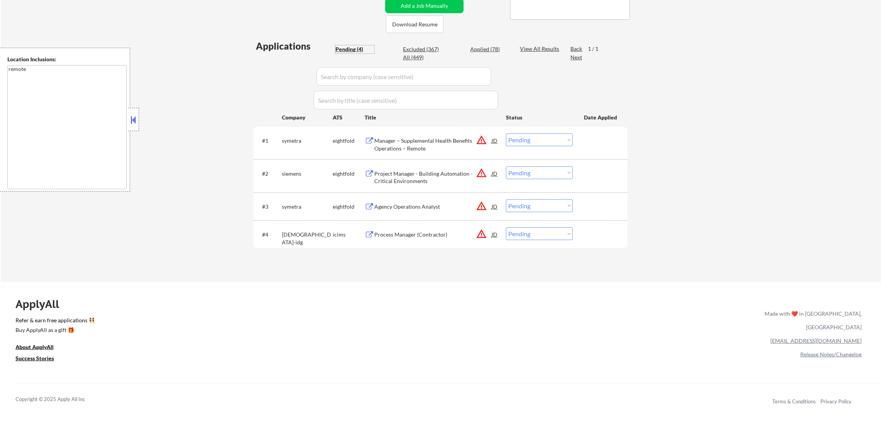
click at [409, 236] on div "Process Manager (Contractor)" at bounding box center [432, 235] width 117 height 8
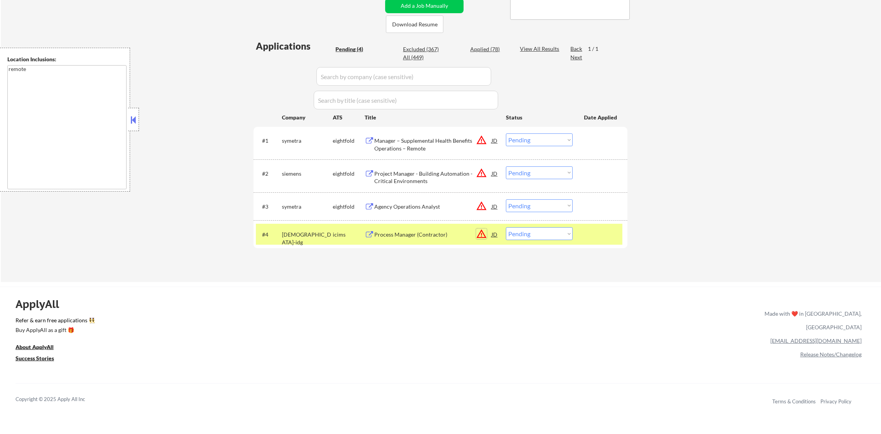
click at [478, 236] on button "warning_amber" at bounding box center [481, 234] width 11 height 11
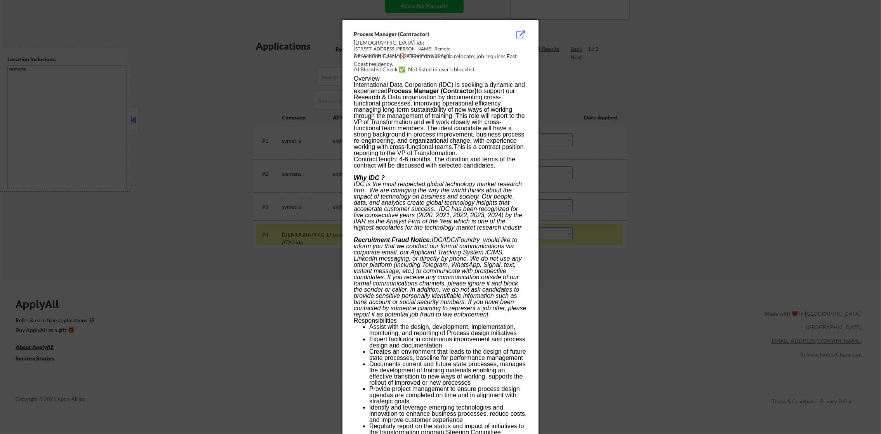
click at [571, 134] on div at bounding box center [440, 217] width 881 height 434
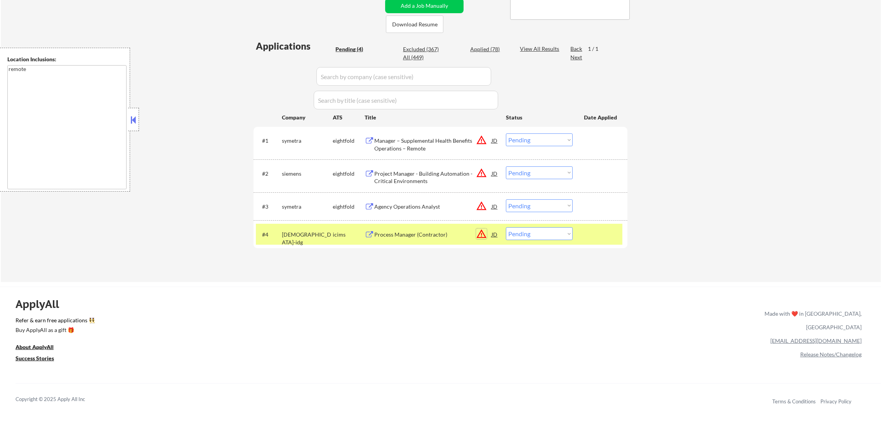
click at [480, 237] on button "warning_amber" at bounding box center [481, 234] width 11 height 11
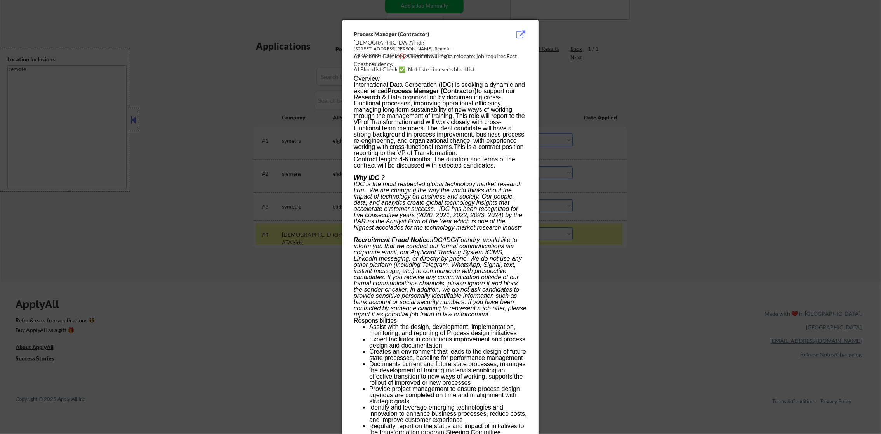
click at [584, 237] on div at bounding box center [440, 217] width 881 height 434
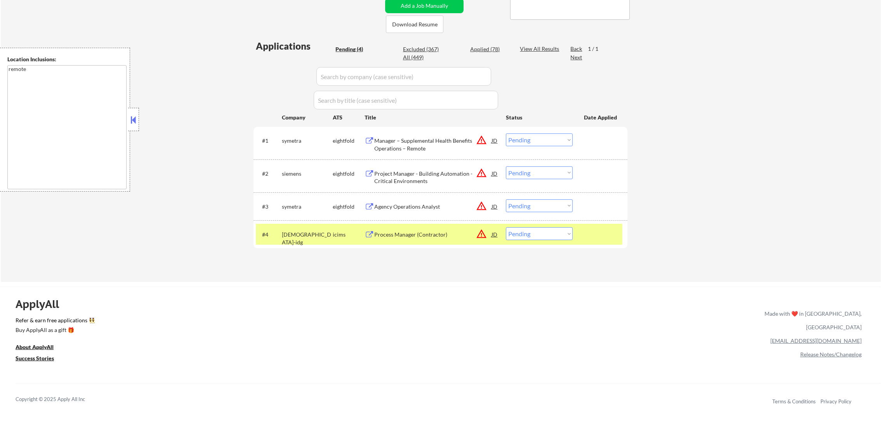
click at [558, 235] on select "Choose an option... Pending Applied Excluded (Questions) Excluded (Expired) Exc…" at bounding box center [539, 233] width 67 height 13
select select ""excluded__location_""
click at [506, 227] on select "Choose an option... Pending Applied Excluded (Questions) Excluded (Expired) Exc…" at bounding box center [539, 233] width 67 height 13
click at [281, 234] on div "#4 [DEMOGRAPHIC_DATA]-idg icims Process Manager (Contractor) JD warning_amber C…" at bounding box center [439, 234] width 366 height 21
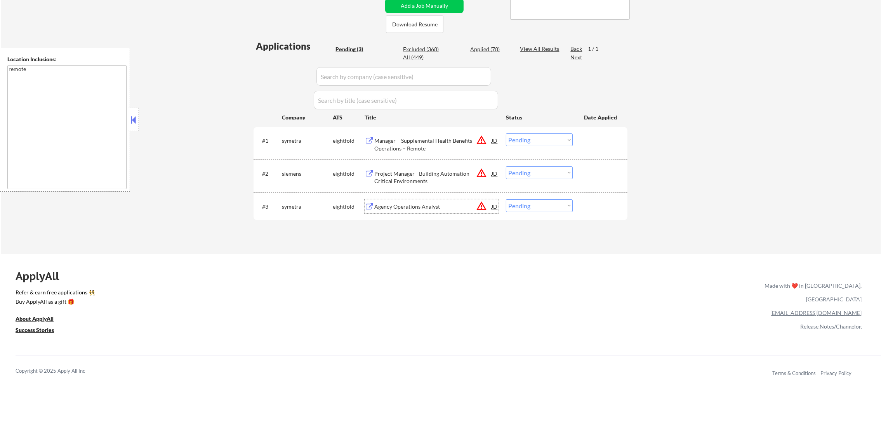
click at [409, 205] on div "Agency Operations Analyst" at bounding box center [432, 207] width 117 height 8
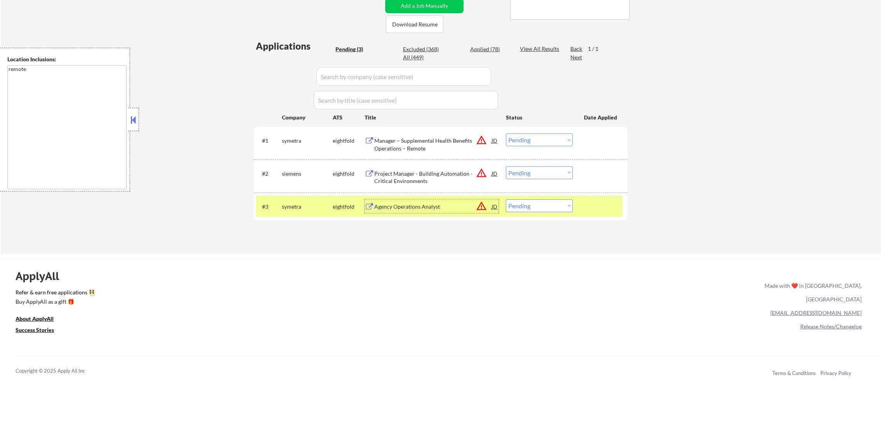
click at [293, 208] on div "symetra" at bounding box center [307, 207] width 51 height 8
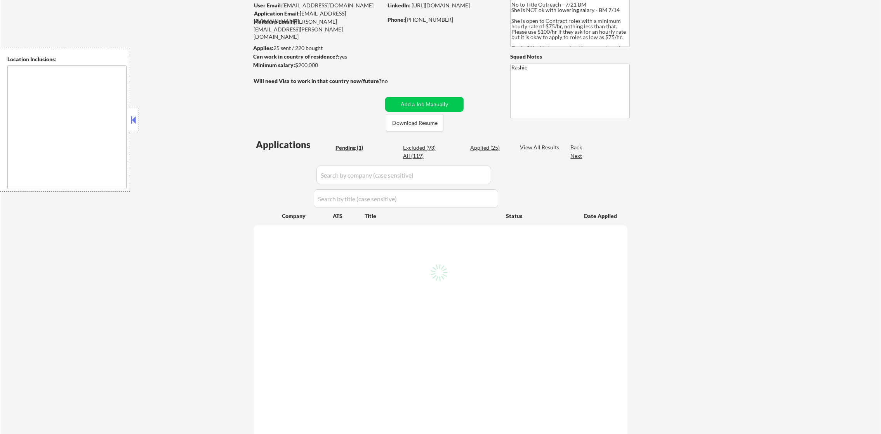
scroll to position [78, 0]
type textarea "remote"
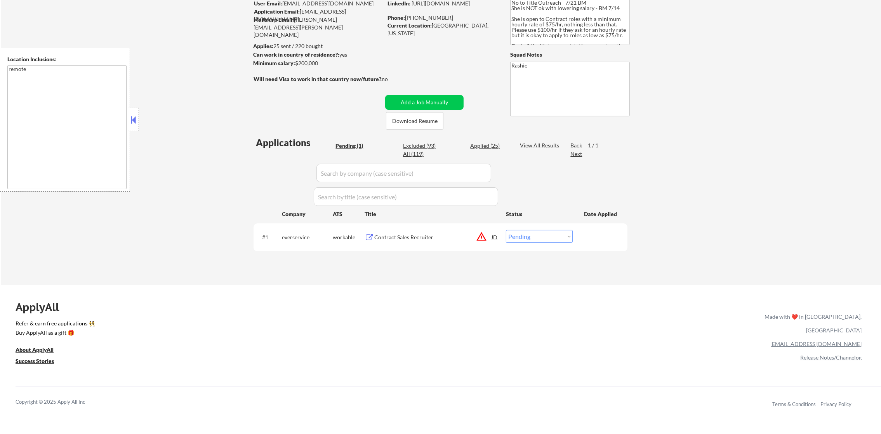
click at [461, 240] on div "Contract Sales Recruiter" at bounding box center [432, 238] width 117 height 8
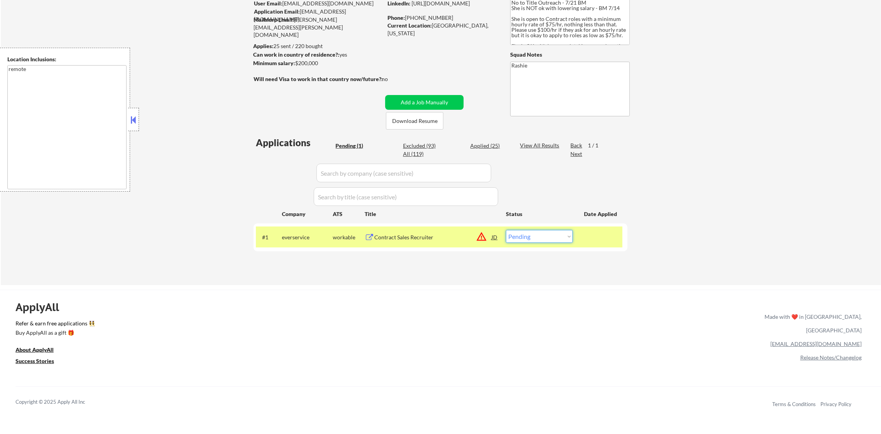
drag, startPoint x: 529, startPoint y: 237, endPoint x: 529, endPoint y: 243, distance: 5.4
click at [529, 237] on select "Choose an option... Pending Applied Excluded (Questions) Excluded (Expired) Exc…" at bounding box center [539, 236] width 67 height 13
select select ""excluded__location_""
click at [506, 230] on select "Choose an option... Pending Applied Excluded (Questions) Excluded (Expired) Exc…" at bounding box center [539, 236] width 67 height 13
click at [306, 246] on div "#1 everservice workable Contract Sales Recruiter JD warning_amber Choose an opt…" at bounding box center [439, 237] width 366 height 21
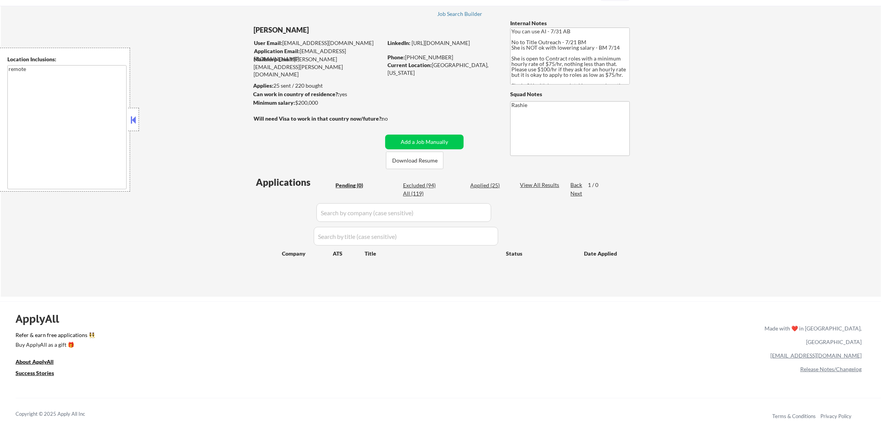
scroll to position [38, 0]
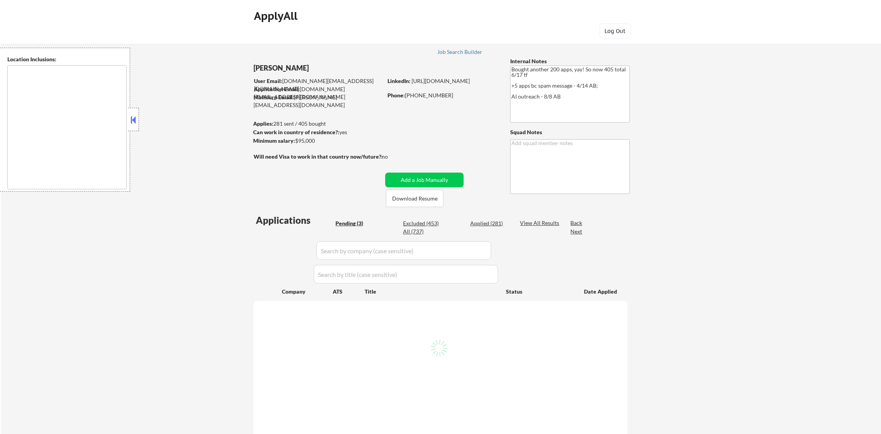
type textarea "[GEOGRAPHIC_DATA], [GEOGRAPHIC_DATA] [GEOGRAPHIC_DATA], [GEOGRAPHIC_DATA] [GEOG…"
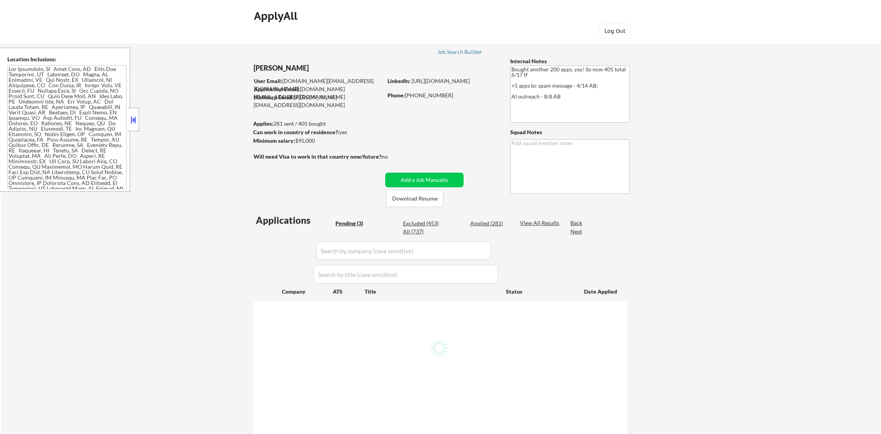
select select ""pending""
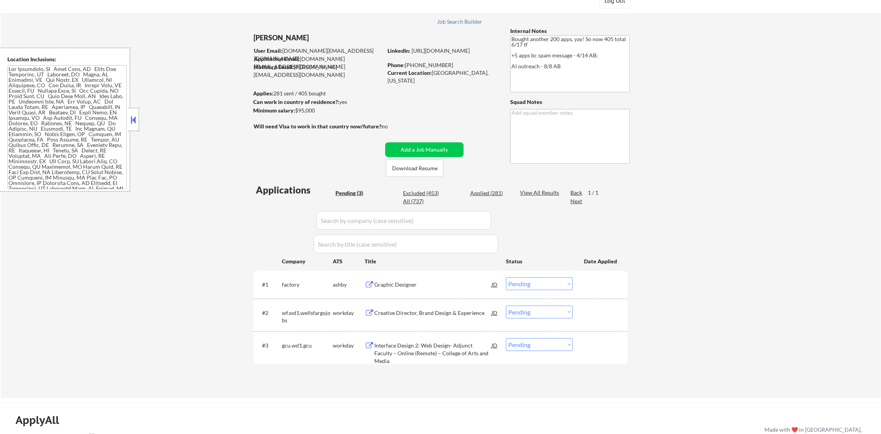
scroll to position [116, 0]
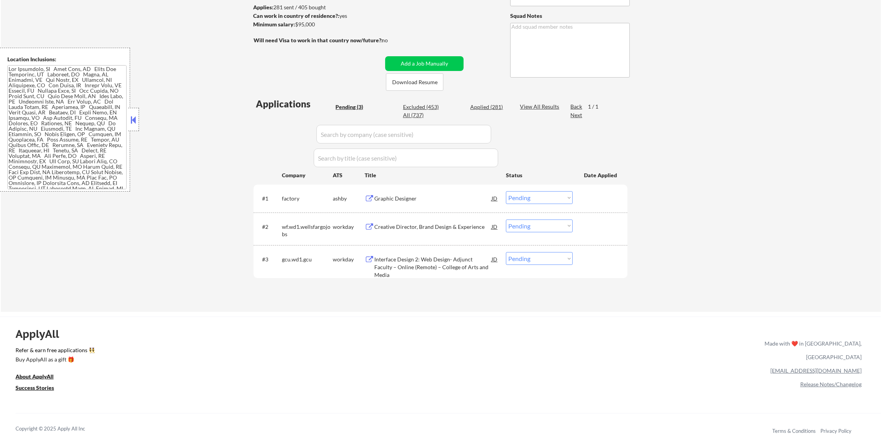
click at [407, 198] on div "Graphic Designer" at bounding box center [432, 199] width 117 height 8
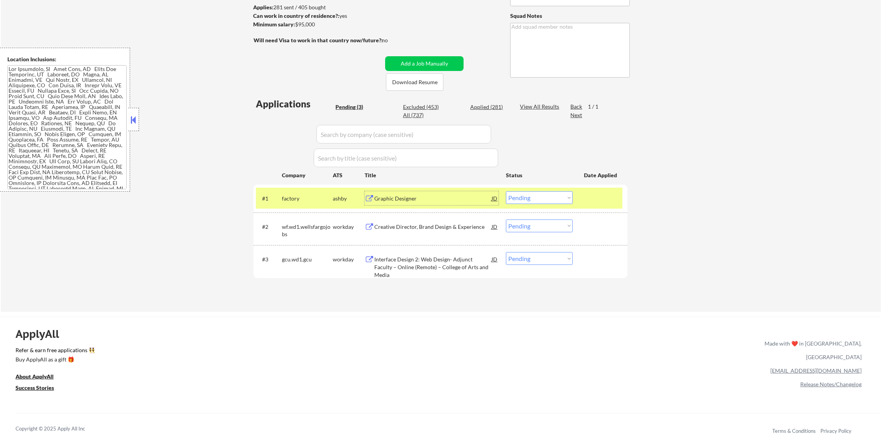
click at [437, 197] on div "Graphic Designer" at bounding box center [432, 199] width 117 height 8
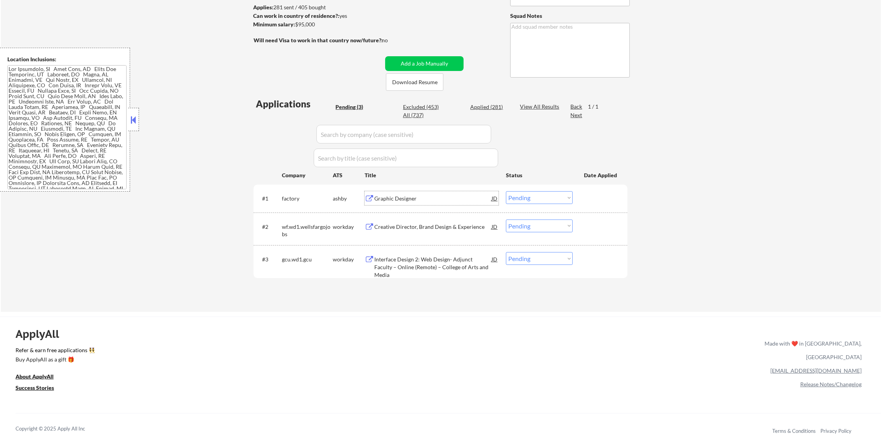
click at [411, 198] on div "Graphic Designer" at bounding box center [432, 199] width 117 height 8
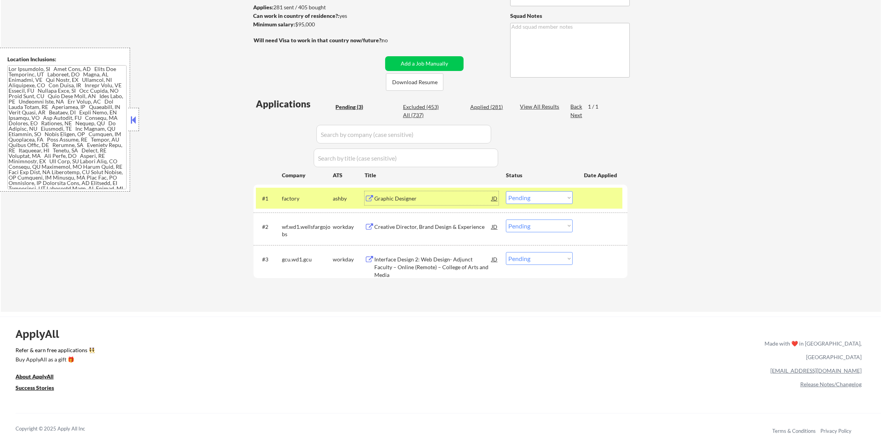
click at [408, 195] on div "Graphic Designer" at bounding box center [432, 199] width 117 height 8
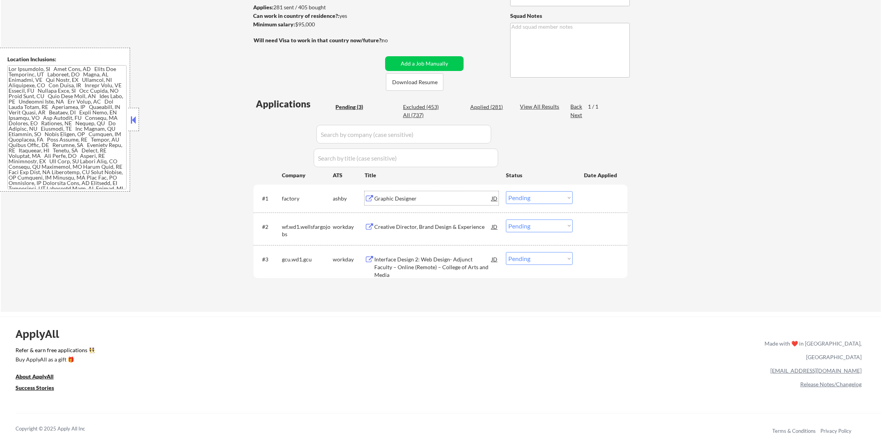
click at [395, 205] on div "Graphic Designer" at bounding box center [432, 198] width 117 height 14
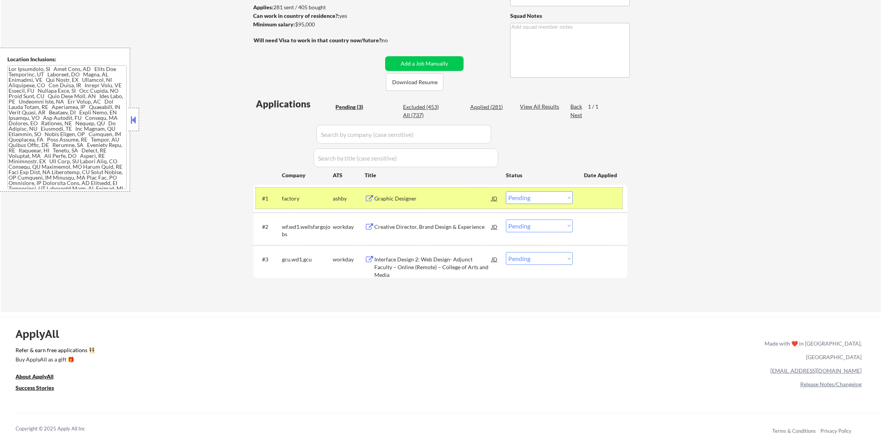
click at [283, 195] on div "factory" at bounding box center [307, 199] width 51 height 8
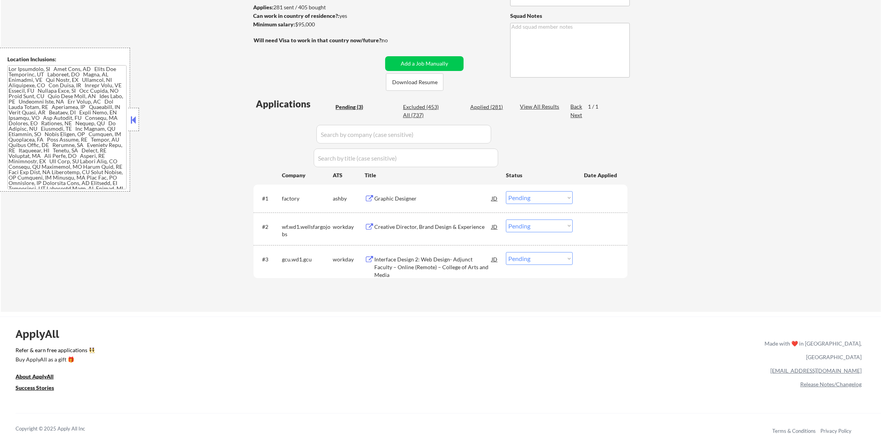
click at [398, 189] on div "#1 factory [PERSON_NAME] Graphic Designer JD Choose an option... Pending Applie…" at bounding box center [439, 198] width 366 height 21
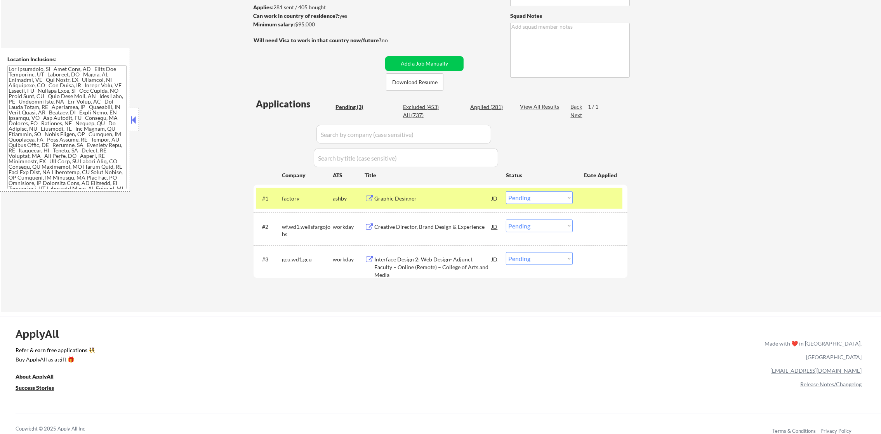
click at [399, 198] on div "Graphic Designer" at bounding box center [432, 199] width 117 height 8
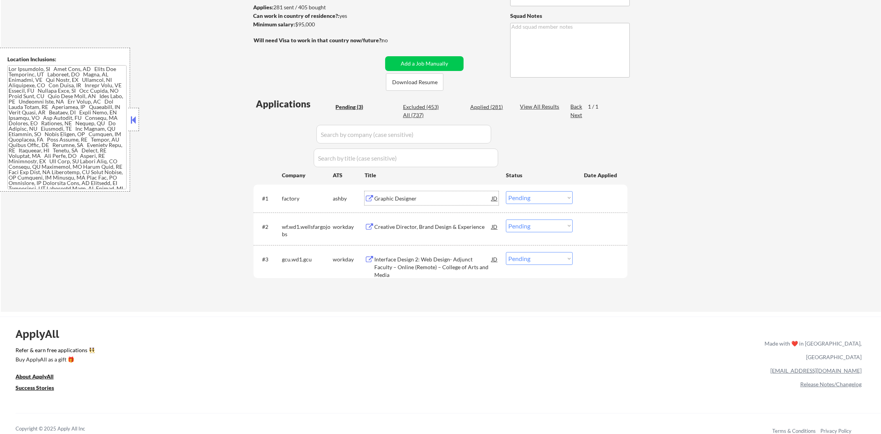
click at [385, 203] on div "Graphic Designer" at bounding box center [432, 198] width 117 height 14
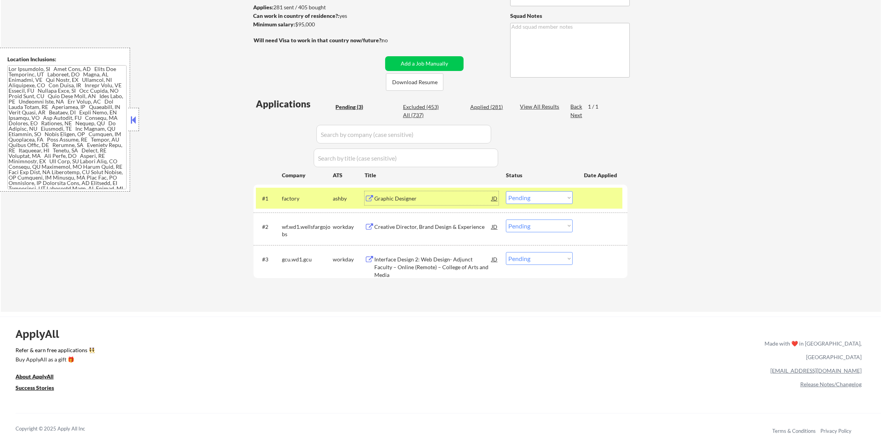
click at [397, 194] on div "Graphic Designer" at bounding box center [432, 198] width 117 height 14
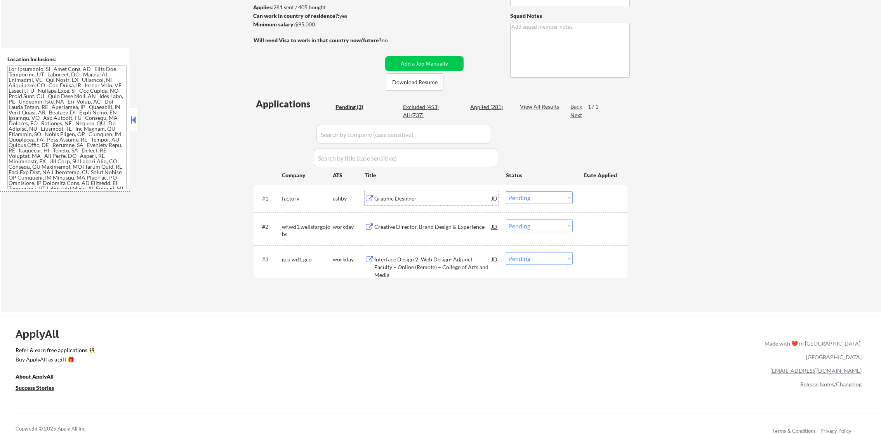
click at [406, 198] on div "Graphic Designer" at bounding box center [432, 199] width 117 height 8
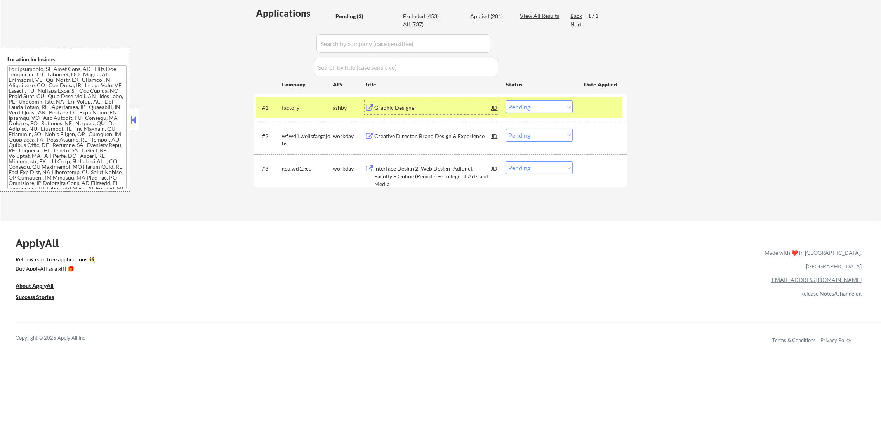
scroll to position [213, 0]
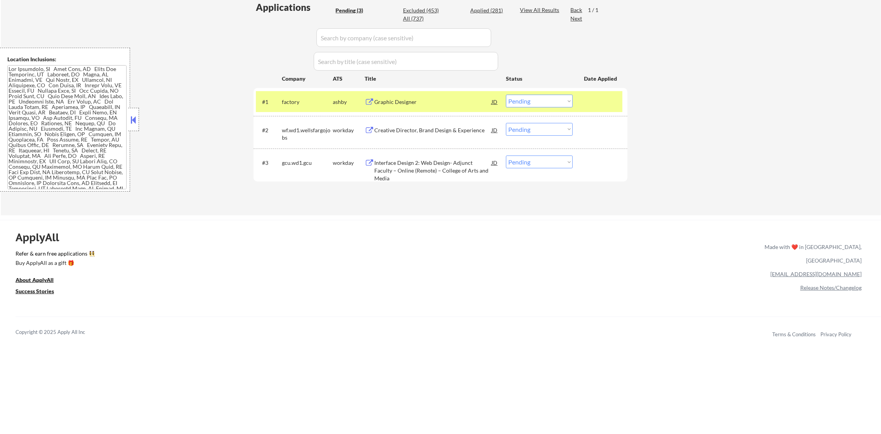
click at [407, 114] on div "#1 factory ashby Graphic Designer JD Choose an option... Pending Applied Exclud…" at bounding box center [440, 102] width 374 height 28
click at [416, 99] on div "Graphic Designer" at bounding box center [432, 102] width 117 height 8
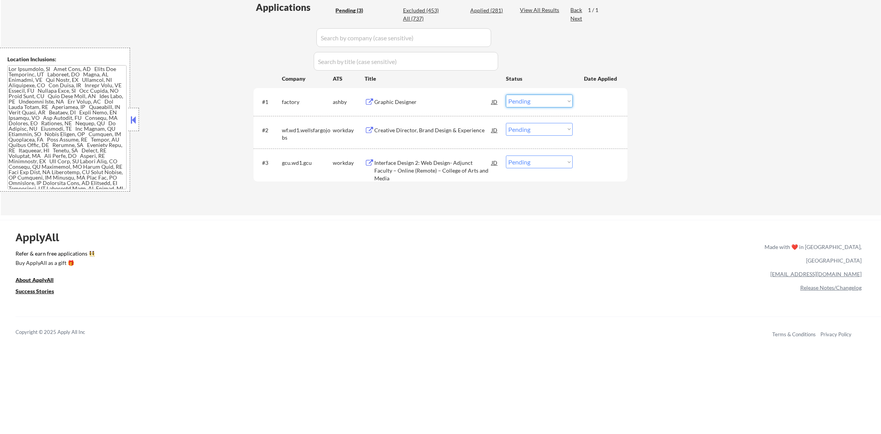
drag, startPoint x: 511, startPoint y: 96, endPoint x: 513, endPoint y: 101, distance: 5.0
click at [511, 96] on select "Choose an option... Pending Applied Excluded (Questions) Excluded (Expired) Exc…" at bounding box center [539, 101] width 67 height 13
click at [506, 95] on select "Choose an option... Pending Applied Excluded (Questions) Excluded (Expired) Exc…" at bounding box center [539, 101] width 67 height 13
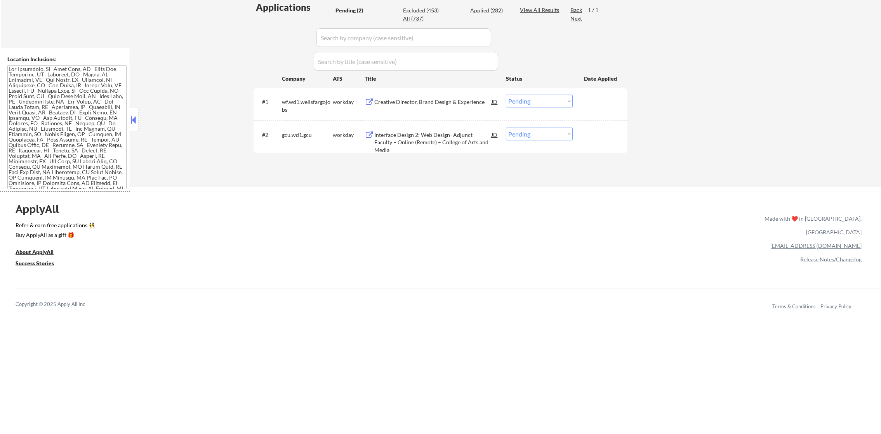
click at [439, 96] on div "Creative Director, Brand Design & Experience" at bounding box center [432, 102] width 117 height 14
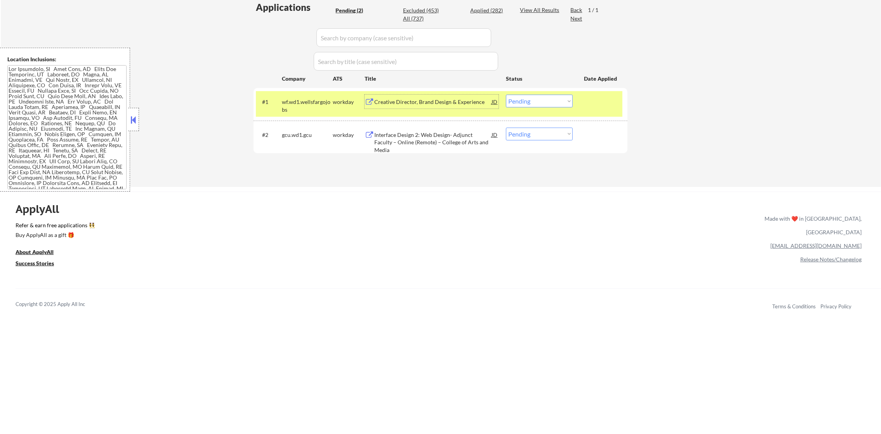
drag, startPoint x: 549, startPoint y: 93, endPoint x: 548, endPoint y: 99, distance: 5.4
click at [548, 96] on div "#1 wf.wd1.wellsfargojobs workday Creative Director, Brand Design & Experience J…" at bounding box center [439, 104] width 366 height 26
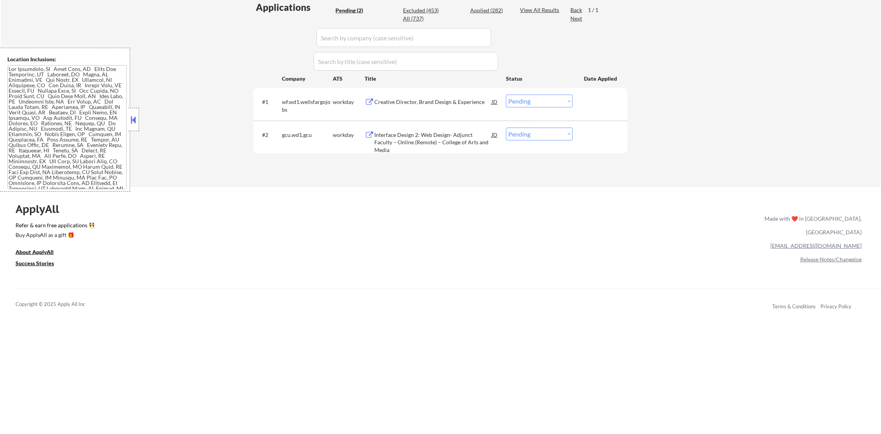
drag, startPoint x: 548, startPoint y: 101, endPoint x: 548, endPoint y: 106, distance: 5.4
click at [548, 101] on select "Choose an option... Pending Applied Excluded (Questions) Excluded (Expired) Exc…" at bounding box center [539, 101] width 67 height 13
click at [506, 95] on select "Choose an option... Pending Applied Excluded (Questions) Excluded (Expired) Exc…" at bounding box center [539, 101] width 67 height 13
select select ""pending""
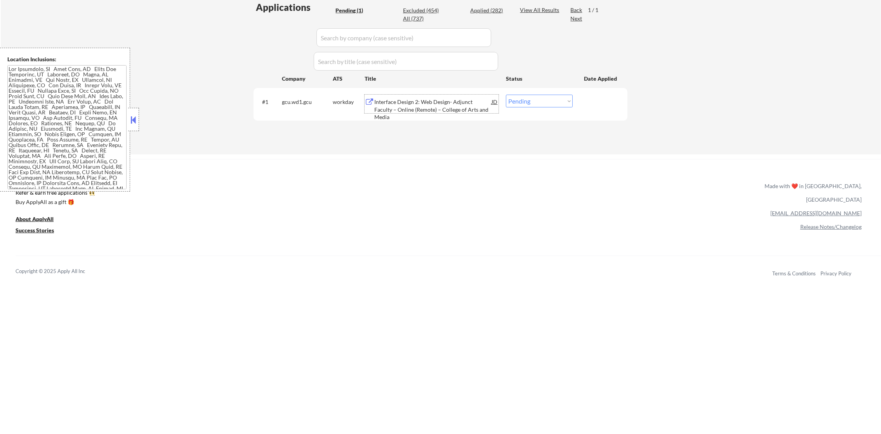
click at [443, 106] on div "Interface Design 2: Web Design- Adjunct Faculty – Online (Remote) – College of …" at bounding box center [432, 109] width 117 height 23
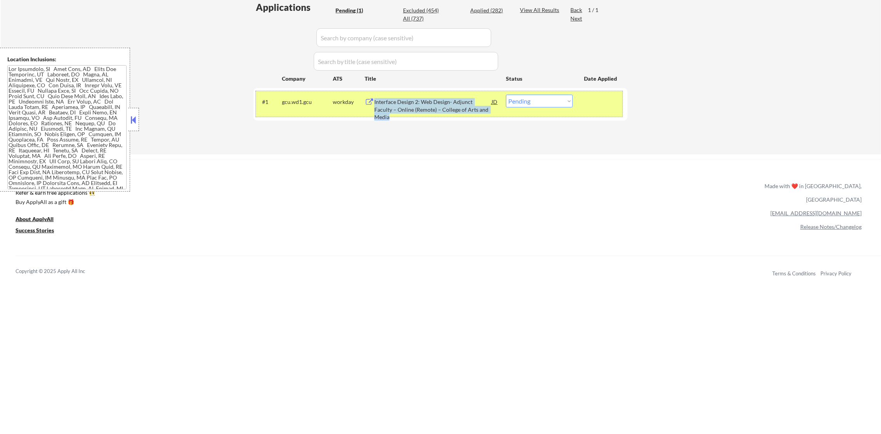
copy div "Interface Design 2: Web Design- Adjunct Faculty – Online (Remote) – College of …"
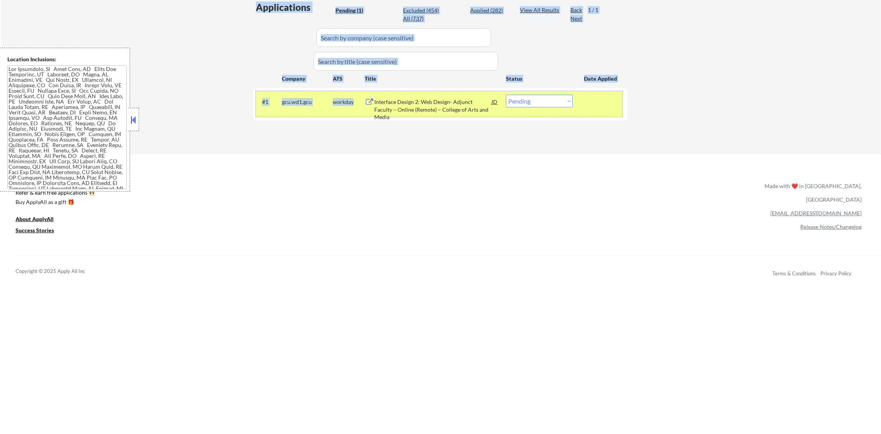
drag, startPoint x: 481, startPoint y: 116, endPoint x: 486, endPoint y: 155, distance: 39.5
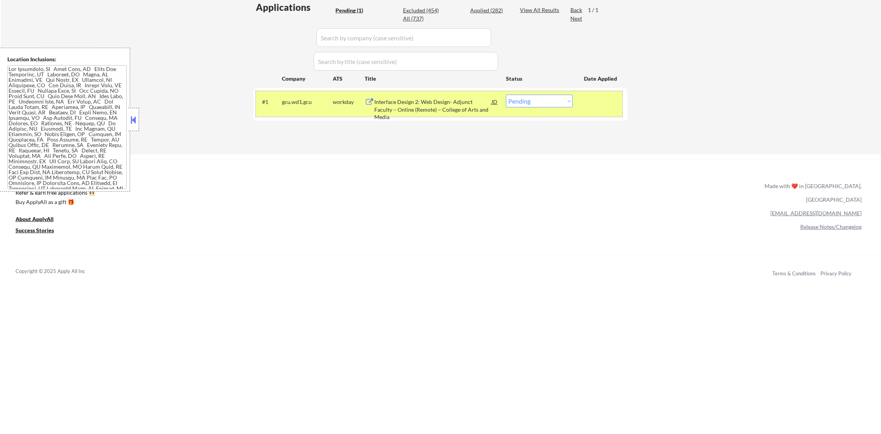
click at [420, 179] on div "ApplyAll Refer & earn free applications 👯‍♀️ Buy ApplyAll as a gift 🎁 About App…" at bounding box center [440, 226] width 881 height 123
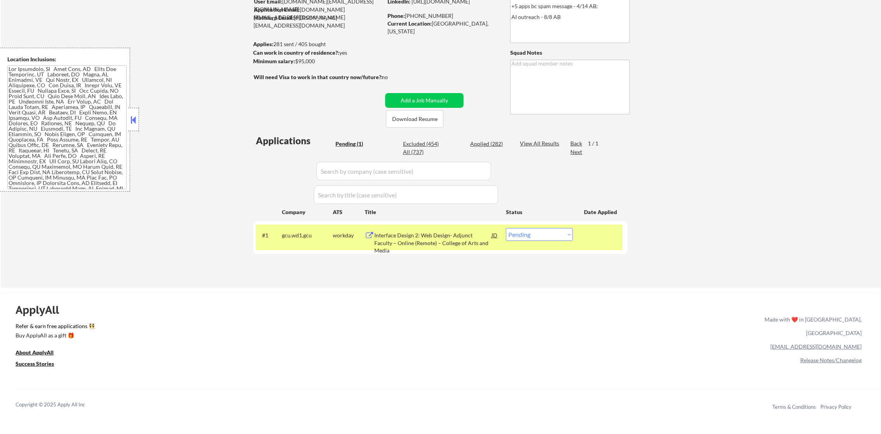
scroll to position [78, 0]
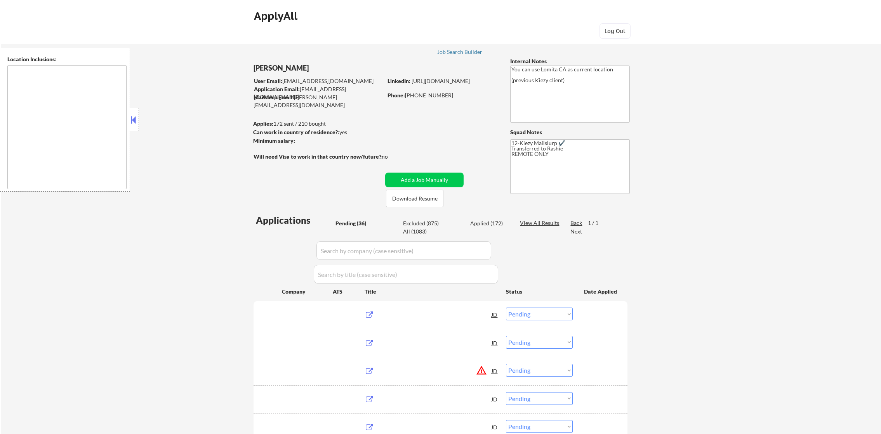
select select ""pending""
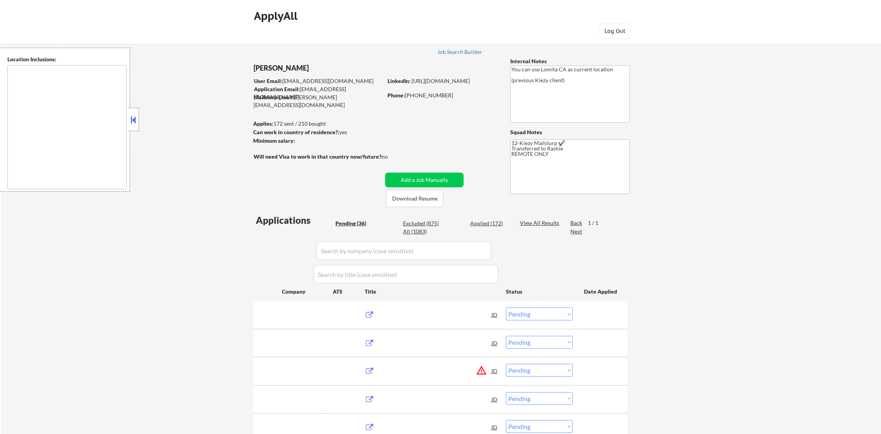
select select ""pending""
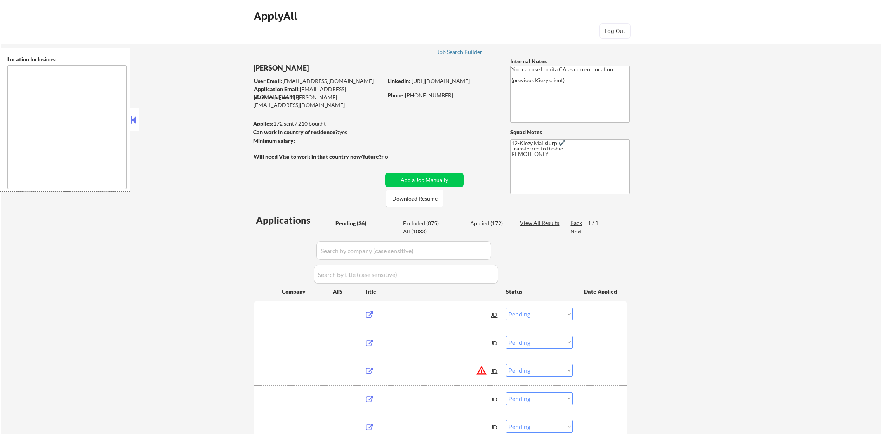
select select ""pending""
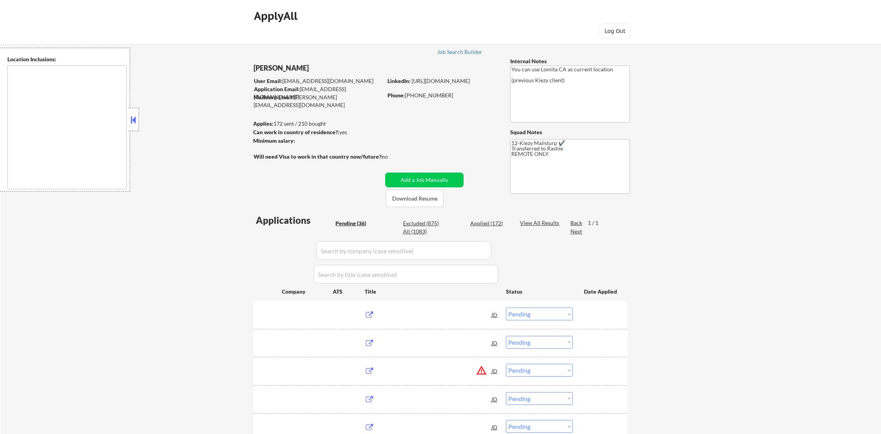
select select ""pending""
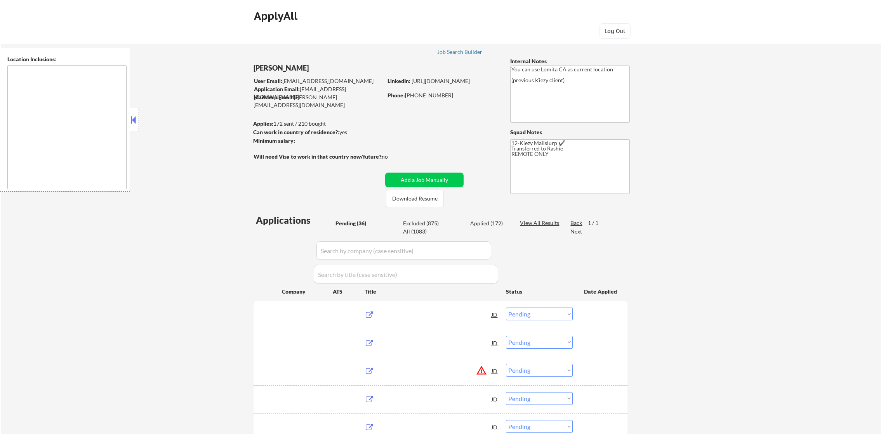
select select ""pending""
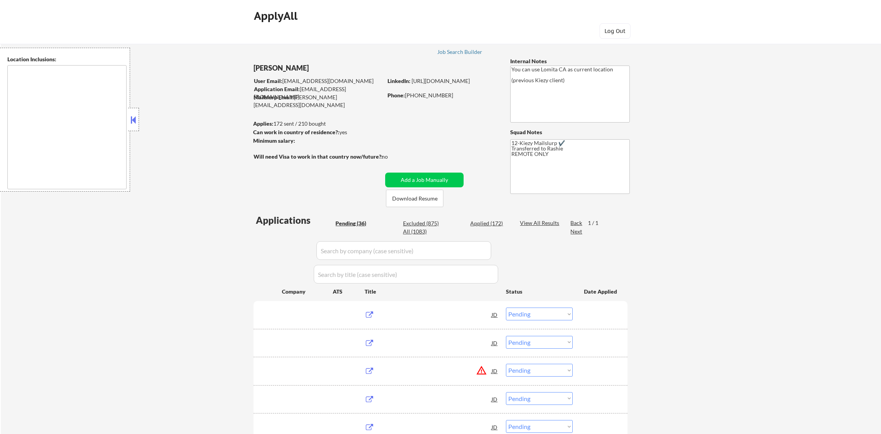
select select ""pending""
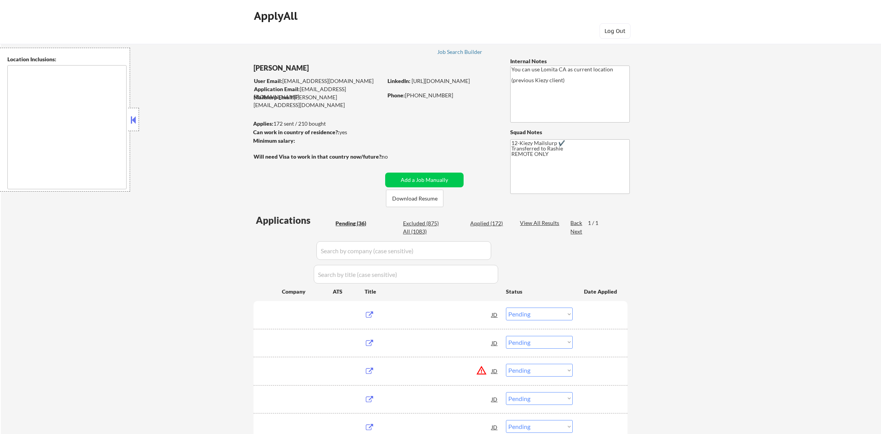
select select ""pending""
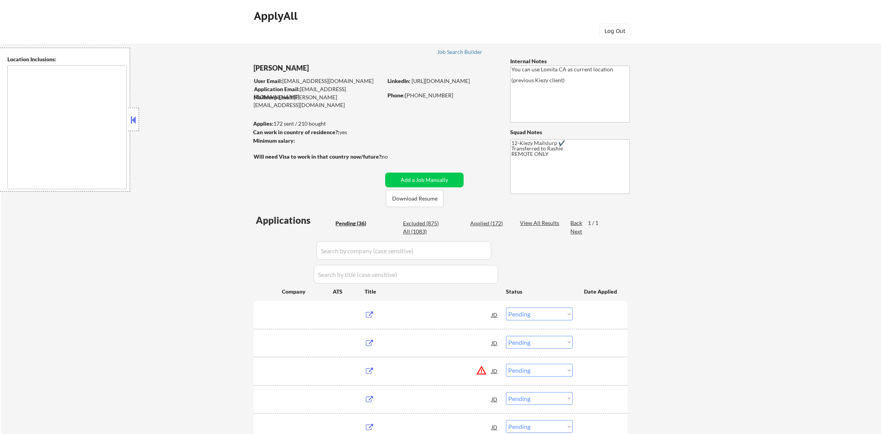
select select ""pending""
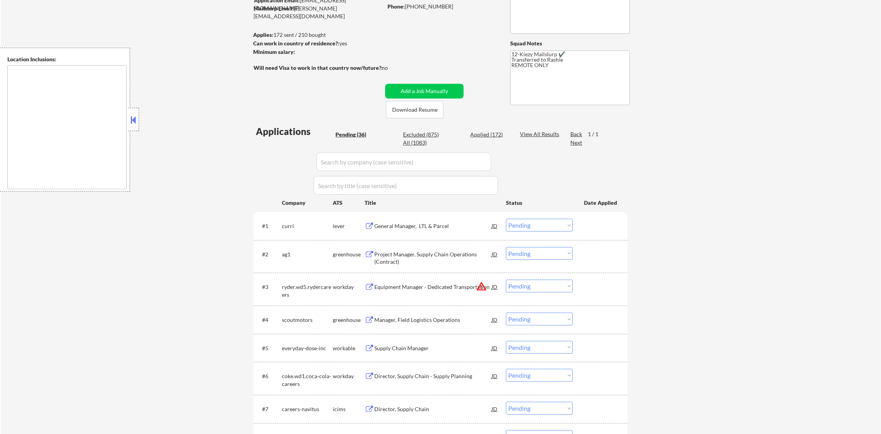
type textarea "remote"
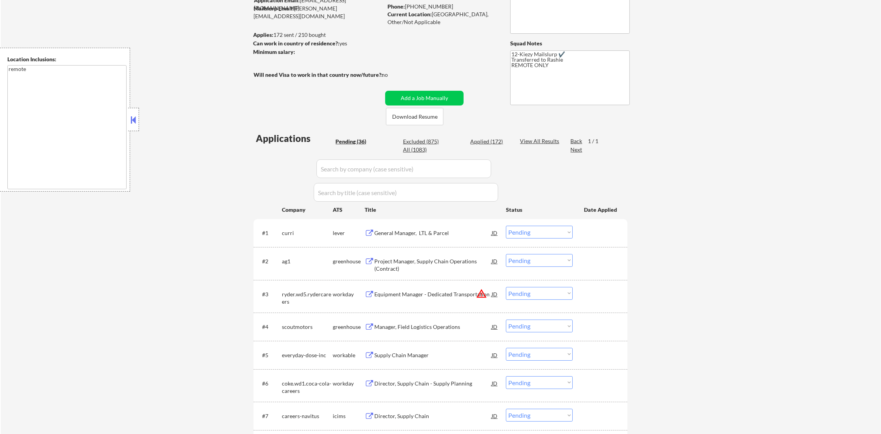
click at [437, 232] on div "General Manager, LTL & Parcel" at bounding box center [432, 233] width 117 height 8
